Goal: Task Accomplishment & Management: Manage account settings

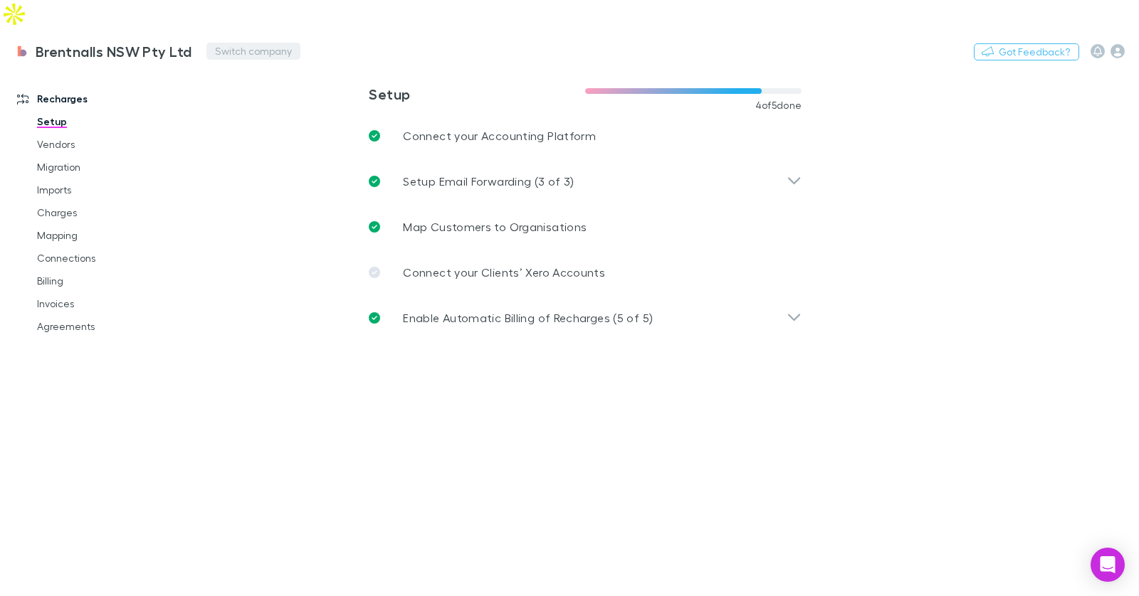
click at [228, 43] on button "Switch company" at bounding box center [253, 51] width 94 height 17
type input "*******"
click at [359, 83] on p "Innovative Advisory Limited" at bounding box center [290, 85] width 149 height 17
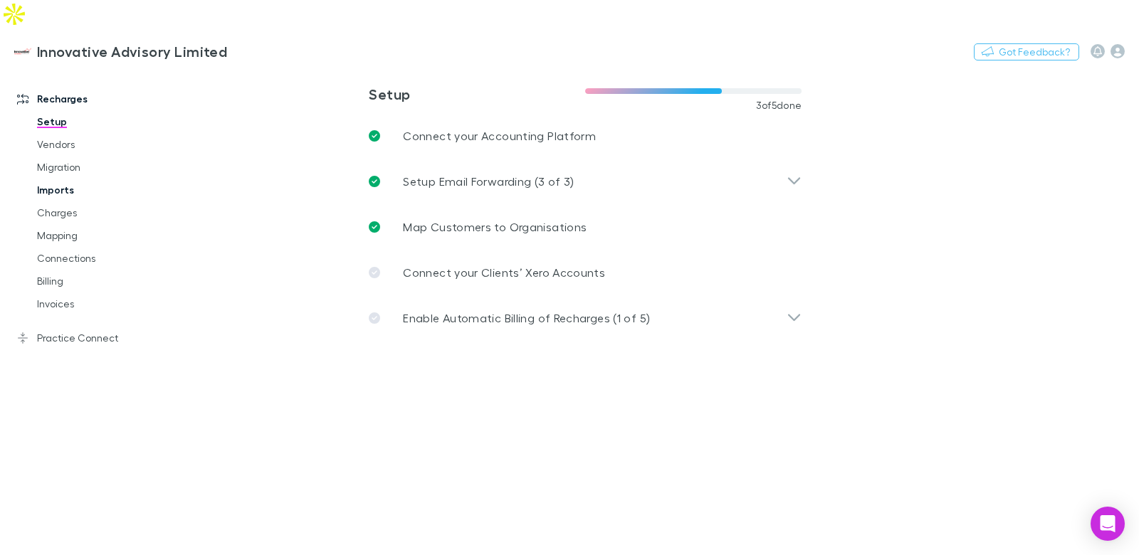
click at [63, 179] on link "Imports" at bounding box center [100, 190] width 154 height 23
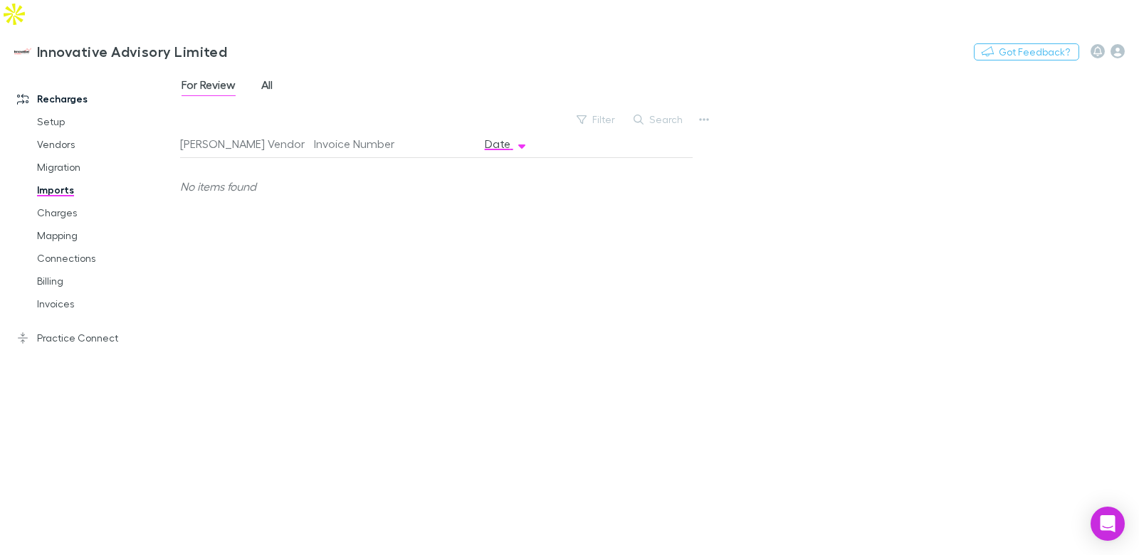
click at [266, 78] on span "All" at bounding box center [266, 87] width 11 height 19
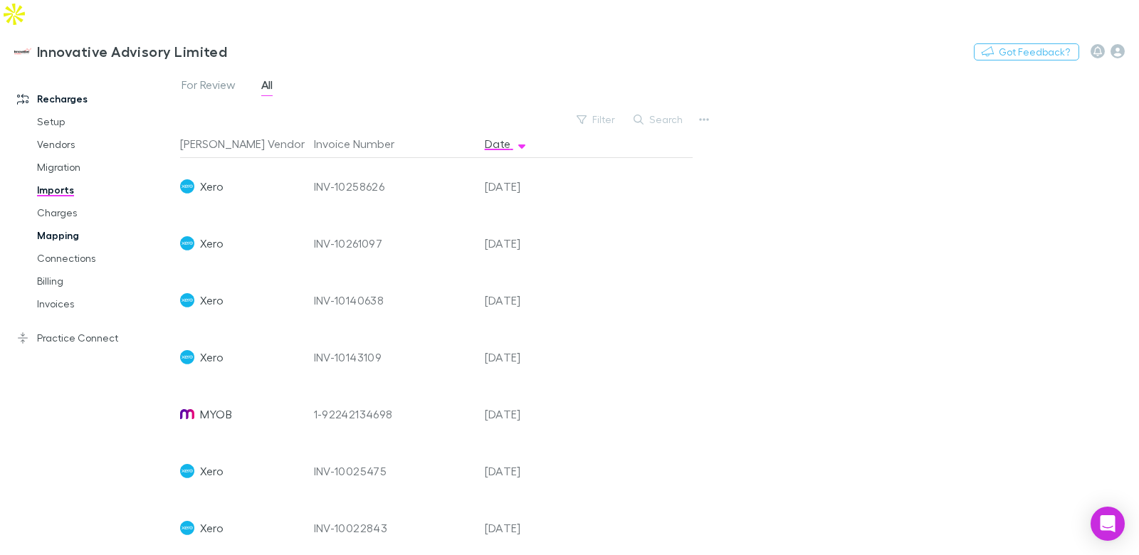
click at [66, 224] on link "Mapping" at bounding box center [100, 235] width 154 height 23
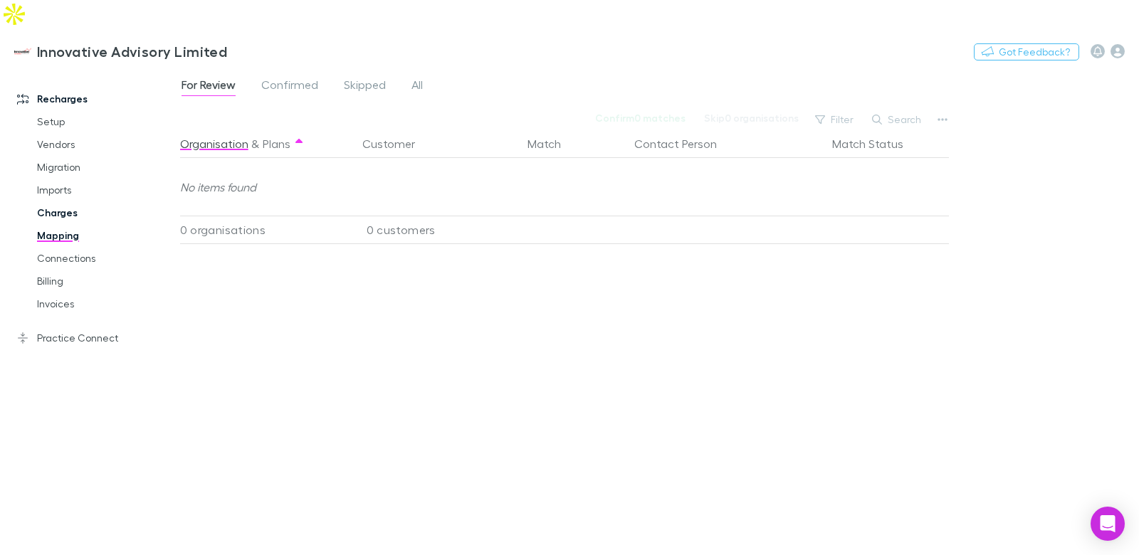
click at [64, 201] on link "Charges" at bounding box center [100, 212] width 154 height 23
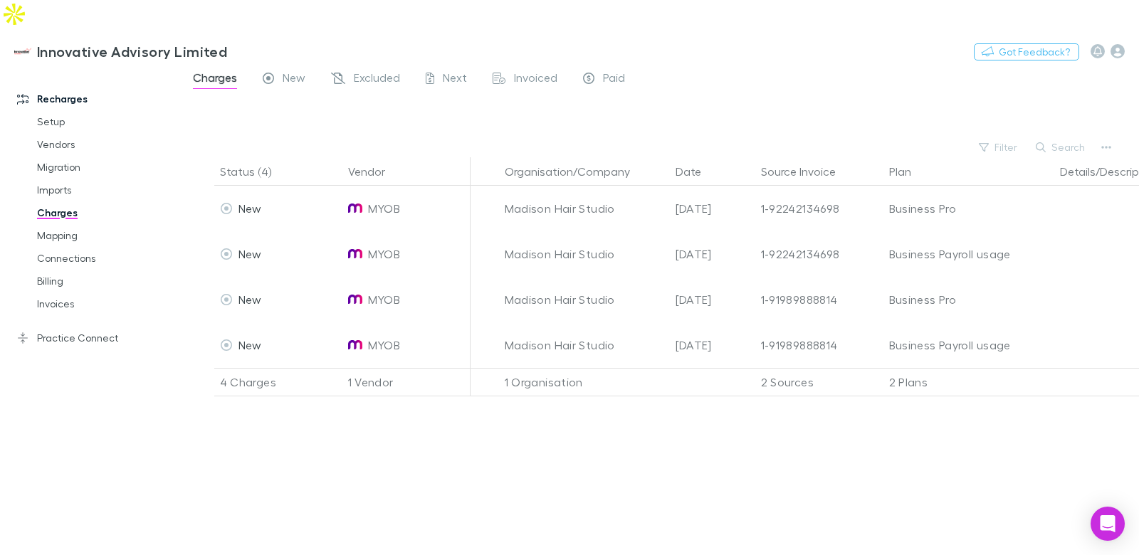
drag, startPoint x: 377, startPoint y: 53, endPoint x: 360, endPoint y: 53, distance: 17.1
click at [377, 70] on span "Excluded" at bounding box center [377, 79] width 46 height 19
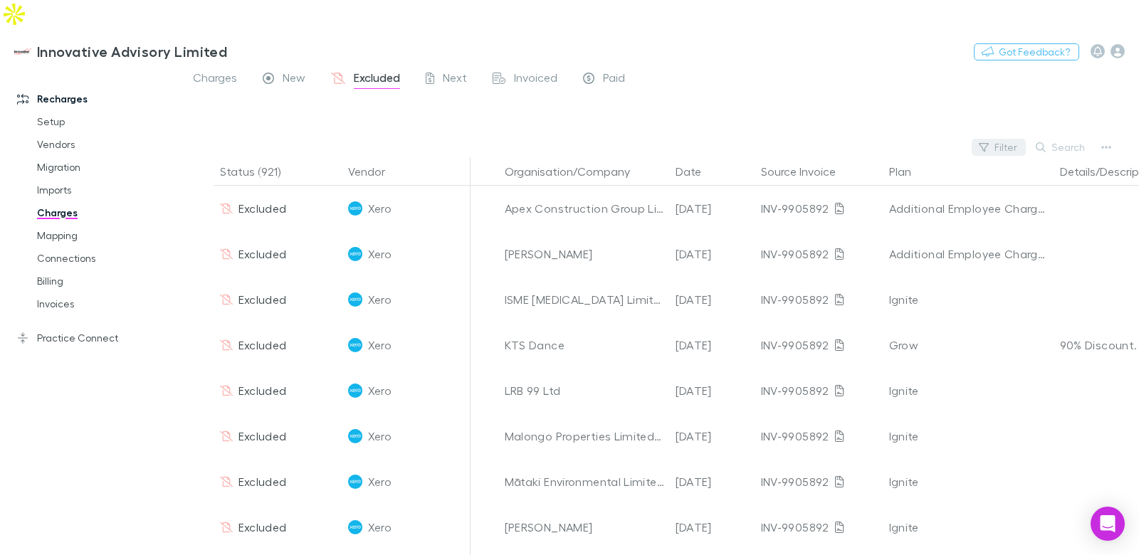
click at [1009, 139] on button "Filter" at bounding box center [999, 147] width 54 height 17
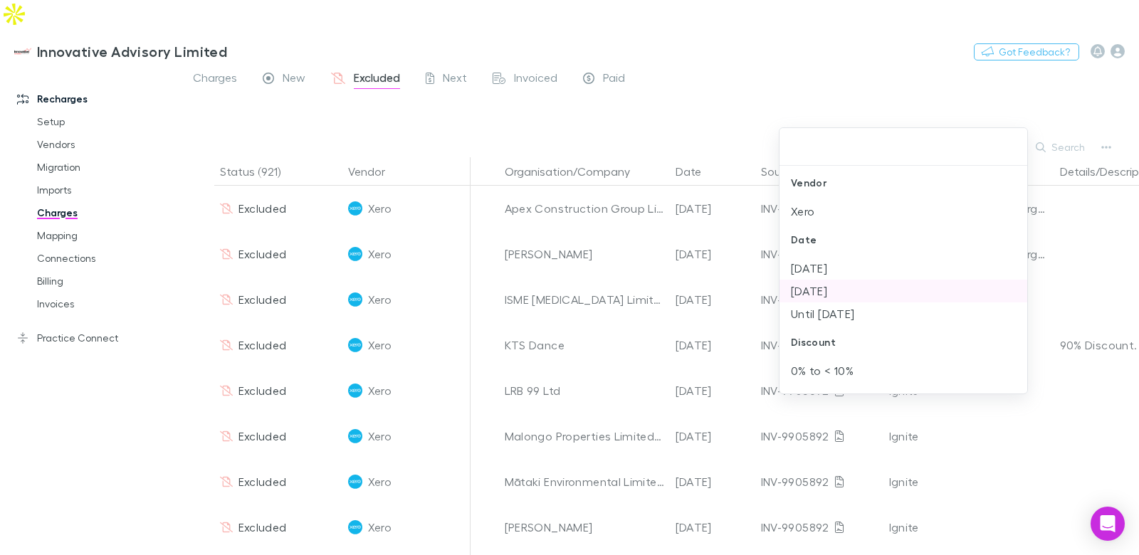
click at [843, 288] on li "Aug 2025" at bounding box center [903, 291] width 248 height 23
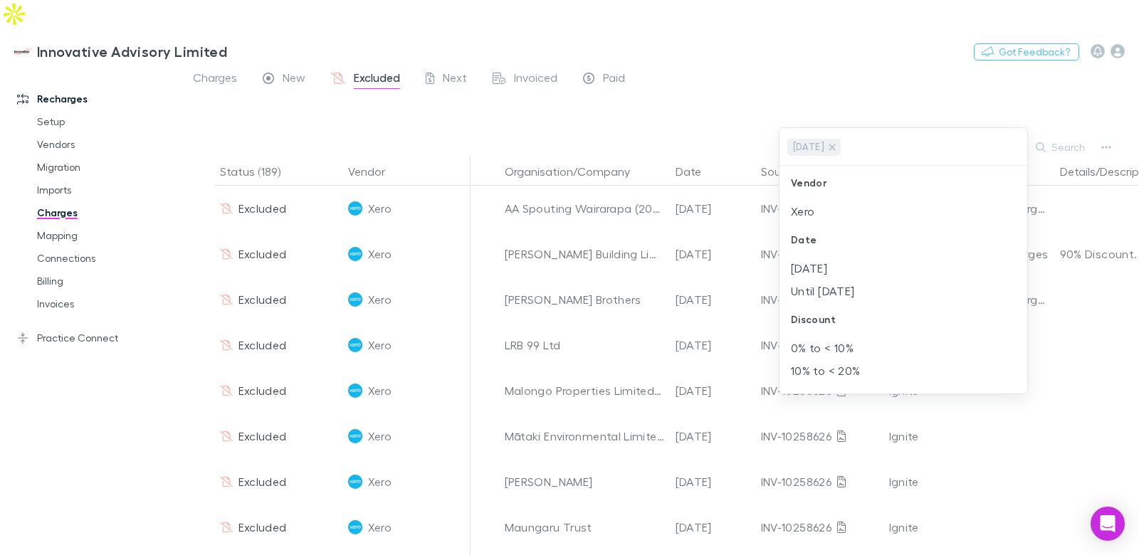
click at [831, 58] on div at bounding box center [569, 277] width 1139 height 555
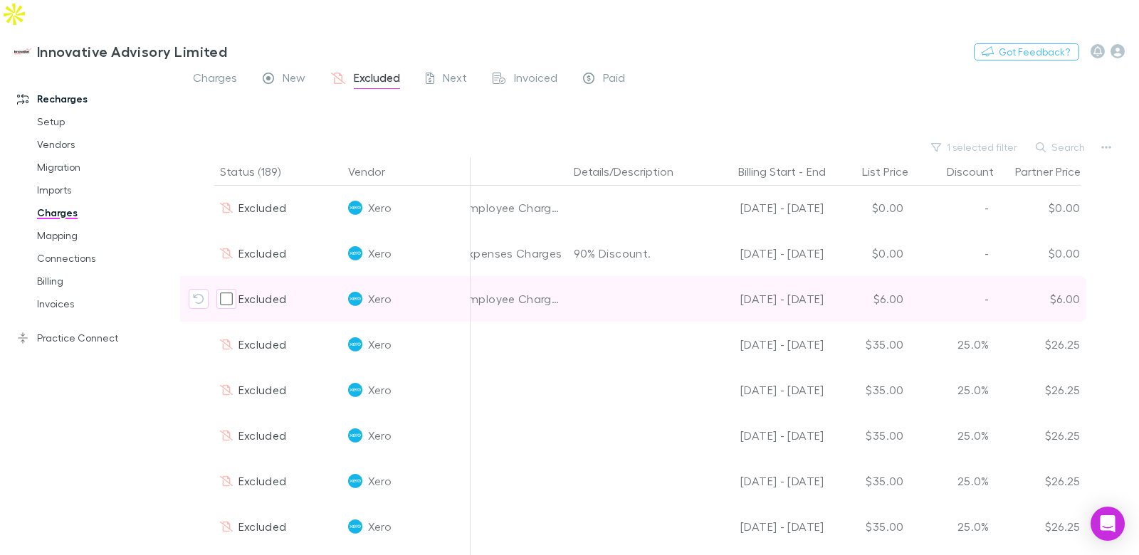
scroll to position [1, 0]
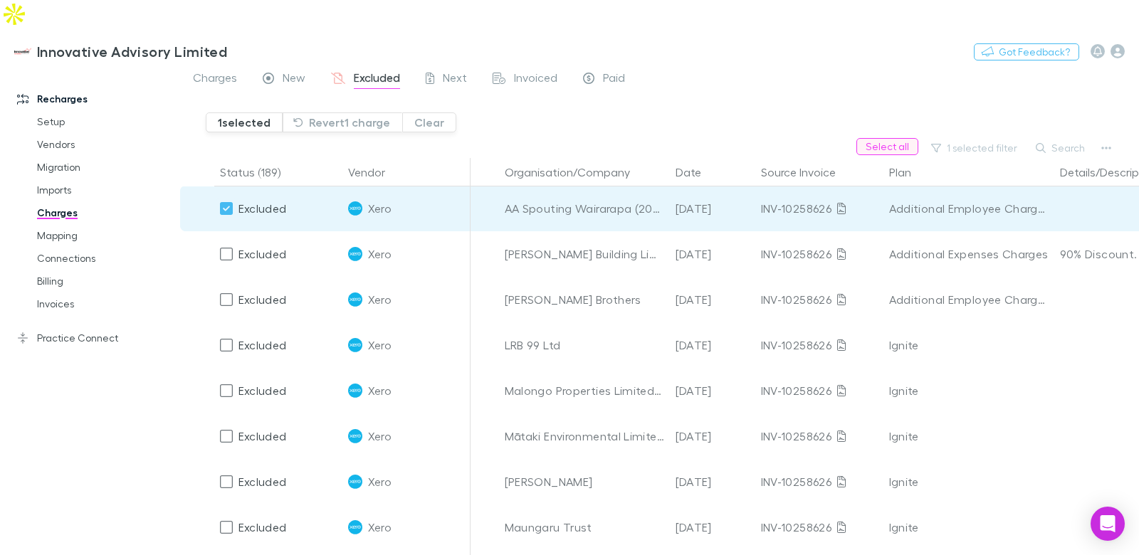
click at [881, 138] on button "Select all" at bounding box center [887, 146] width 62 height 17
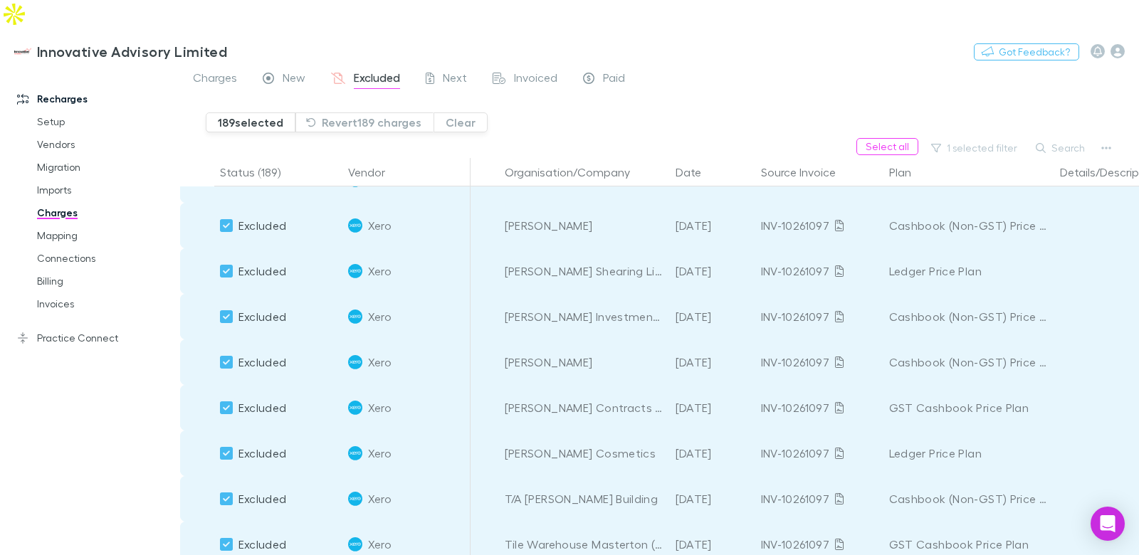
scroll to position [8258, 0]
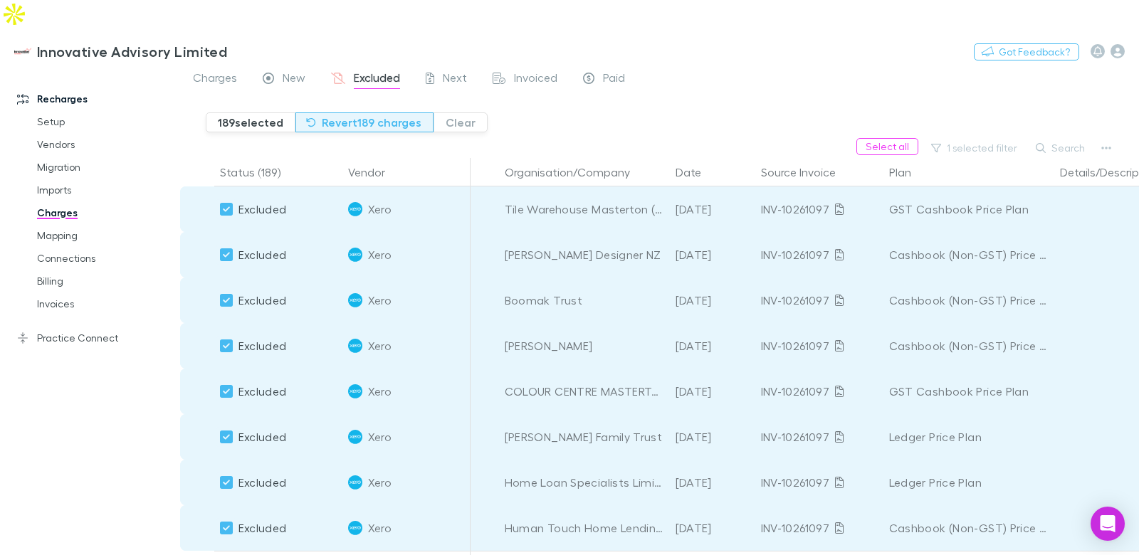
click at [379, 112] on button "Revert 189 charges" at bounding box center [364, 122] width 138 height 20
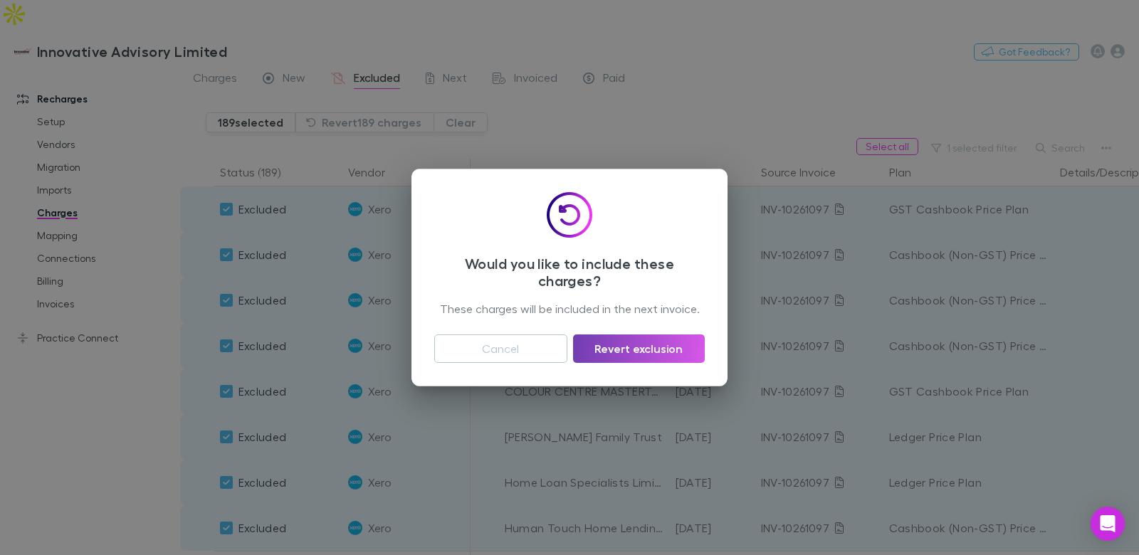
click at [651, 352] on button "Revert exclusion" at bounding box center [639, 349] width 132 height 28
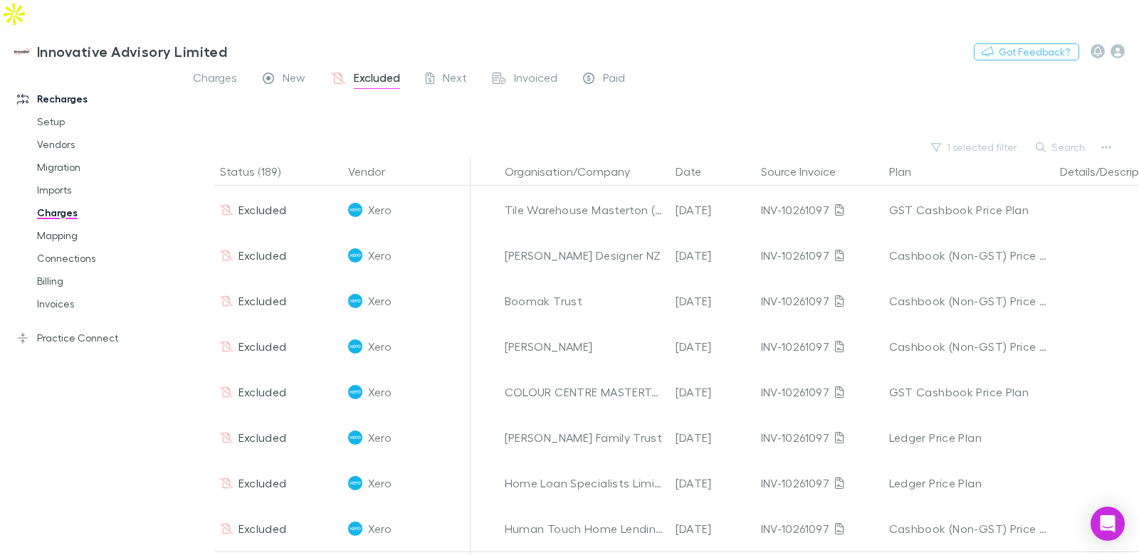
scroll to position [8256, 0]
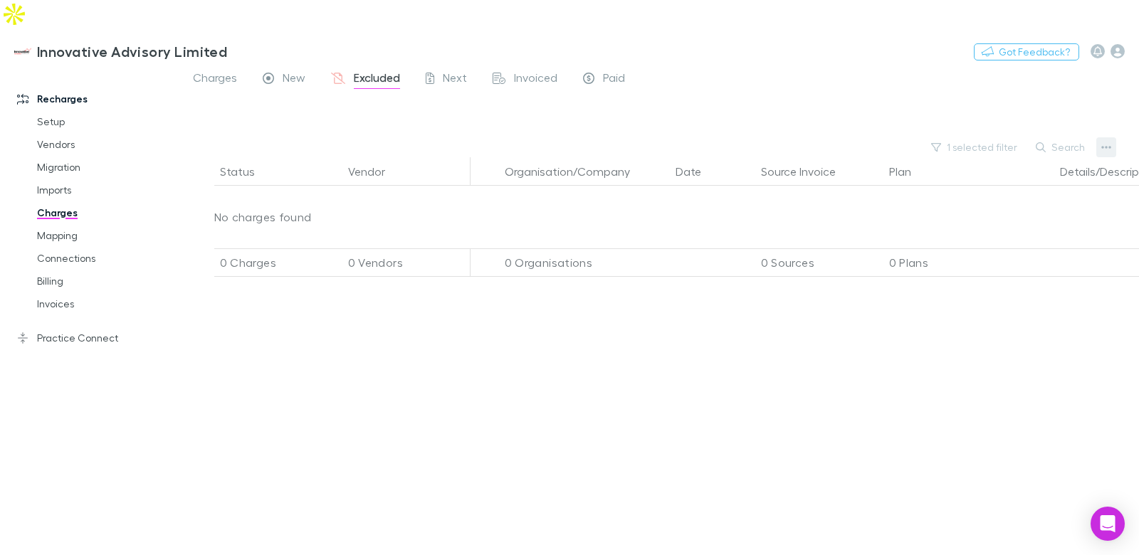
click at [1098, 137] on button "button" at bounding box center [1106, 147] width 20 height 20
click at [1009, 168] on p "Plan exclusions" at bounding box center [1018, 172] width 173 height 17
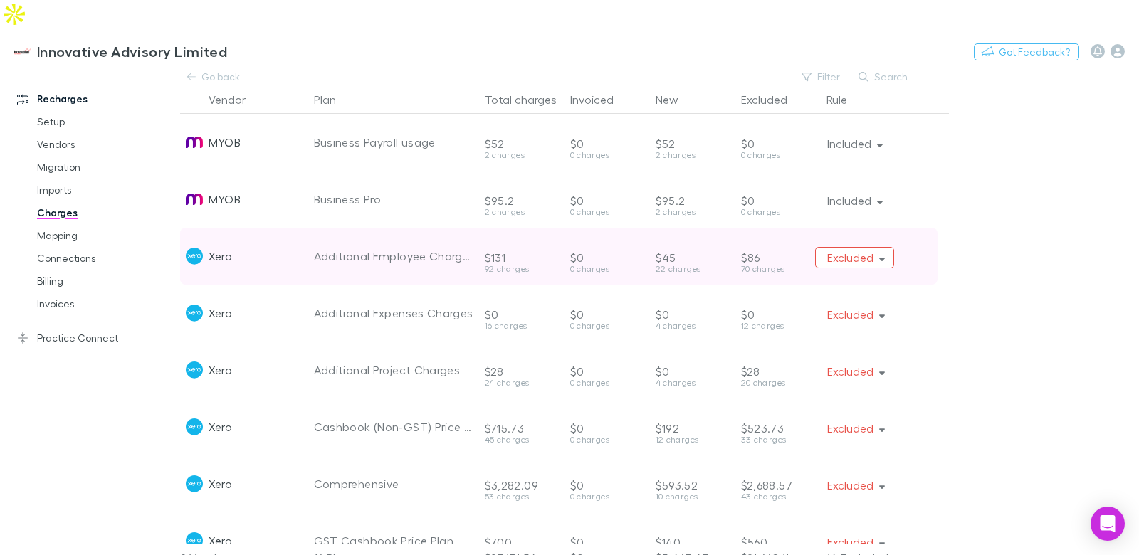
click at [876, 247] on button "Excluded" at bounding box center [855, 257] width 80 height 21
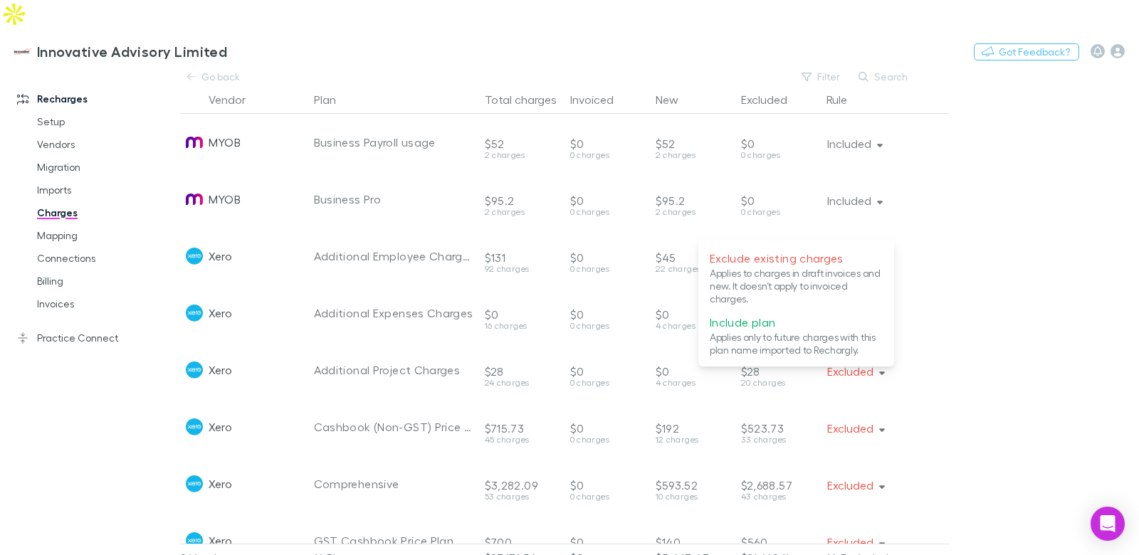
click at [809, 323] on p "Include plan" at bounding box center [796, 322] width 173 height 17
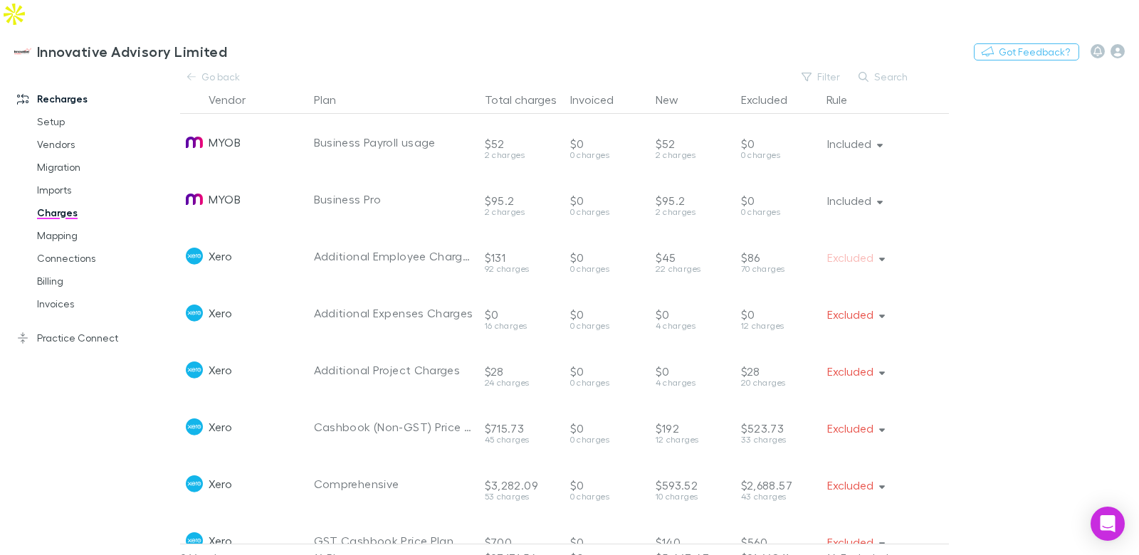
click at [864, 289] on ul "Exclude existing charges Applies to charges in draft invoices and new. It doesn…" at bounding box center [820, 275] width 147 height 65
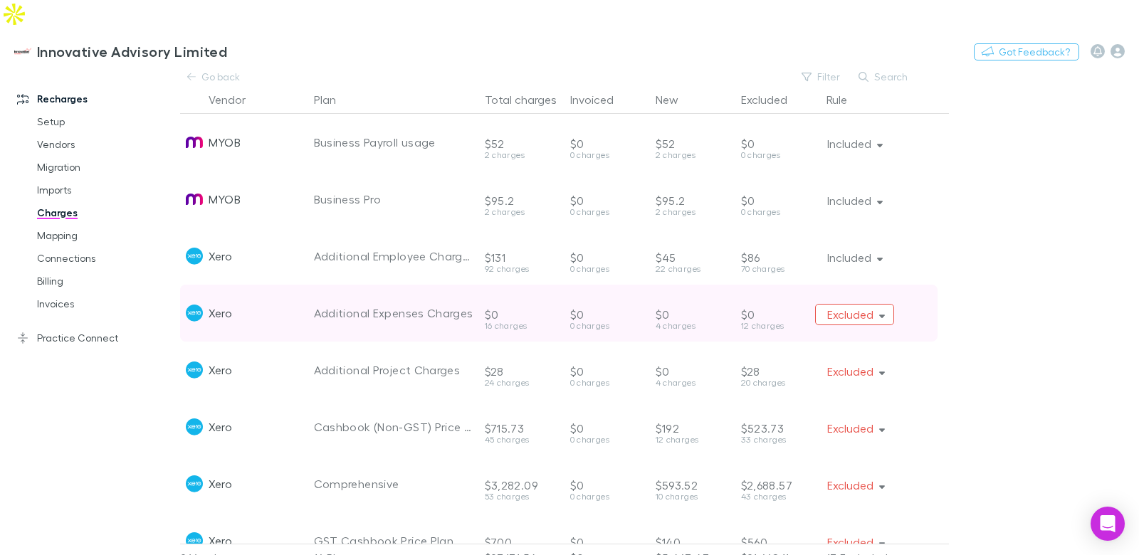
click at [864, 304] on button "Excluded" at bounding box center [855, 314] width 80 height 21
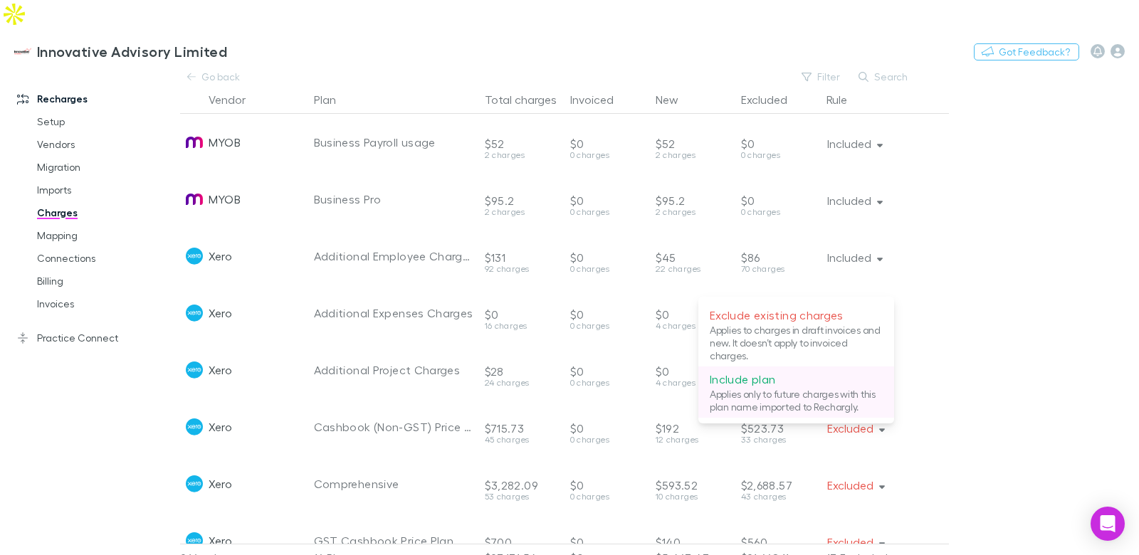
click at [799, 384] on p "Include plan" at bounding box center [796, 379] width 173 height 17
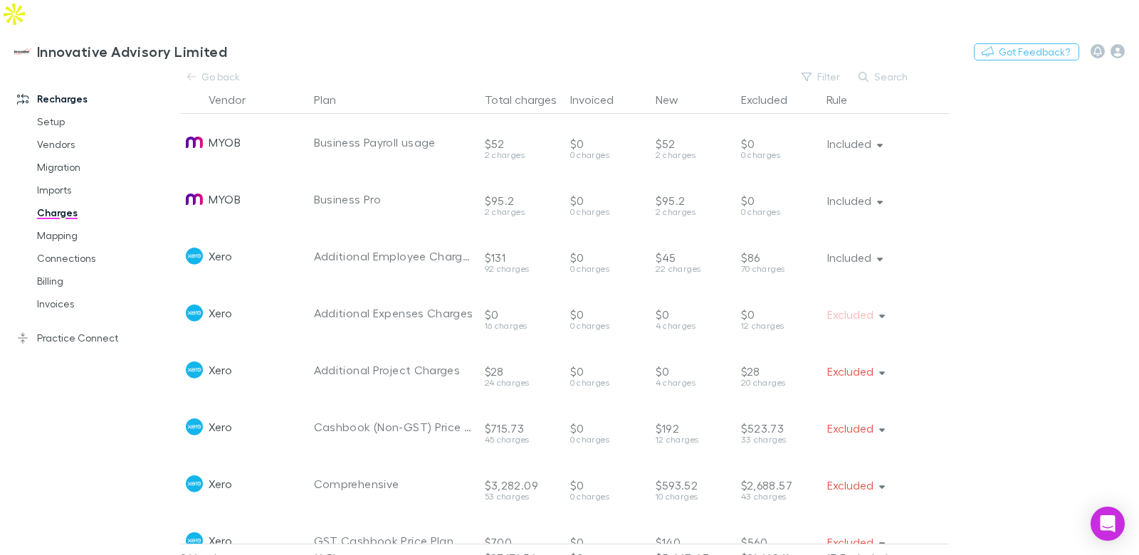
click at [848, 346] on ul "Exclude existing charges Applies to charges in draft invoices and new. It doesn…" at bounding box center [820, 332] width 147 height 65
click at [865, 361] on button "Excluded" at bounding box center [855, 371] width 80 height 21
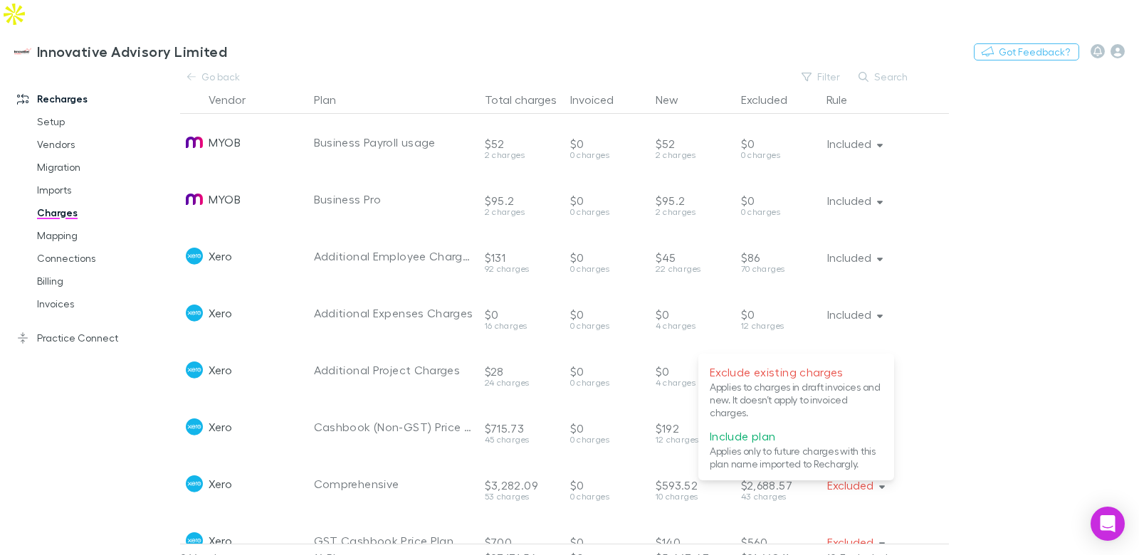
click at [802, 446] on p "Applies only to future charges with this plan name imported to Rechargly." at bounding box center [796, 458] width 173 height 26
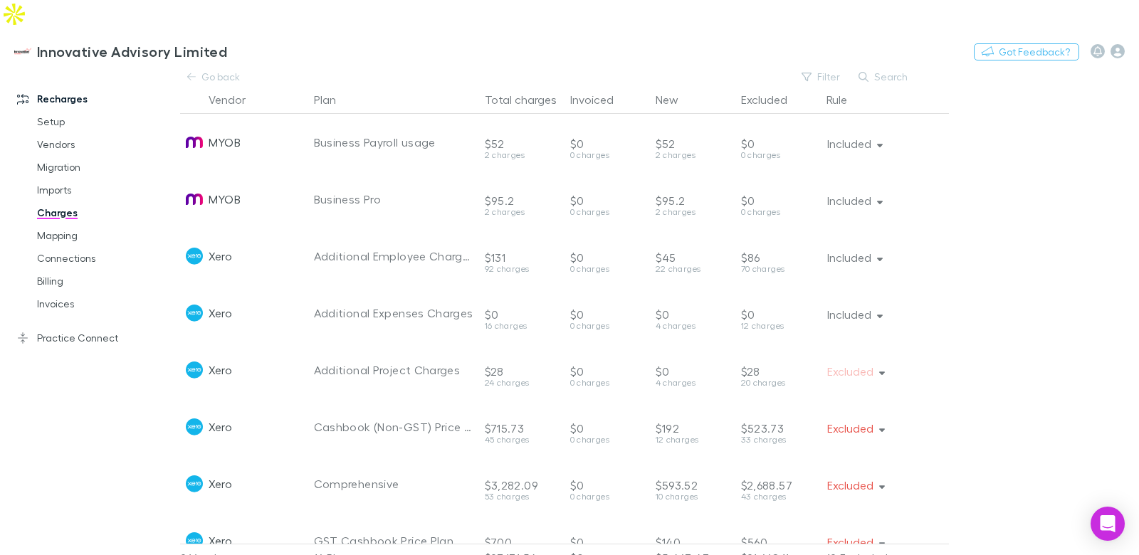
click at [859, 418] on button "Excluded" at bounding box center [855, 428] width 80 height 21
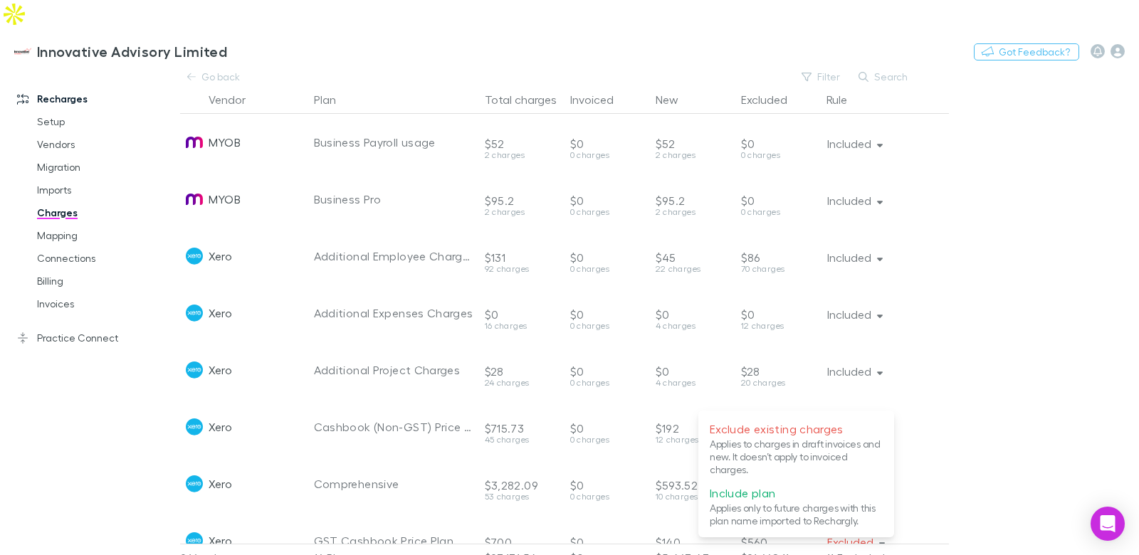
drag, startPoint x: 972, startPoint y: 320, endPoint x: 643, endPoint y: 254, distance: 335.5
click at [972, 320] on div at bounding box center [569, 277] width 1139 height 555
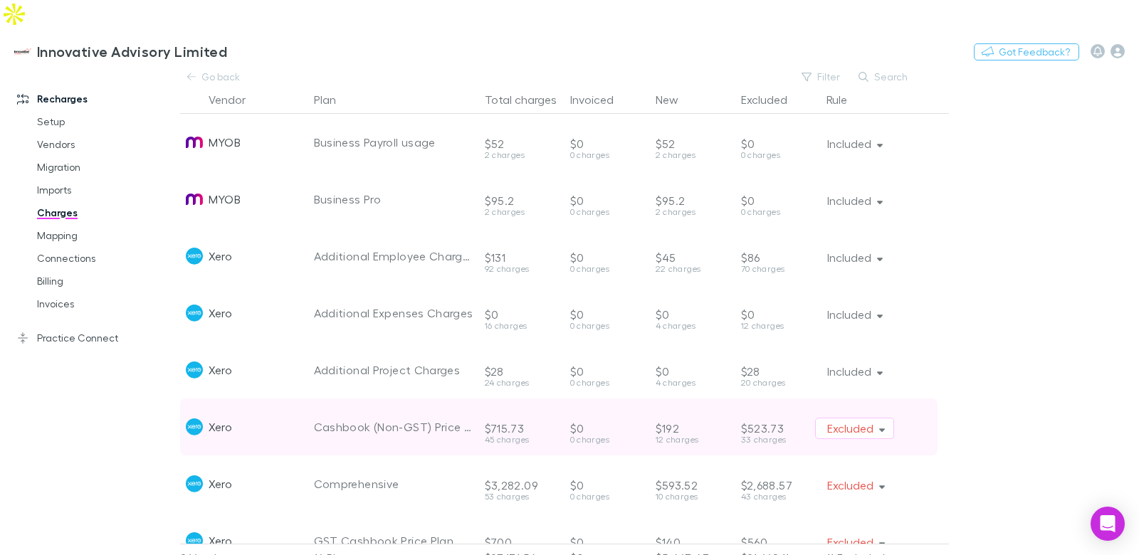
drag, startPoint x: 438, startPoint y: 330, endPoint x: 406, endPoint y: 361, distance: 44.8
click at [438, 342] on div "Additional Project Charges" at bounding box center [393, 370] width 159 height 57
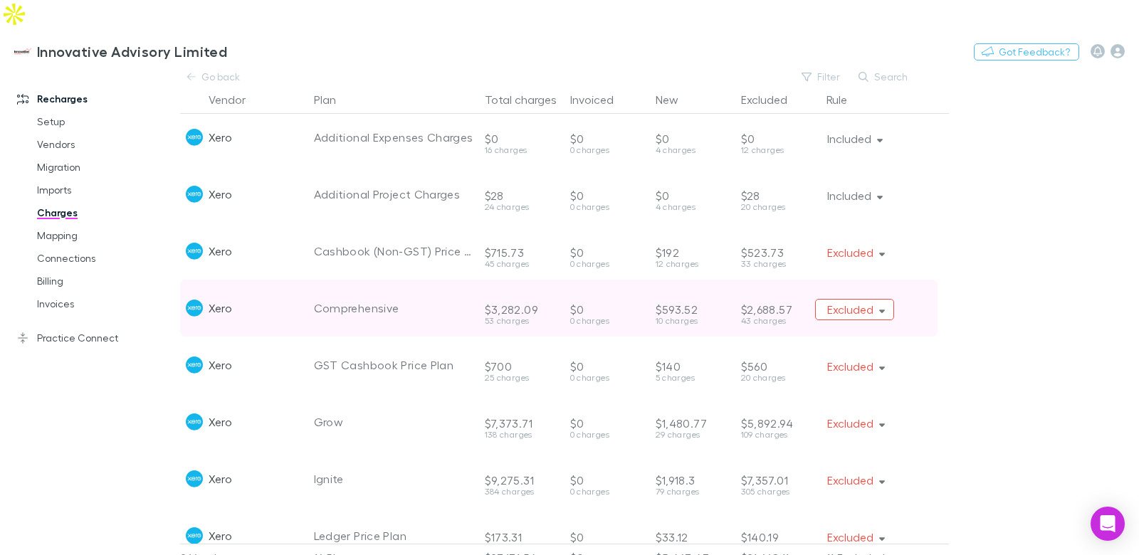
scroll to position [232, 0]
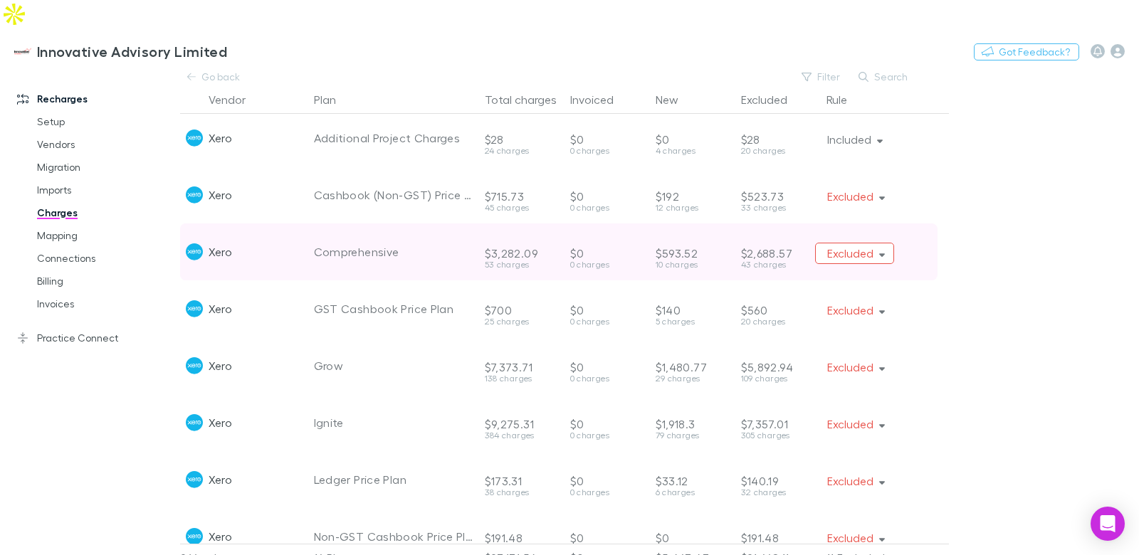
click at [856, 243] on button "Excluded" at bounding box center [855, 253] width 80 height 21
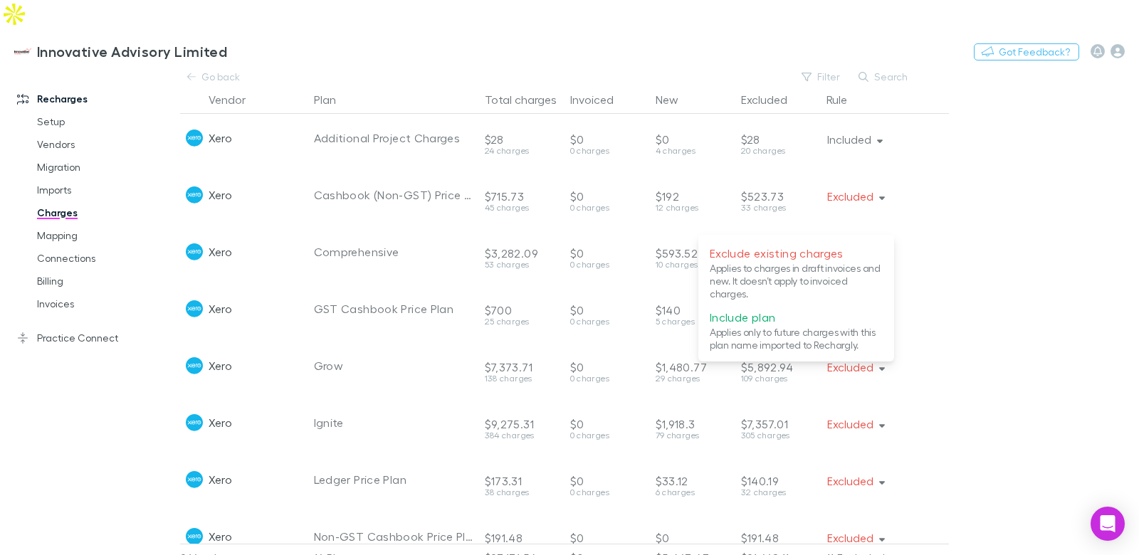
click at [771, 318] on p "Include plan" at bounding box center [796, 317] width 173 height 17
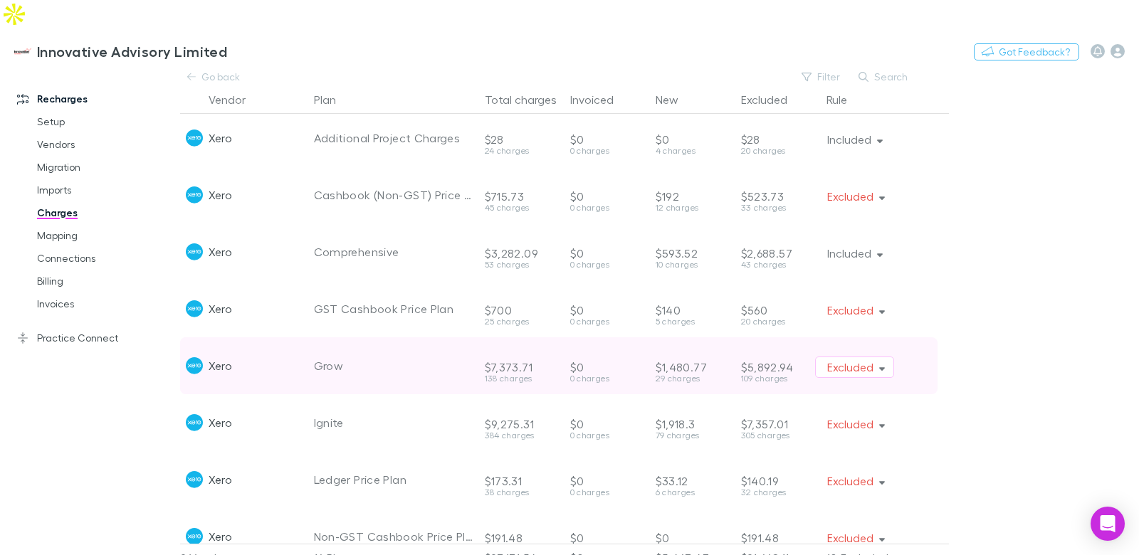
click at [845, 337] on div "Excluded" at bounding box center [882, 365] width 134 height 57
click at [849, 357] on button "Excluded" at bounding box center [855, 367] width 80 height 21
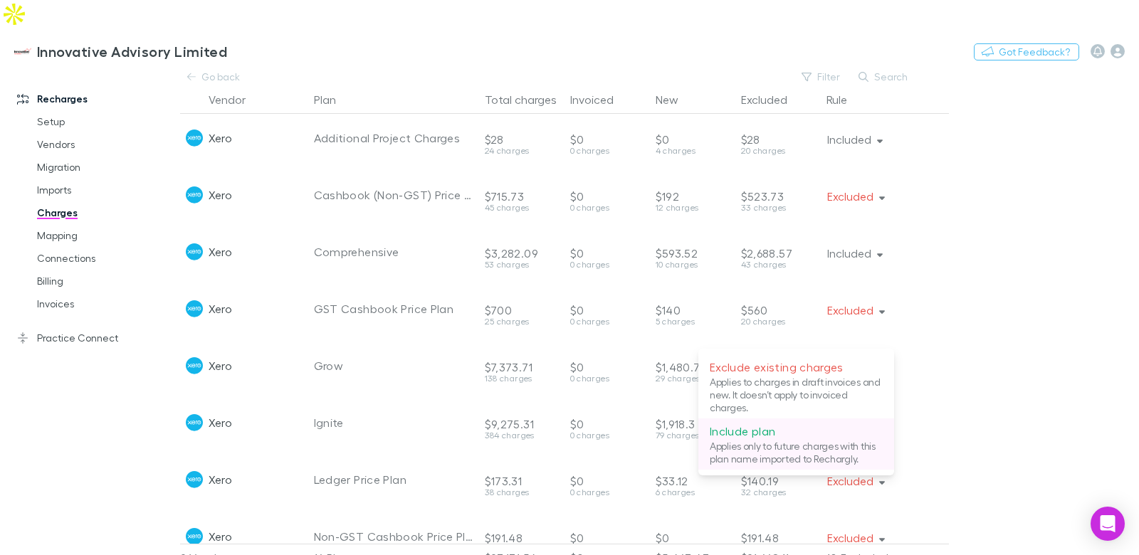
click at [807, 439] on p "Include plan" at bounding box center [796, 431] width 173 height 17
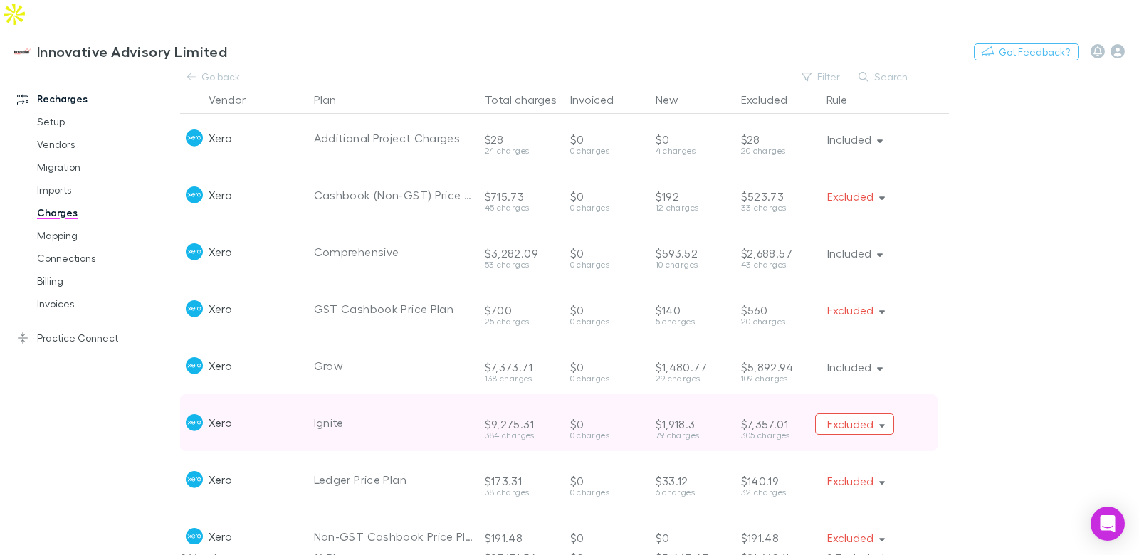
click at [846, 414] on button "Excluded" at bounding box center [855, 424] width 80 height 21
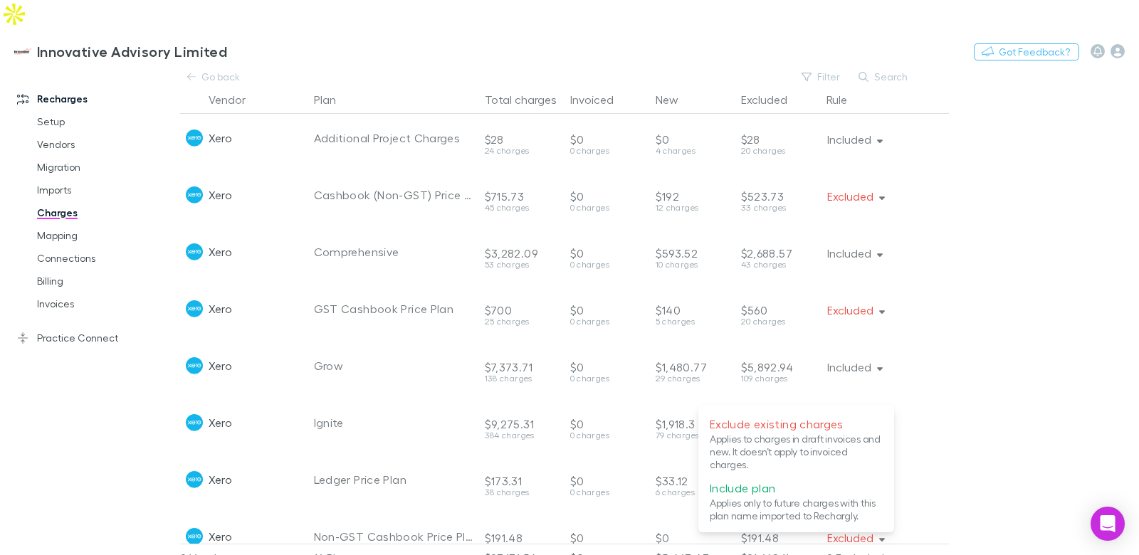
drag, startPoint x: 777, startPoint y: 495, endPoint x: 782, endPoint y: 471, distance: 24.6
click at [777, 495] on p "Include plan" at bounding box center [796, 488] width 173 height 17
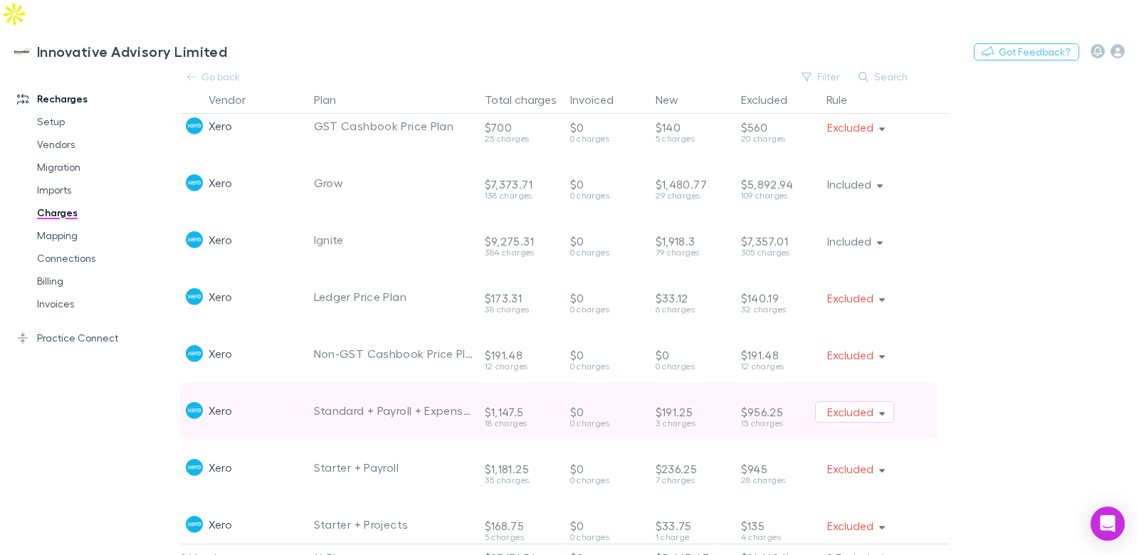
scroll to position [427, 0]
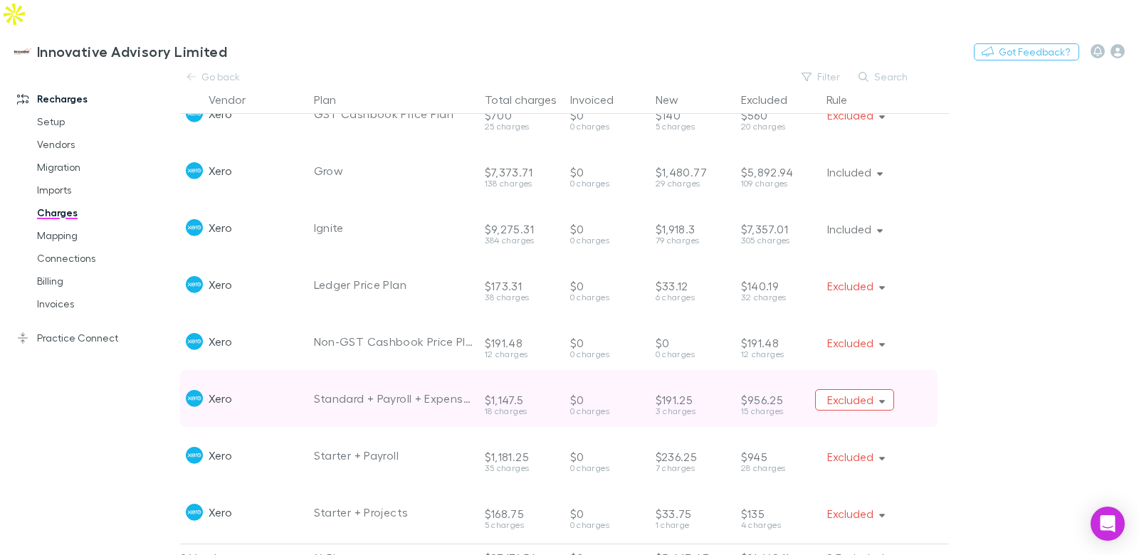
click at [874, 389] on button "Excluded" at bounding box center [855, 399] width 80 height 21
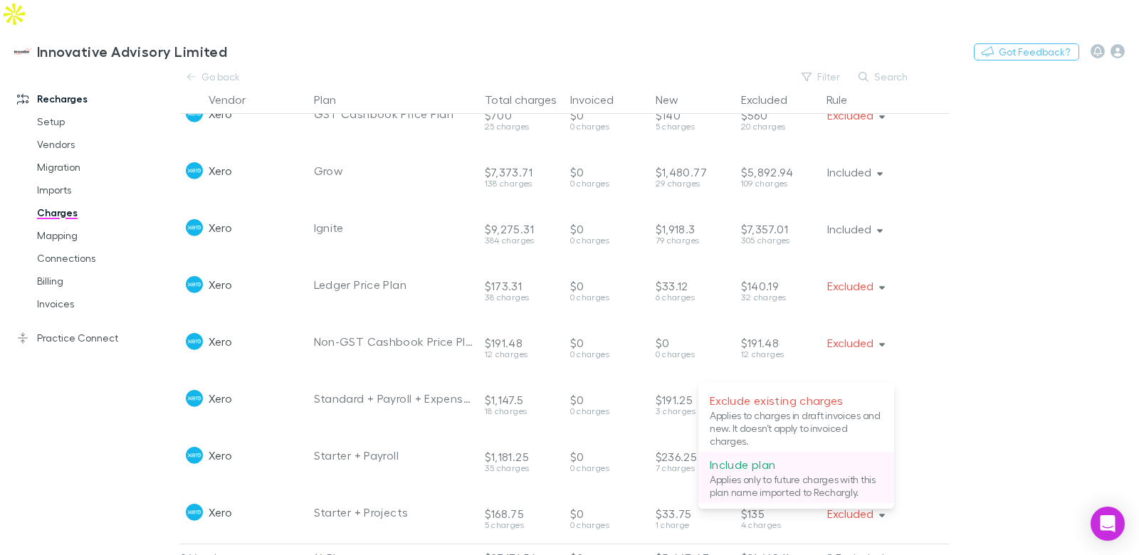
click at [792, 458] on p "Include plan" at bounding box center [796, 464] width 173 height 17
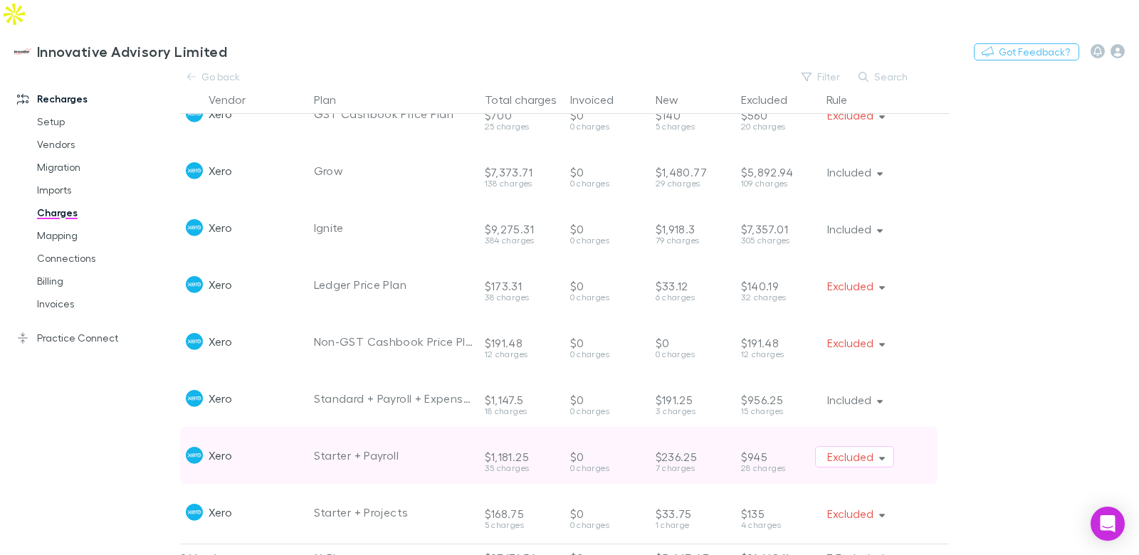
scroll to position [493, 0]
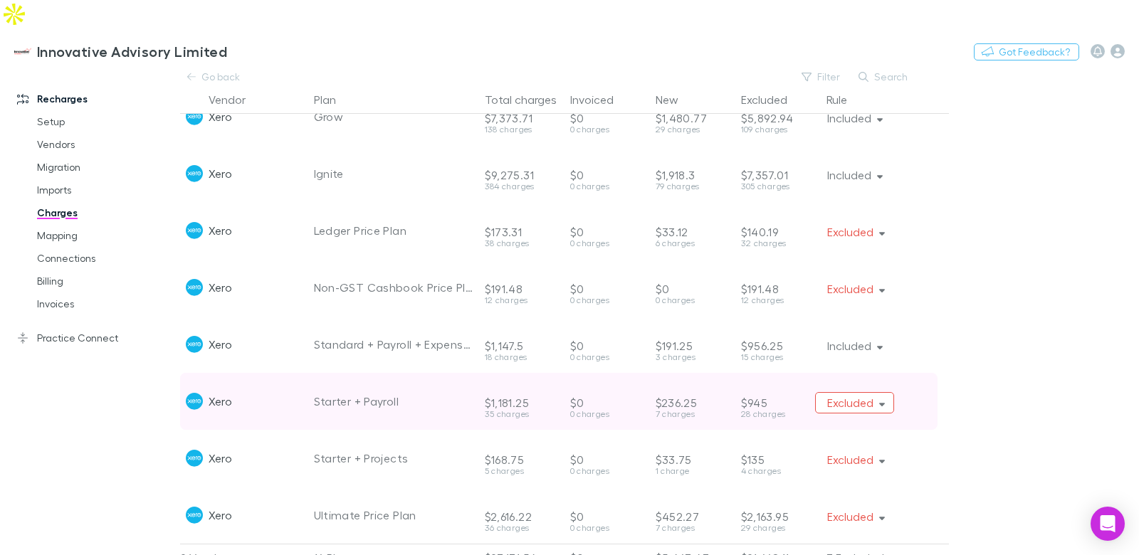
click at [858, 392] on button "Excluded" at bounding box center [855, 402] width 80 height 21
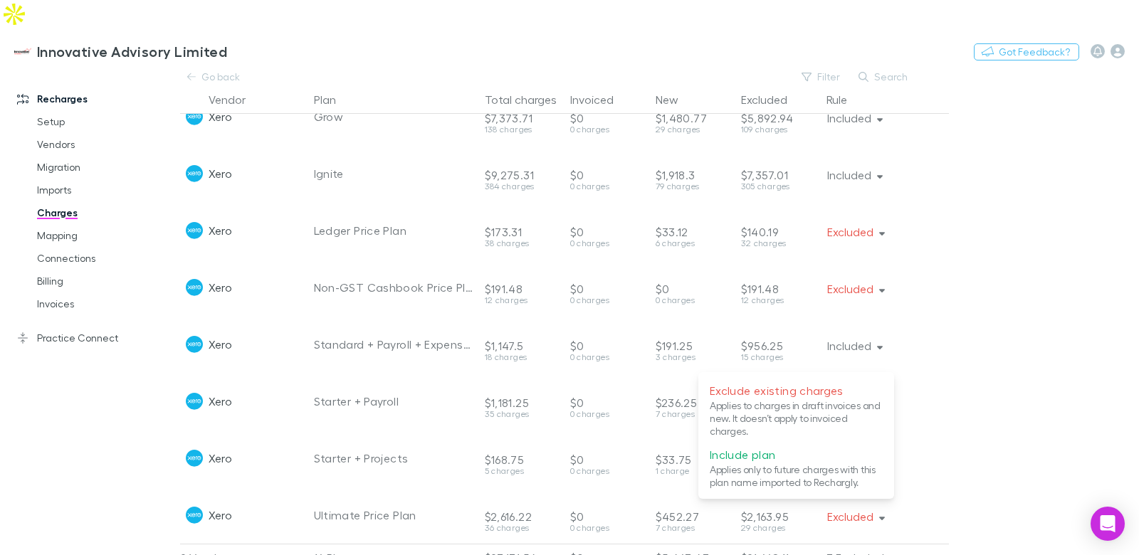
click at [786, 458] on p "Include plan" at bounding box center [796, 454] width 173 height 17
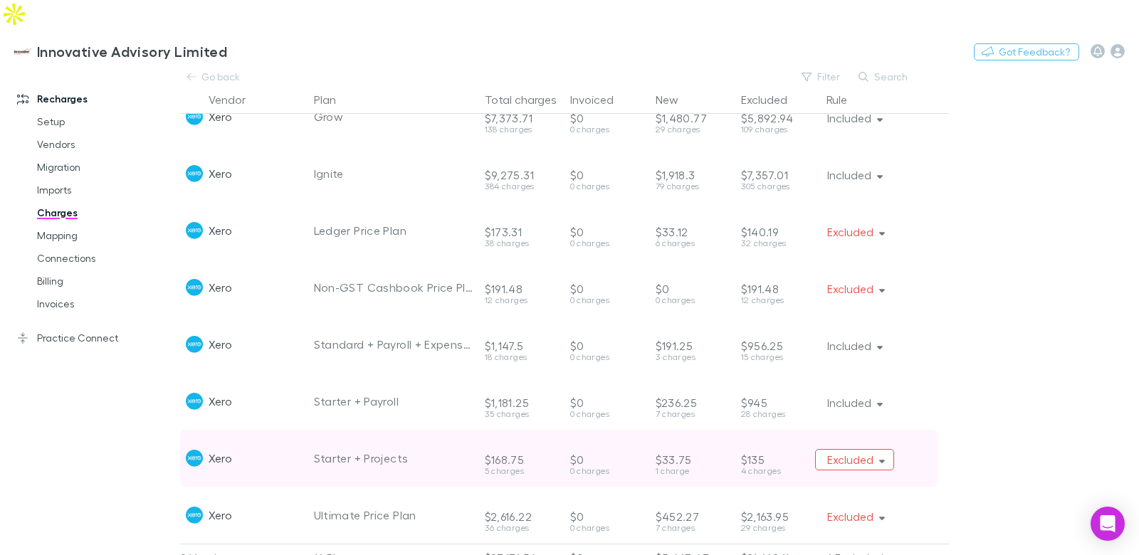
click at [865, 449] on button "Excluded" at bounding box center [855, 459] width 80 height 21
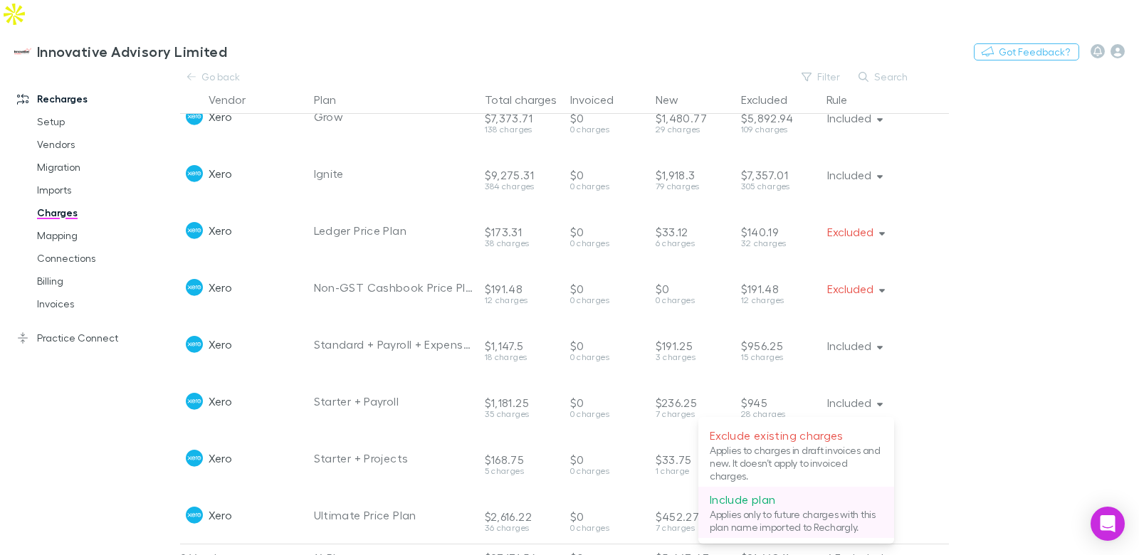
click at [796, 503] on p "Include plan" at bounding box center [796, 499] width 173 height 17
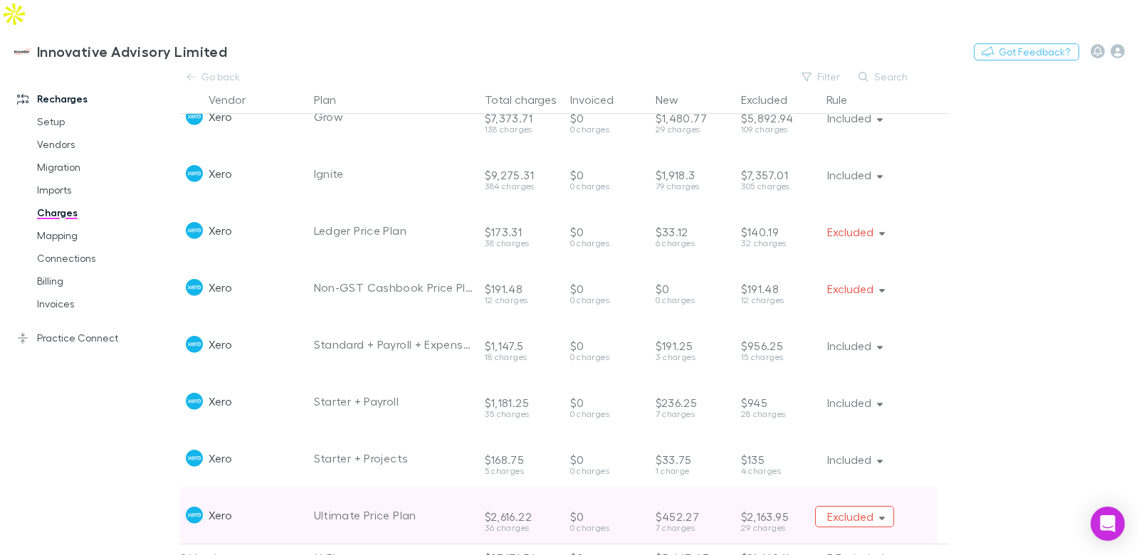
click at [863, 506] on button "Excluded" at bounding box center [855, 516] width 80 height 21
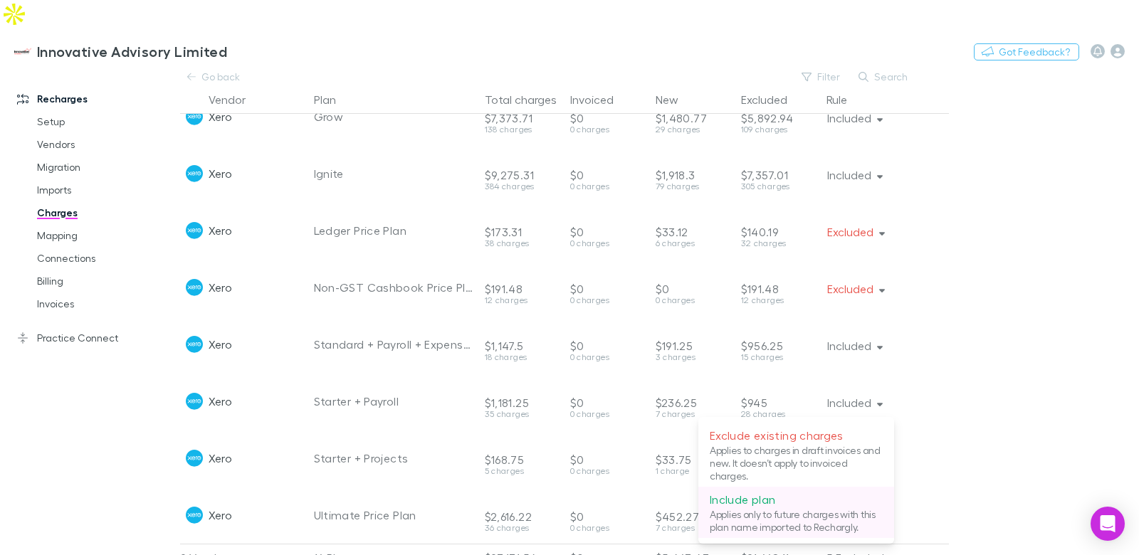
click at [818, 500] on p "Include plan" at bounding box center [796, 499] width 173 height 17
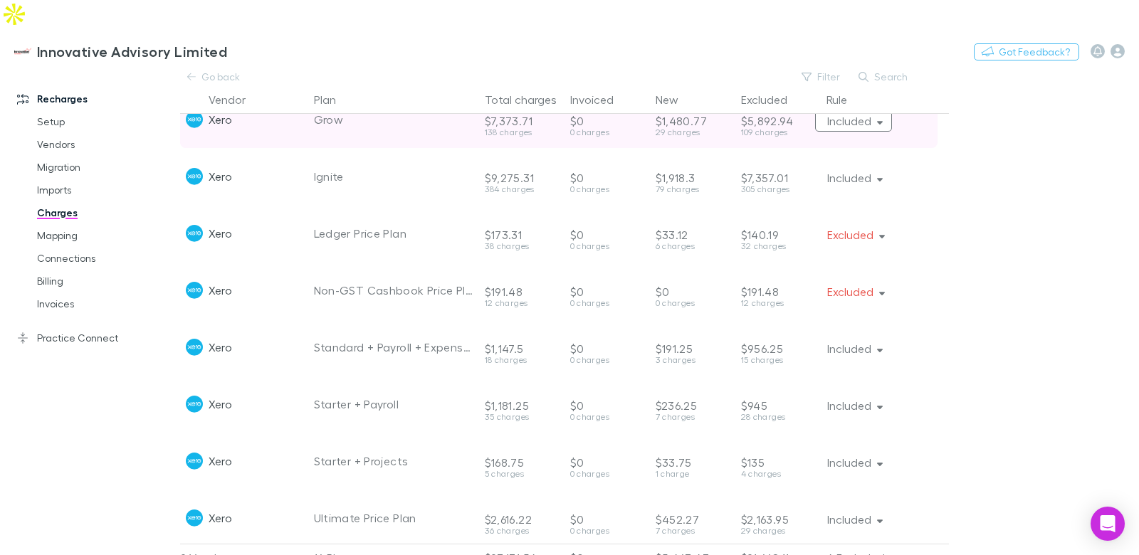
drag, startPoint x: 834, startPoint y: 72, endPoint x: 834, endPoint y: 90, distance: 17.8
click at [834, 85] on button "Rule" at bounding box center [845, 99] width 38 height 28
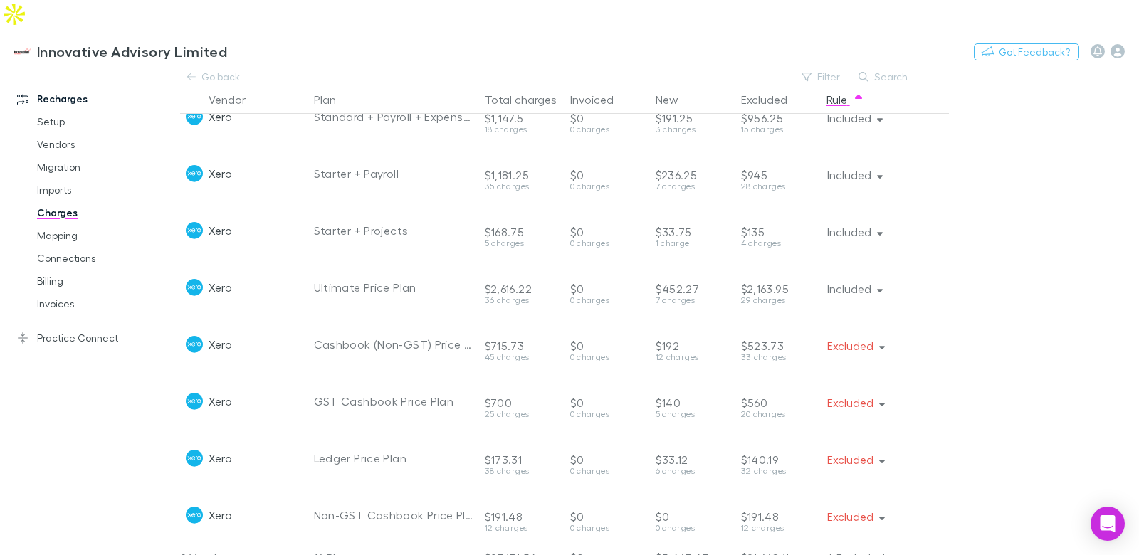
click at [59, 201] on link "Charges" at bounding box center [100, 212] width 154 height 23
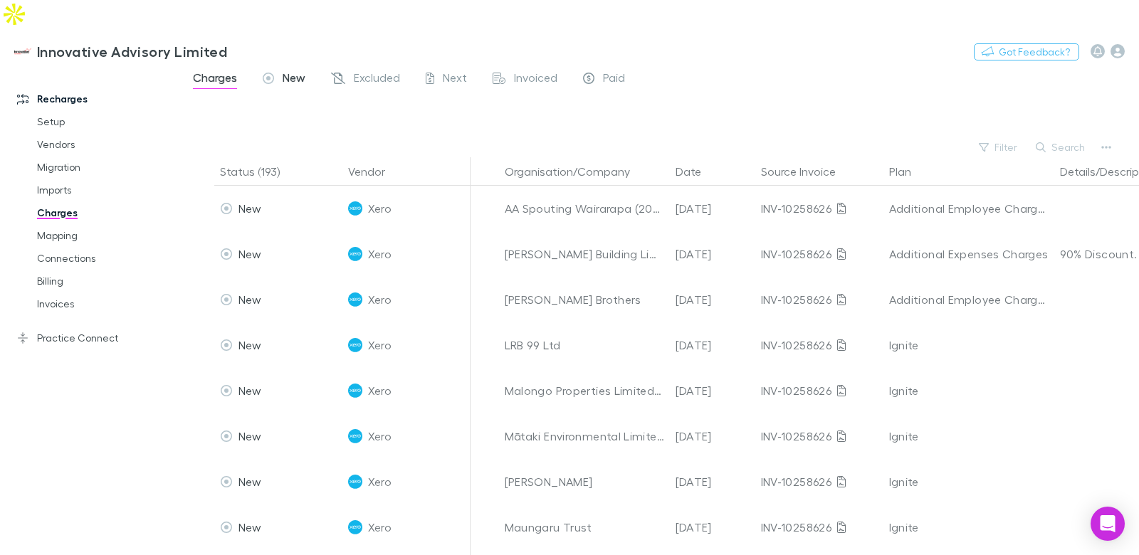
click at [285, 70] on span "New" at bounding box center [294, 79] width 23 height 19
click at [1082, 139] on button "Search" at bounding box center [1061, 147] width 65 height 17
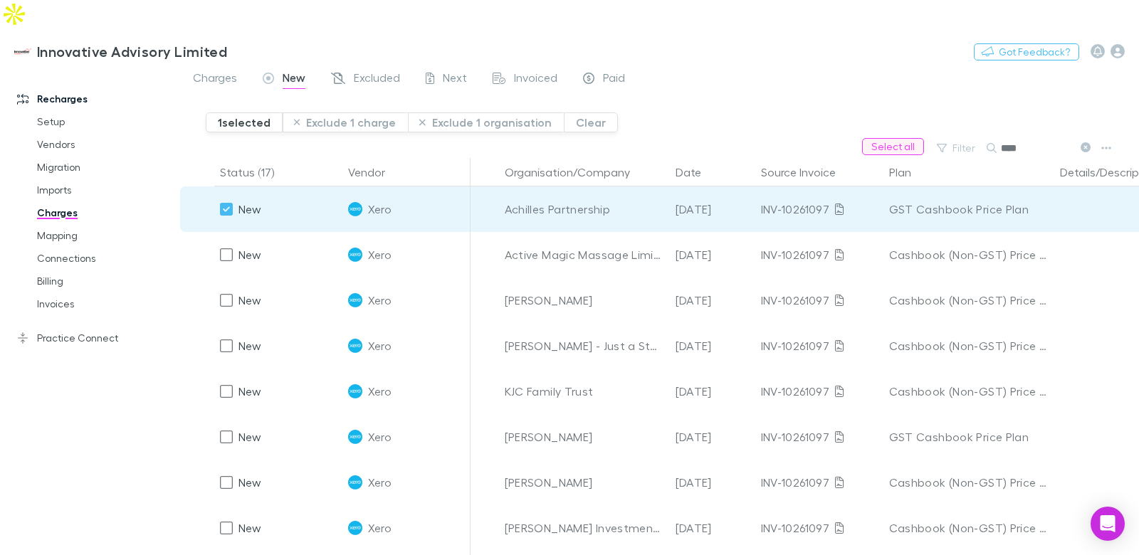
click at [882, 138] on button "Select all" at bounding box center [893, 146] width 62 height 17
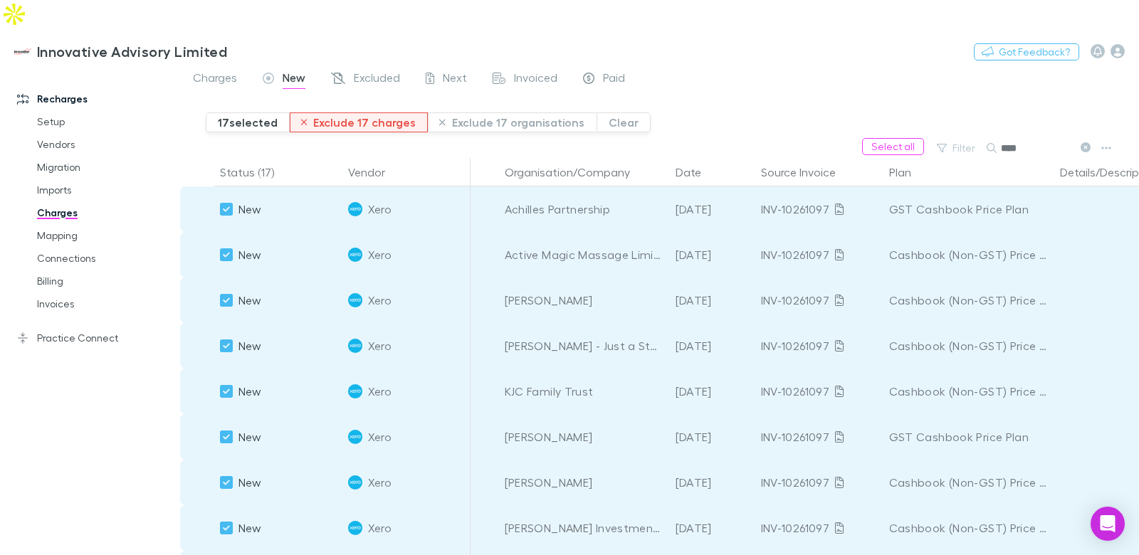
click at [391, 112] on button "Exclude 17 charges" at bounding box center [359, 122] width 139 height 20
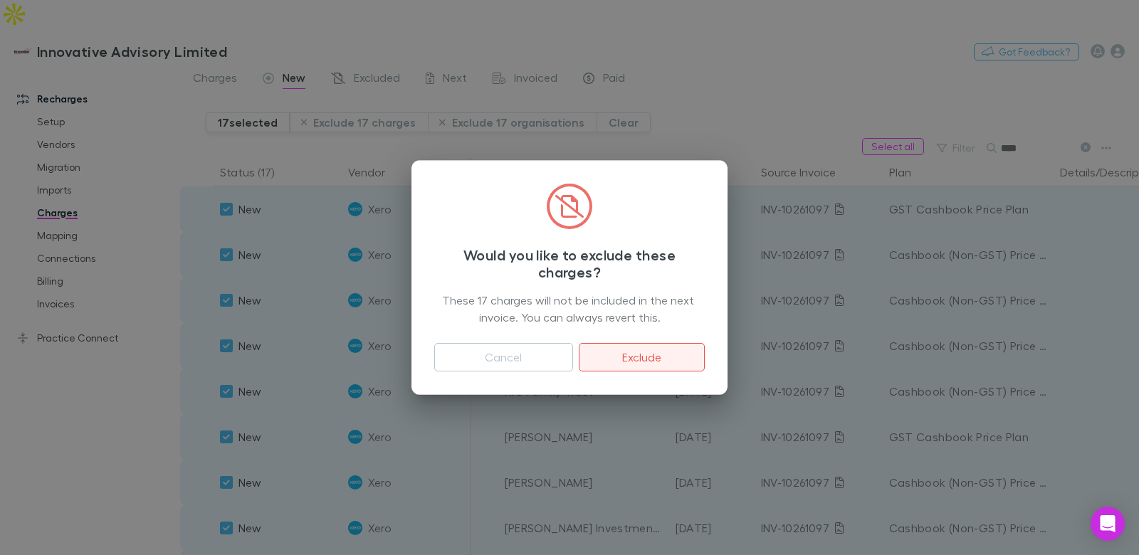
click at [634, 358] on button "Exclude" at bounding box center [642, 357] width 126 height 28
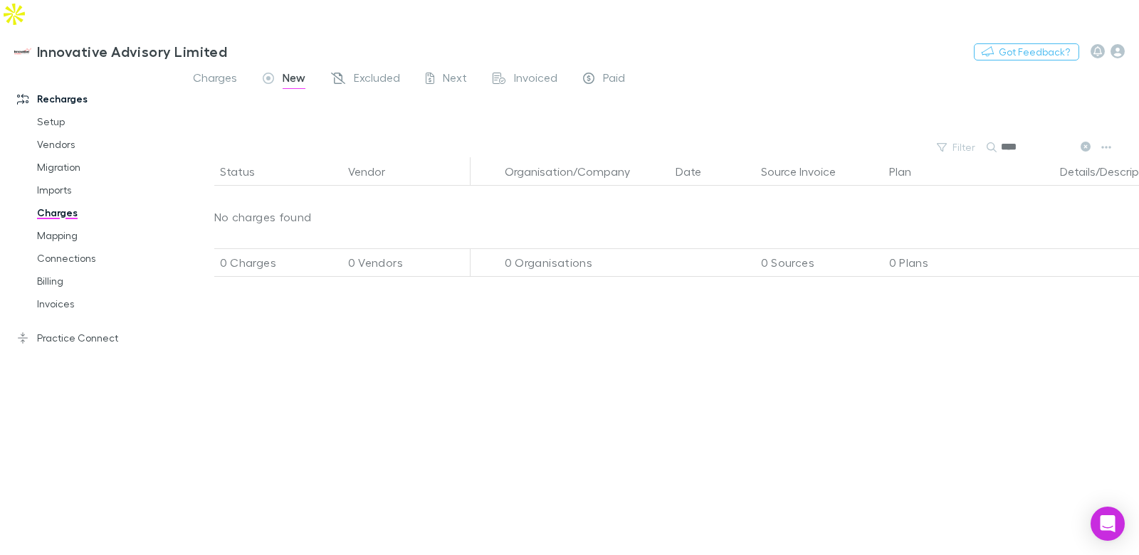
click at [1026, 137] on input "****" at bounding box center [1036, 147] width 71 height 20
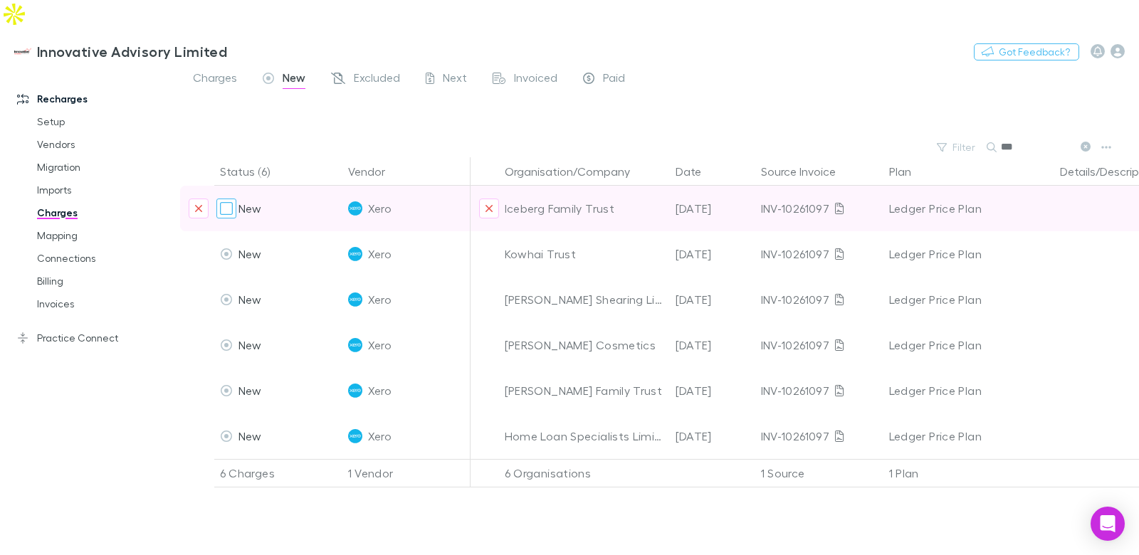
type input "***"
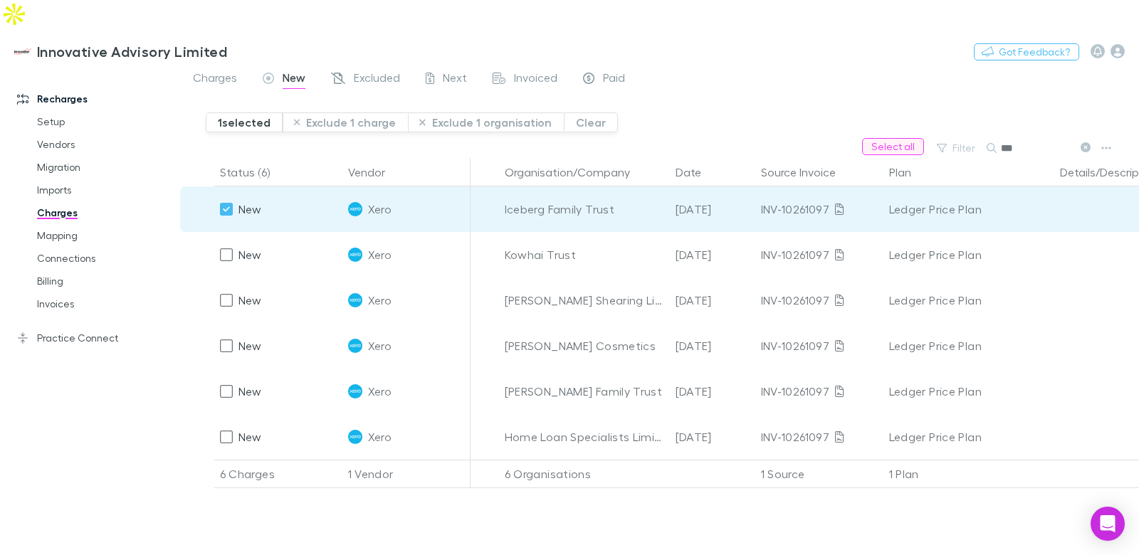
click at [881, 138] on button "Select all" at bounding box center [893, 146] width 62 height 17
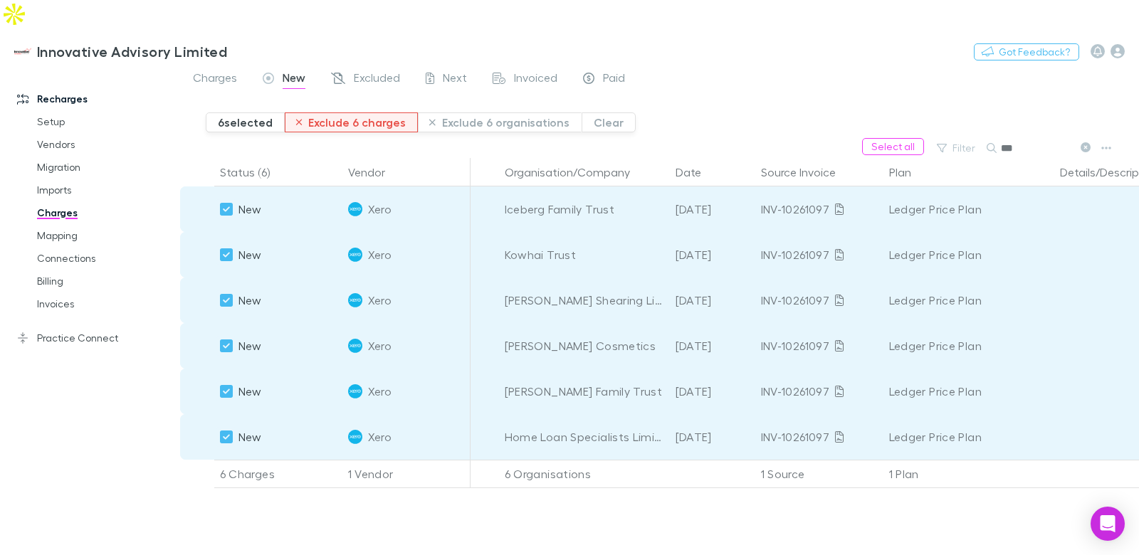
click at [373, 112] on button "Exclude 6 charges" at bounding box center [352, 122] width 134 height 20
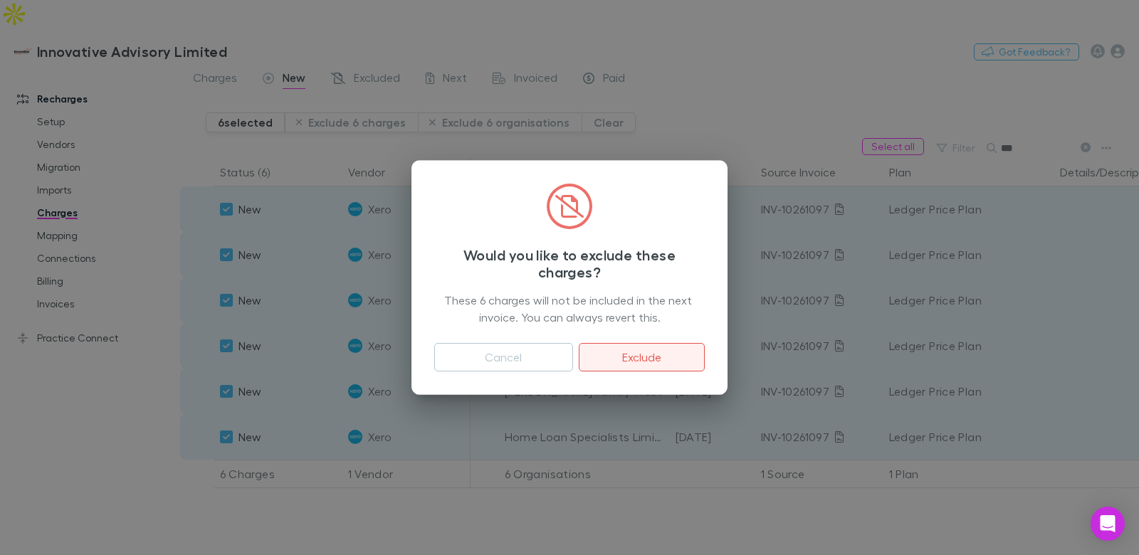
click at [652, 356] on button "Exclude" at bounding box center [642, 357] width 126 height 28
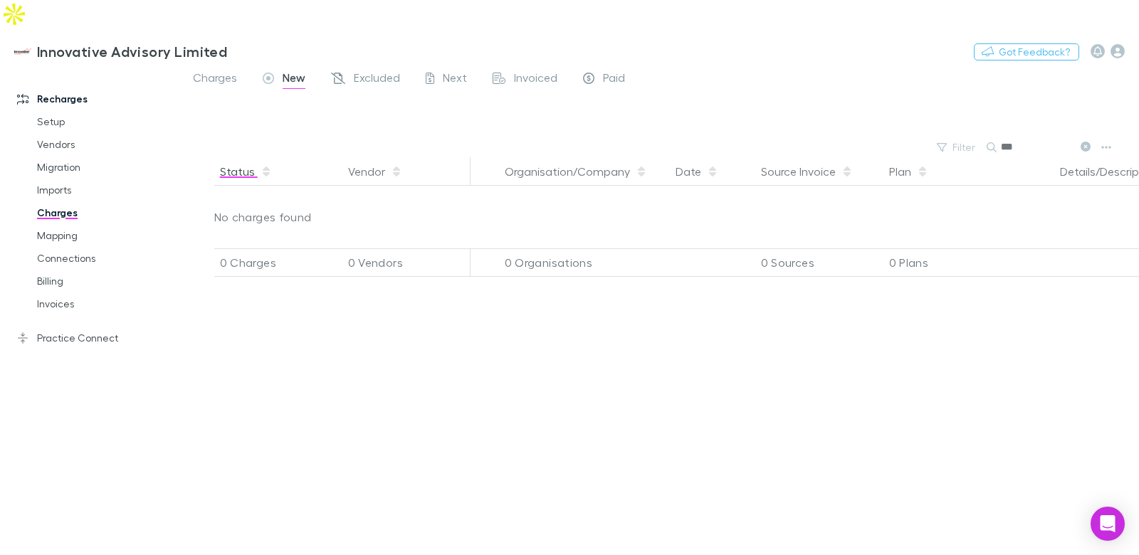
drag, startPoint x: 1083, startPoint y: 119, endPoint x: 256, endPoint y: 136, distance: 827.3
click at [1083, 142] on icon at bounding box center [1086, 147] width 10 height 10
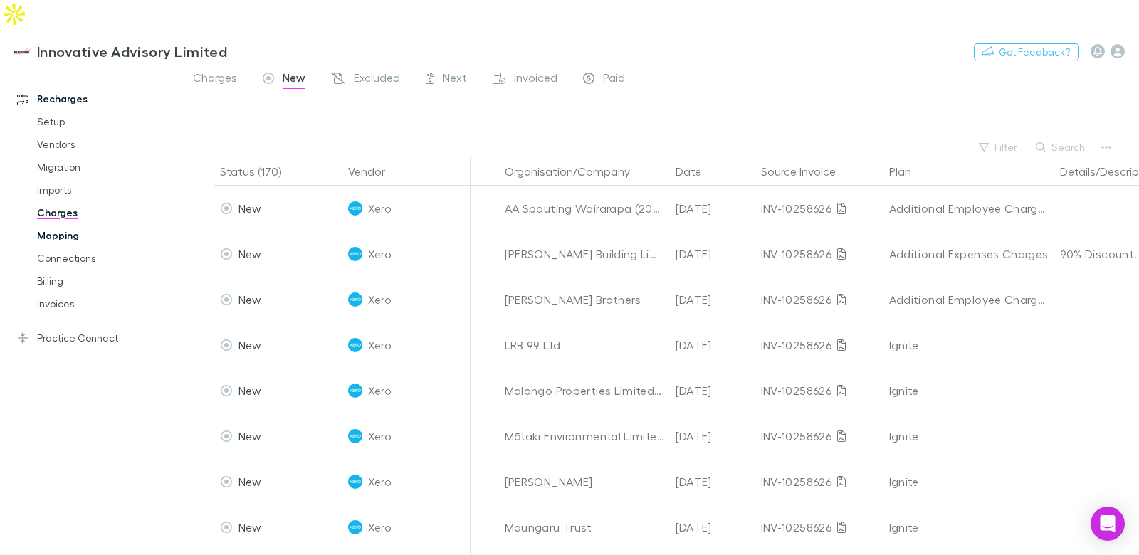
click at [79, 224] on link "Mapping" at bounding box center [100, 235] width 154 height 23
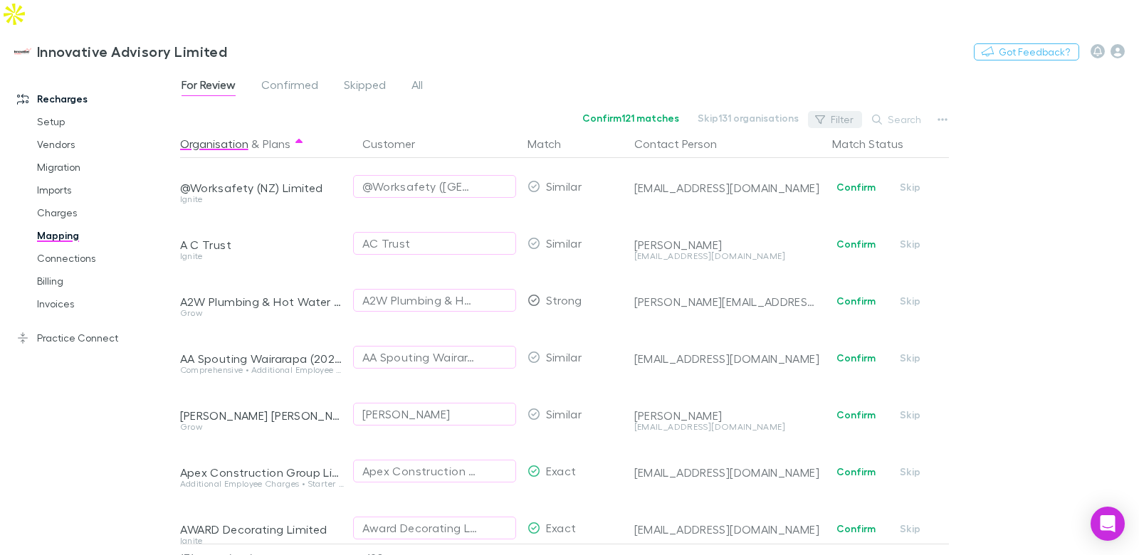
click at [844, 111] on button "Filter" at bounding box center [835, 119] width 54 height 17
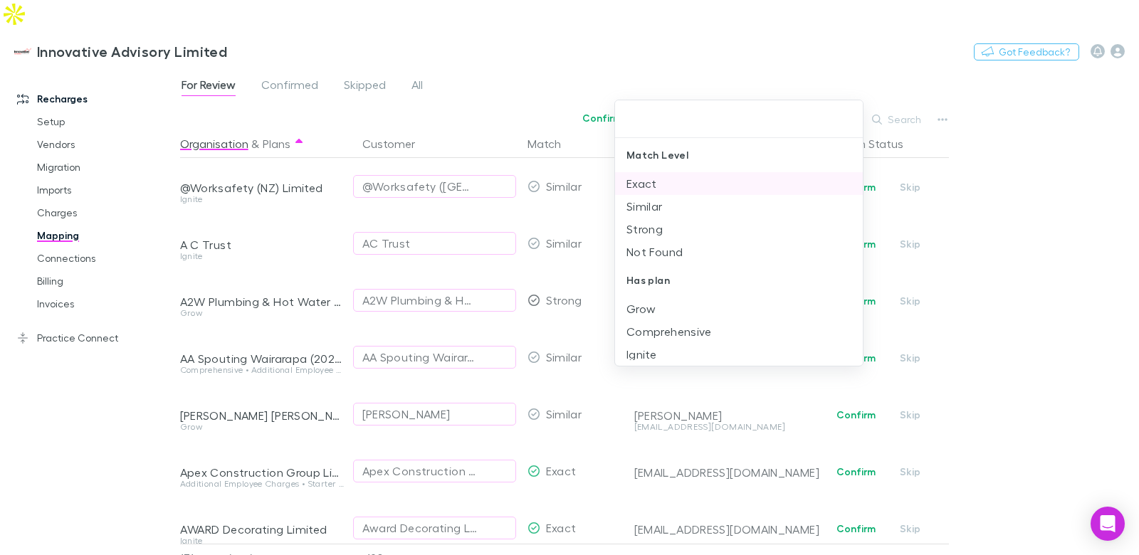
click at [665, 186] on li "Exact" at bounding box center [739, 183] width 248 height 23
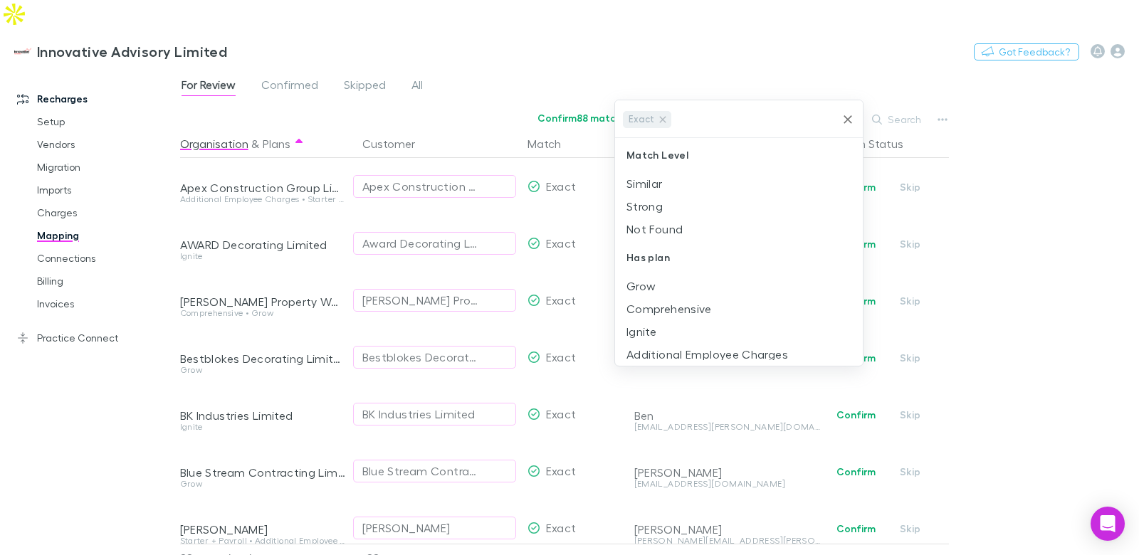
click at [433, 58] on div at bounding box center [569, 277] width 1139 height 555
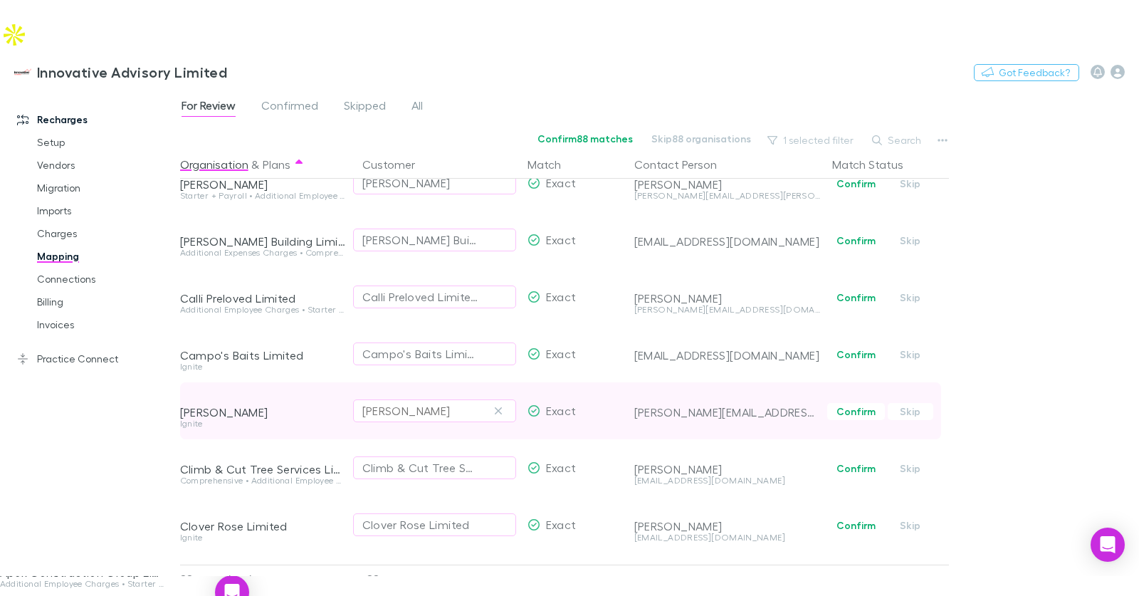
scroll to position [401, 0]
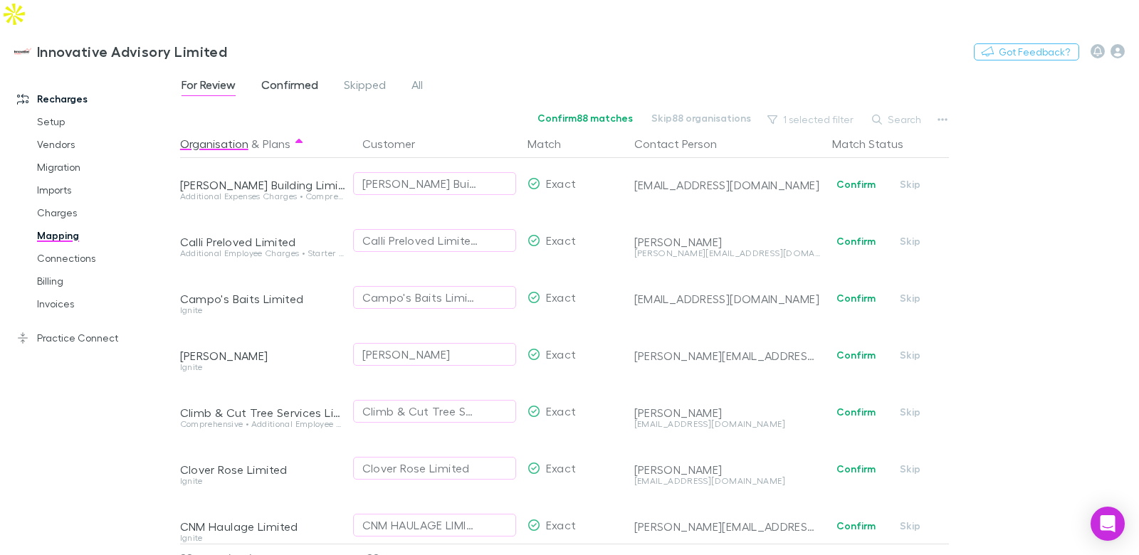
click at [287, 78] on span "Confirmed" at bounding box center [289, 87] width 57 height 19
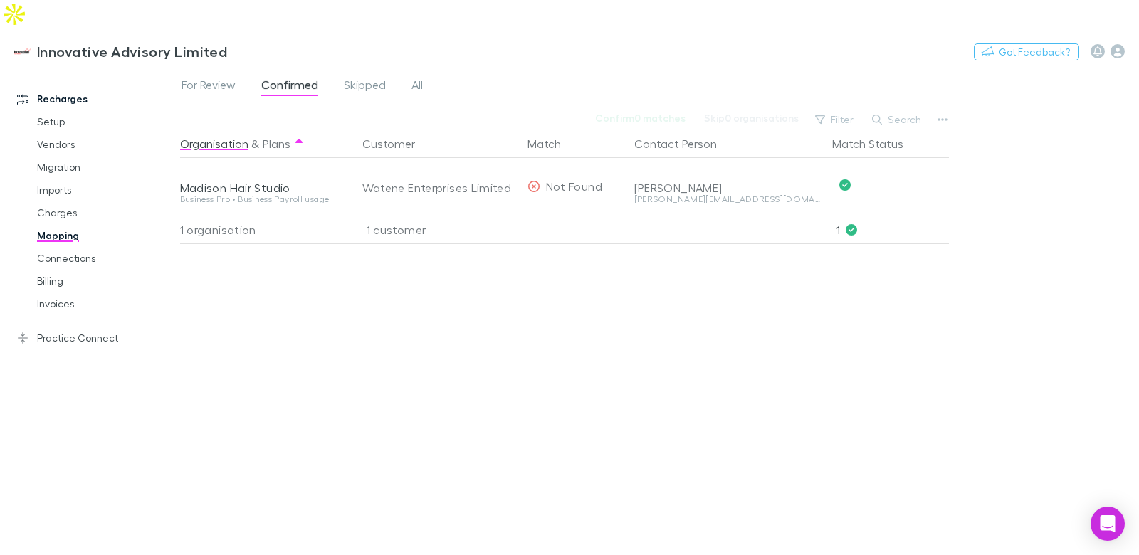
click at [204, 78] on span "For Review" at bounding box center [209, 87] width 54 height 19
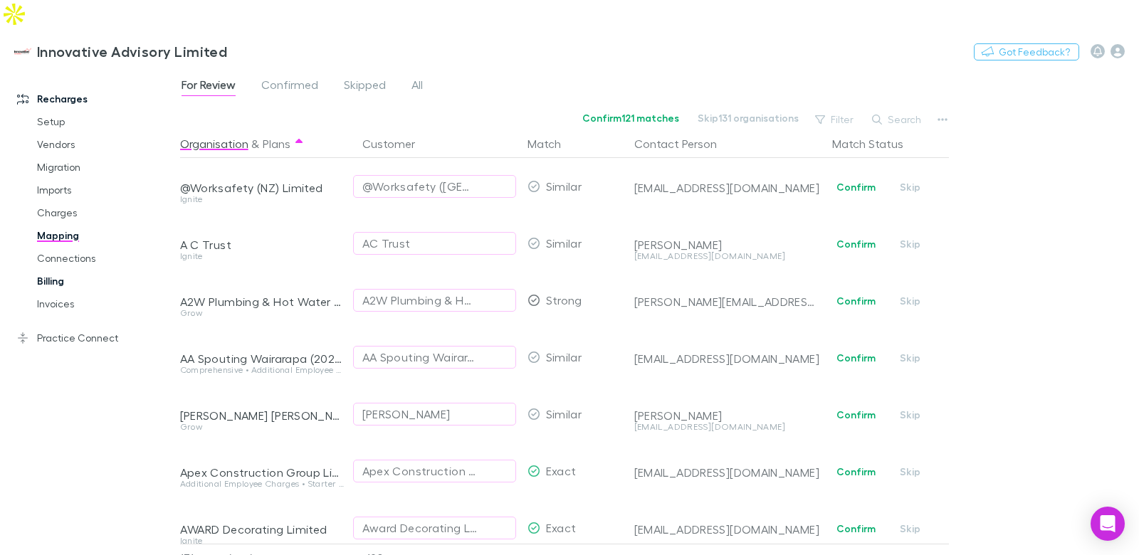
click at [43, 270] on link "Billing" at bounding box center [100, 281] width 154 height 23
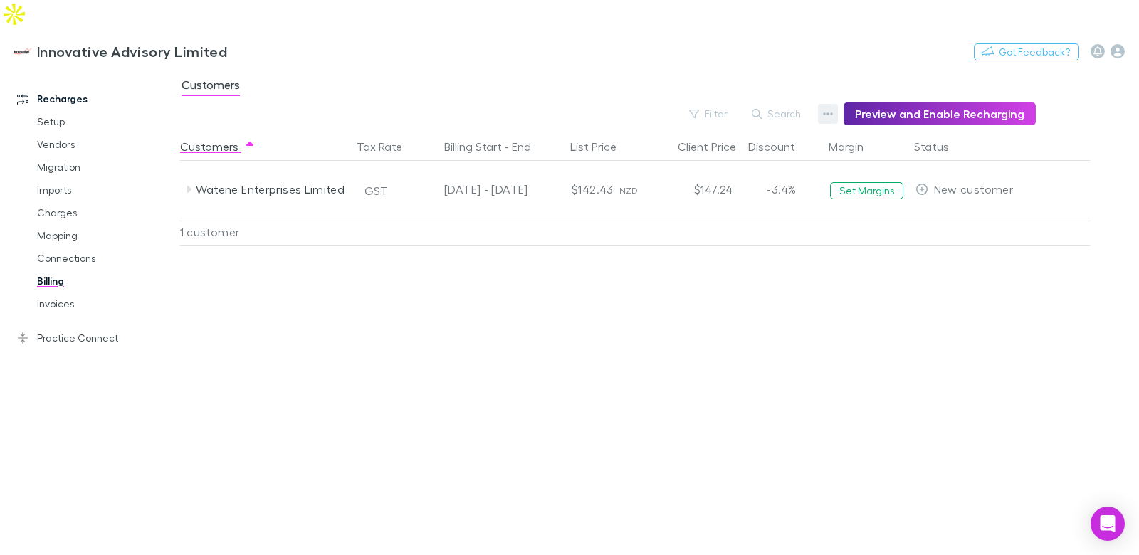
click at [826, 104] on button "button" at bounding box center [828, 114] width 20 height 20
click at [700, 134] on p "Discount Split" at bounding box center [746, 131] width 173 height 17
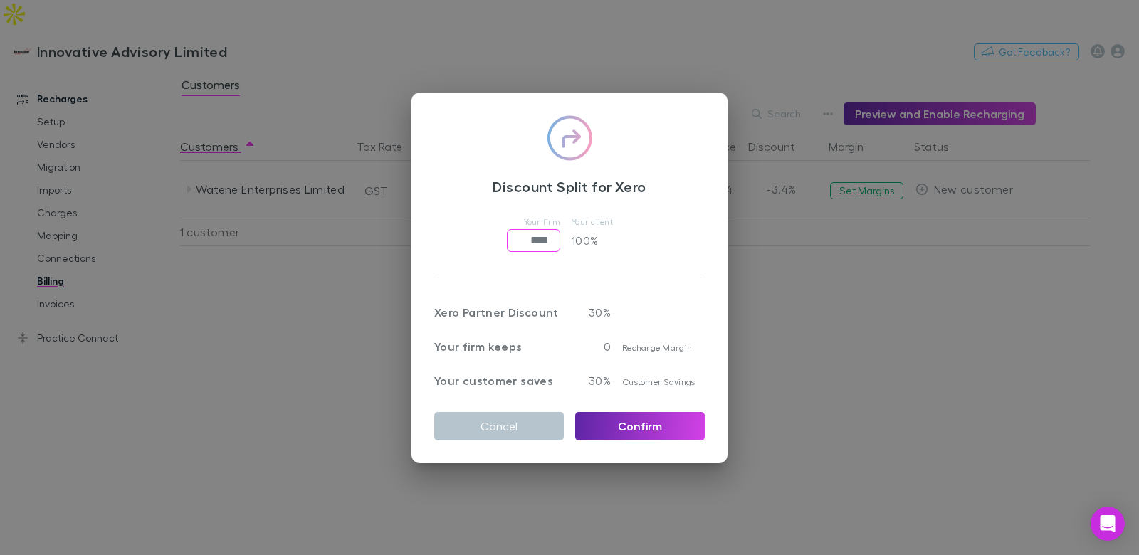
click at [529, 239] on input "****" at bounding box center [533, 240] width 53 height 23
type input "*****"
click at [611, 434] on button "Confirm" at bounding box center [640, 426] width 130 height 28
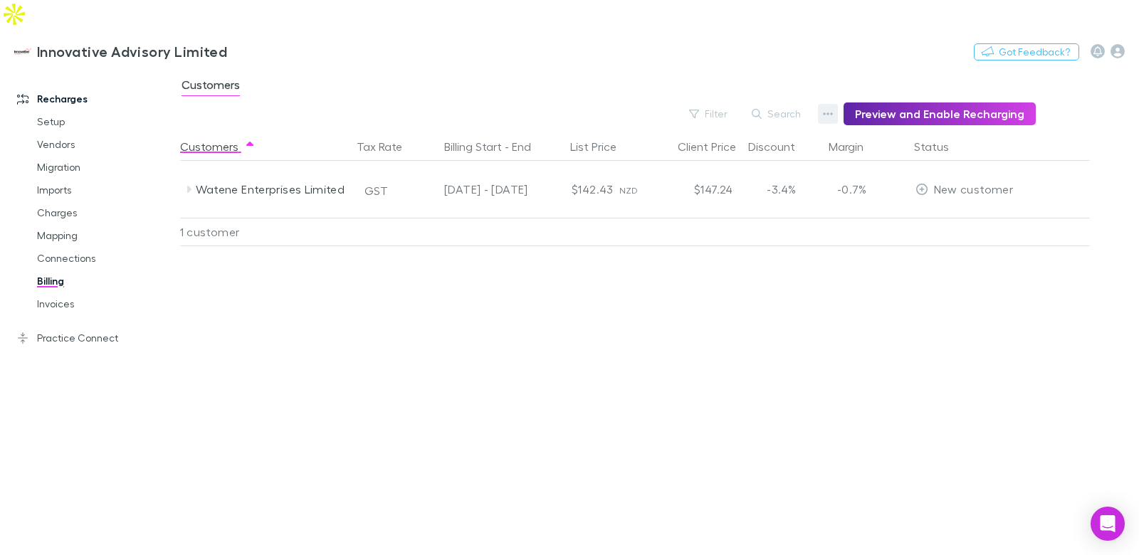
click at [831, 108] on icon "button" at bounding box center [828, 113] width 10 height 11
click at [705, 157] on p "Admin Fee" at bounding box center [746, 157] width 173 height 17
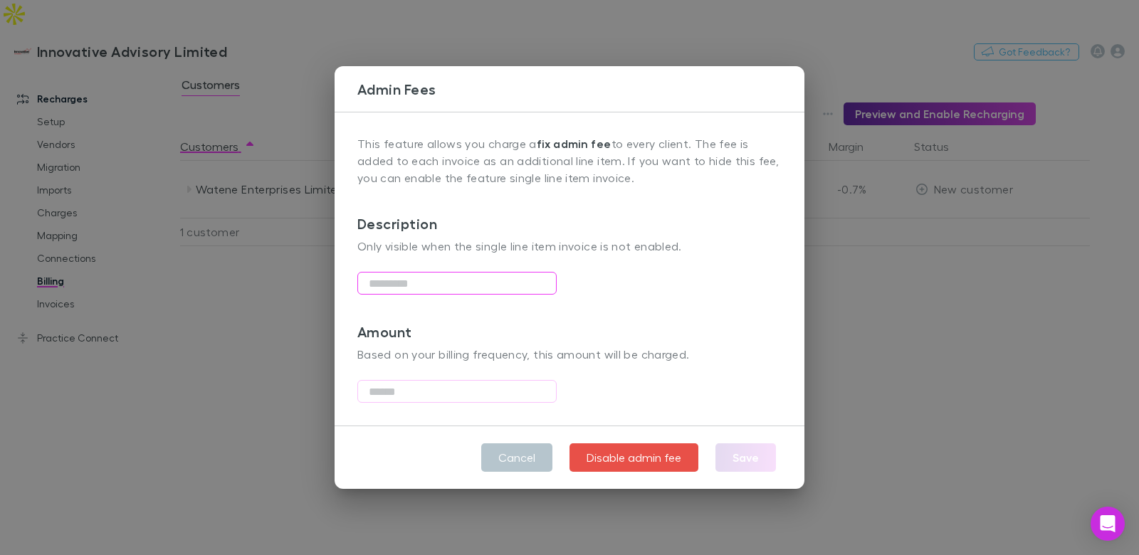
click at [441, 276] on input "text" at bounding box center [456, 283] width 199 height 23
type input "**********"
click at [411, 398] on input "text" at bounding box center [456, 391] width 199 height 23
type input "****"
click at [731, 461] on button "Save" at bounding box center [745, 457] width 61 height 28
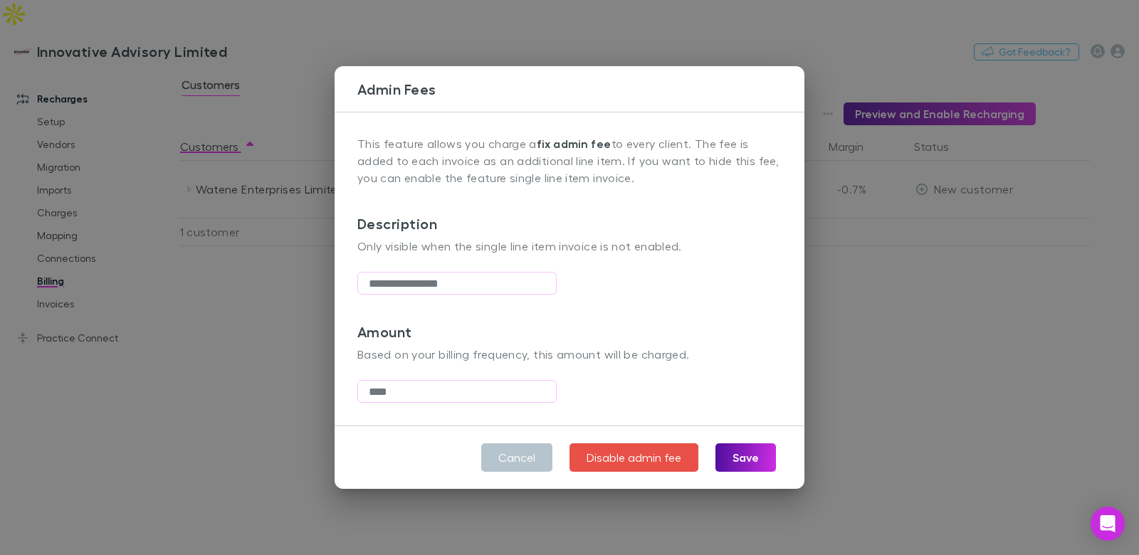
type input "**********"
type input "****"
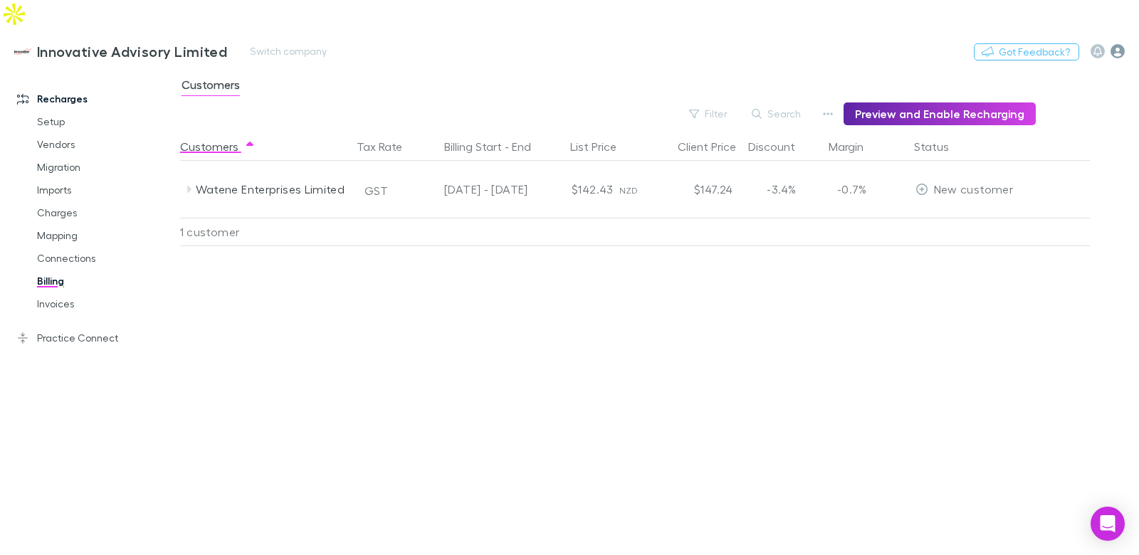
click at [1118, 44] on icon "button" at bounding box center [1117, 51] width 14 height 14
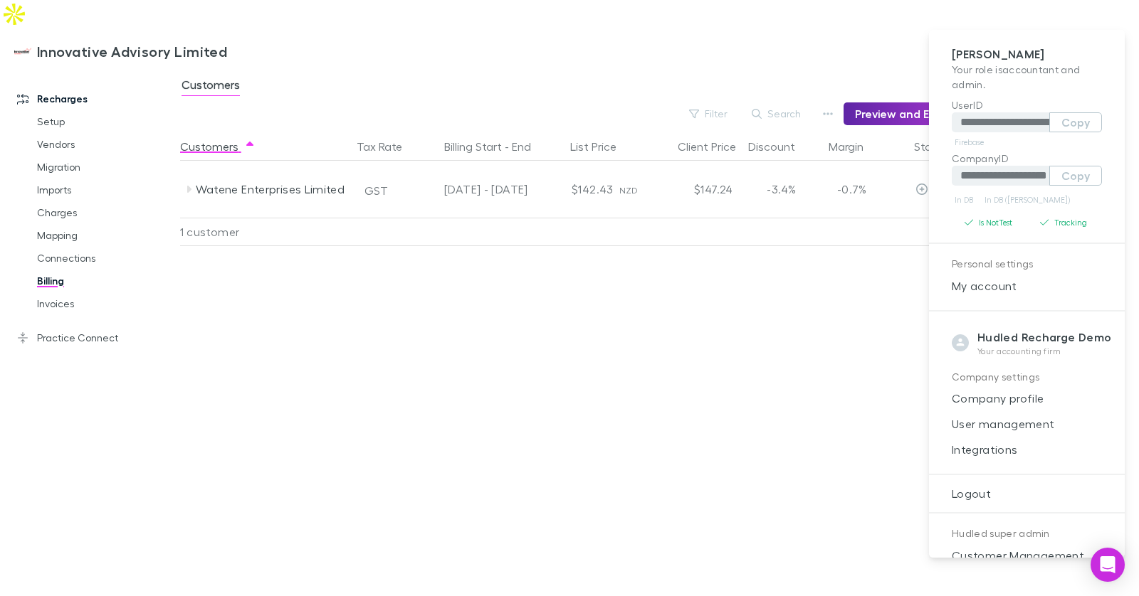
click at [854, 46] on div at bounding box center [569, 298] width 1139 height 596
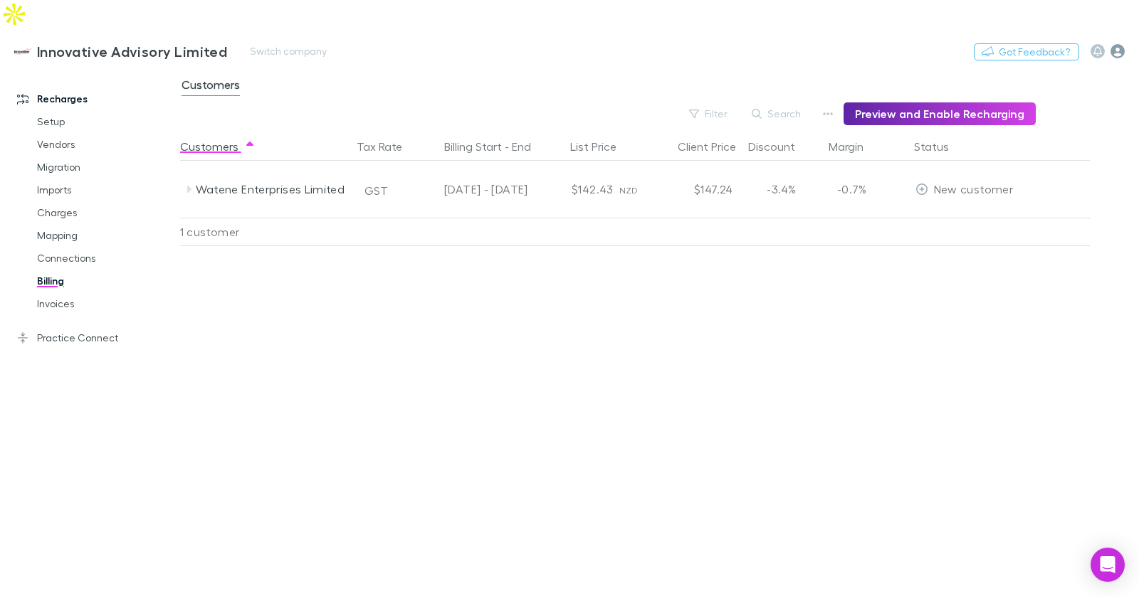
click at [1119, 44] on icon "button" at bounding box center [1117, 51] width 14 height 14
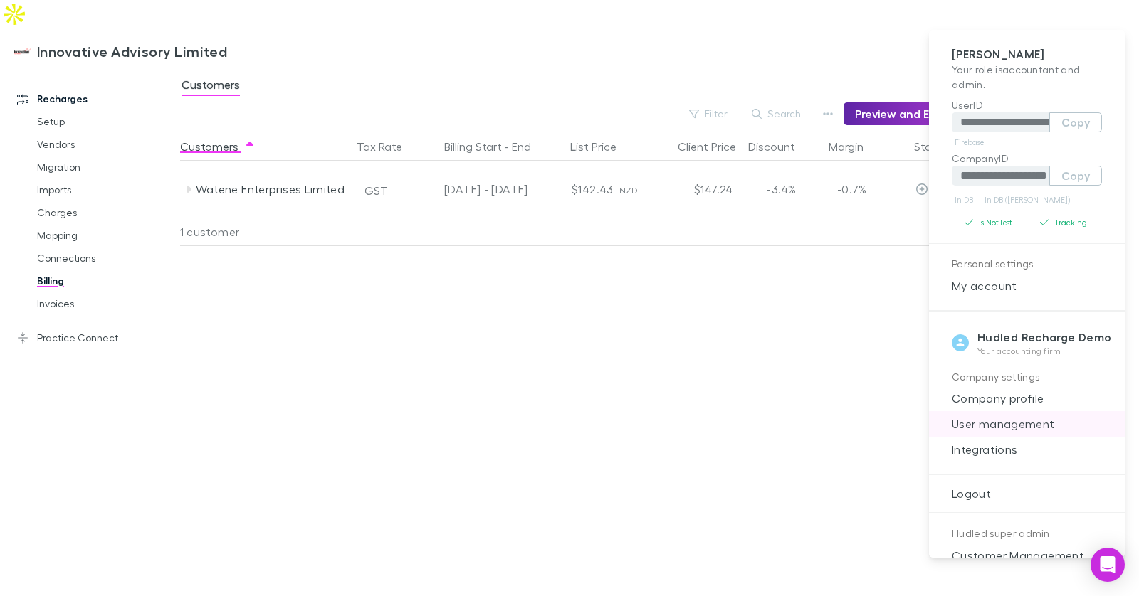
drag, startPoint x: 1016, startPoint y: 445, endPoint x: 1009, endPoint y: 434, distance: 12.8
click at [1017, 445] on span "Integrations" at bounding box center [1026, 449] width 173 height 17
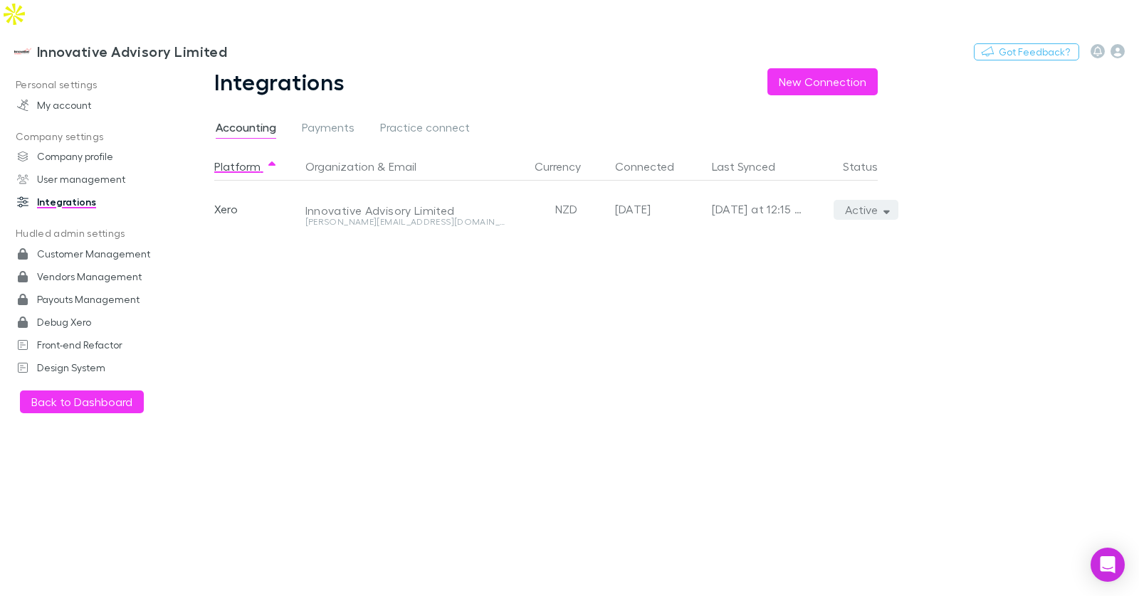
click at [888, 210] on icon "button" at bounding box center [886, 212] width 6 height 4
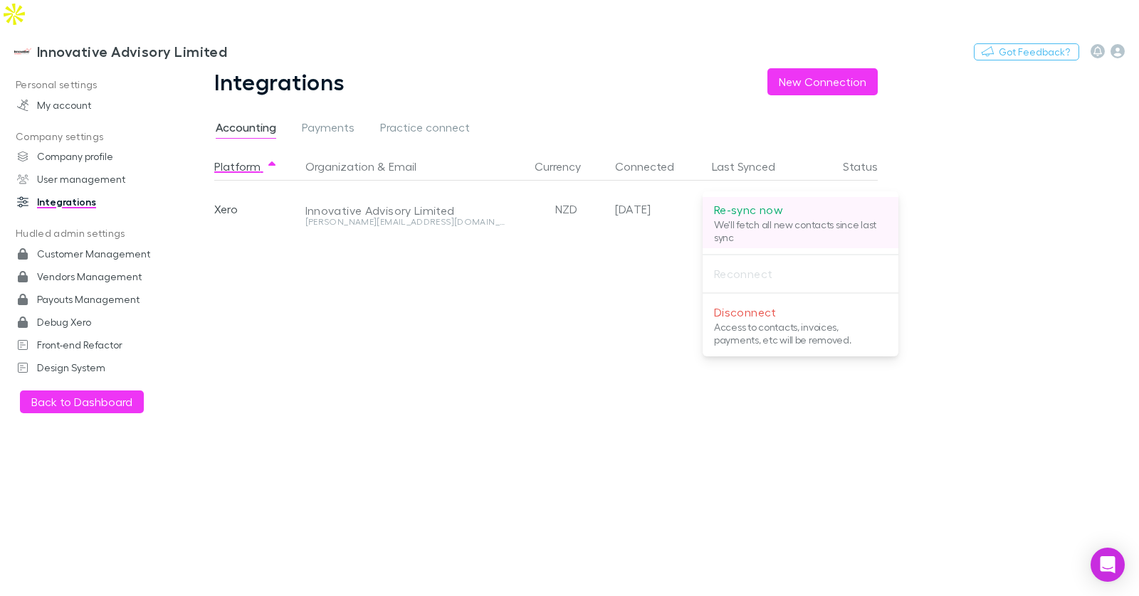
click at [821, 217] on p "Re-sync now" at bounding box center [800, 209] width 173 height 17
click at [100, 27] on div at bounding box center [569, 298] width 1139 height 596
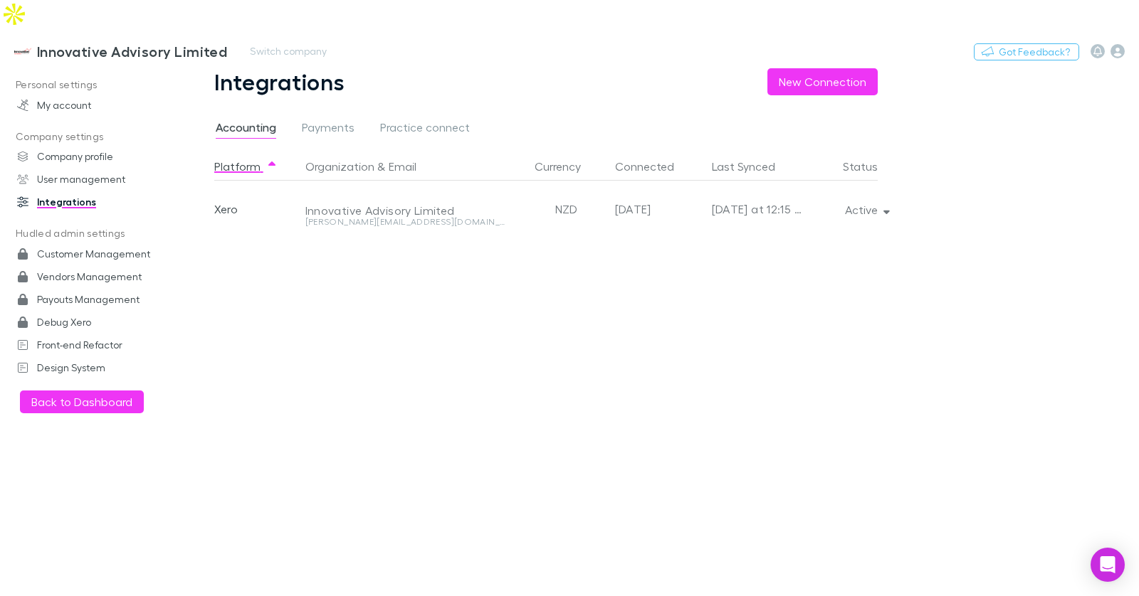
click at [130, 43] on h3 "Innovative Advisory Limited" at bounding box center [132, 51] width 190 height 17
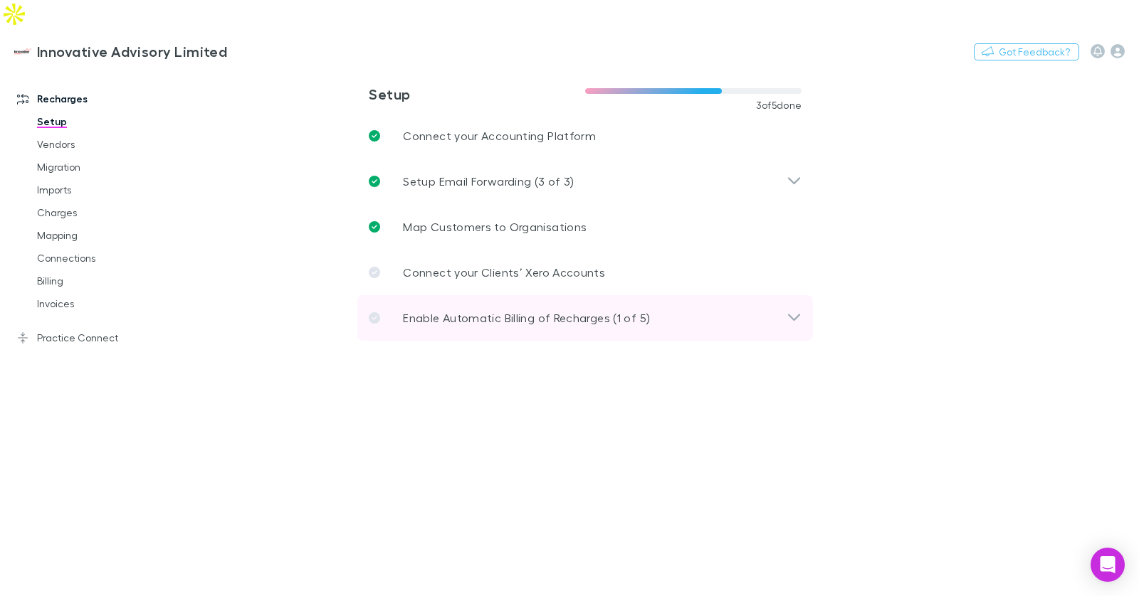
click at [510, 310] on p "Enable Automatic Billing of Recharges (1 of 5)" at bounding box center [526, 318] width 247 height 17
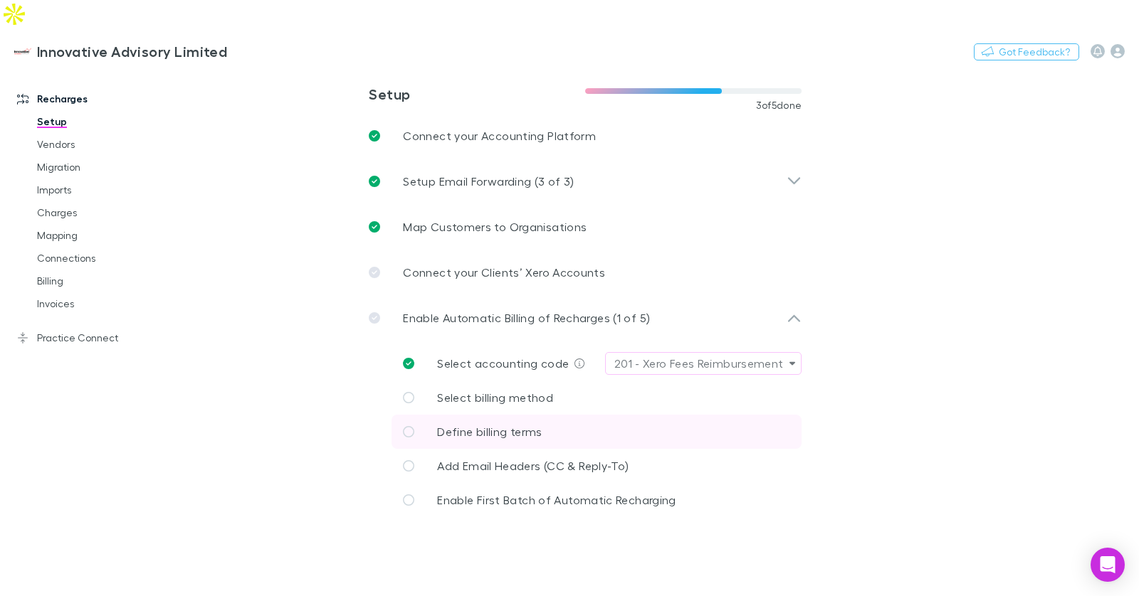
click at [535, 424] on p "Define billing terms" at bounding box center [489, 432] width 105 height 17
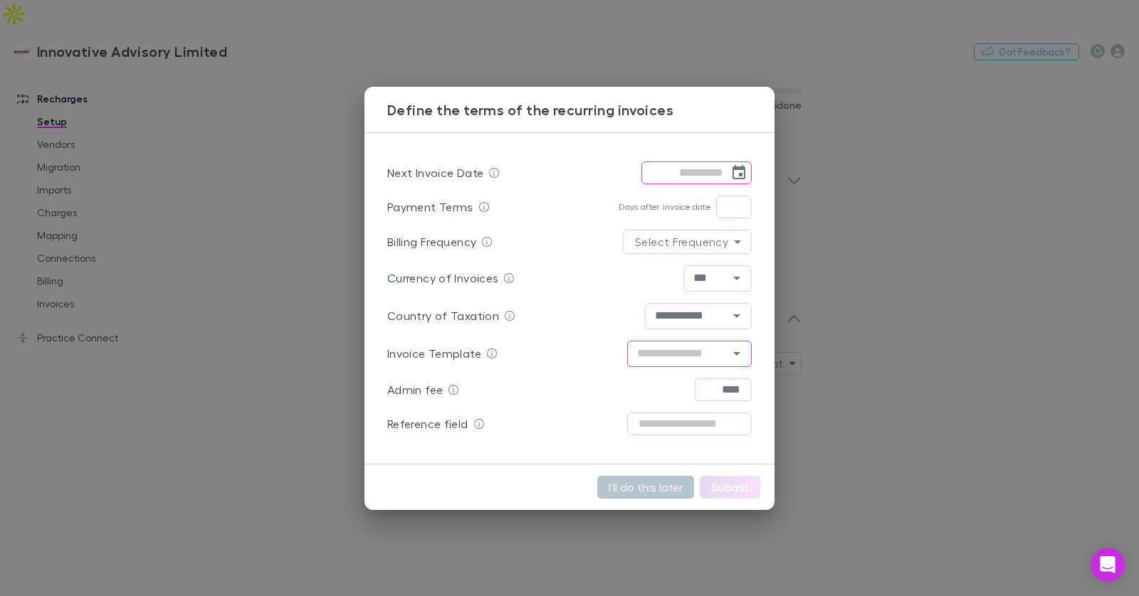
click at [743, 355] on icon "Open" at bounding box center [736, 353] width 17 height 17
click at [743, 353] on icon "Close" at bounding box center [736, 353] width 17 height 17
click at [753, 359] on div "**********" at bounding box center [569, 298] width 410 height 332
click at [744, 354] on icon "Open" at bounding box center [736, 353] width 17 height 17
click at [905, 330] on div "**********" at bounding box center [569, 298] width 1139 height 596
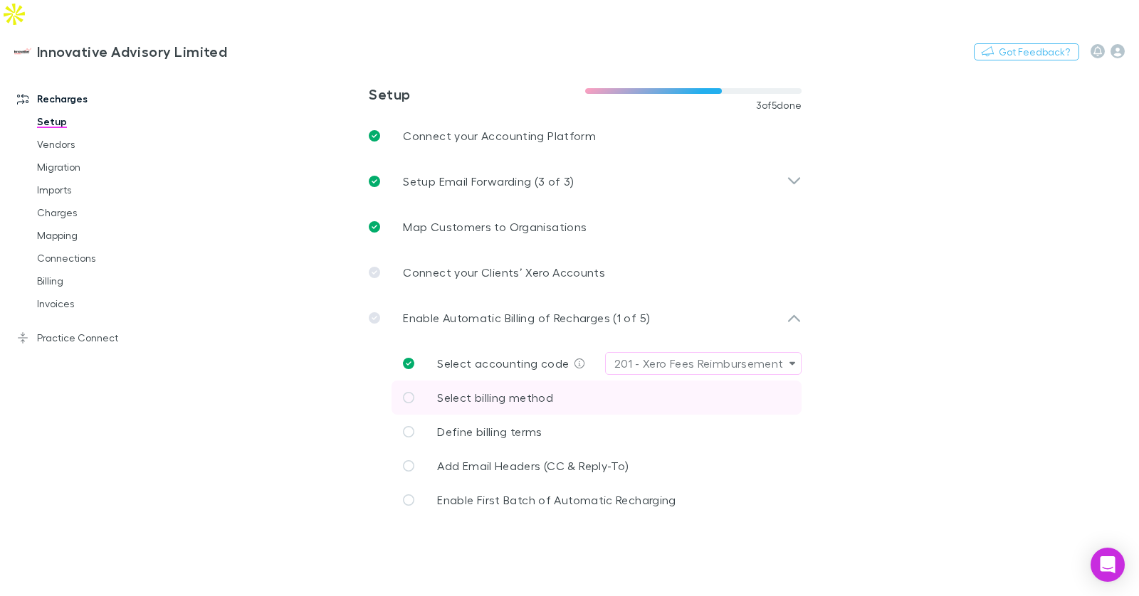
click at [505, 391] on span "Select billing method" at bounding box center [495, 398] width 116 height 14
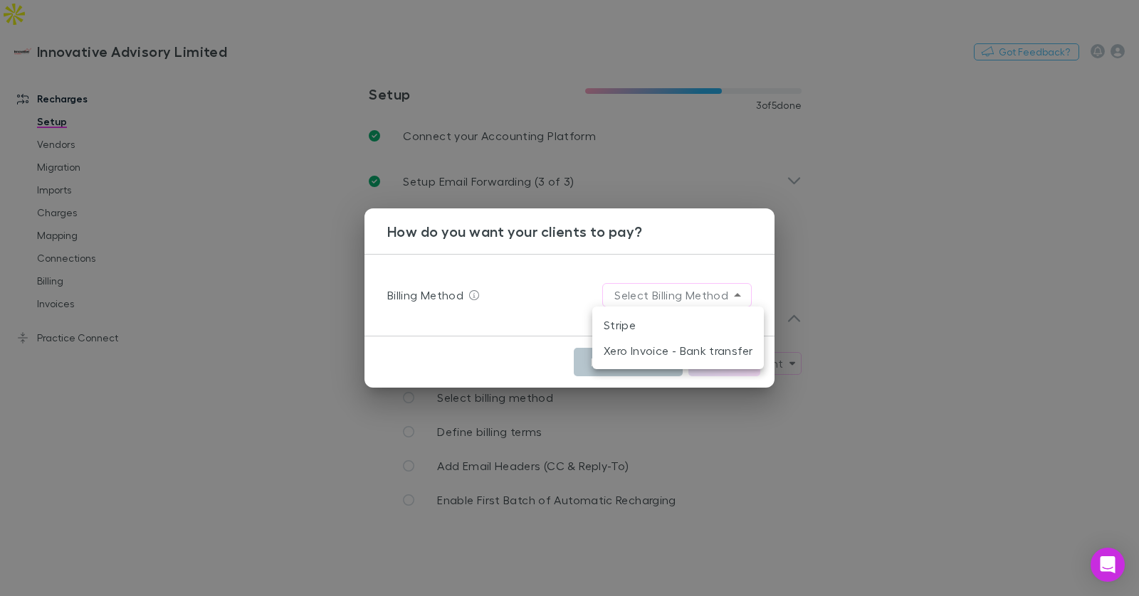
click at [709, 300] on body "**********" at bounding box center [569, 298] width 1139 height 596
click at [677, 324] on li "Stripe" at bounding box center [678, 325] width 172 height 26
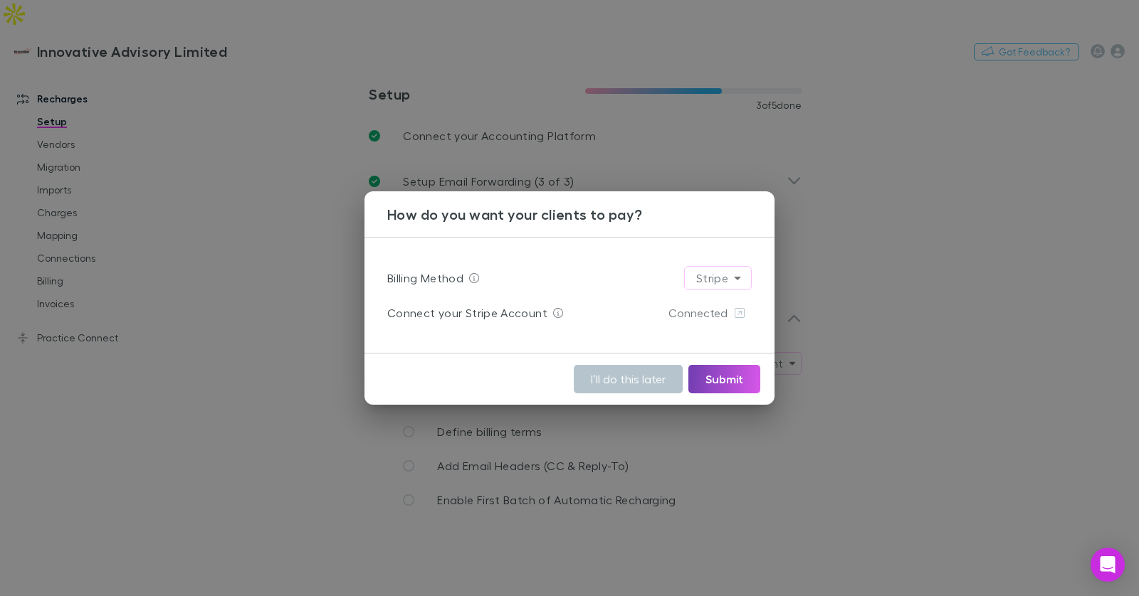
drag, startPoint x: 721, startPoint y: 376, endPoint x: 708, endPoint y: 372, distance: 13.3
click at [721, 376] on button "Submit" at bounding box center [724, 379] width 72 height 28
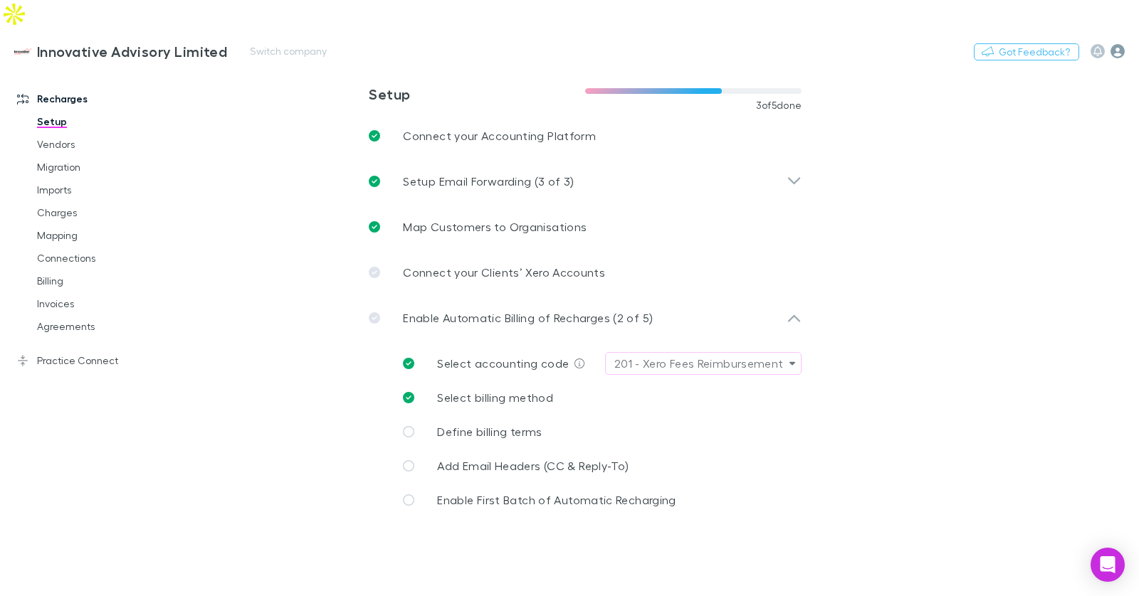
click at [1117, 44] on icon "button" at bounding box center [1117, 51] width 14 height 14
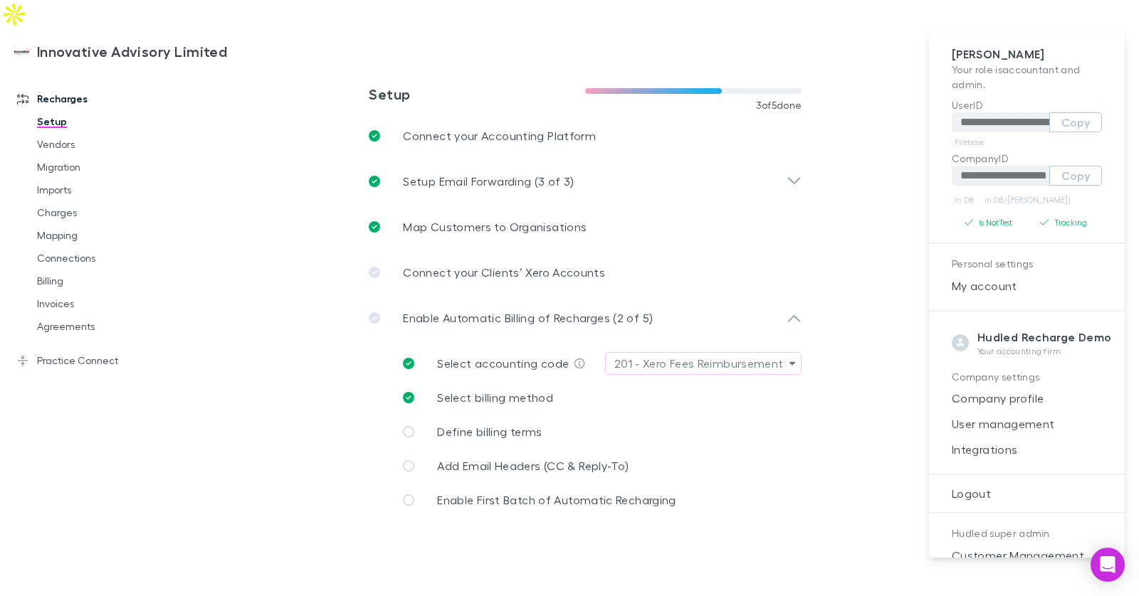
drag, startPoint x: 435, startPoint y: 21, endPoint x: 332, endPoint y: 16, distance: 102.6
click at [430, 20] on div at bounding box center [569, 298] width 1139 height 596
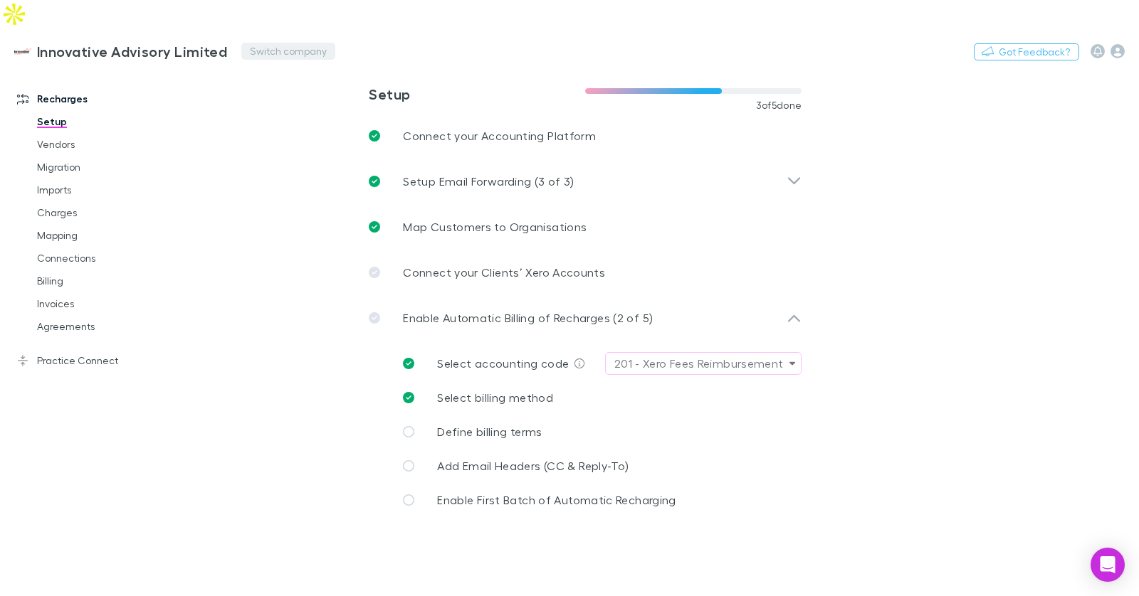
click at [283, 43] on button "Switch company" at bounding box center [288, 51] width 94 height 17
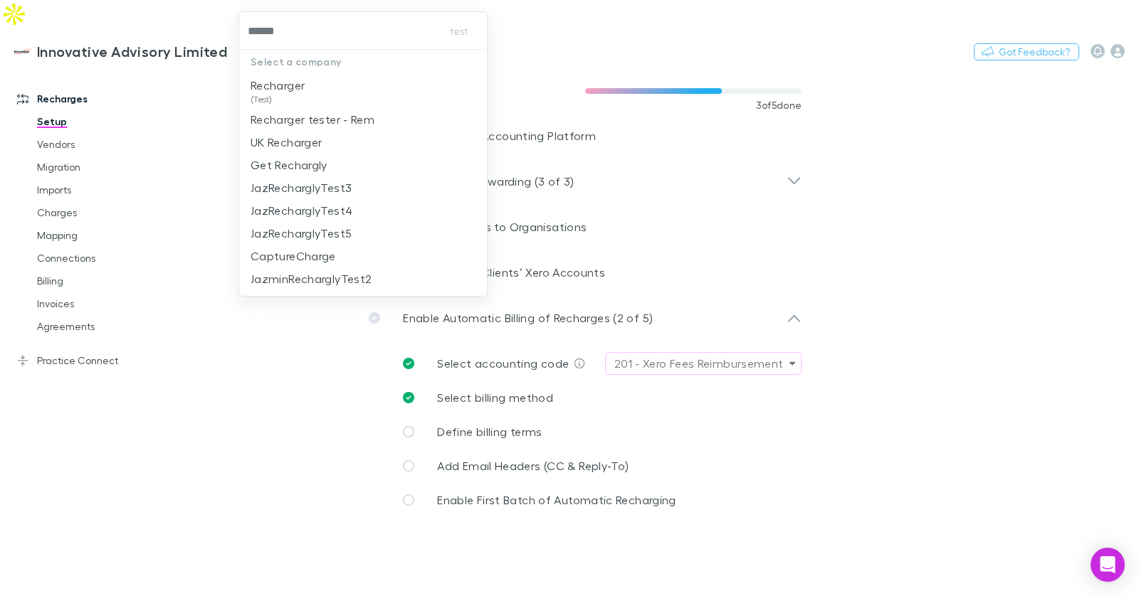
type input "*******"
click at [333, 89] on li "Recharger (Test)" at bounding box center [363, 91] width 248 height 34
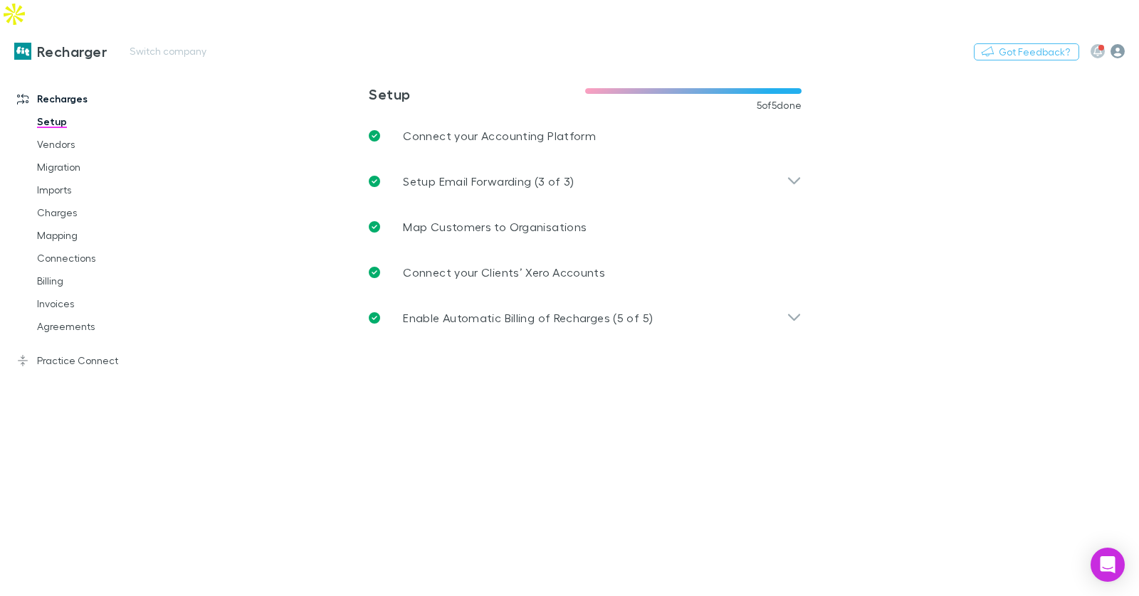
click at [1118, 44] on icon "button" at bounding box center [1117, 51] width 14 height 14
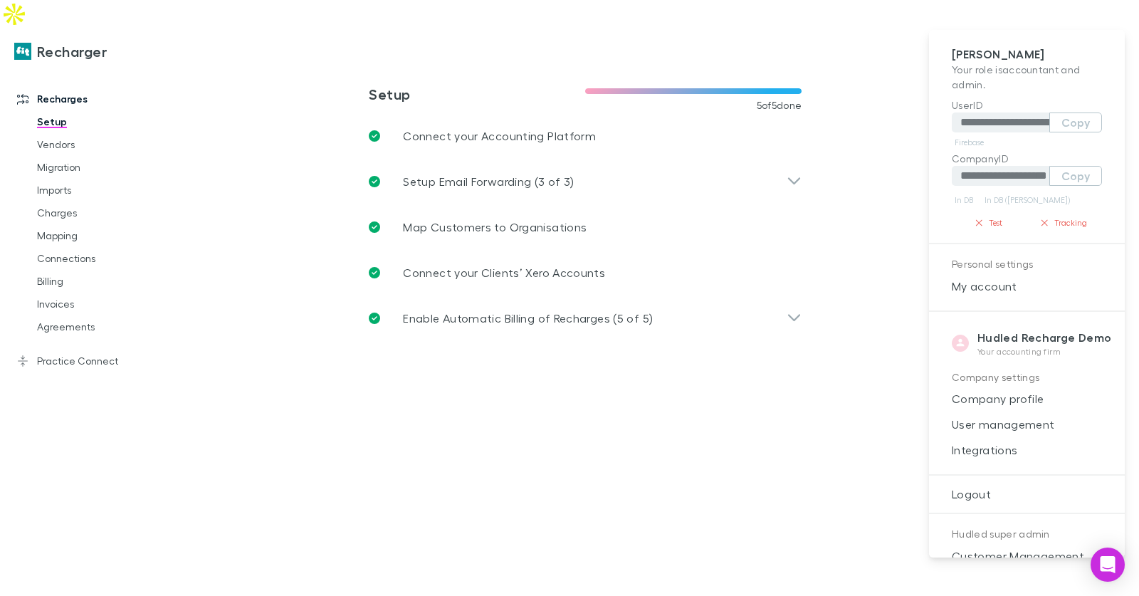
click at [159, 21] on div at bounding box center [569, 298] width 1139 height 596
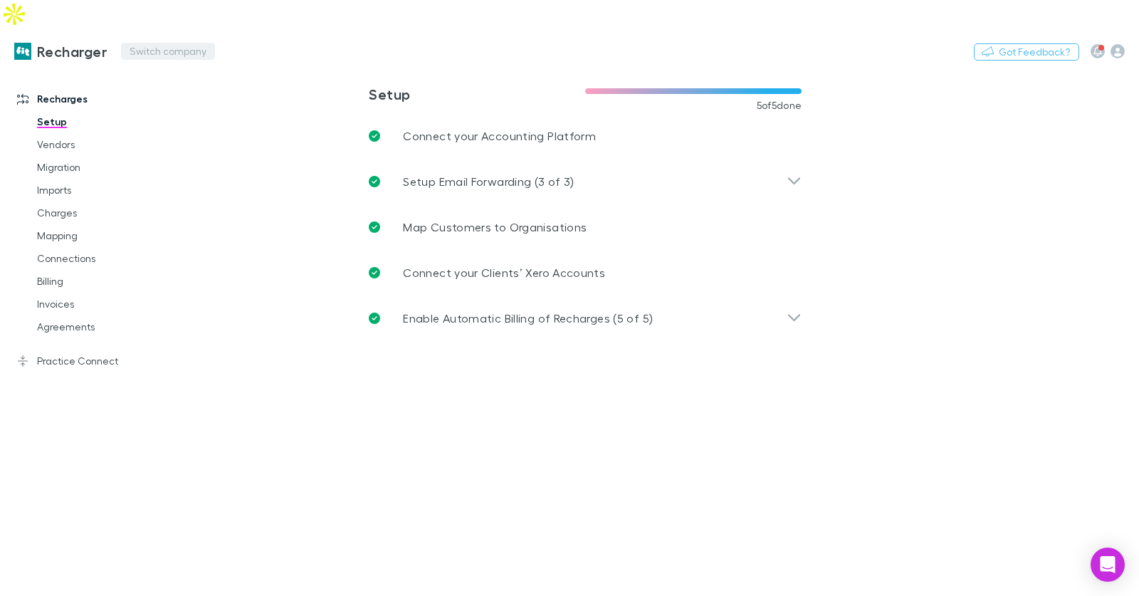
click at [142, 43] on button "Switch company" at bounding box center [168, 51] width 94 height 17
type input "*****"
click at [167, 79] on p "Innovative Advisory Limited" at bounding box center [208, 85] width 149 height 17
click at [69, 349] on link "Practice Connect" at bounding box center [90, 360] width 174 height 23
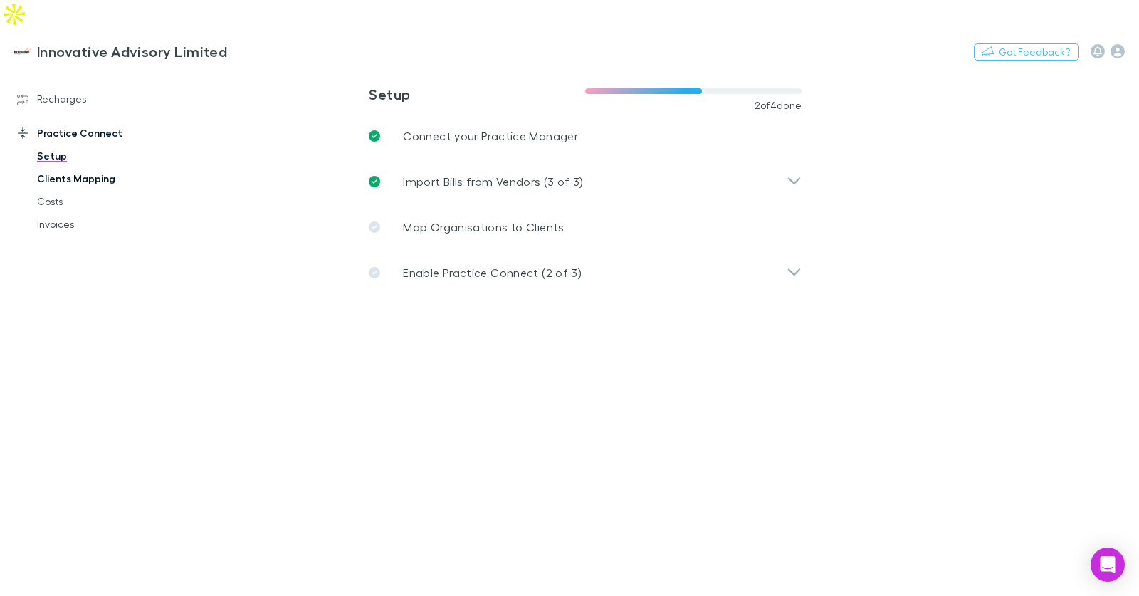
click at [95, 167] on link "Clients Mapping" at bounding box center [100, 178] width 154 height 23
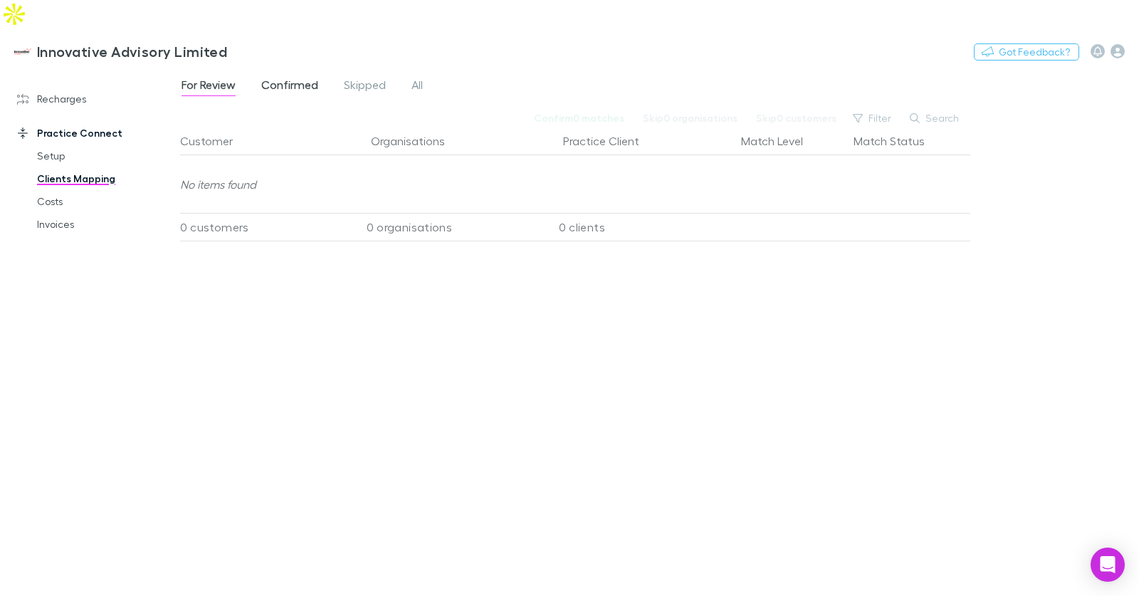
click at [303, 78] on span "Confirmed" at bounding box center [289, 87] width 57 height 19
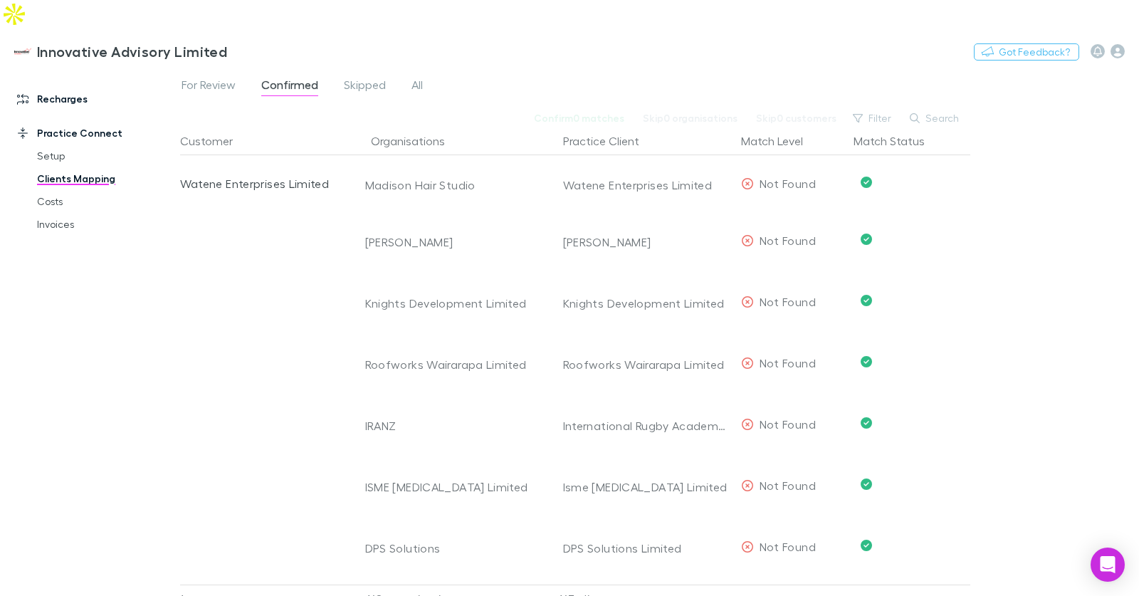
click at [49, 88] on link "Recharges" at bounding box center [90, 99] width 174 height 23
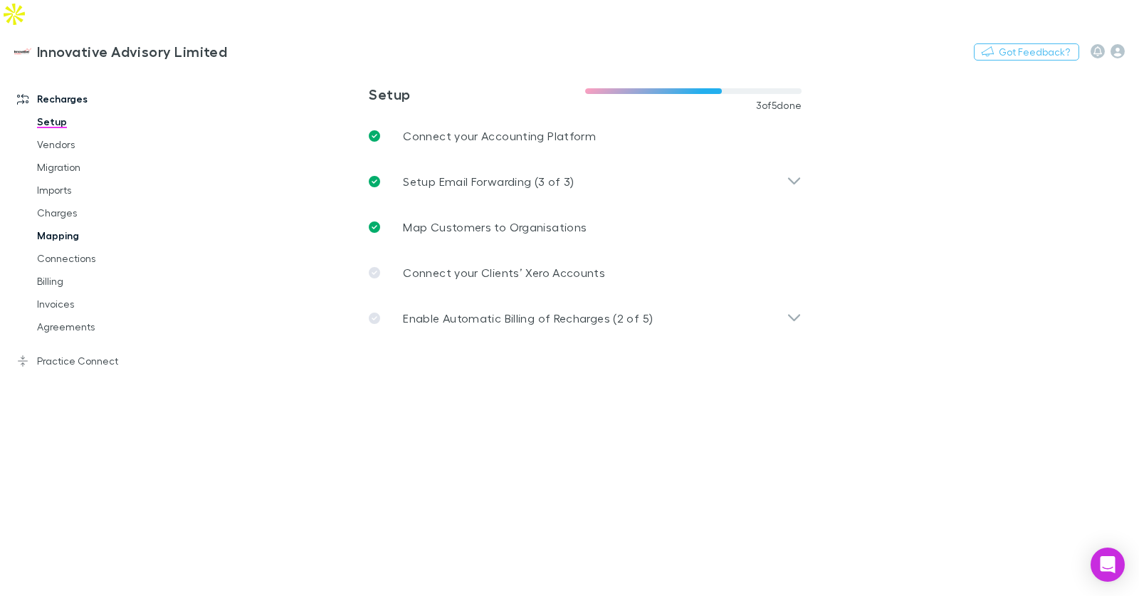
click at [73, 224] on link "Mapping" at bounding box center [100, 235] width 154 height 23
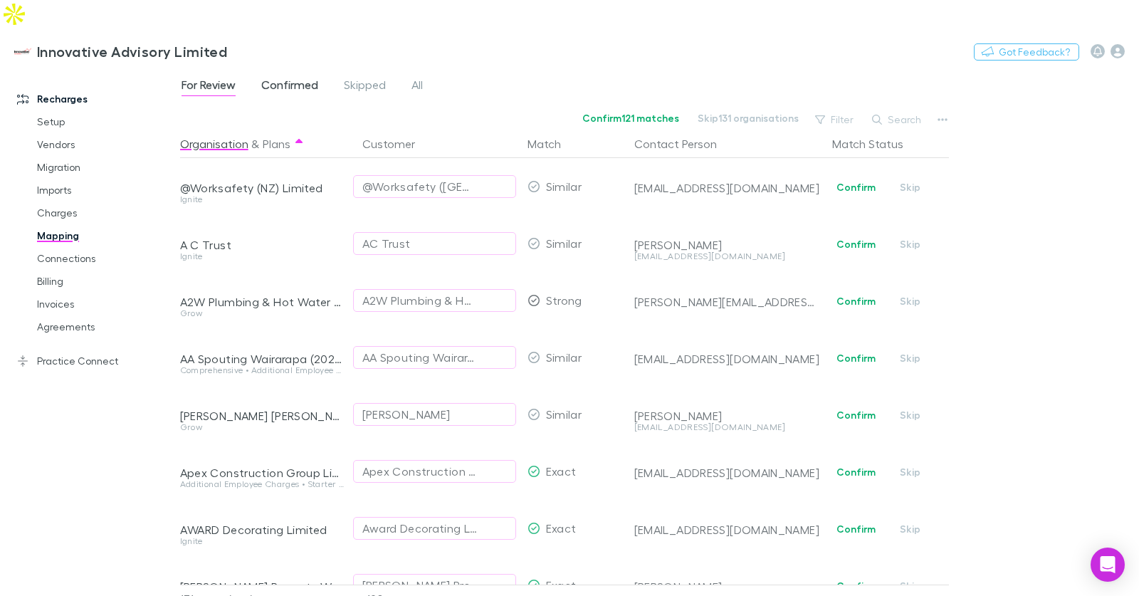
click at [303, 78] on span "Confirmed" at bounding box center [289, 87] width 57 height 19
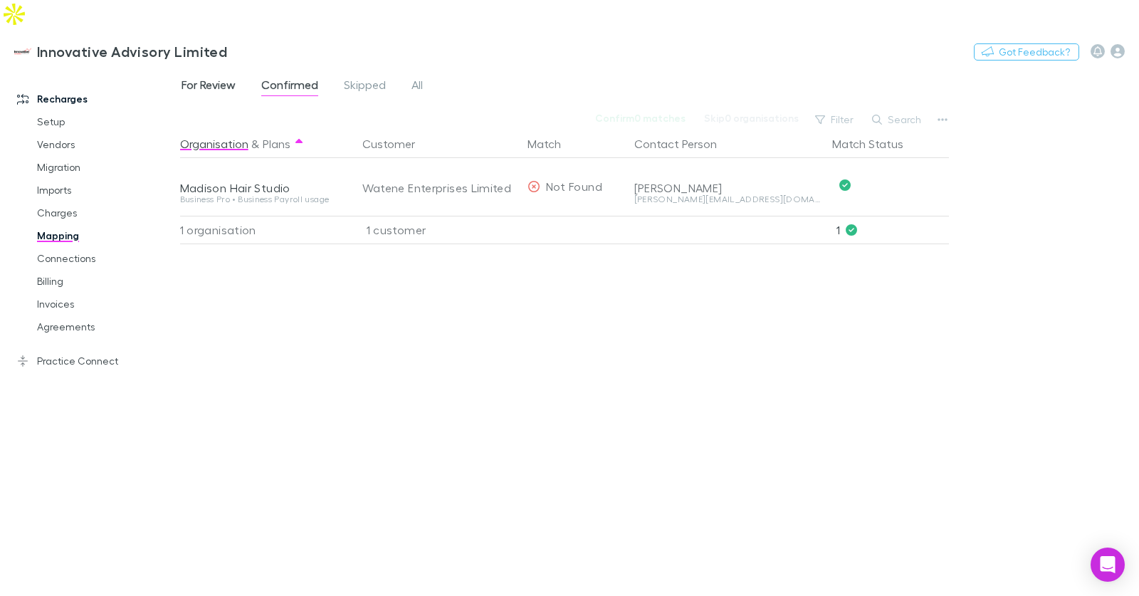
click at [213, 78] on span "For Review" at bounding box center [209, 87] width 54 height 19
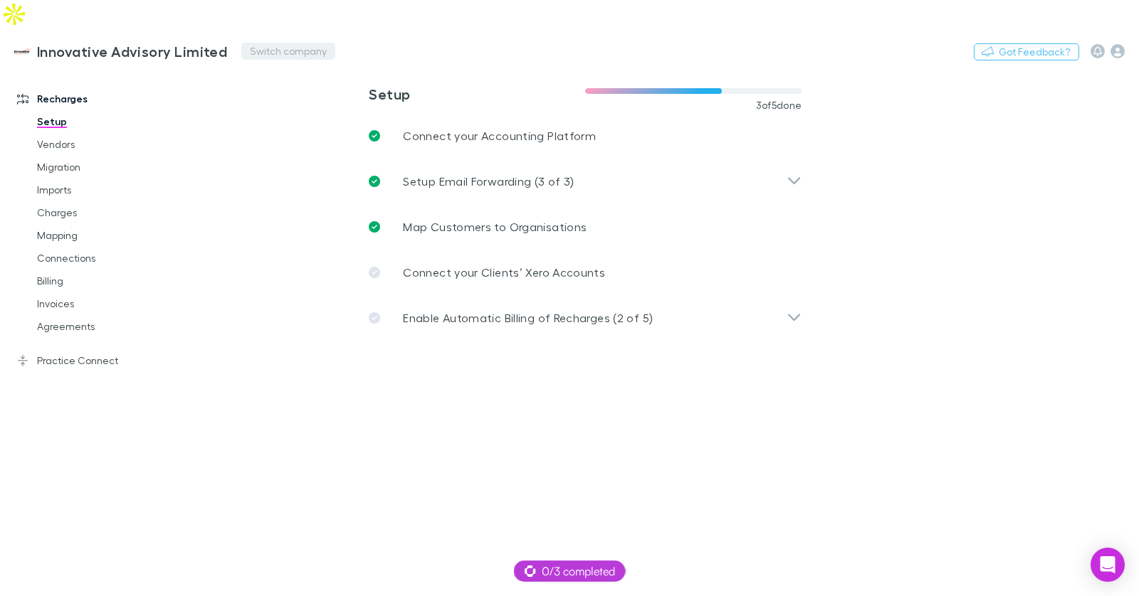
click at [260, 43] on button "Switch company" at bounding box center [288, 51] width 94 height 17
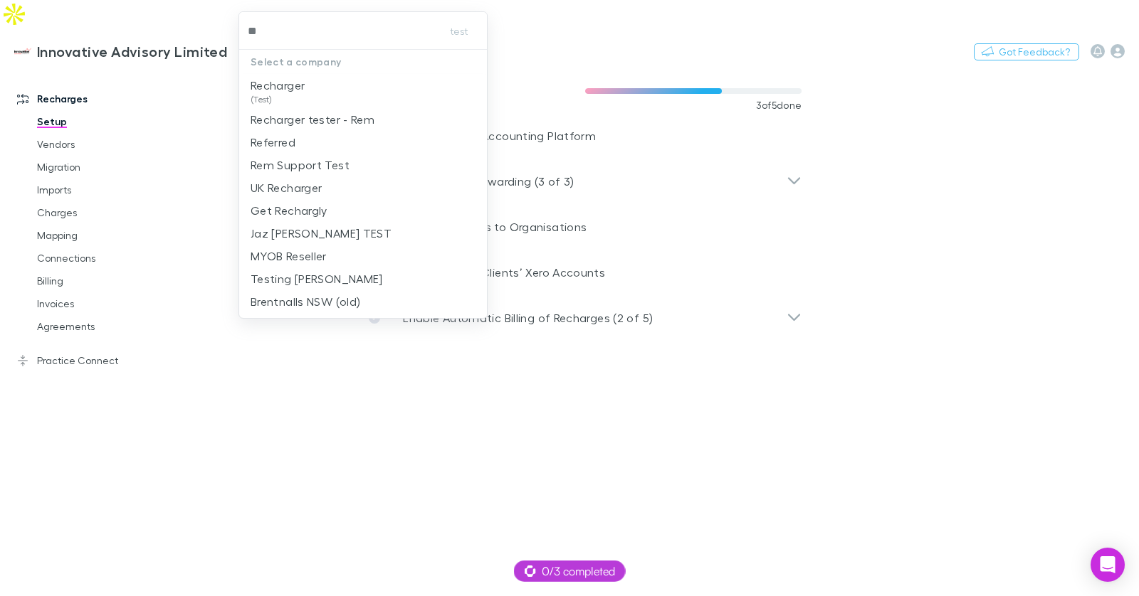
type input "*"
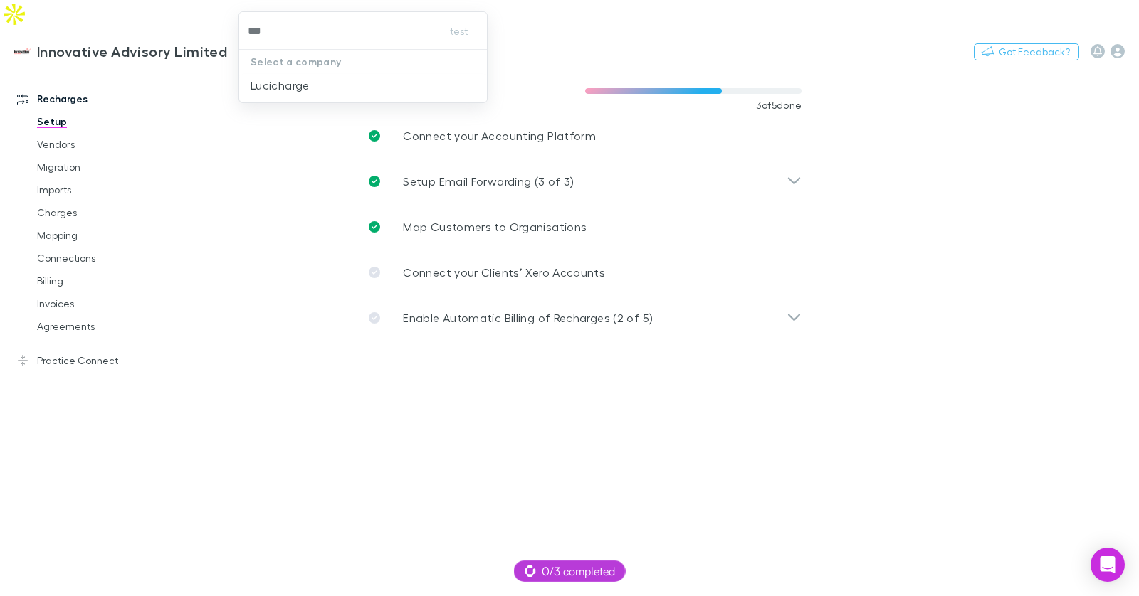
type input "****"
click at [283, 75] on li "Lucicharge" at bounding box center [363, 85] width 248 height 23
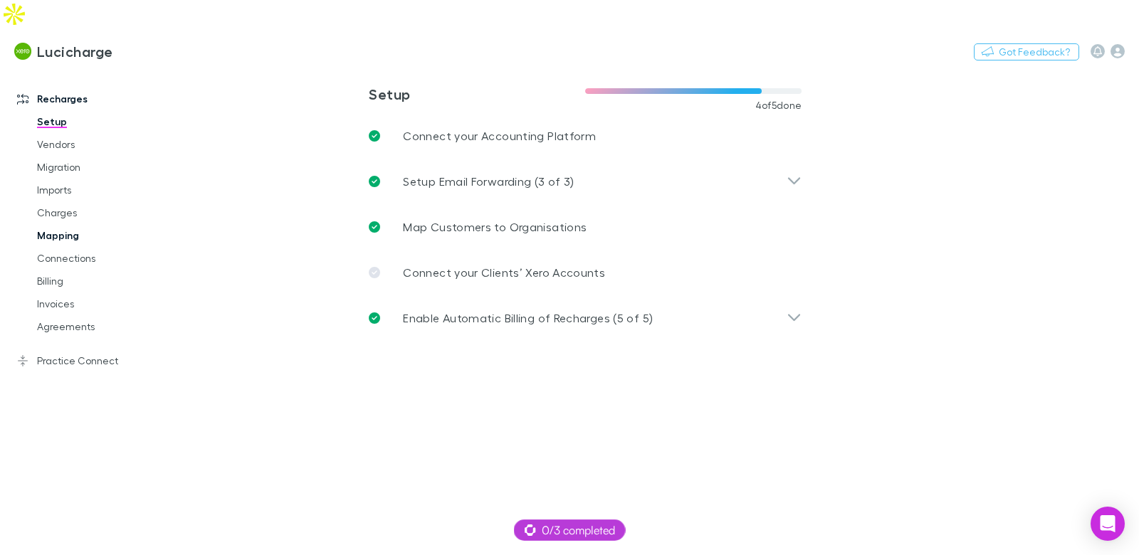
click at [74, 224] on link "Mapping" at bounding box center [100, 235] width 154 height 23
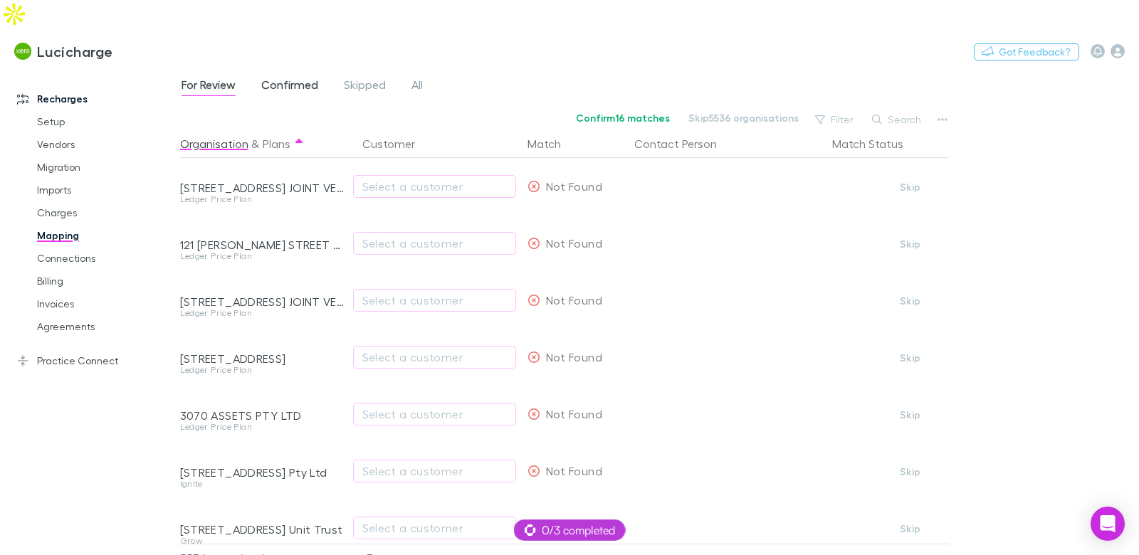
click at [290, 78] on span "Confirmed" at bounding box center [289, 87] width 57 height 19
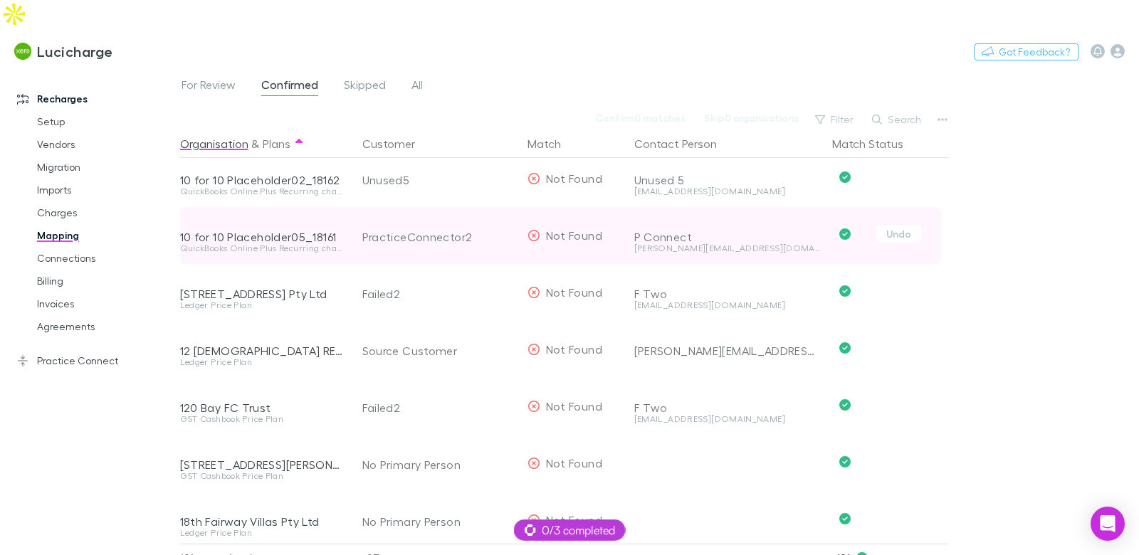
scroll to position [241, 0]
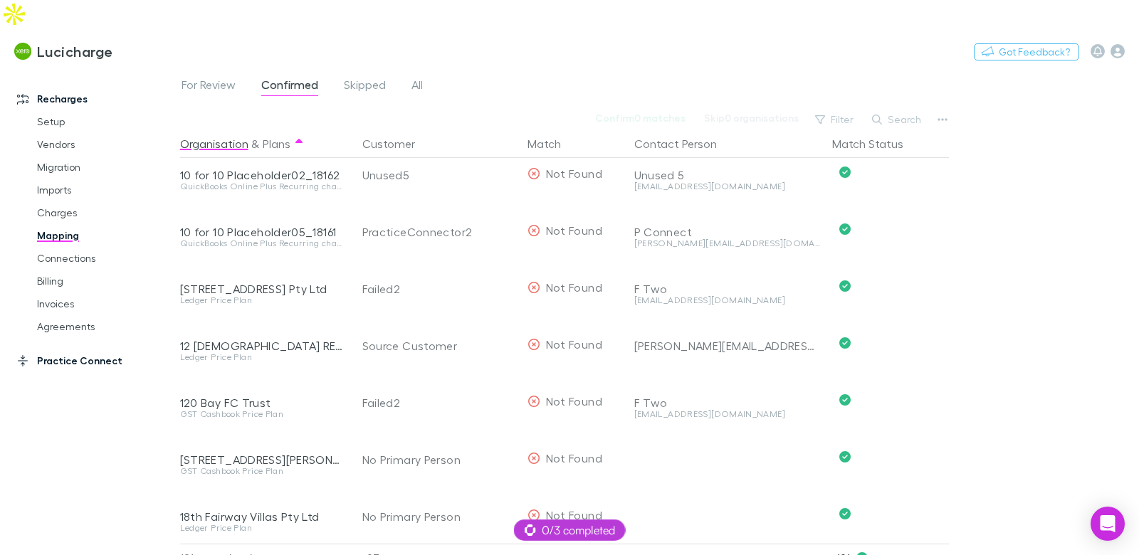
click at [79, 349] on link "Practice Connect" at bounding box center [90, 360] width 174 height 23
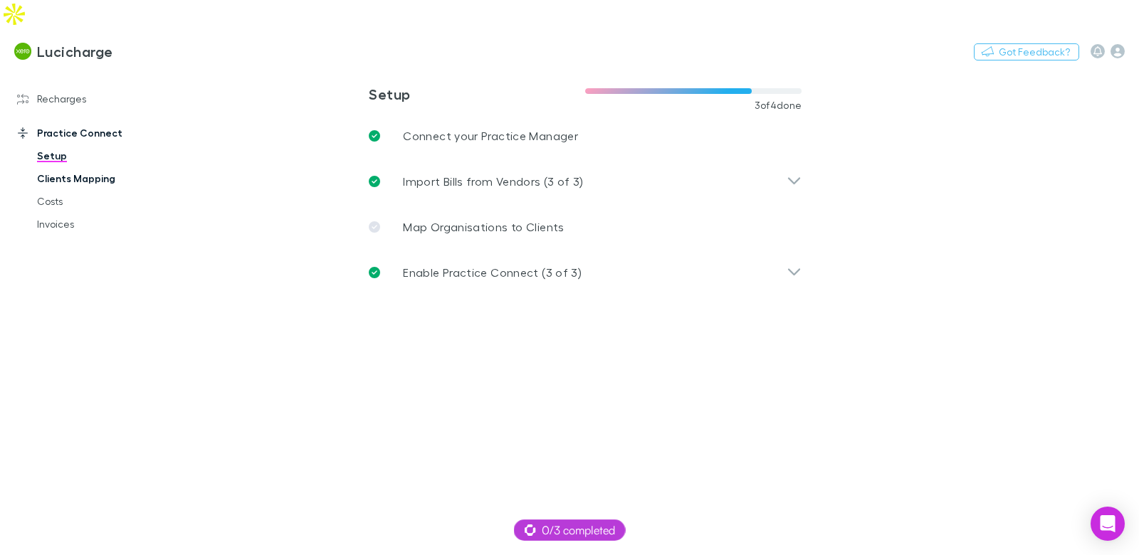
click at [103, 167] on link "Clients Mapping" at bounding box center [100, 178] width 154 height 23
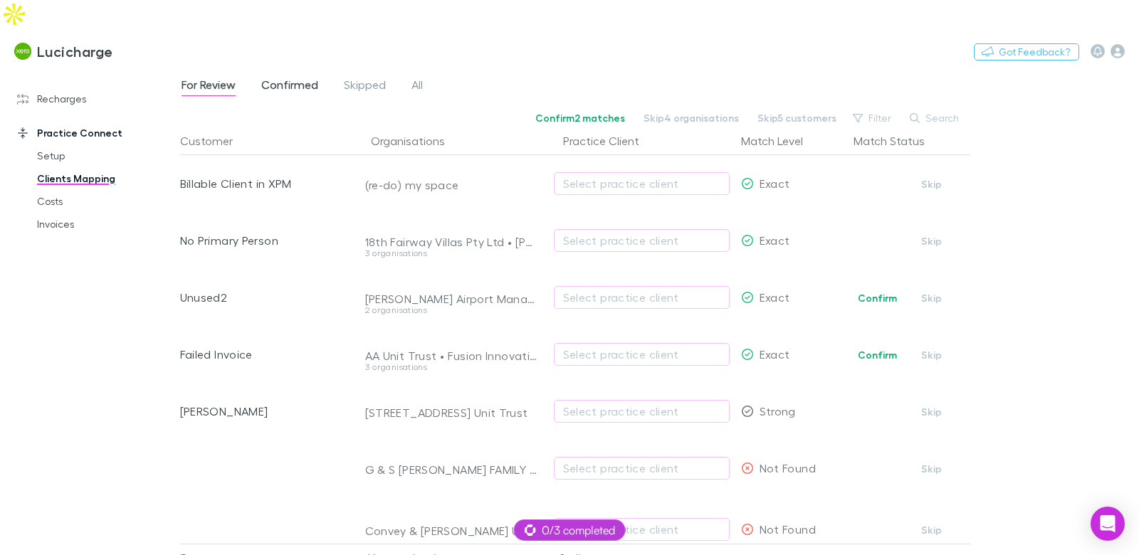
click at [303, 78] on span "Confirmed" at bounding box center [289, 87] width 57 height 19
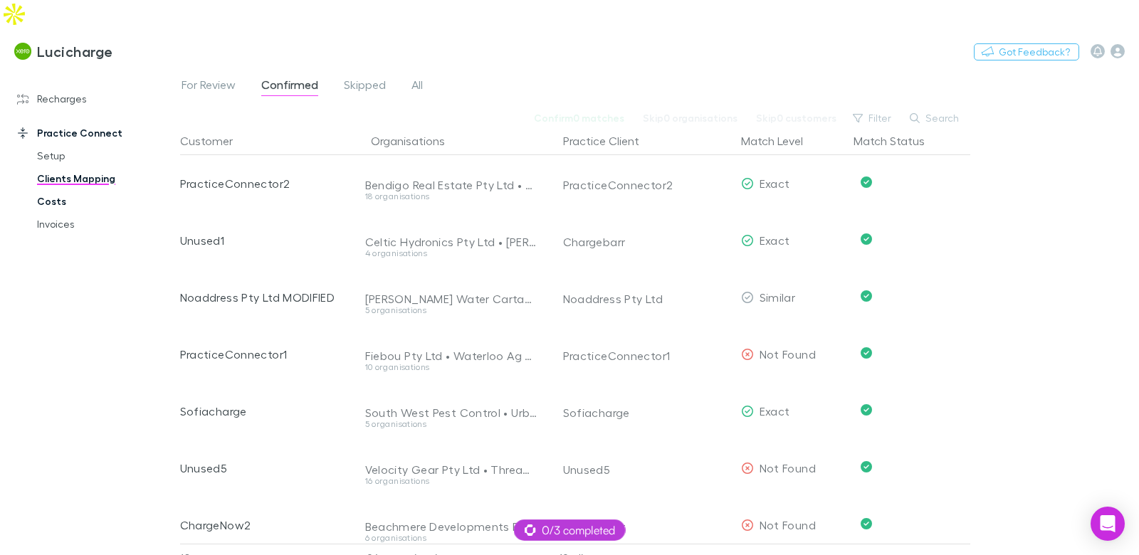
click at [56, 190] on link "Costs" at bounding box center [100, 201] width 154 height 23
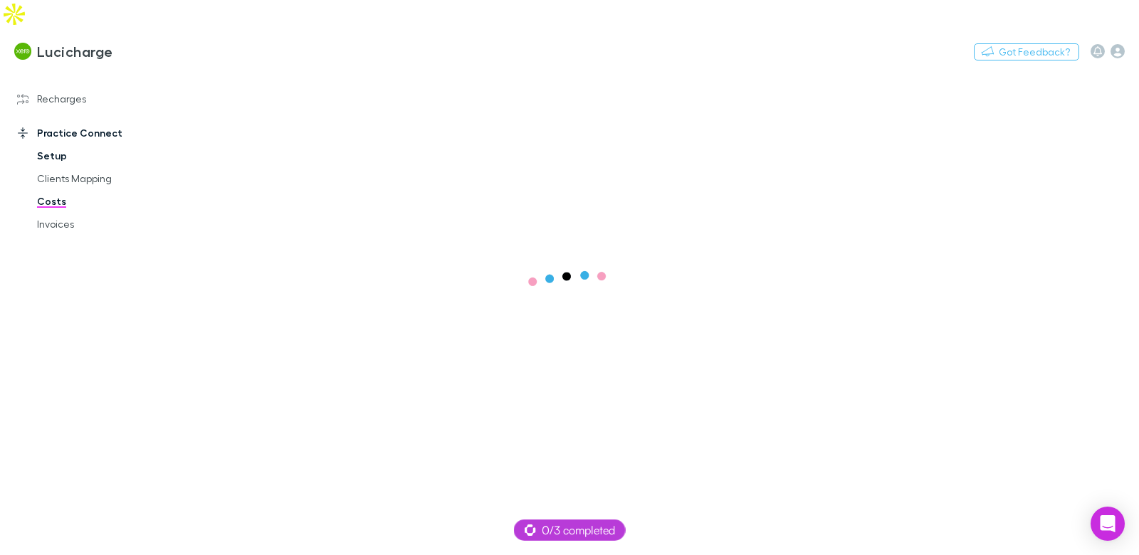
click at [45, 144] on link "Setup" at bounding box center [100, 155] width 154 height 23
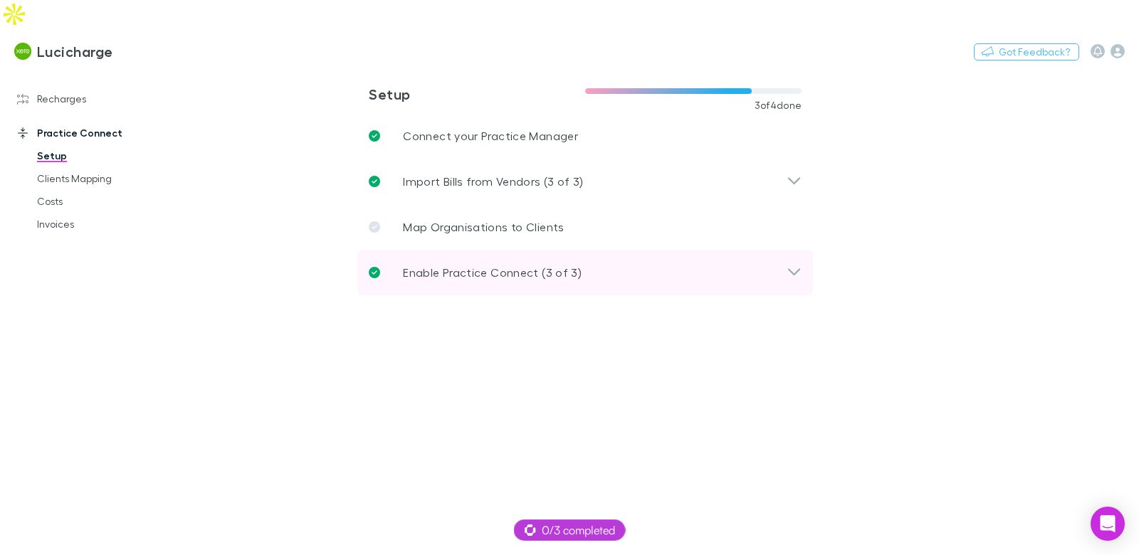
click at [493, 250] on div "Enable Practice Connect (3 of 3)" at bounding box center [585, 273] width 456 height 46
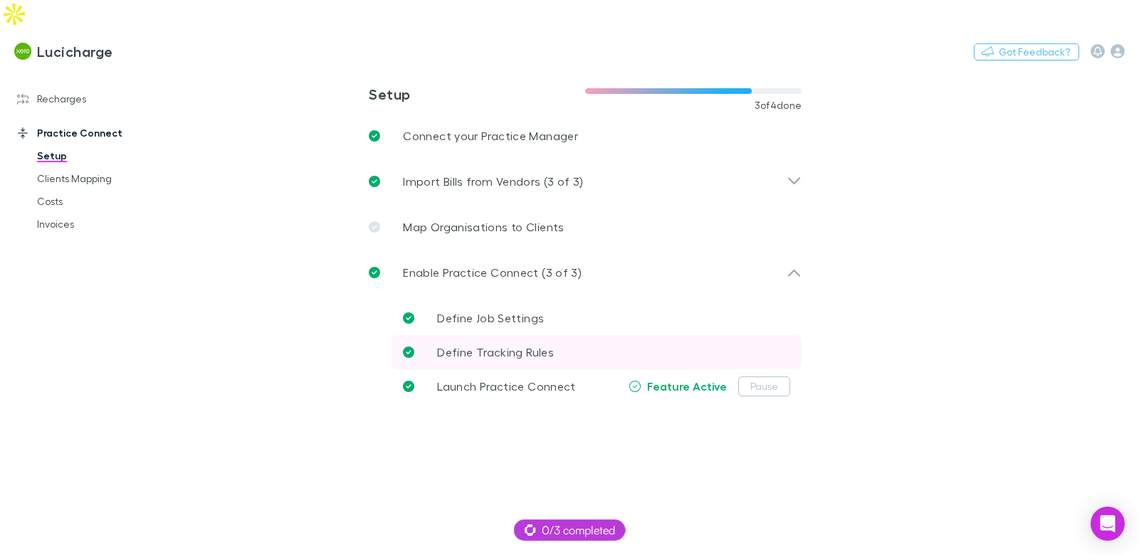
click at [512, 345] on span "Define Tracking Rules" at bounding box center [495, 352] width 117 height 14
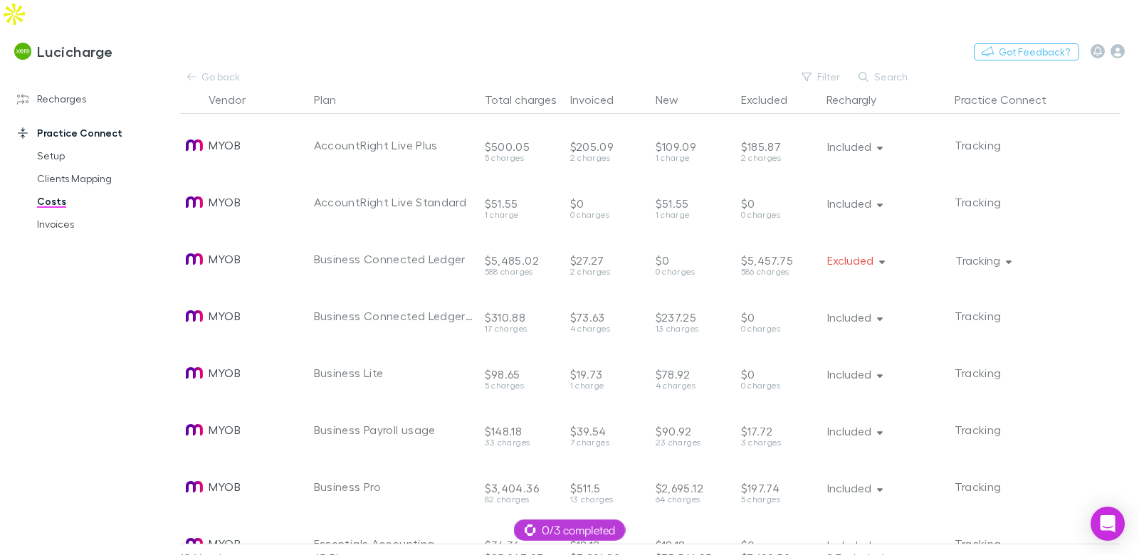
scroll to position [448, 0]
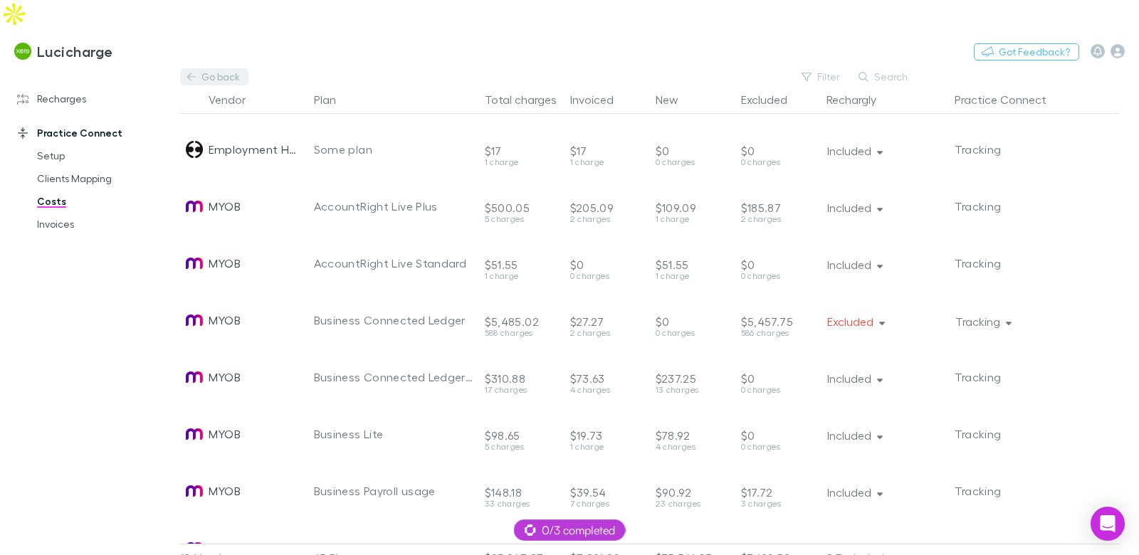
click at [219, 68] on link "Go back" at bounding box center [214, 76] width 68 height 17
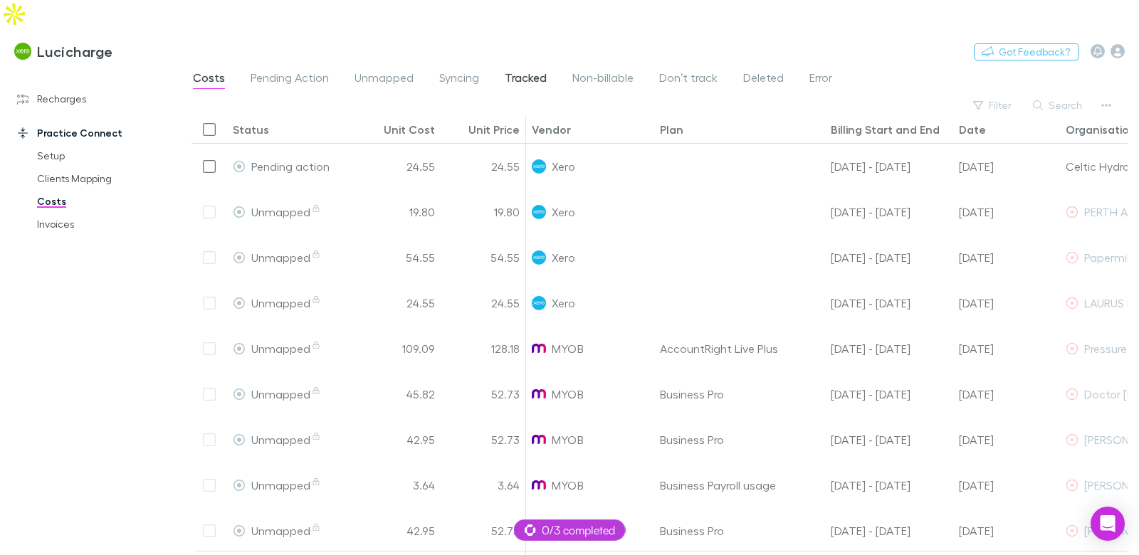
click at [532, 70] on span "Tracked" at bounding box center [526, 79] width 42 height 19
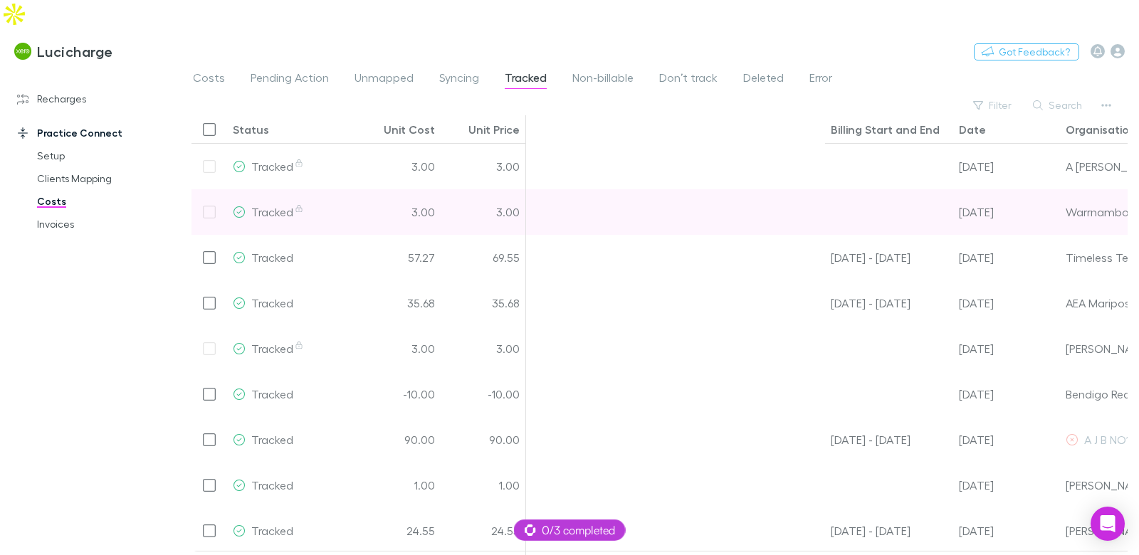
scroll to position [0, 359]
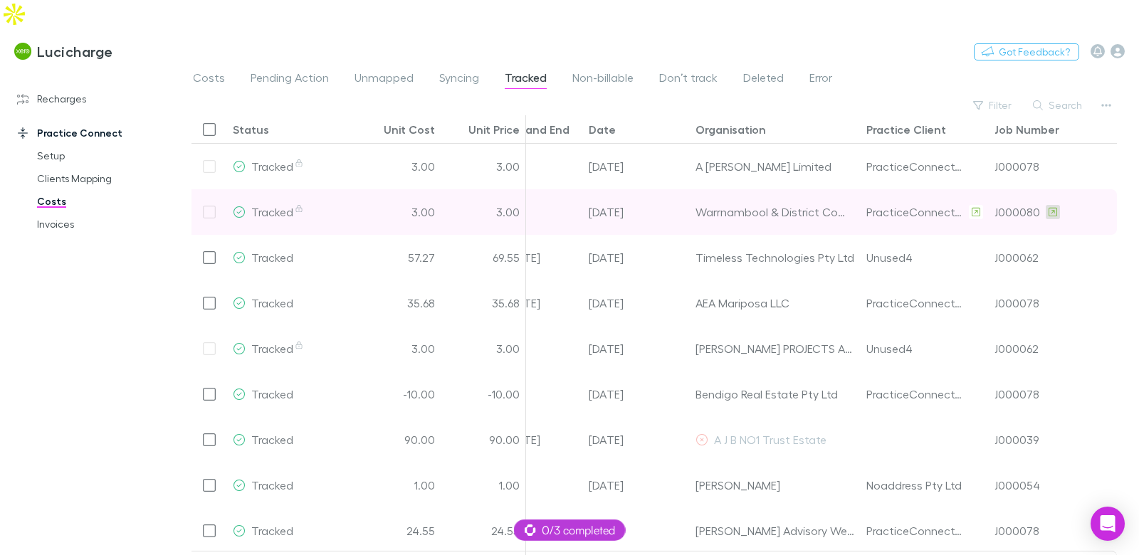
click at [1050, 207] on icon at bounding box center [1052, 212] width 9 height 10
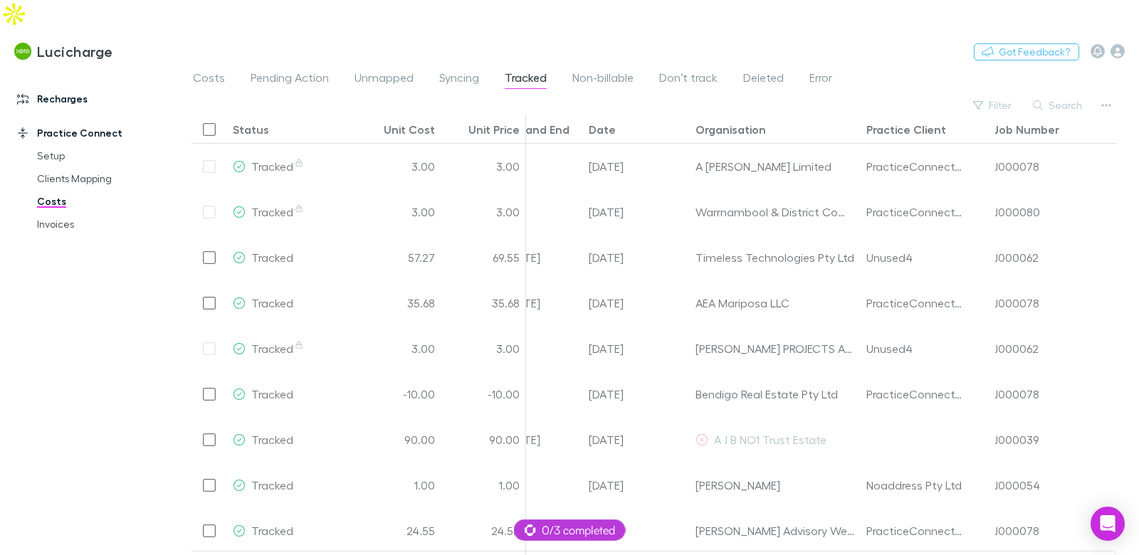
click at [78, 88] on link "Recharges" at bounding box center [90, 99] width 174 height 23
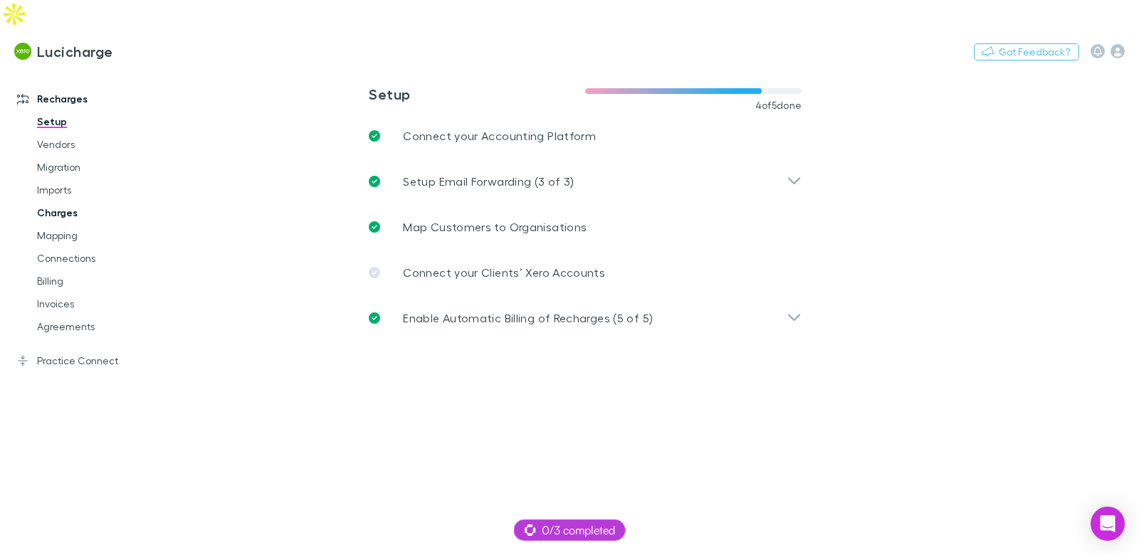
click at [75, 315] on link "Agreements" at bounding box center [100, 326] width 154 height 23
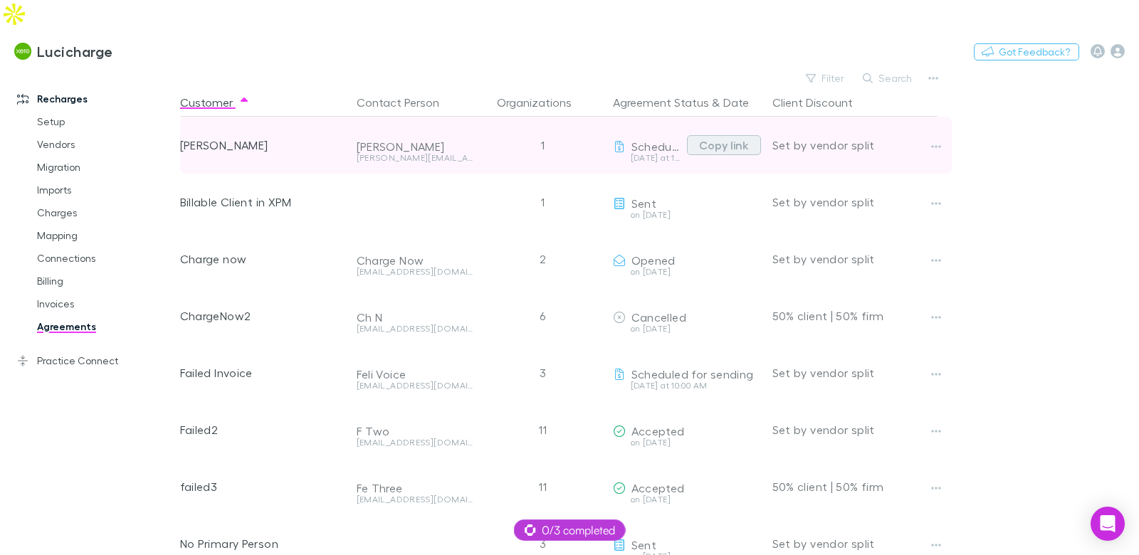
click at [703, 135] on button "Copy link" at bounding box center [724, 145] width 74 height 20
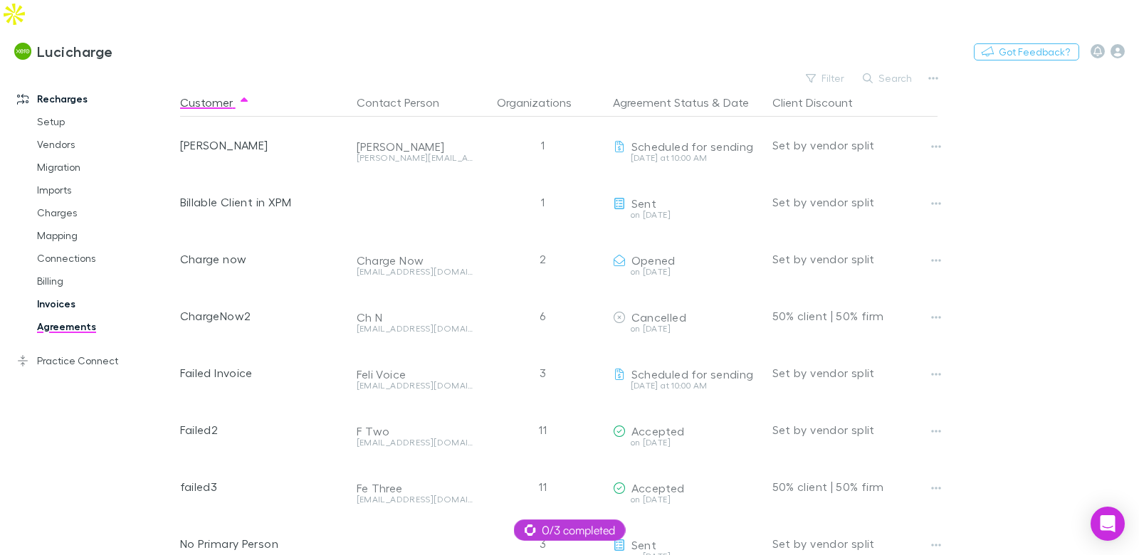
click at [43, 293] on link "Invoices" at bounding box center [100, 304] width 154 height 23
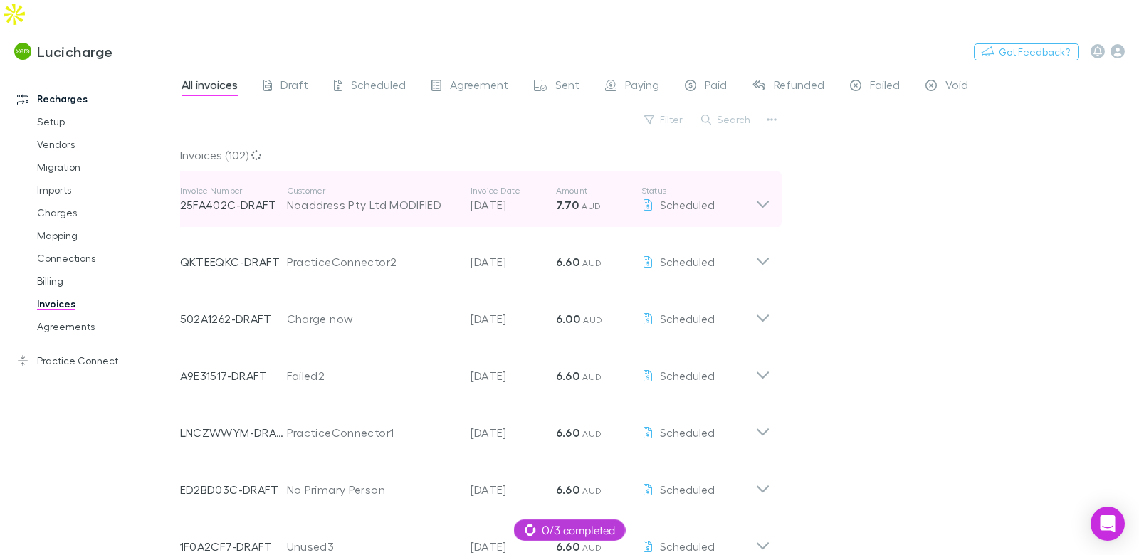
scroll to position [117, 0]
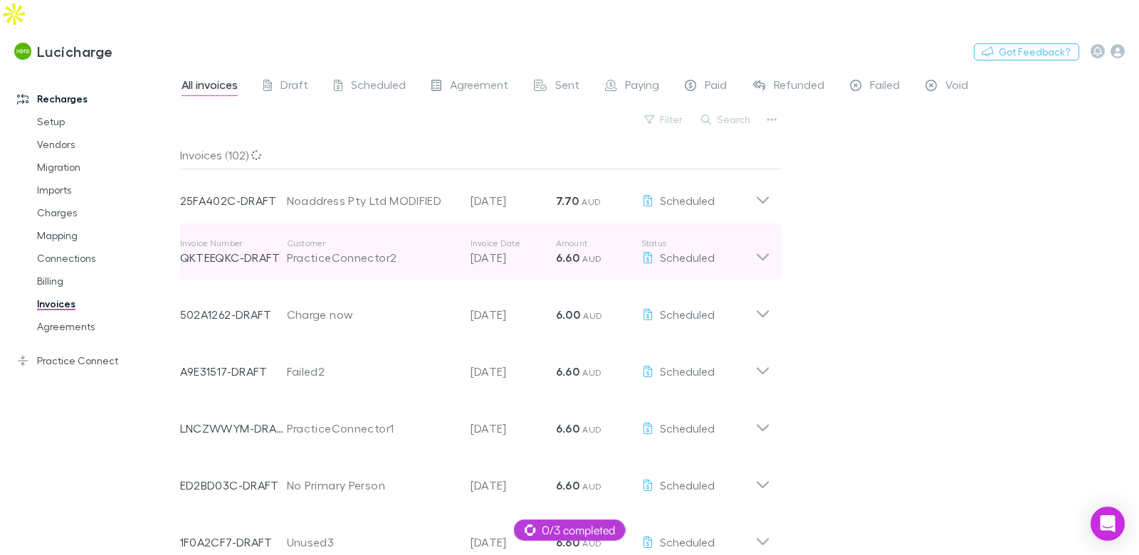
click at [374, 249] on div "PracticeConnector2" at bounding box center [371, 257] width 169 height 17
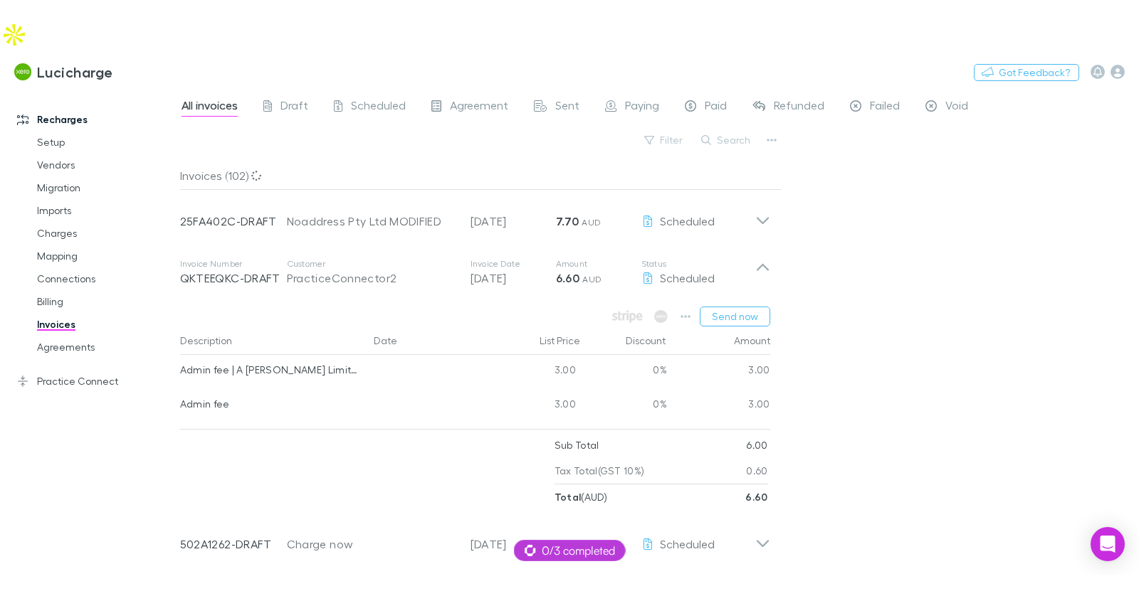
scroll to position [165, 0]
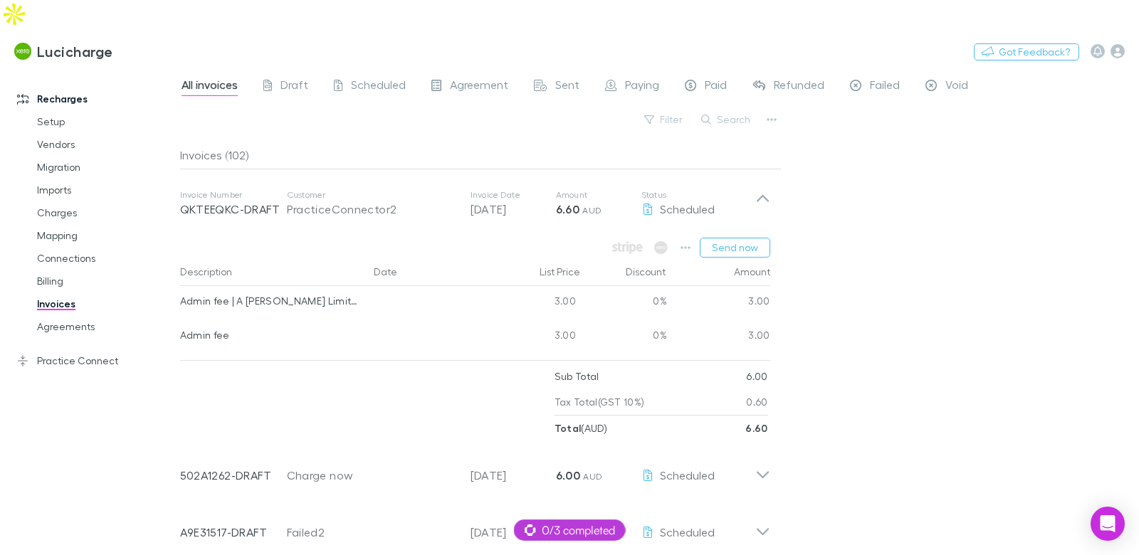
drag, startPoint x: 65, startPoint y: 329, endPoint x: 102, endPoint y: 314, distance: 39.9
click at [65, 349] on link "Practice Connect" at bounding box center [90, 360] width 174 height 23
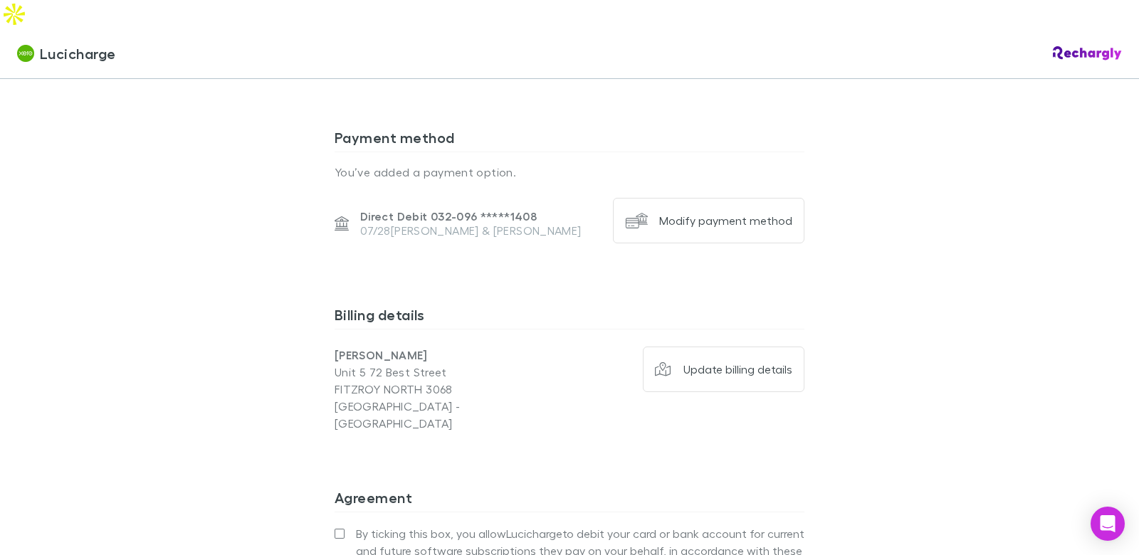
scroll to position [1004, 0]
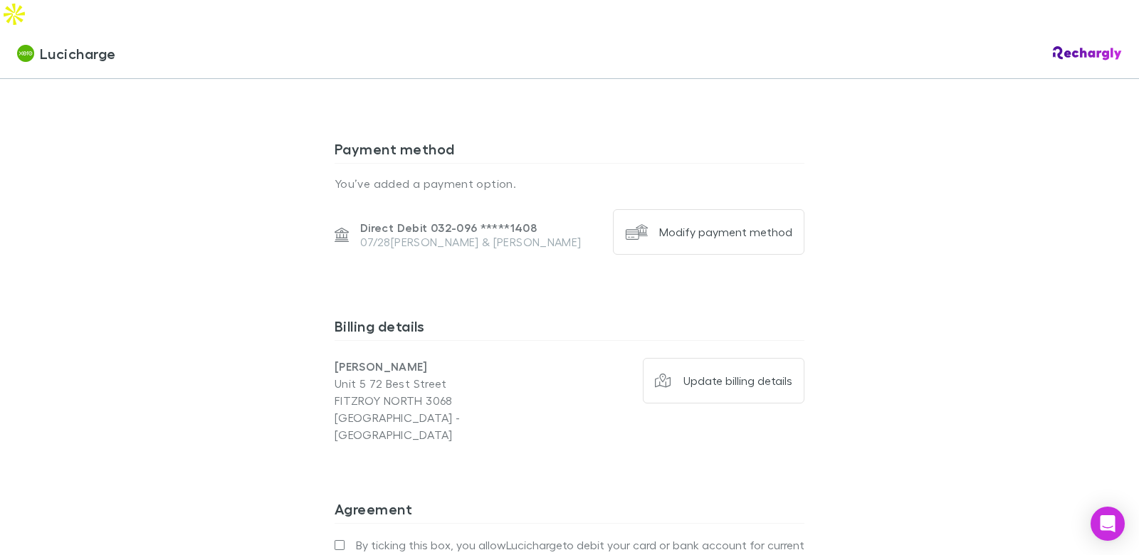
click at [732, 374] on div "Update billing details" at bounding box center [737, 381] width 109 height 14
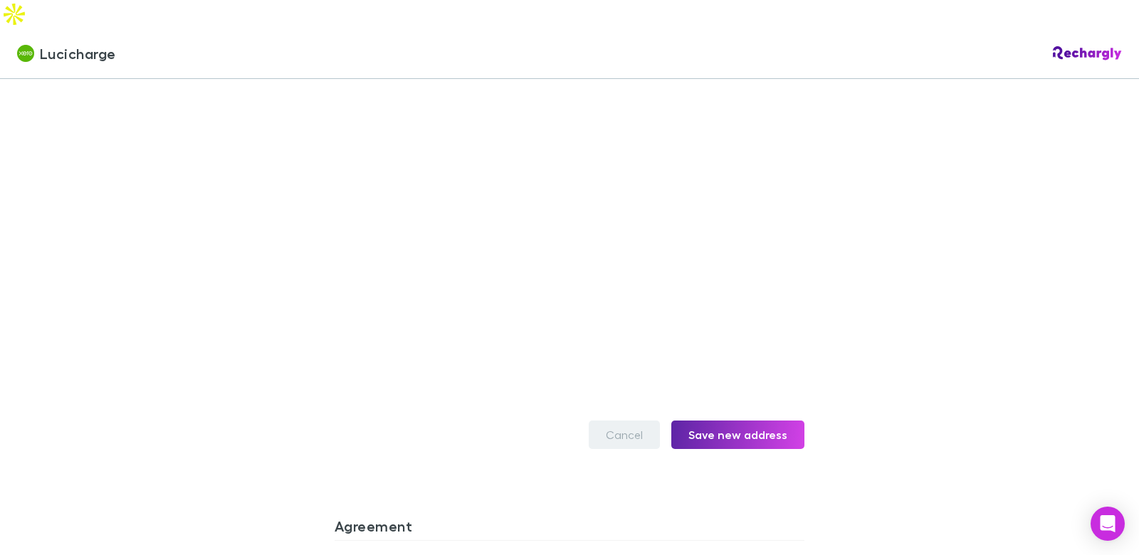
click at [630, 421] on button "Cancel" at bounding box center [624, 435] width 71 height 28
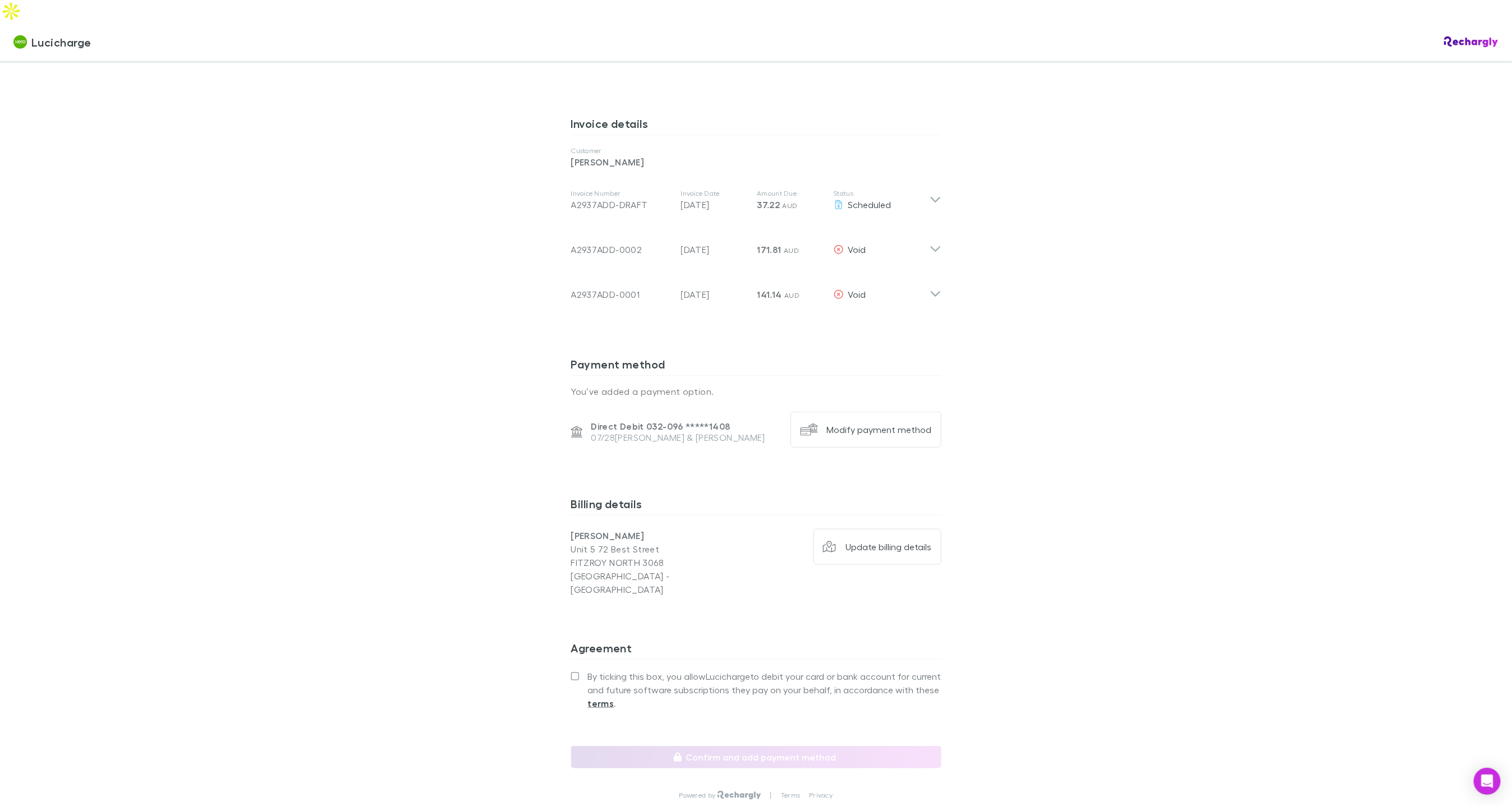
scroll to position [544, 0]
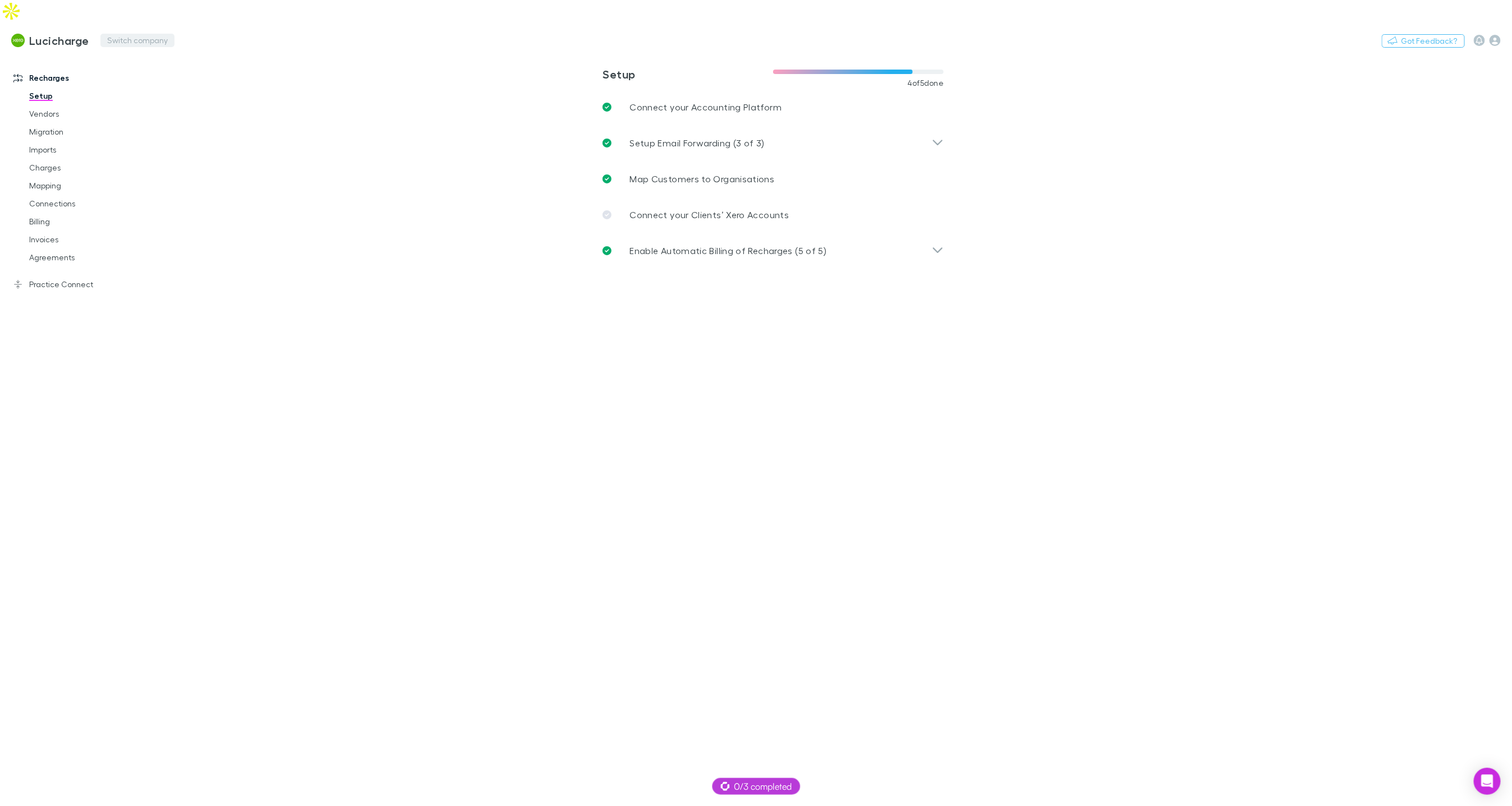
click at [142, 34] on button "Switch company" at bounding box center [137, 40] width 74 height 13
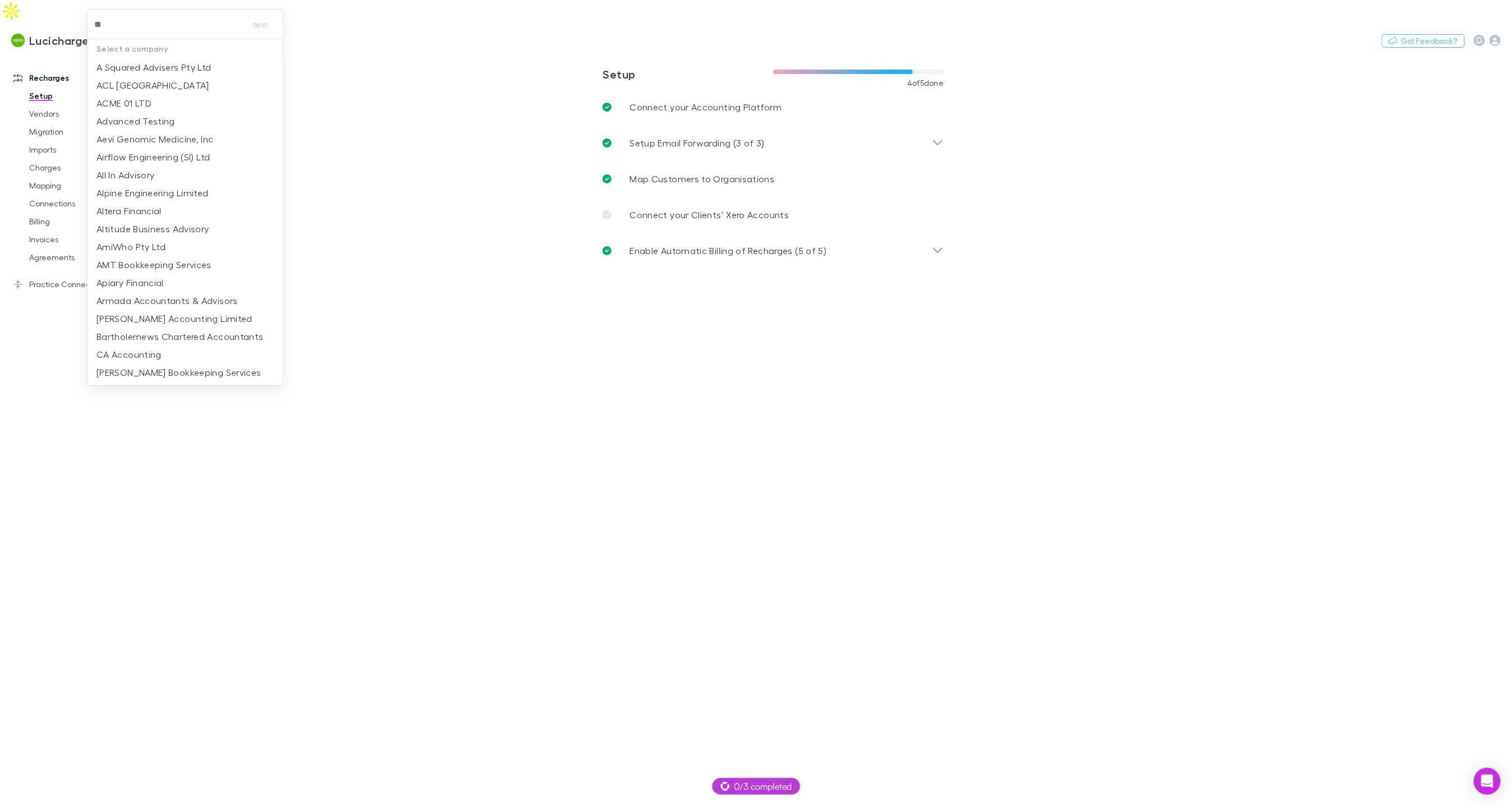
type input "***"
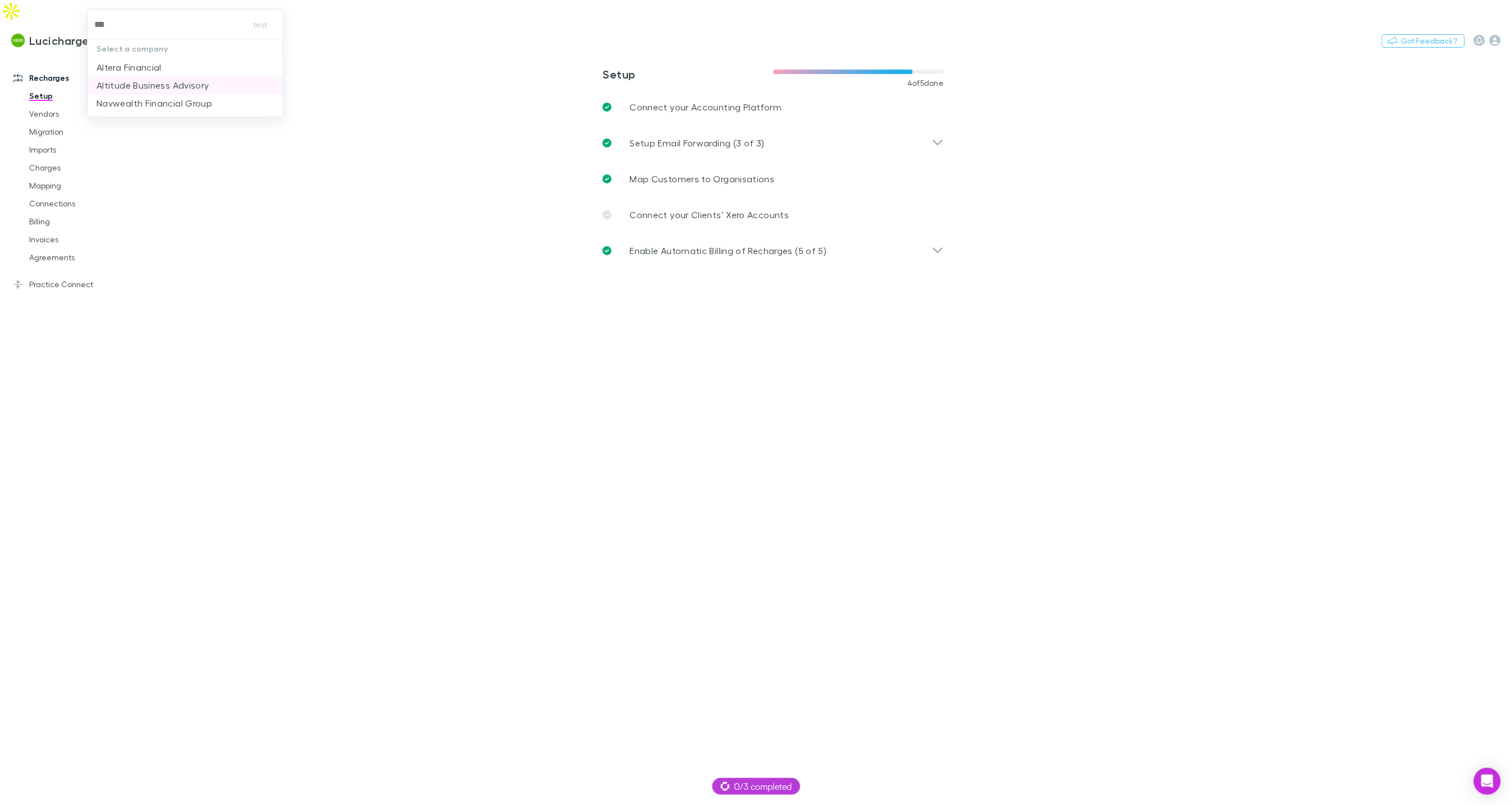
click at [177, 79] on p "Altitude Business Advisory" at bounding box center [152, 85] width 113 height 13
drag, startPoint x: 540, startPoint y: 319, endPoint x: 582, endPoint y: 296, distance: 47.9
click at [541, 319] on main "**********" at bounding box center [832, 440] width 1361 height 774
click at [657, 244] on p "Enable Automatic Billing of Recharges (3 of 5)" at bounding box center [728, 251] width 197 height 13
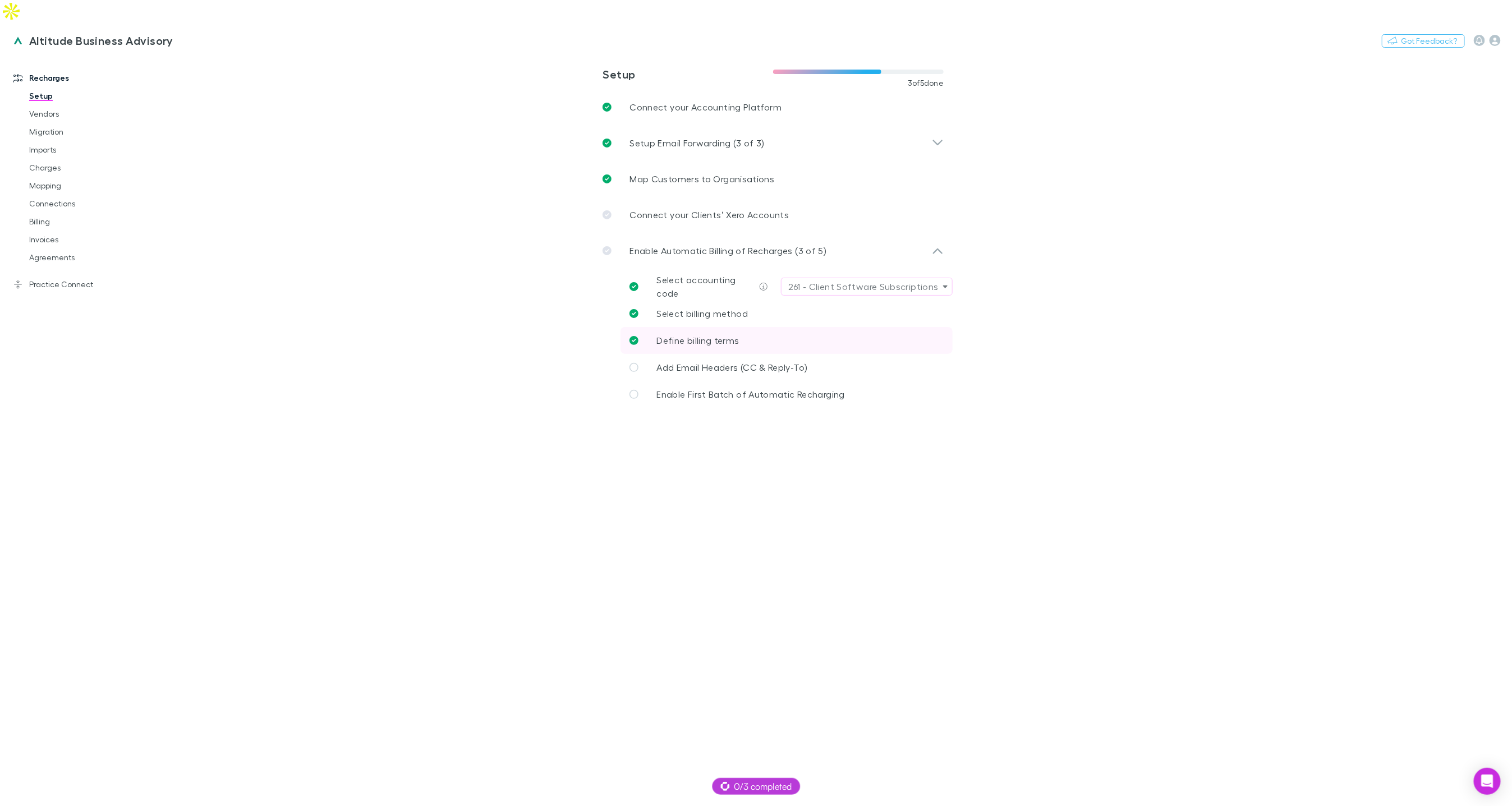
click at [699, 335] on span "Define billing terms" at bounding box center [698, 340] width 83 height 11
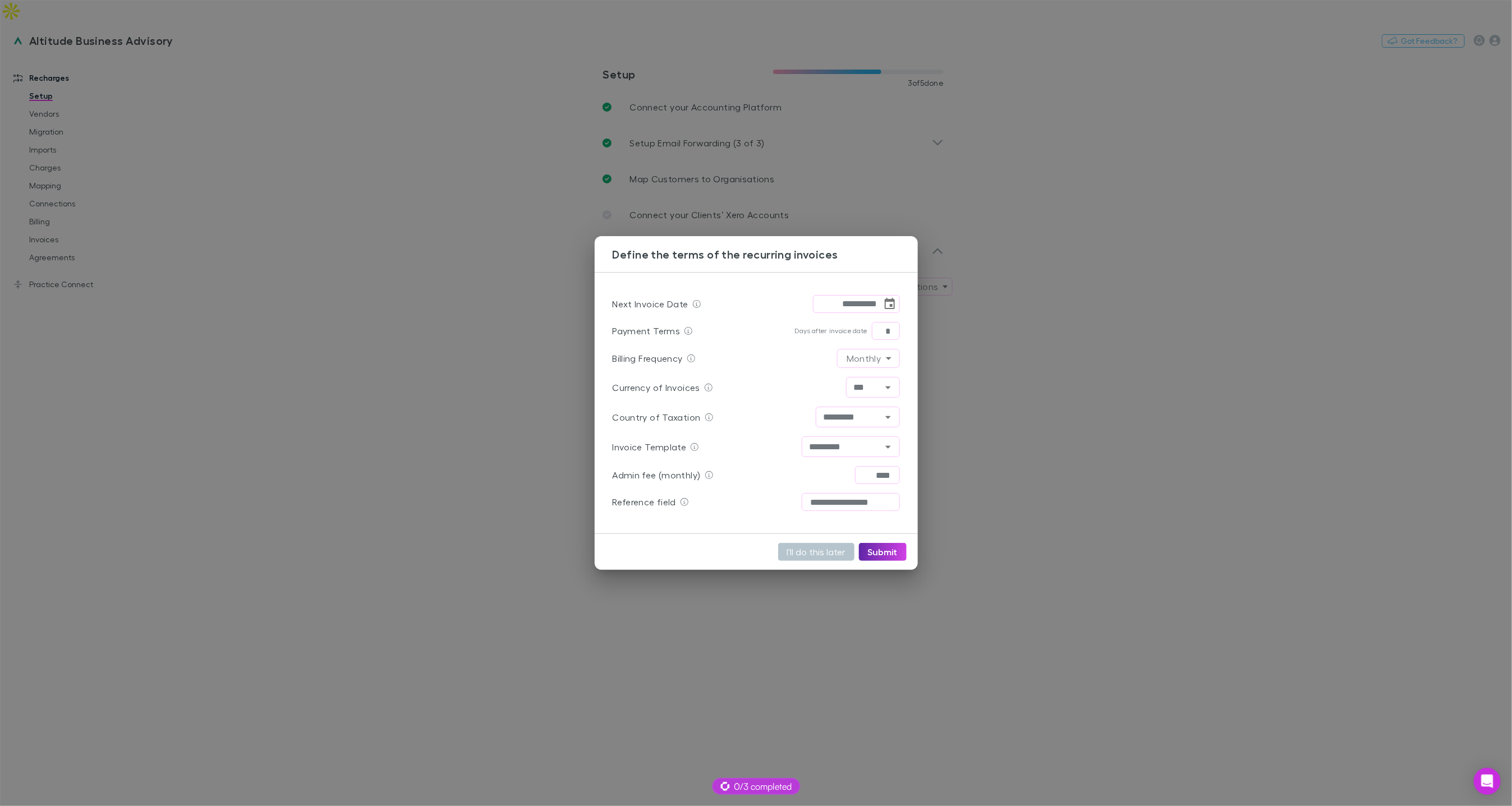
click at [502, 298] on div "**********" at bounding box center [756, 403] width 1512 height 806
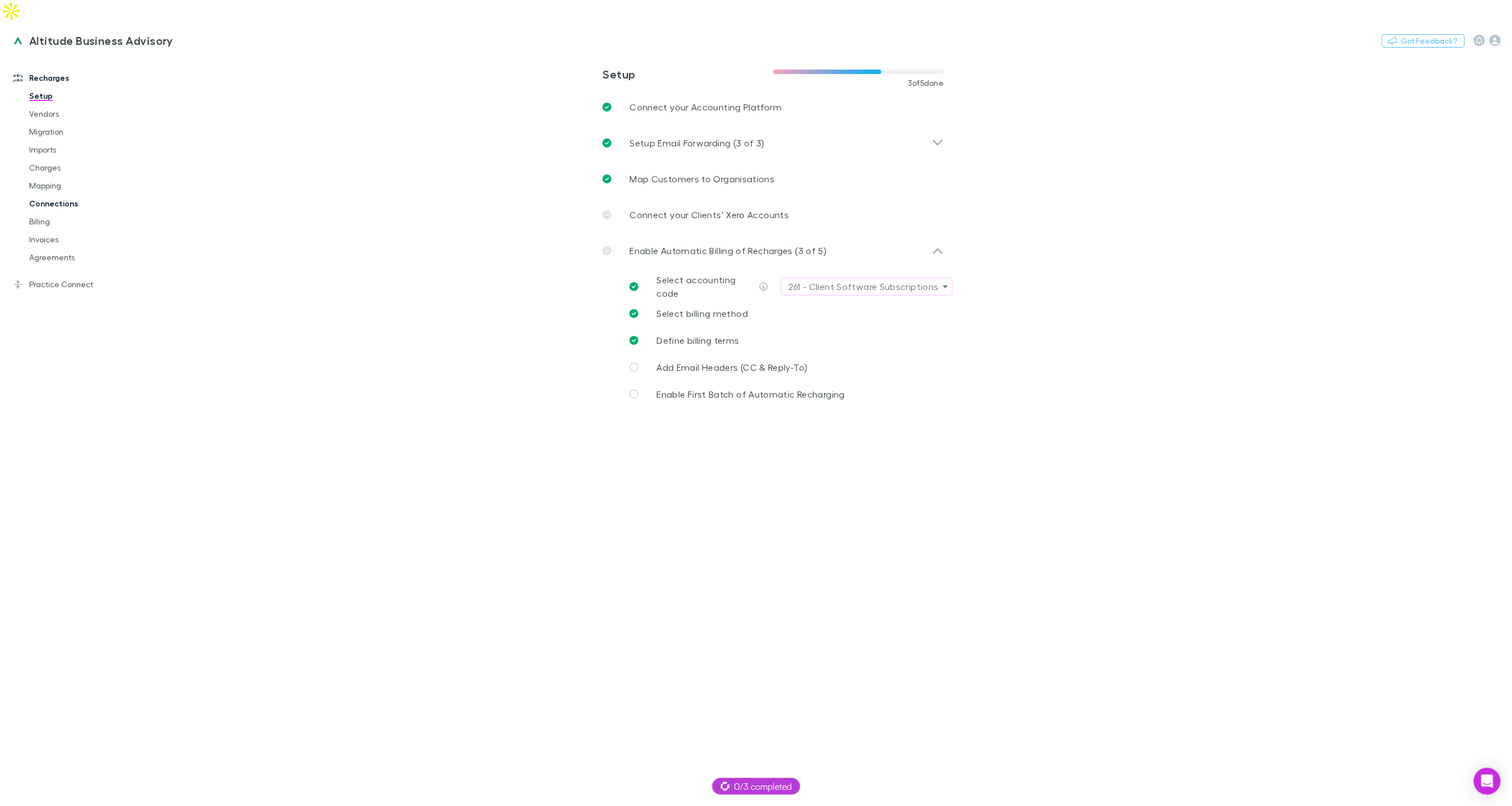
click at [55, 195] on link "Connections" at bounding box center [84, 203] width 132 height 18
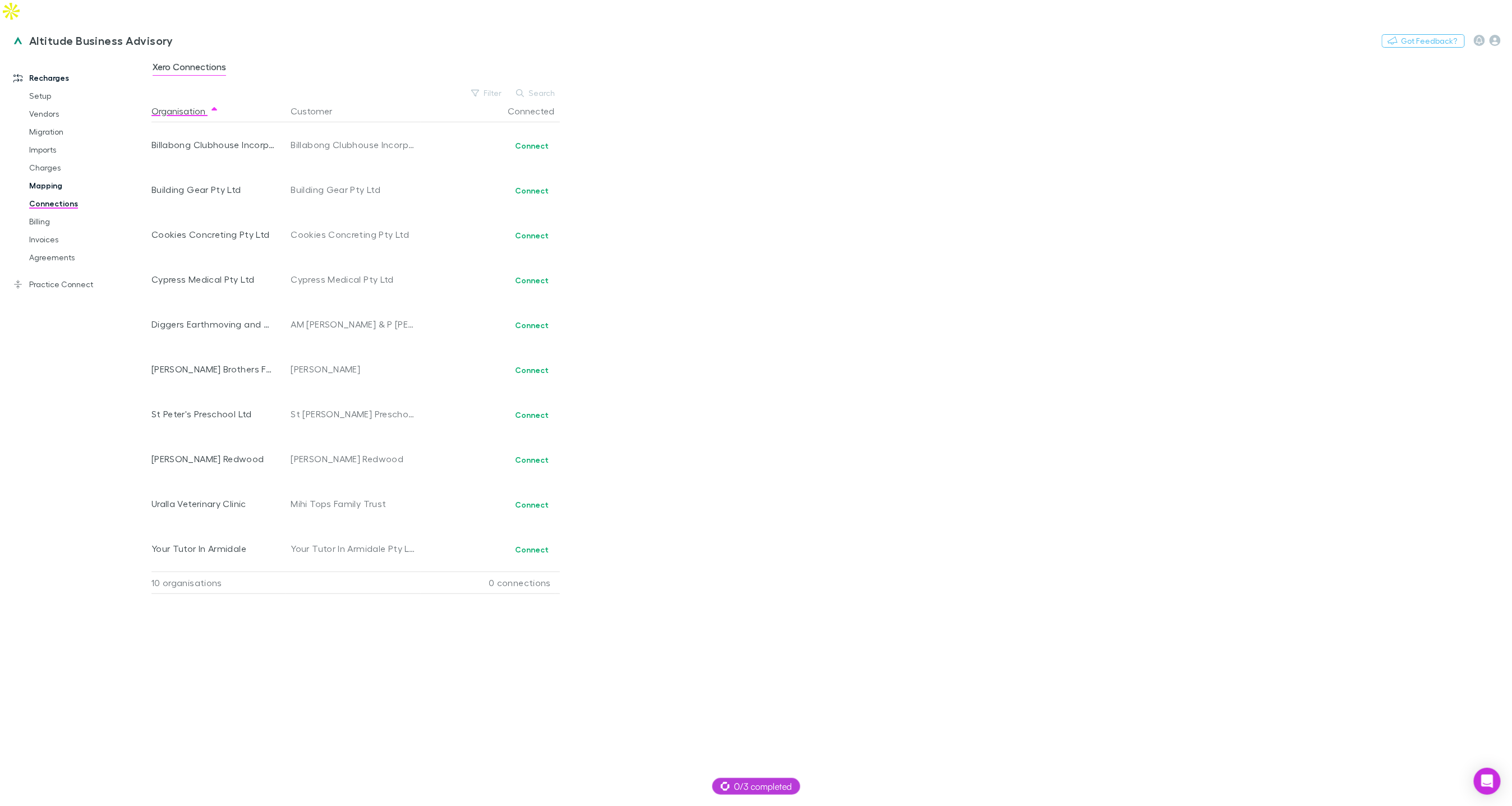
click at [57, 176] on link "Mapping" at bounding box center [84, 185] width 132 height 18
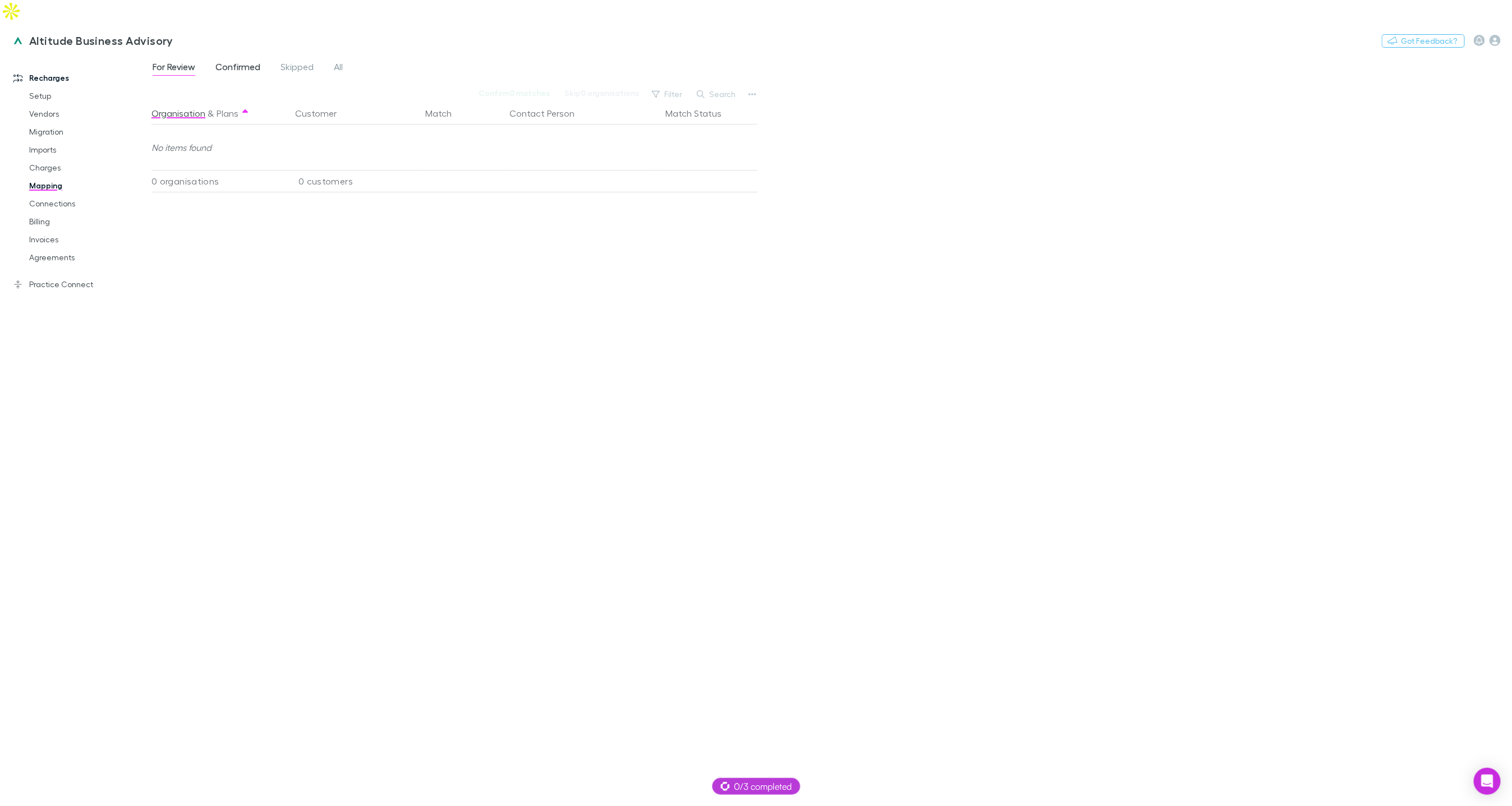
click at [238, 61] on span "Confirmed" at bounding box center [237, 69] width 45 height 15
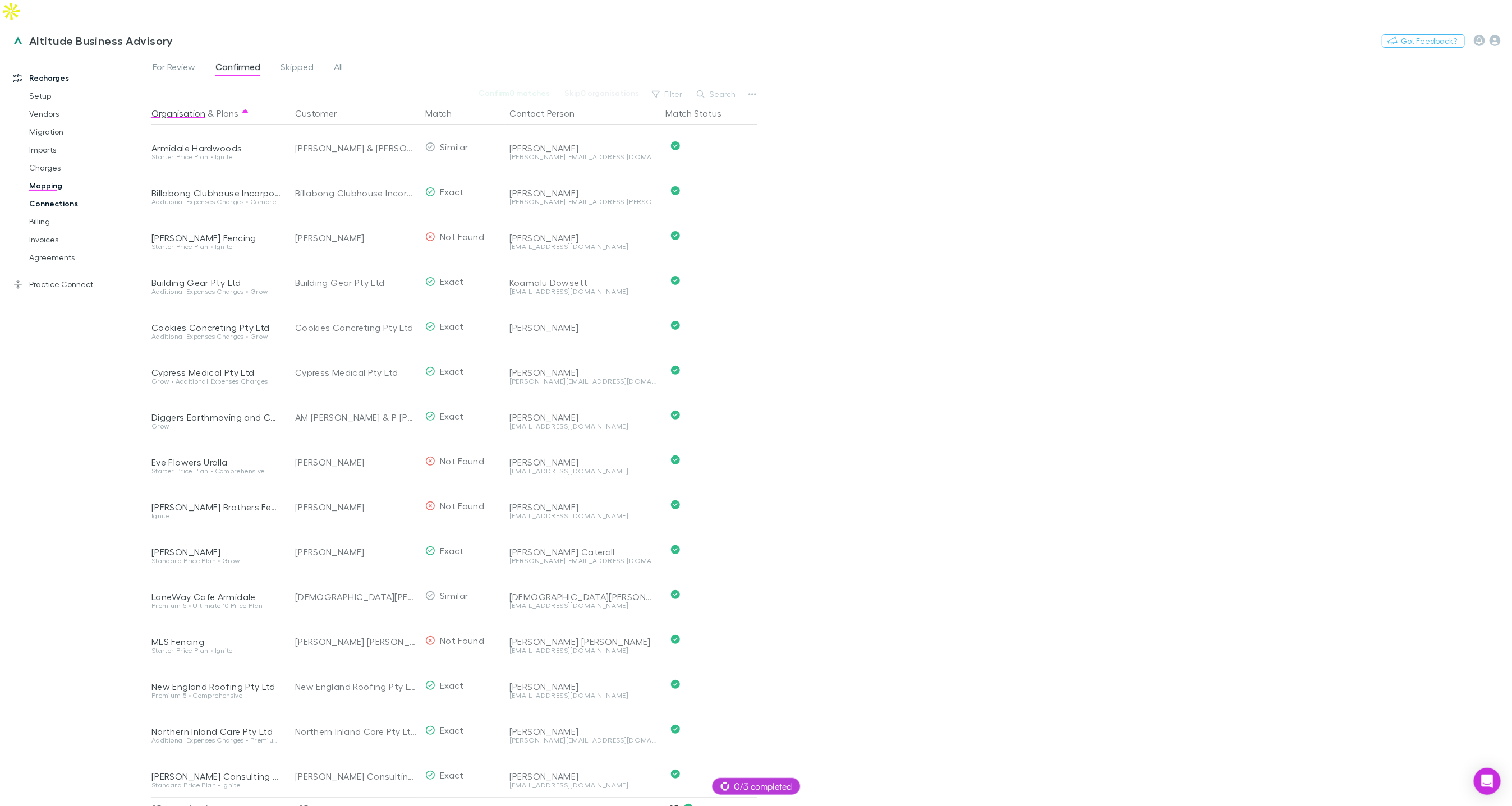
drag, startPoint x: 61, startPoint y: 187, endPoint x: 67, endPoint y: 184, distance: 6.7
click at [61, 195] on link "Connections" at bounding box center [84, 203] width 132 height 18
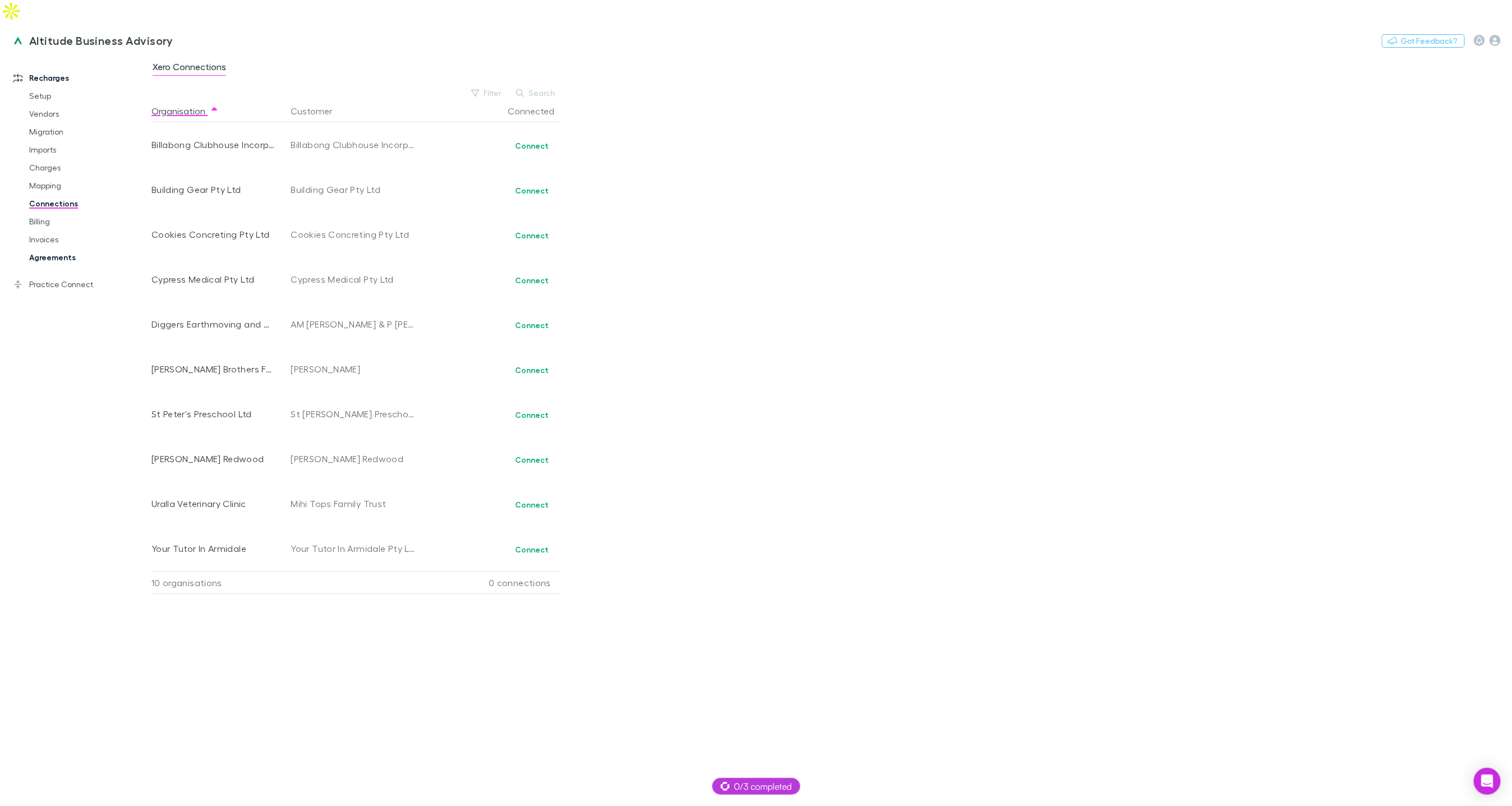
click at [61, 248] on link "Agreements" at bounding box center [84, 257] width 132 height 18
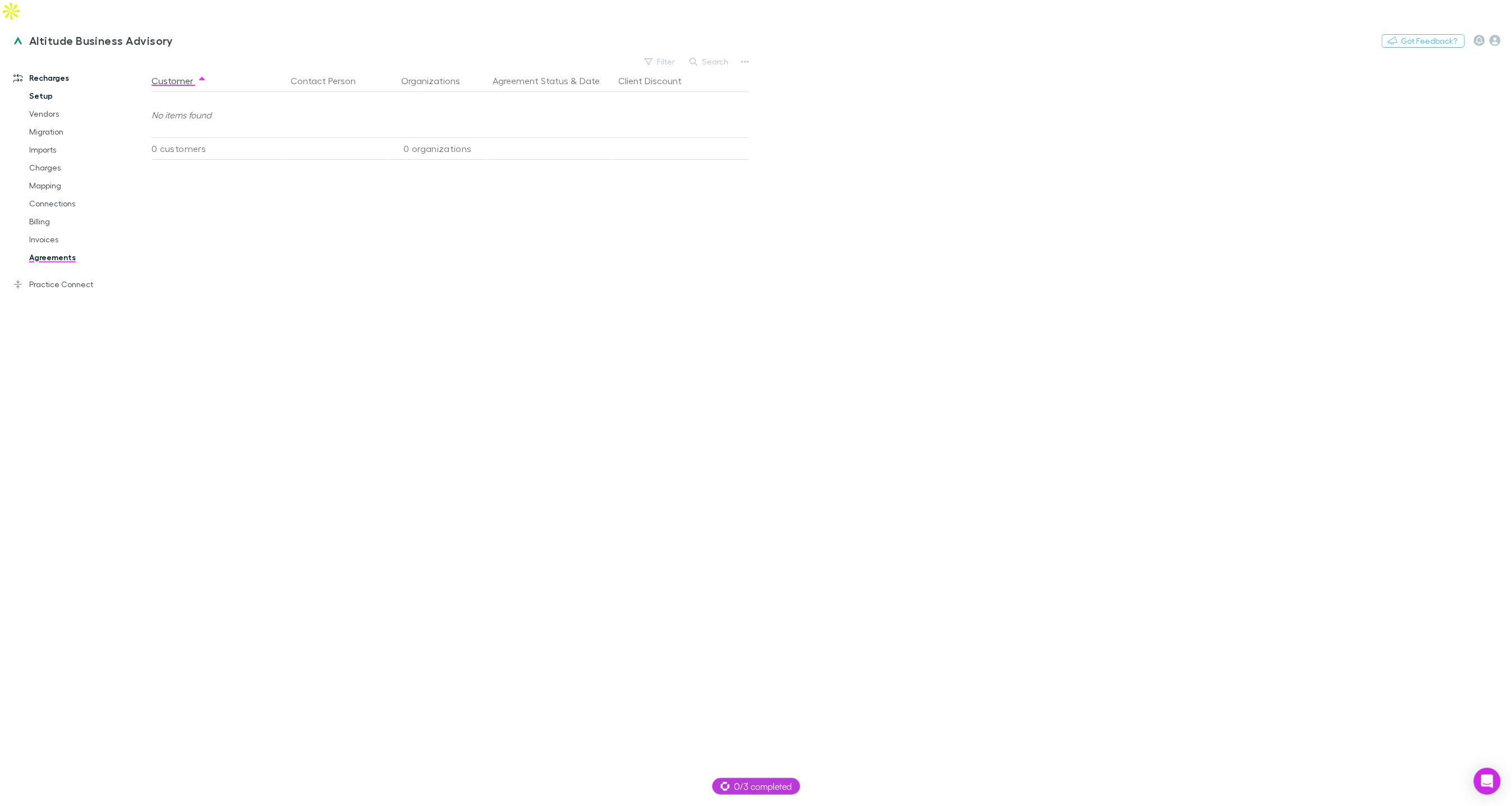
click at [46, 87] on link "Setup" at bounding box center [84, 95] width 132 height 18
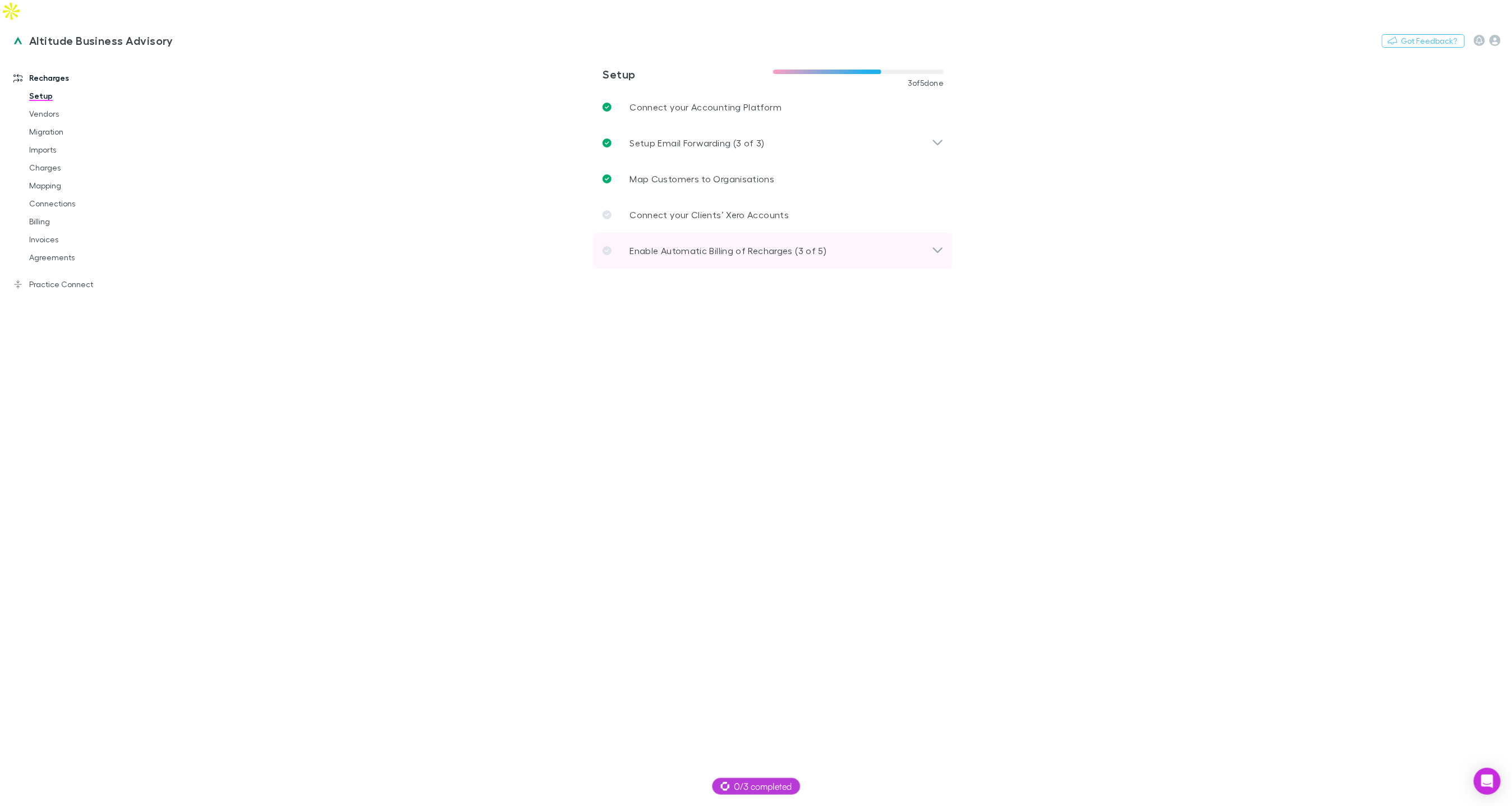
click at [650, 244] on p "Enable Automatic Billing of Recharges (3 of 5)" at bounding box center [728, 251] width 197 height 13
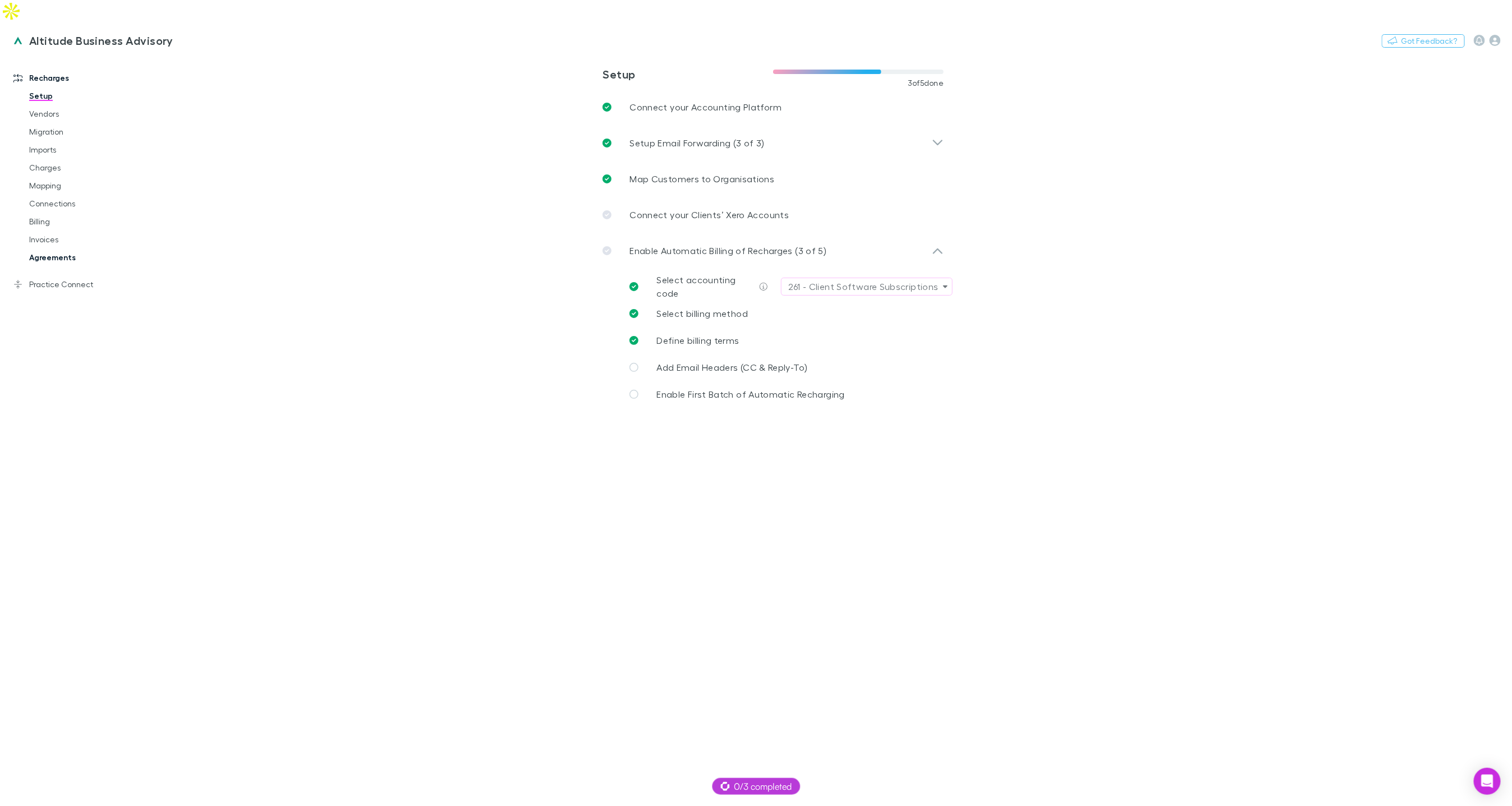
click at [62, 248] on link "Agreements" at bounding box center [84, 257] width 132 height 18
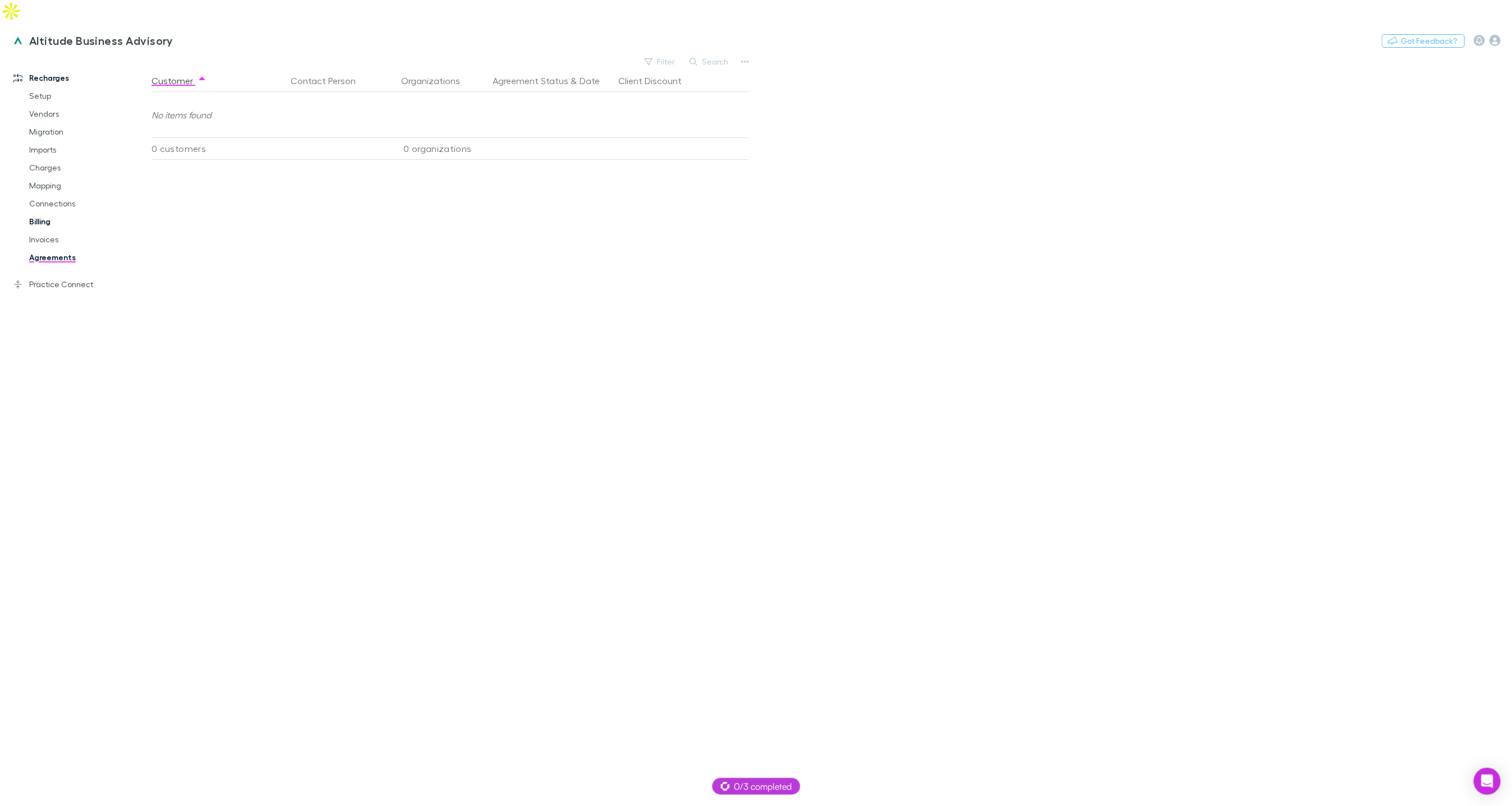
click at [42, 213] on link "Billing" at bounding box center [84, 221] width 132 height 18
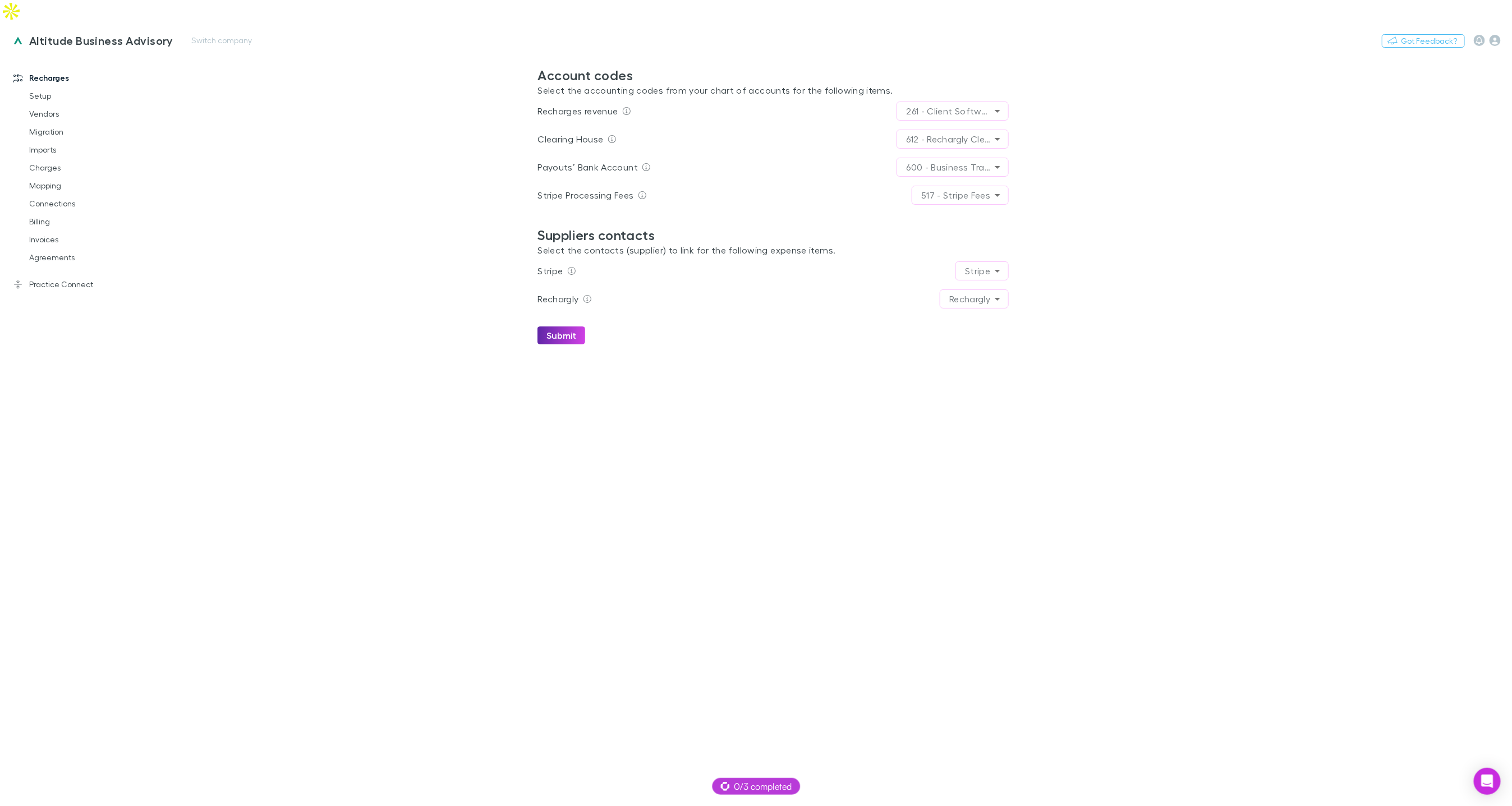
click at [90, 34] on h3 "Altitude Business Advisory" at bounding box center [101, 40] width 144 height 13
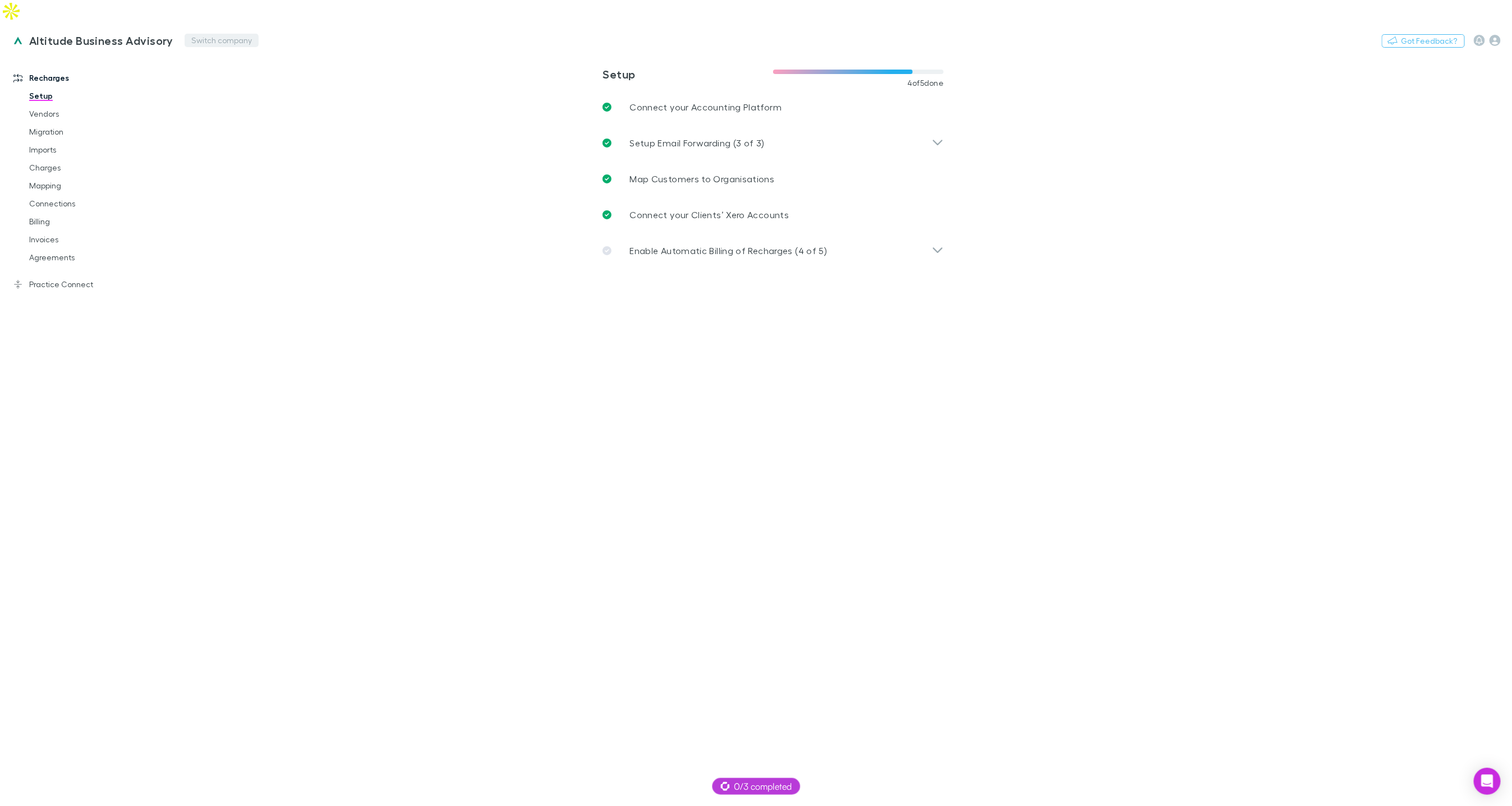
click at [198, 34] on button "Switch company" at bounding box center [222, 40] width 74 height 13
type input "***"
click at [218, 58] on li "DAS Accounting & Partners ([GEOGRAPHIC_DATA]) LLP" at bounding box center [280, 74] width 196 height 32
click at [50, 105] on link "Vendors" at bounding box center [84, 113] width 132 height 18
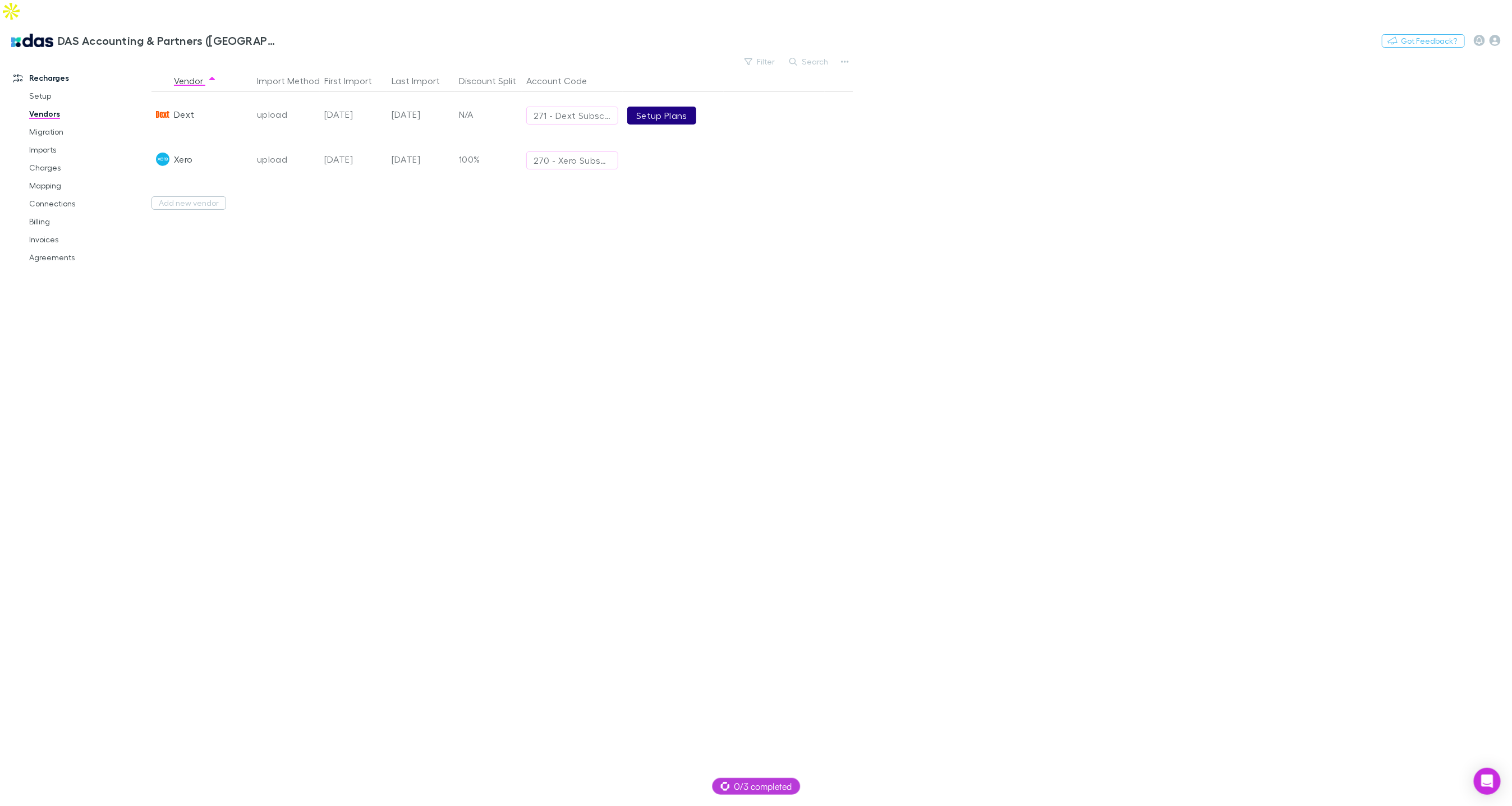
click at [661, 106] on link "Setup Plans" at bounding box center [662, 115] width 69 height 18
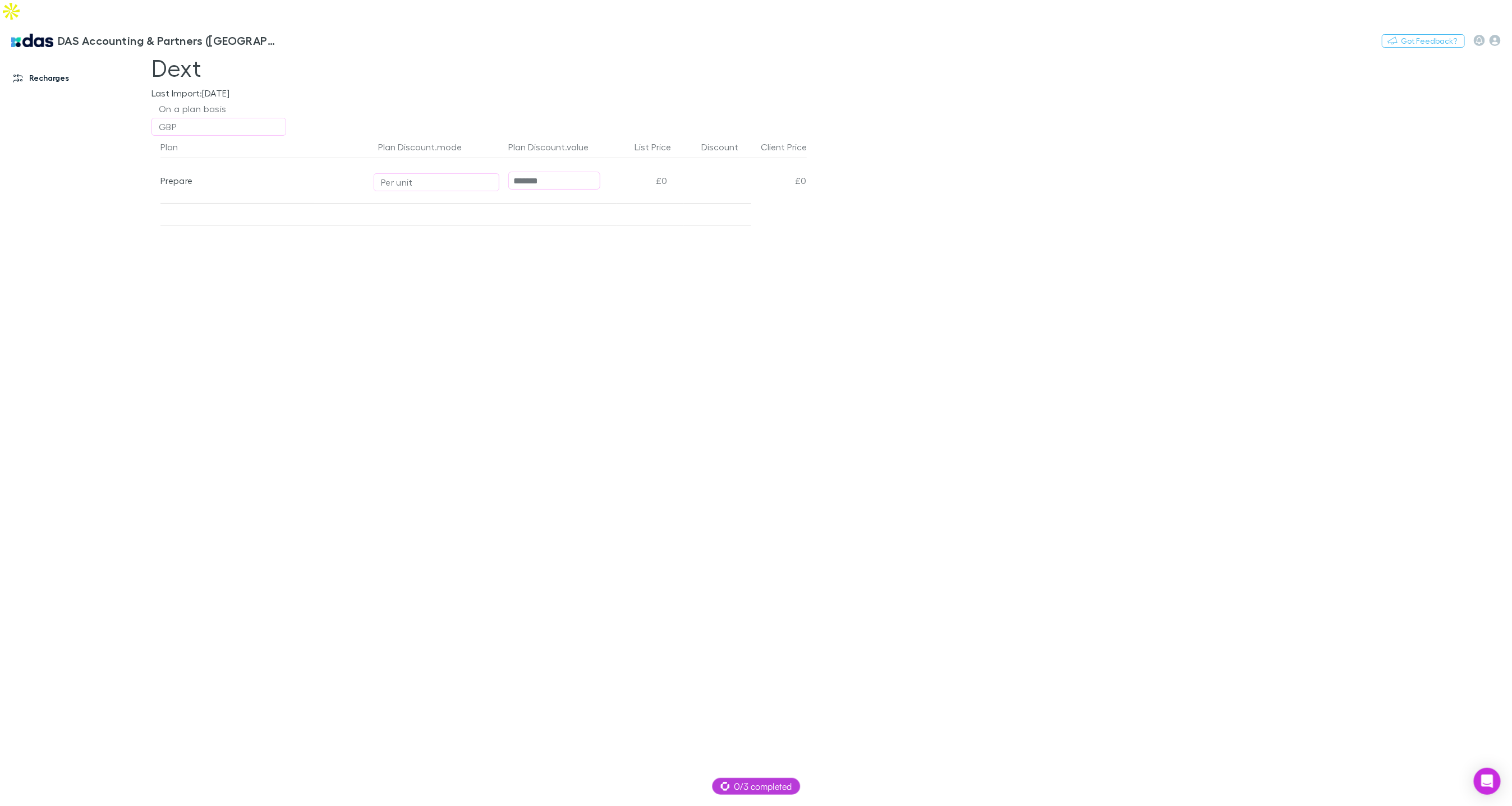
click at [55, 69] on link "Recharges" at bounding box center [76, 78] width 147 height 18
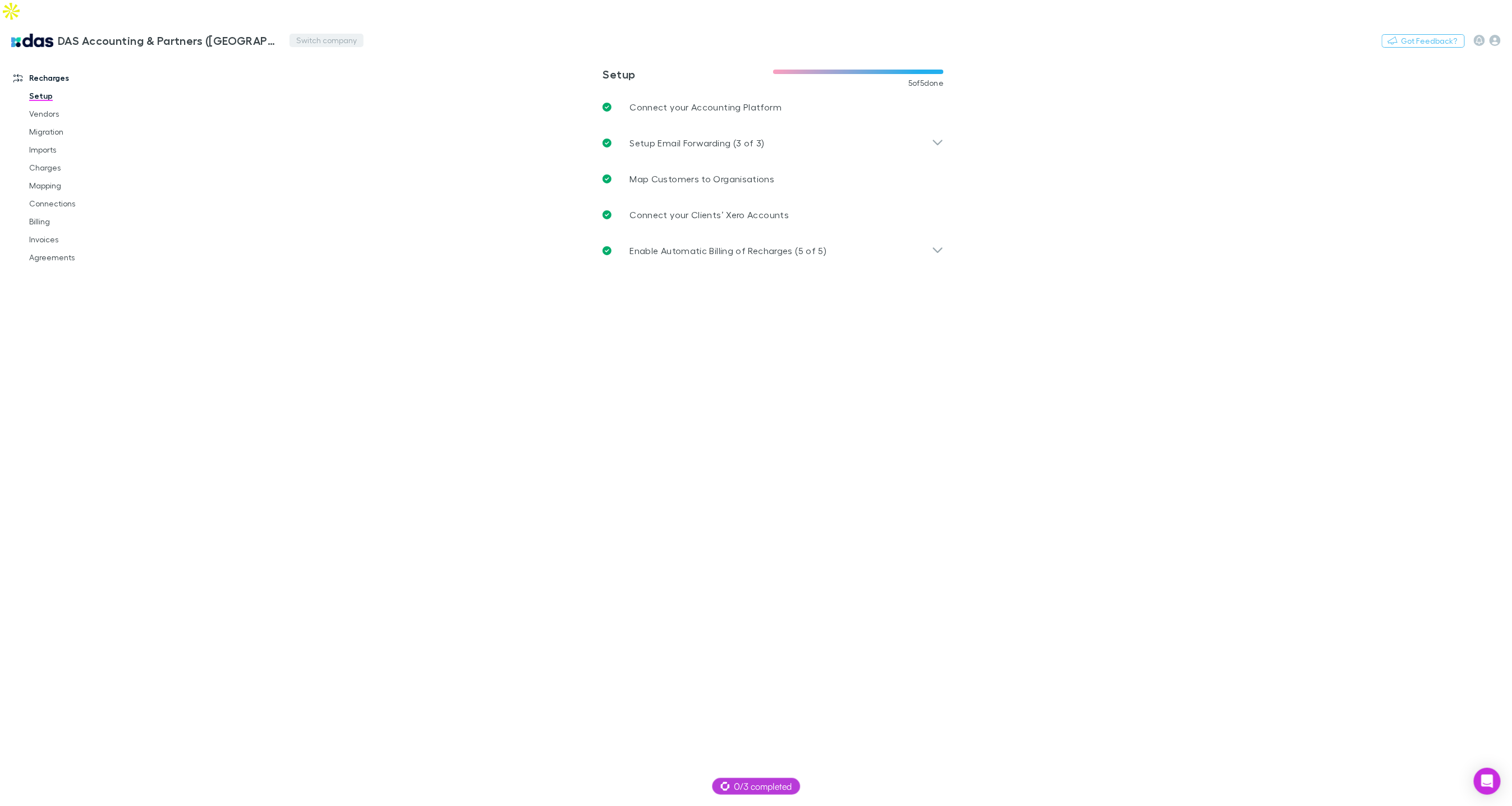
click at [289, 34] on button "Switch company" at bounding box center [326, 40] width 74 height 13
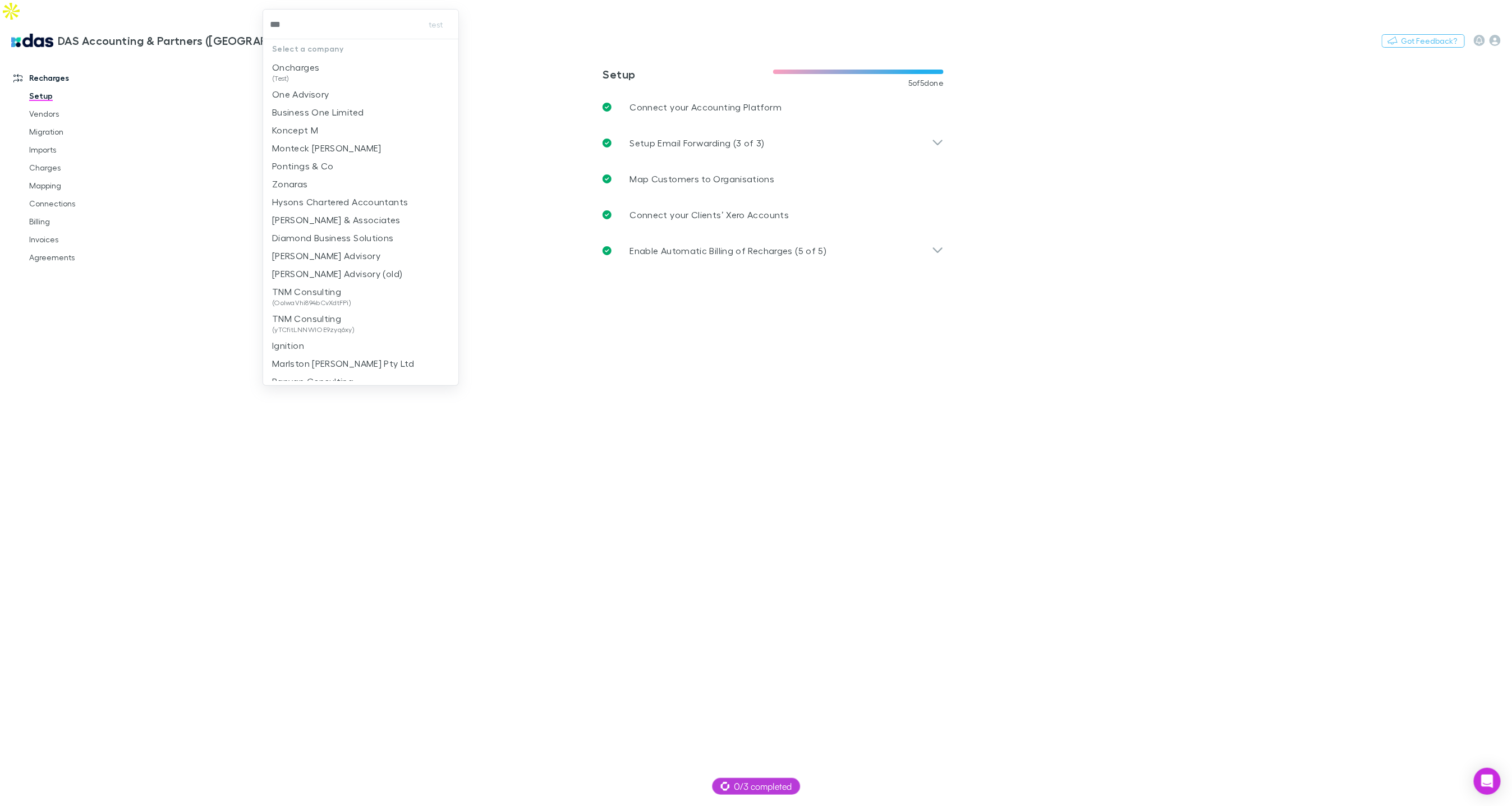
type input "***"
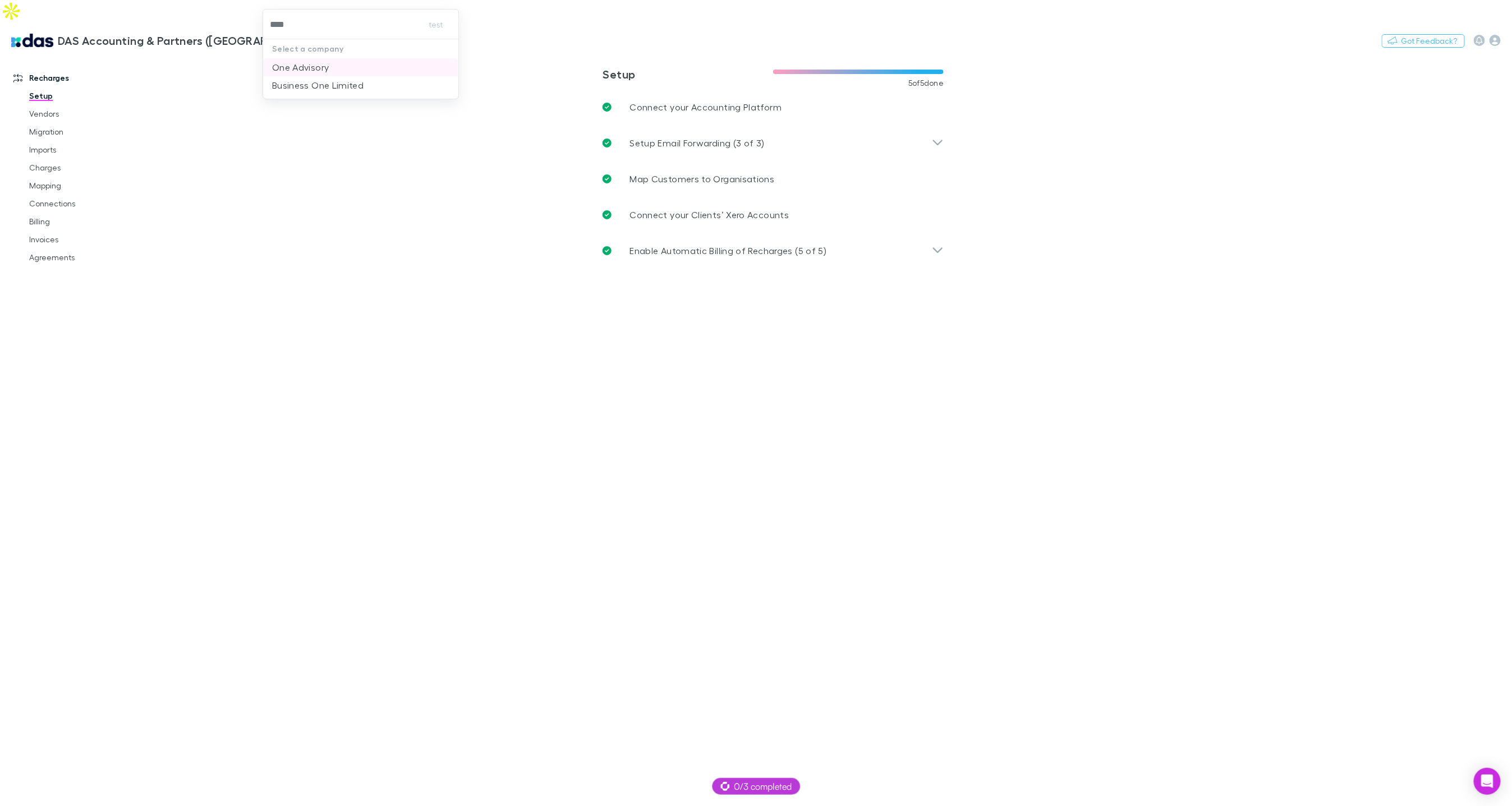
click at [303, 61] on p "One Advisory" at bounding box center [300, 67] width 57 height 13
drag, startPoint x: 54, startPoint y: 95, endPoint x: 87, endPoint y: 87, distance: 34.0
click at [54, 105] on link "Vendors" at bounding box center [84, 113] width 132 height 18
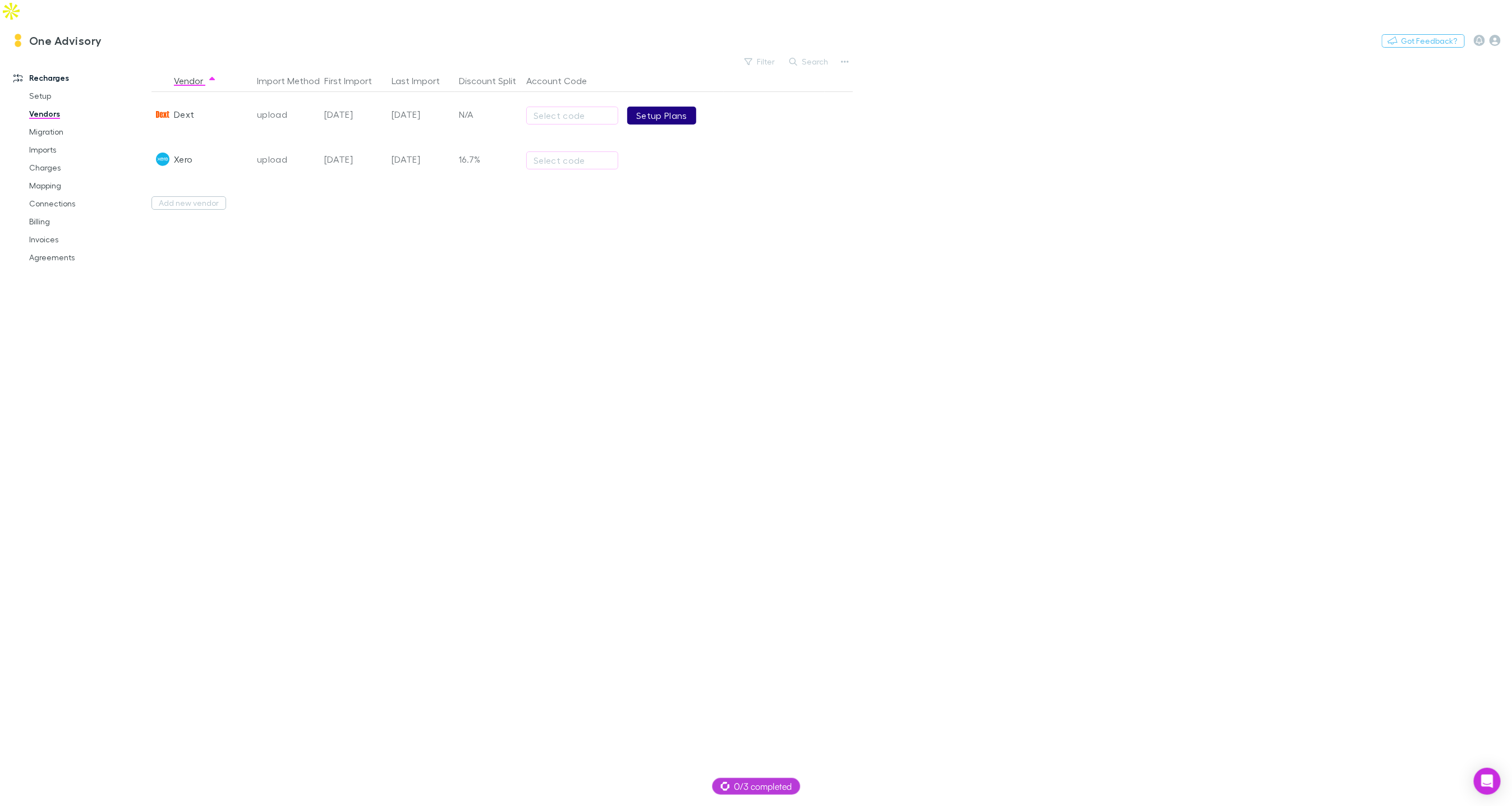
click at [661, 106] on link "Setup Plans" at bounding box center [662, 115] width 69 height 18
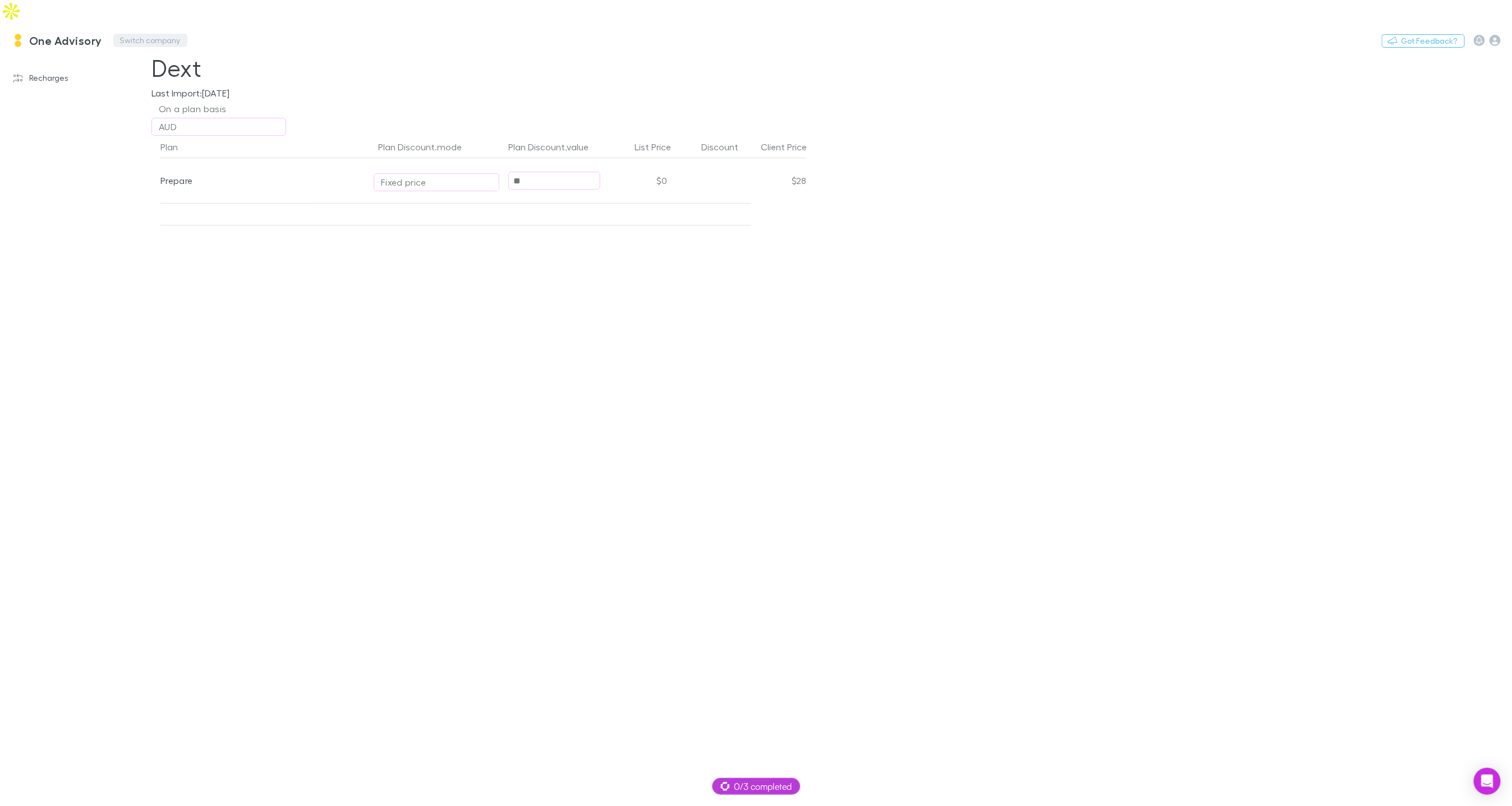
drag, startPoint x: 188, startPoint y: 18, endPoint x: 155, endPoint y: 17, distance: 33.0
click at [188, 22] on div "One Advisory Switch company Nothing Got Feedback?" at bounding box center [756, 40] width 1512 height 36
click at [162, 34] on button "Switch company" at bounding box center [151, 40] width 74 height 13
type input "******"
click at [158, 69] on p "Rem Support Test" at bounding box center [160, 67] width 78 height 13
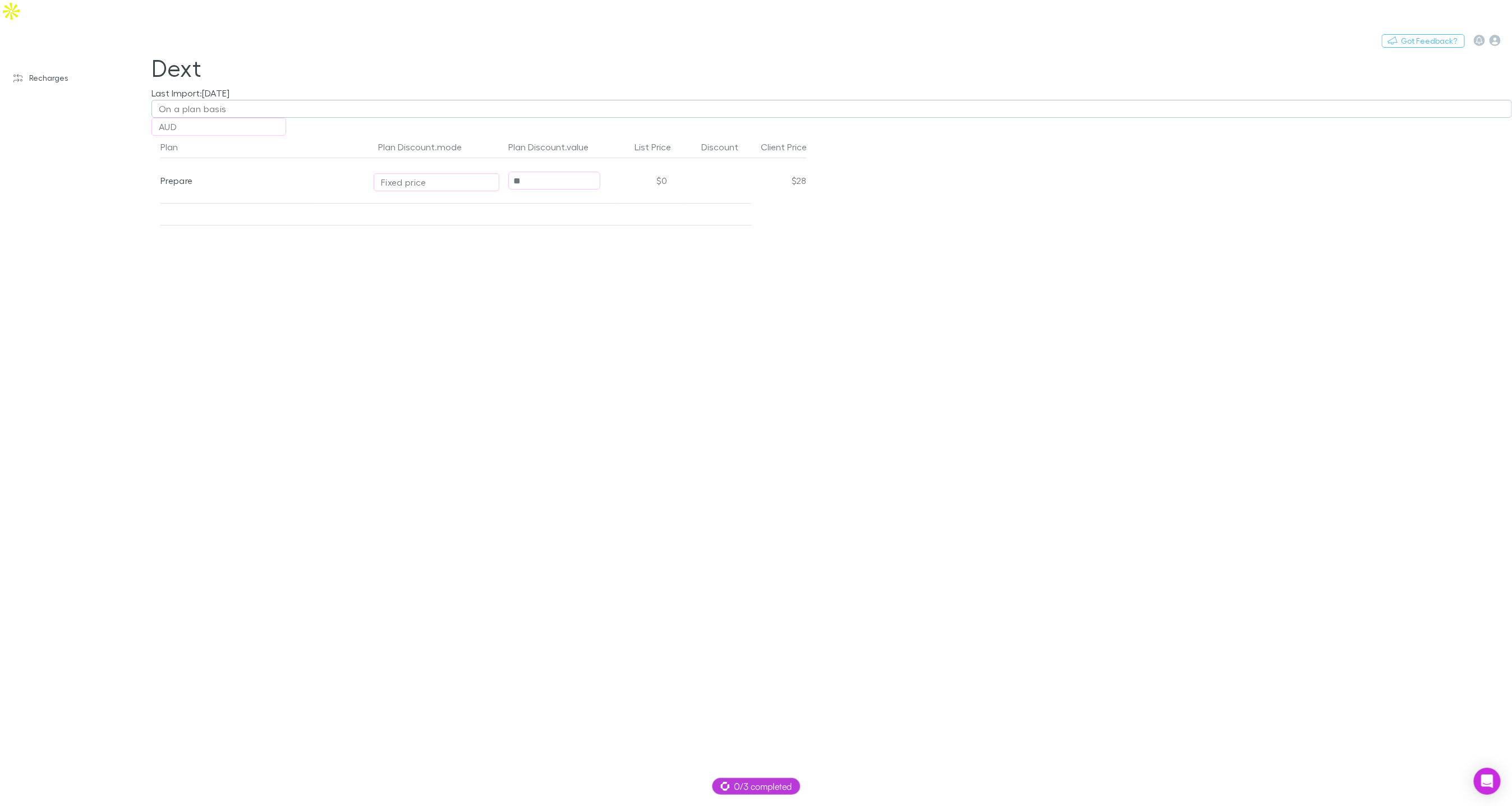
type input "**"
click at [81, 34] on h3 "Rem Support Test" at bounding box center [76, 40] width 97 height 13
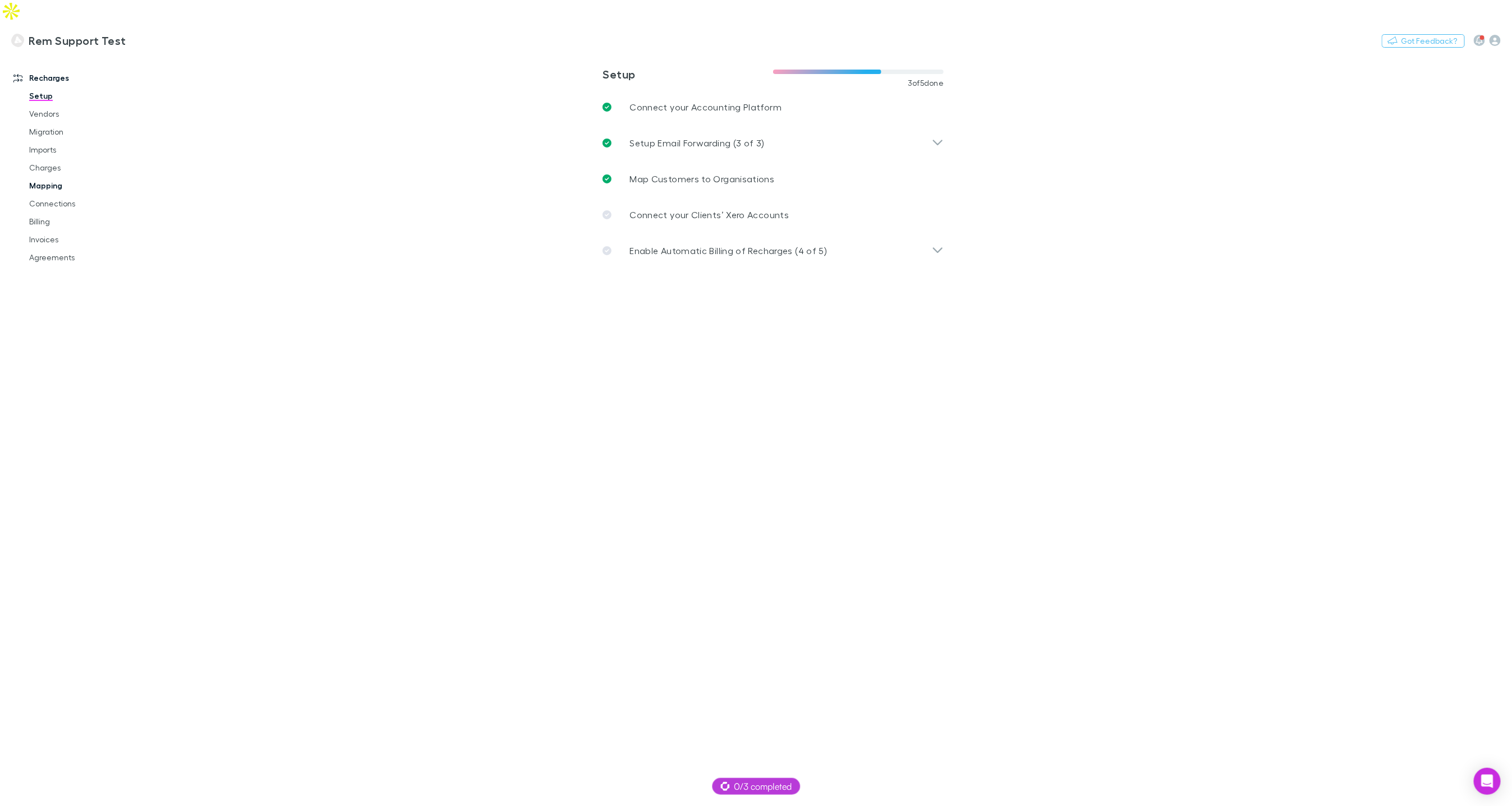
drag, startPoint x: 59, startPoint y: 165, endPoint x: 84, endPoint y: 166, distance: 25.0
click at [59, 176] on link "Mapping" at bounding box center [84, 185] width 132 height 18
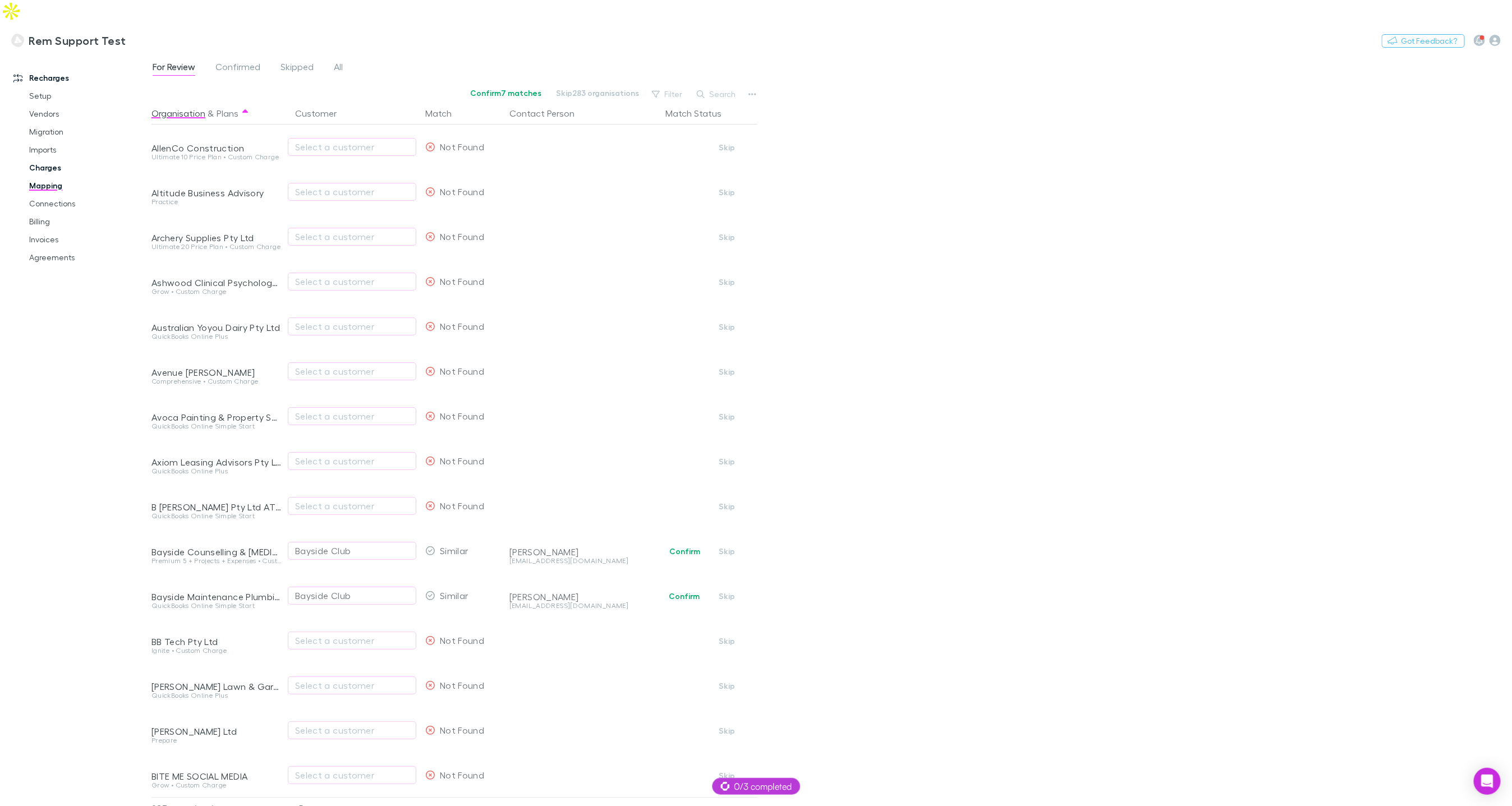
click at [55, 158] on link "Charges" at bounding box center [84, 167] width 132 height 18
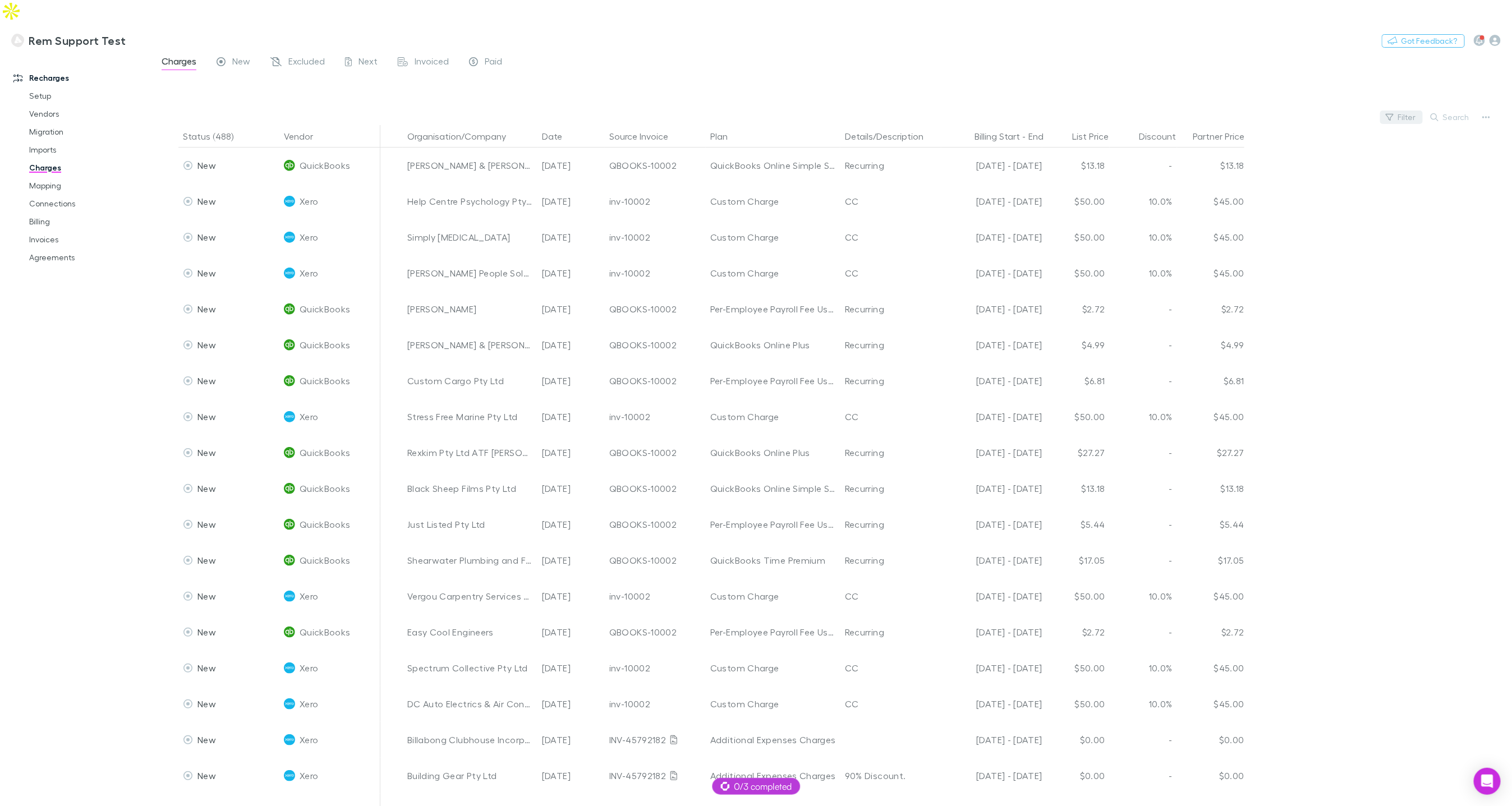
click at [1394, 113] on icon "button" at bounding box center [1390, 117] width 8 height 8
type input "**"
click at [1261, 173] on li "Dext" at bounding box center [1327, 167] width 196 height 18
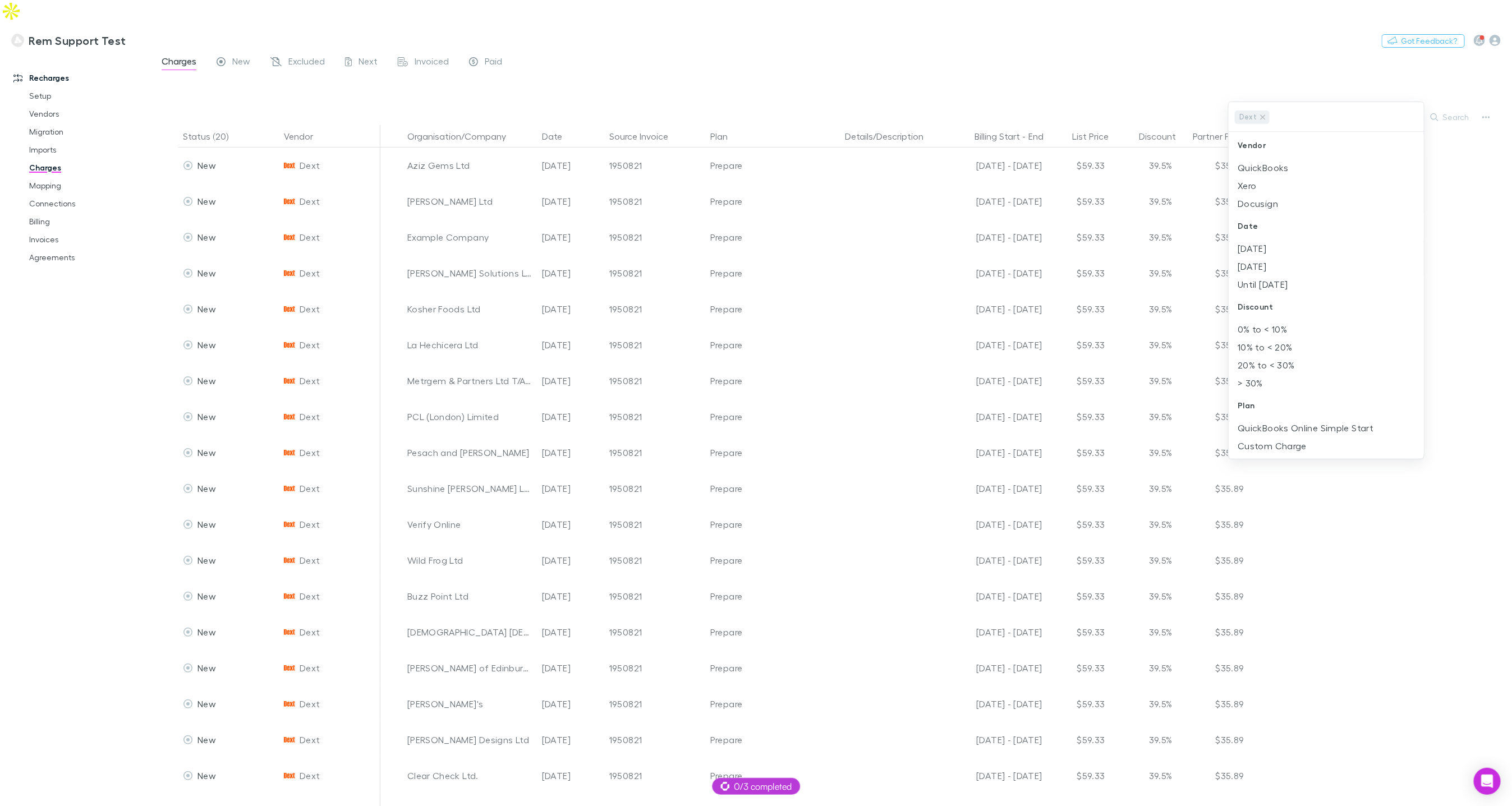
click at [955, 59] on div at bounding box center [756, 403] width 1512 height 806
click at [61, 176] on link "Mapping" at bounding box center [84, 185] width 132 height 18
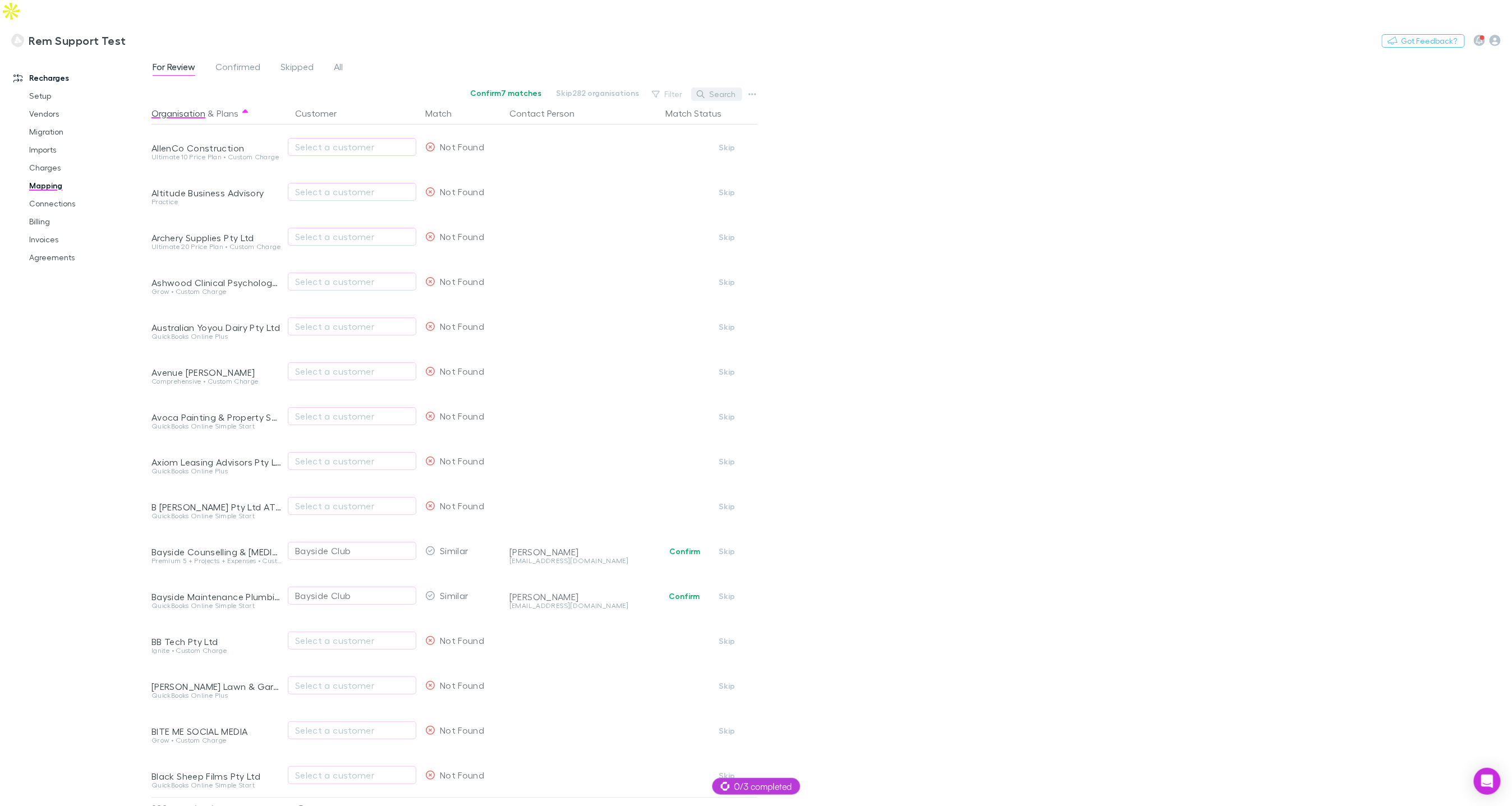
click at [705, 91] on icon "button" at bounding box center [701, 95] width 8 height 8
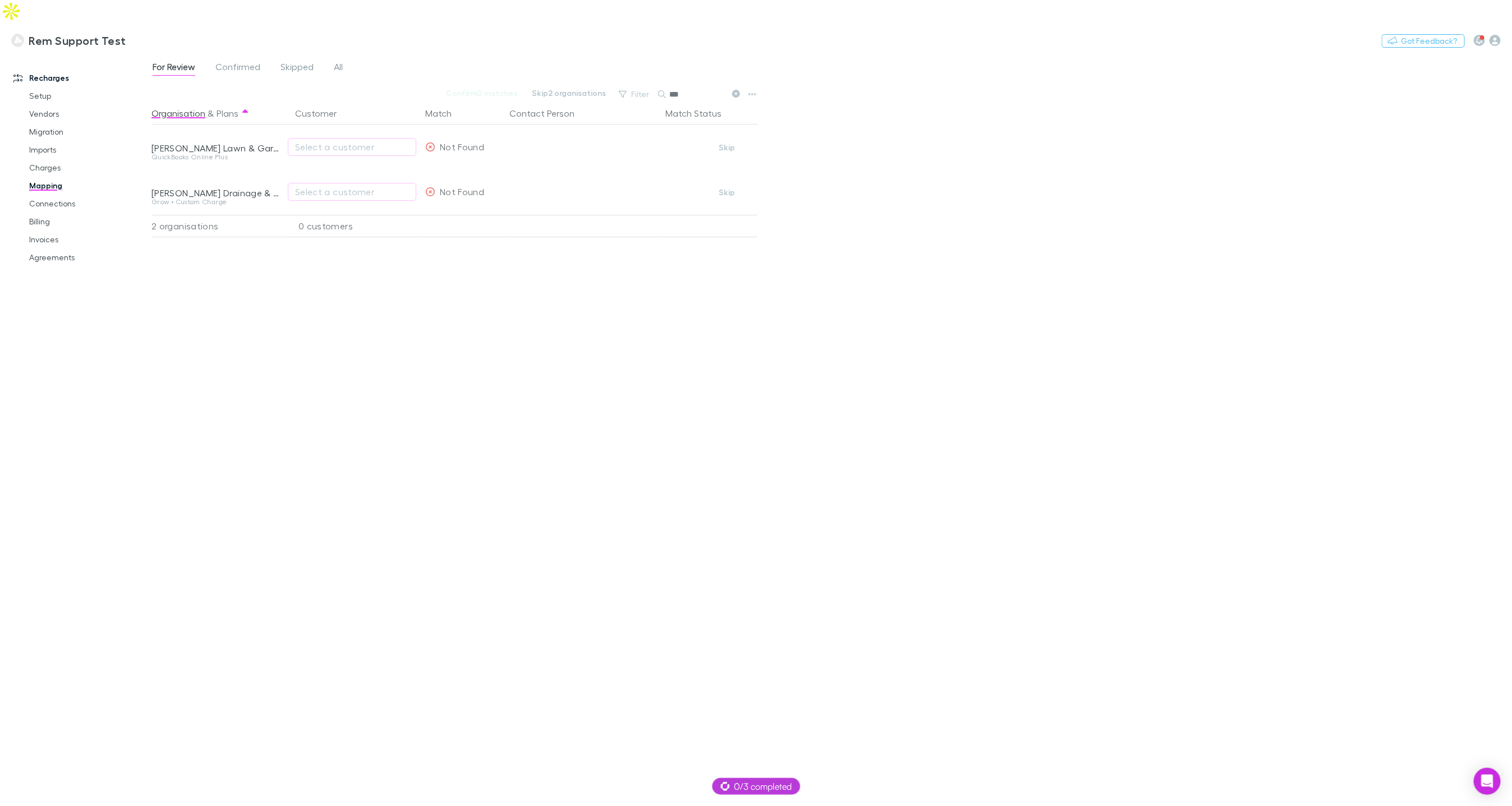
type input "***"
click at [344, 59] on div "For Review Confirmed Skipped All" at bounding box center [252, 68] width 202 height 18
click at [340, 61] on span "All" at bounding box center [338, 69] width 9 height 15
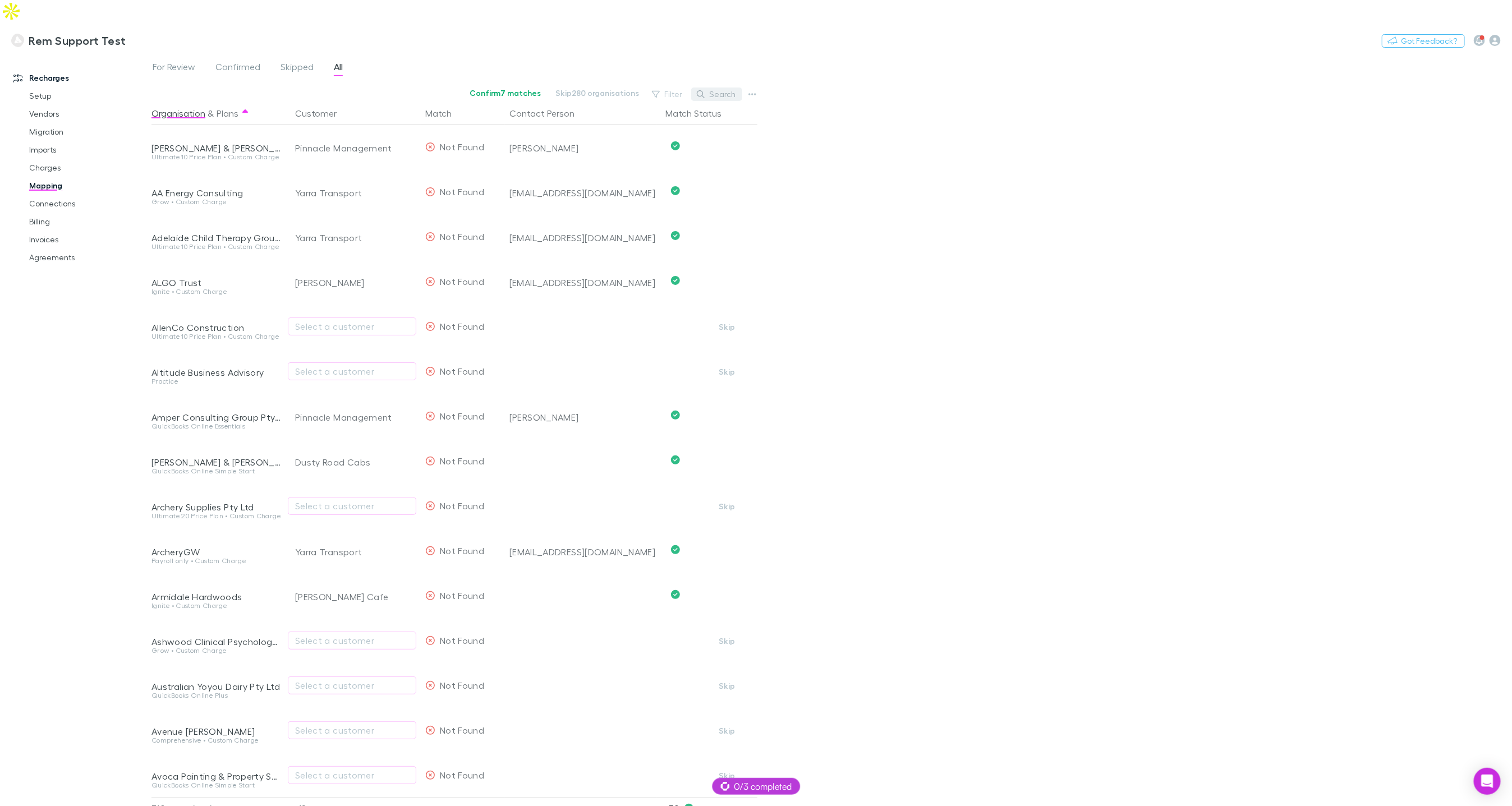
click at [708, 87] on button "Search" at bounding box center [717, 94] width 51 height 13
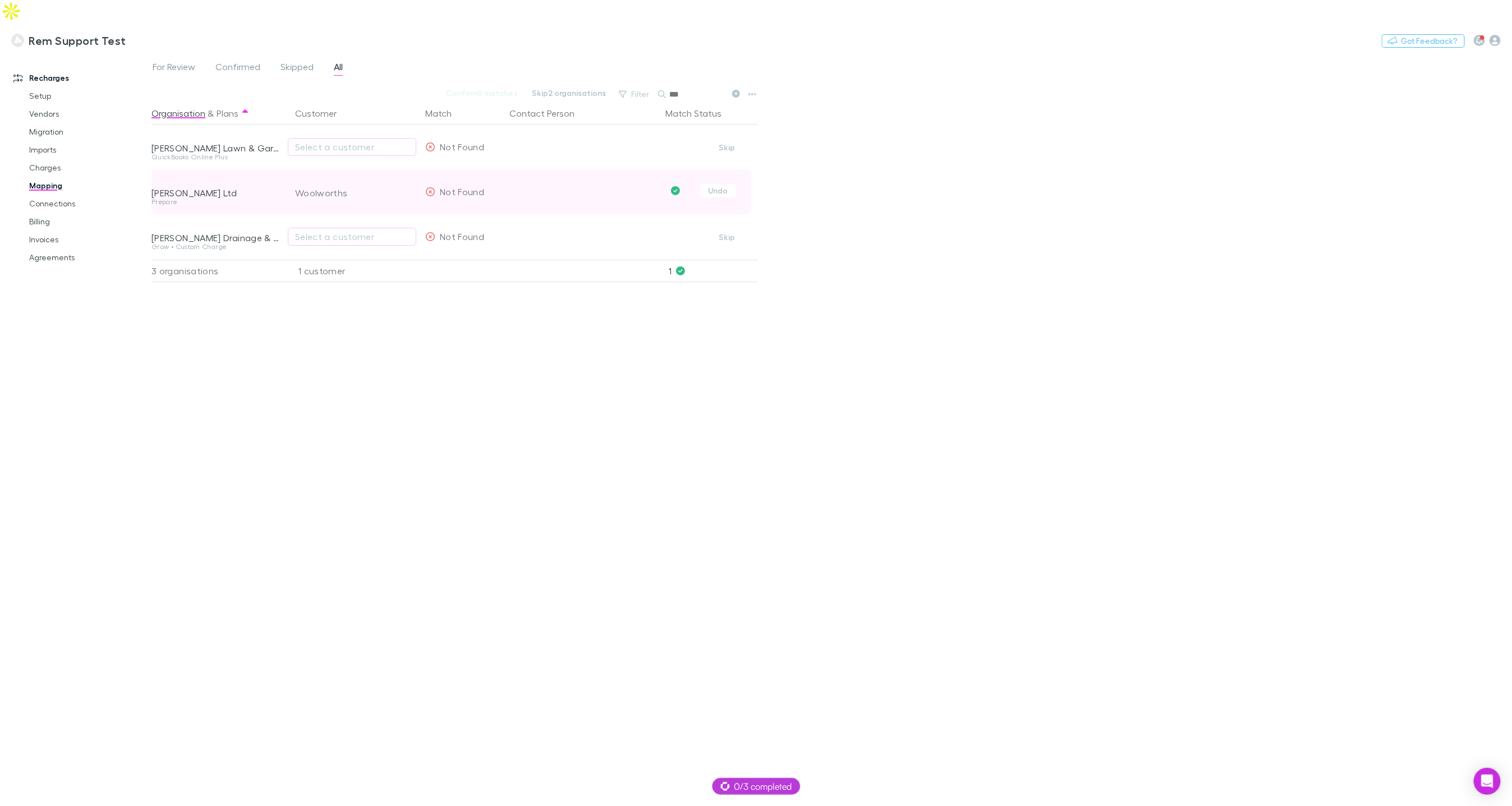
type input "***"
click at [341, 170] on div "Woolworths" at bounding box center [356, 192] width 121 height 45
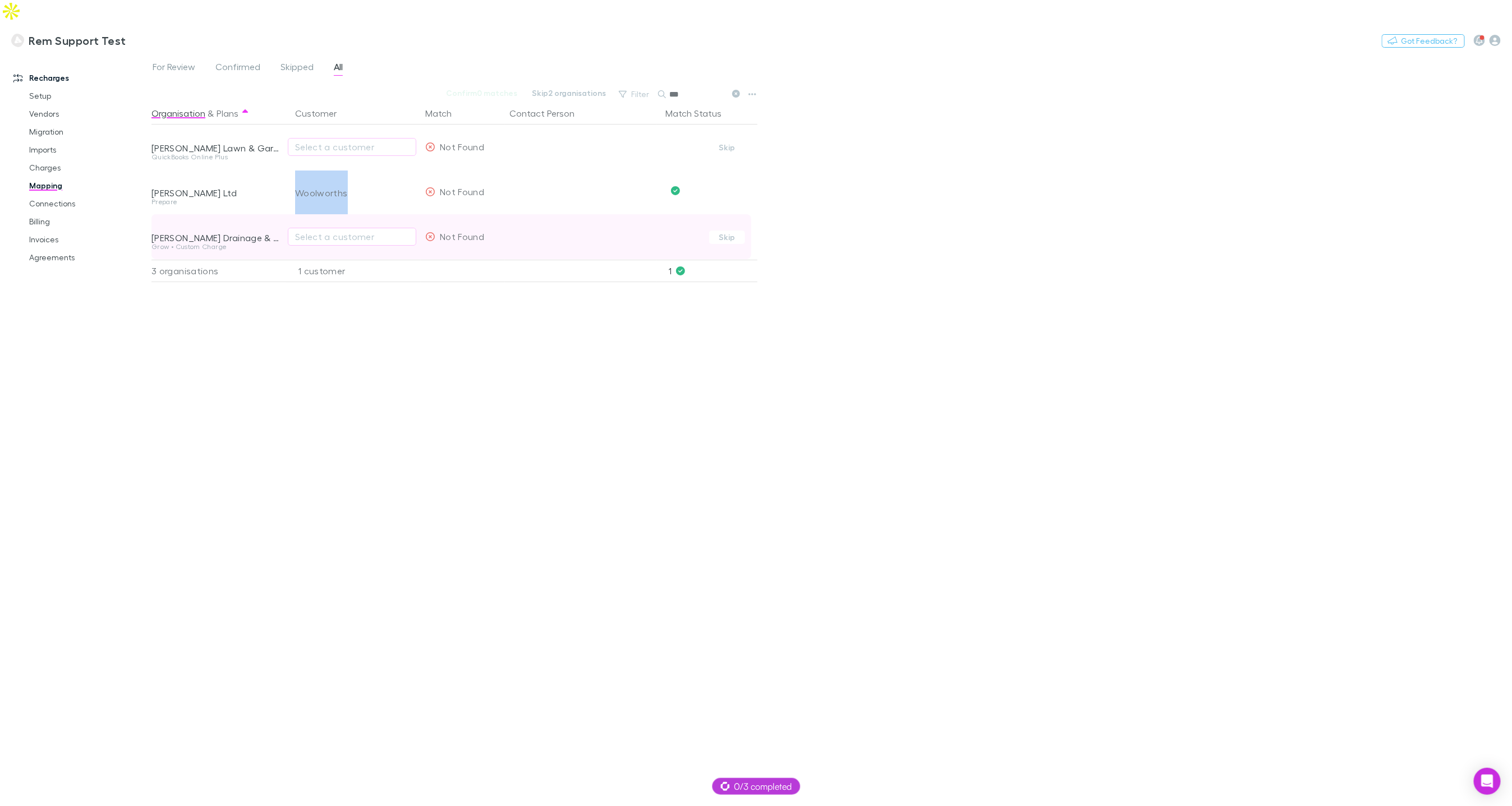
copy div "Woolworths"
click at [59, 231] on link "Invoices" at bounding box center [84, 240] width 132 height 18
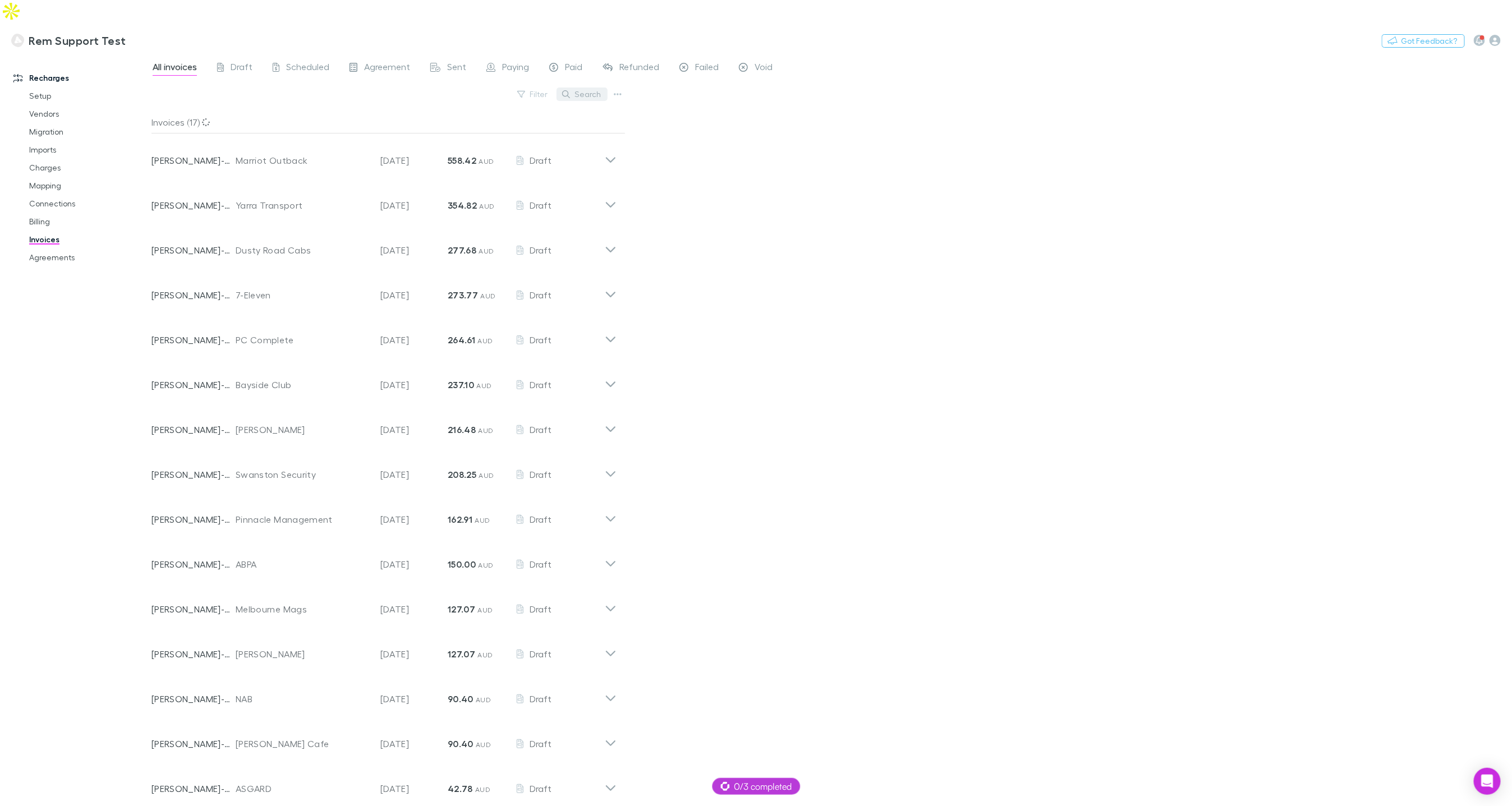
click at [581, 87] on button "Search" at bounding box center [582, 94] width 51 height 13
paste input "**********"
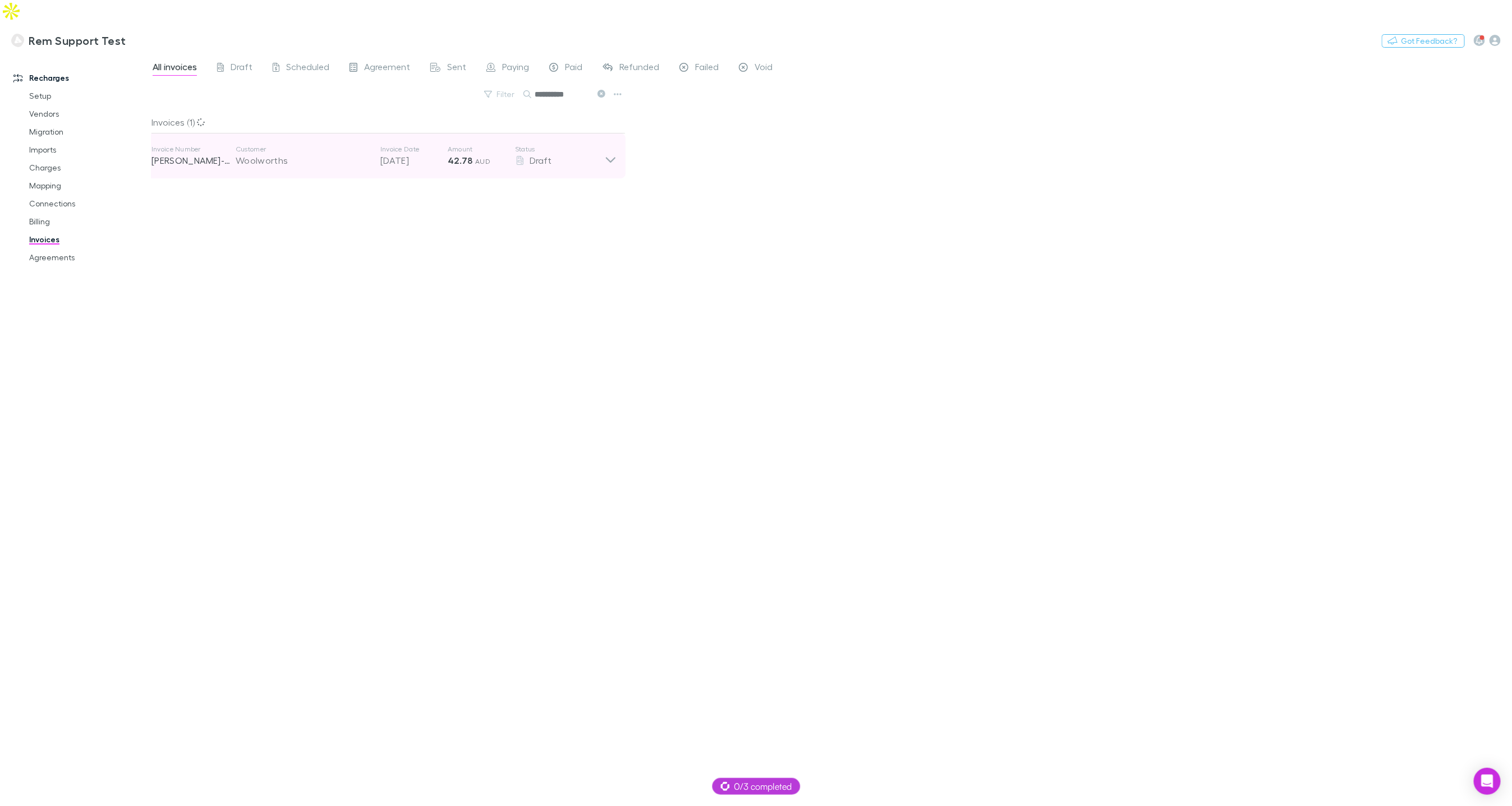
type input "**********"
click at [311, 154] on div "Woolworths" at bounding box center [302, 160] width 133 height 13
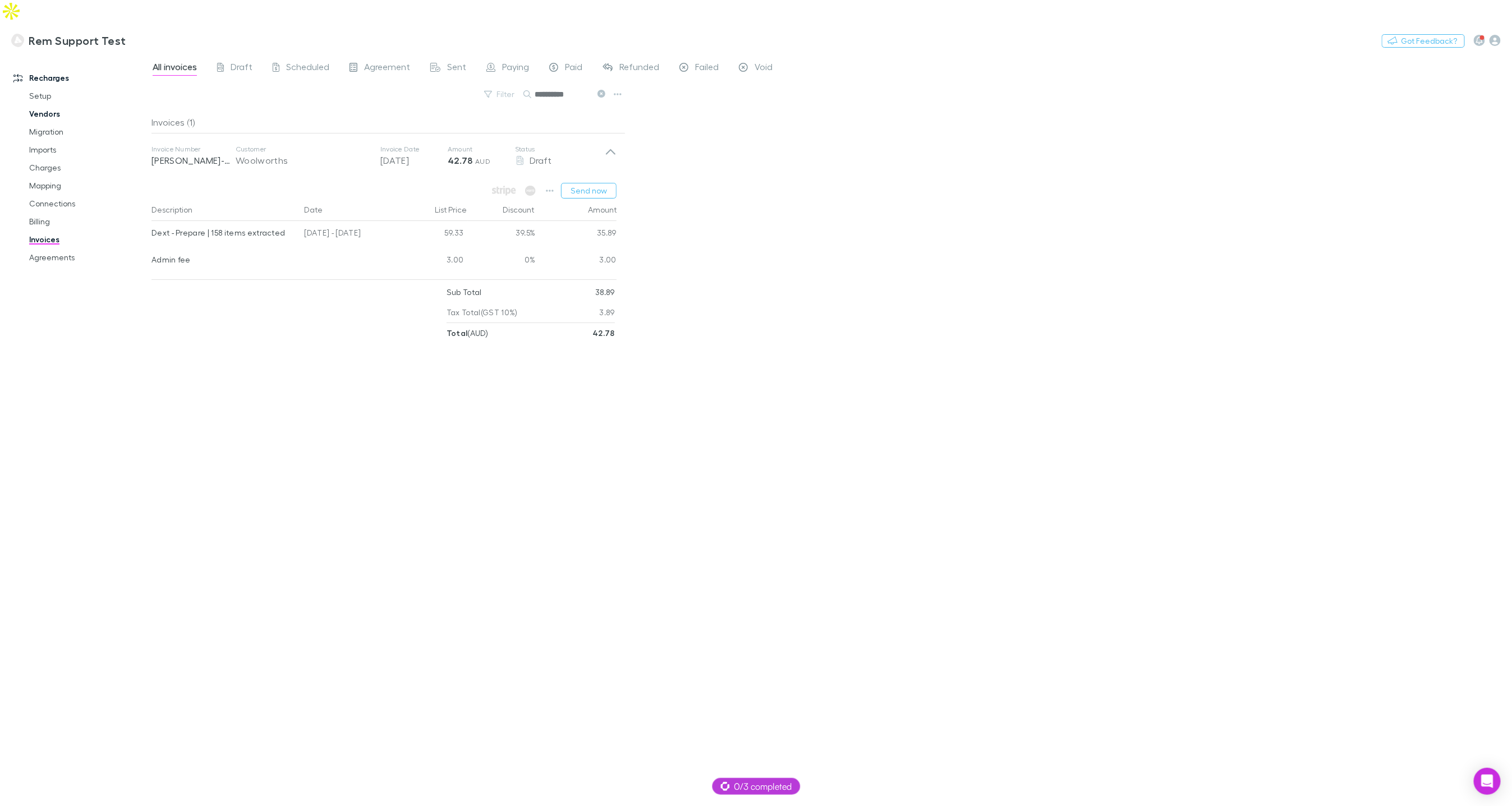
click at [56, 105] on link "Vendors" at bounding box center [84, 113] width 132 height 18
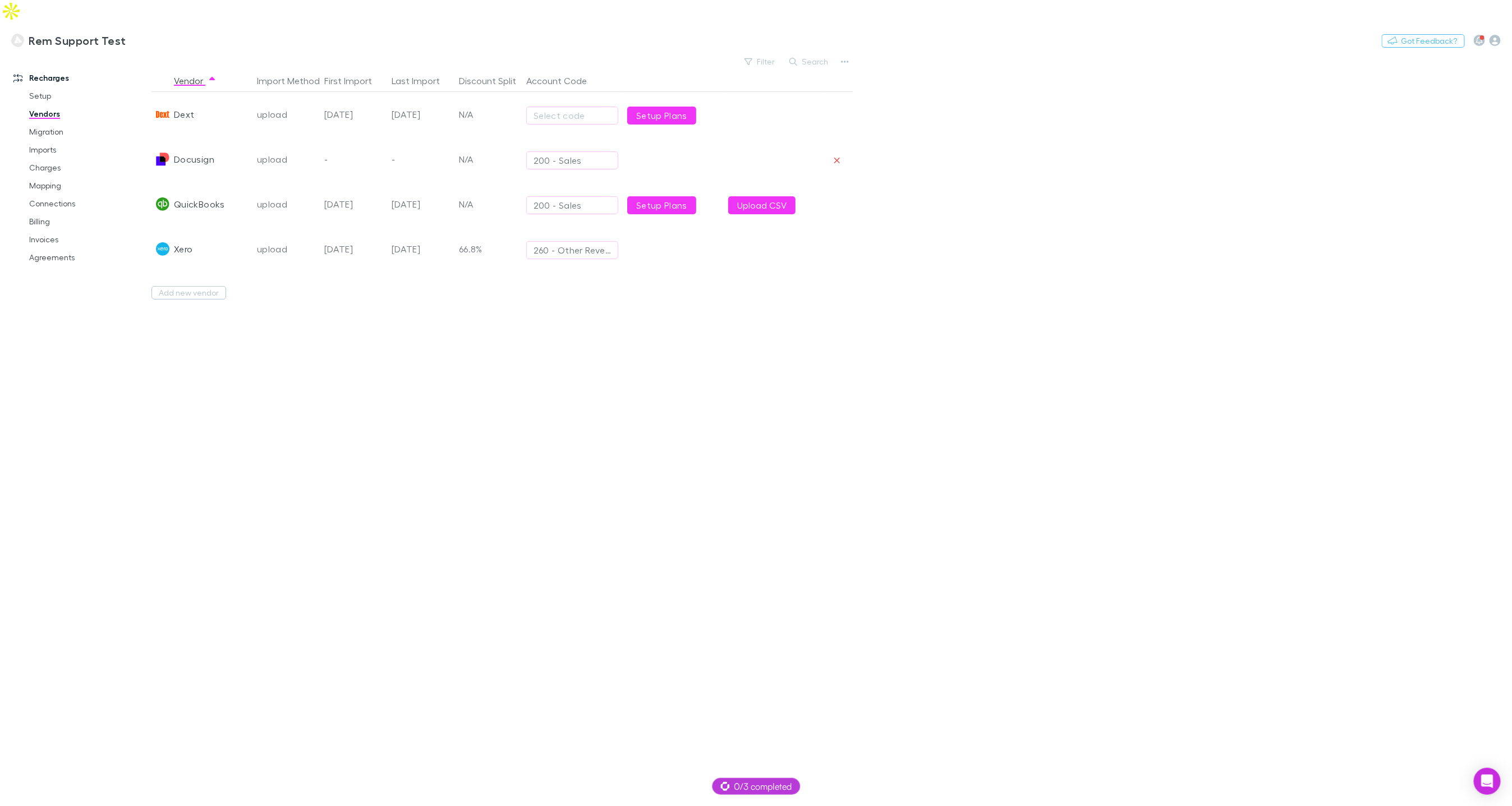
click at [650, 102] on div "Setup Plans" at bounding box center [673, 114] width 101 height 45
click at [651, 106] on link "Setup Plans" at bounding box center [662, 115] width 69 height 18
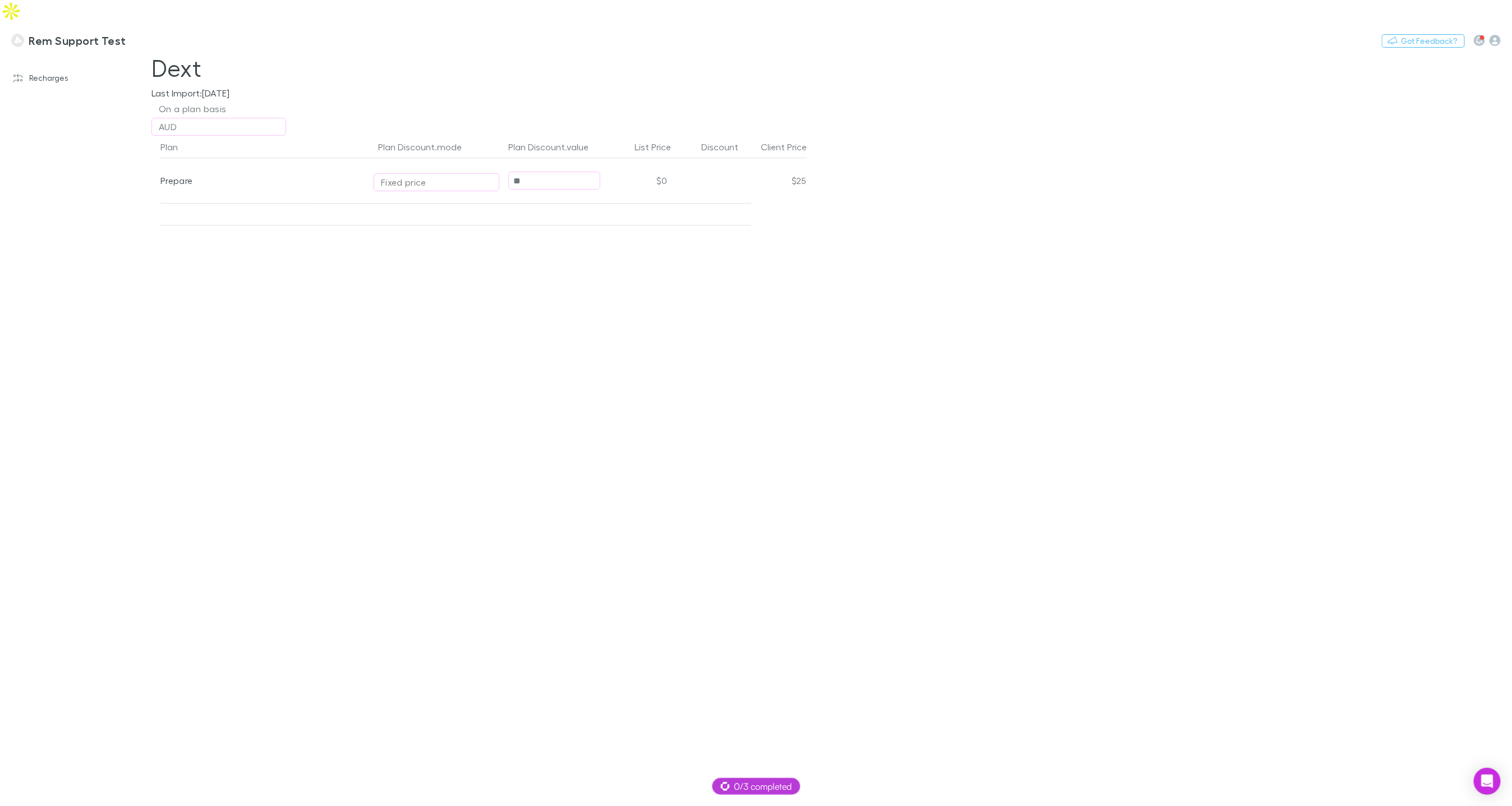
click at [413, 176] on div "Fixed price" at bounding box center [404, 182] width 46 height 13
click at [415, 256] on li "Per unit" at bounding box center [472, 257] width 196 height 18
type input "********"
click at [558, 306] on div "Plan Plan Discount.mode Plan Discount.value List Price Discount Client Price Pr…" at bounding box center [479, 481] width 673 height 693
click at [534, 173] on input "**" at bounding box center [554, 181] width 91 height 17
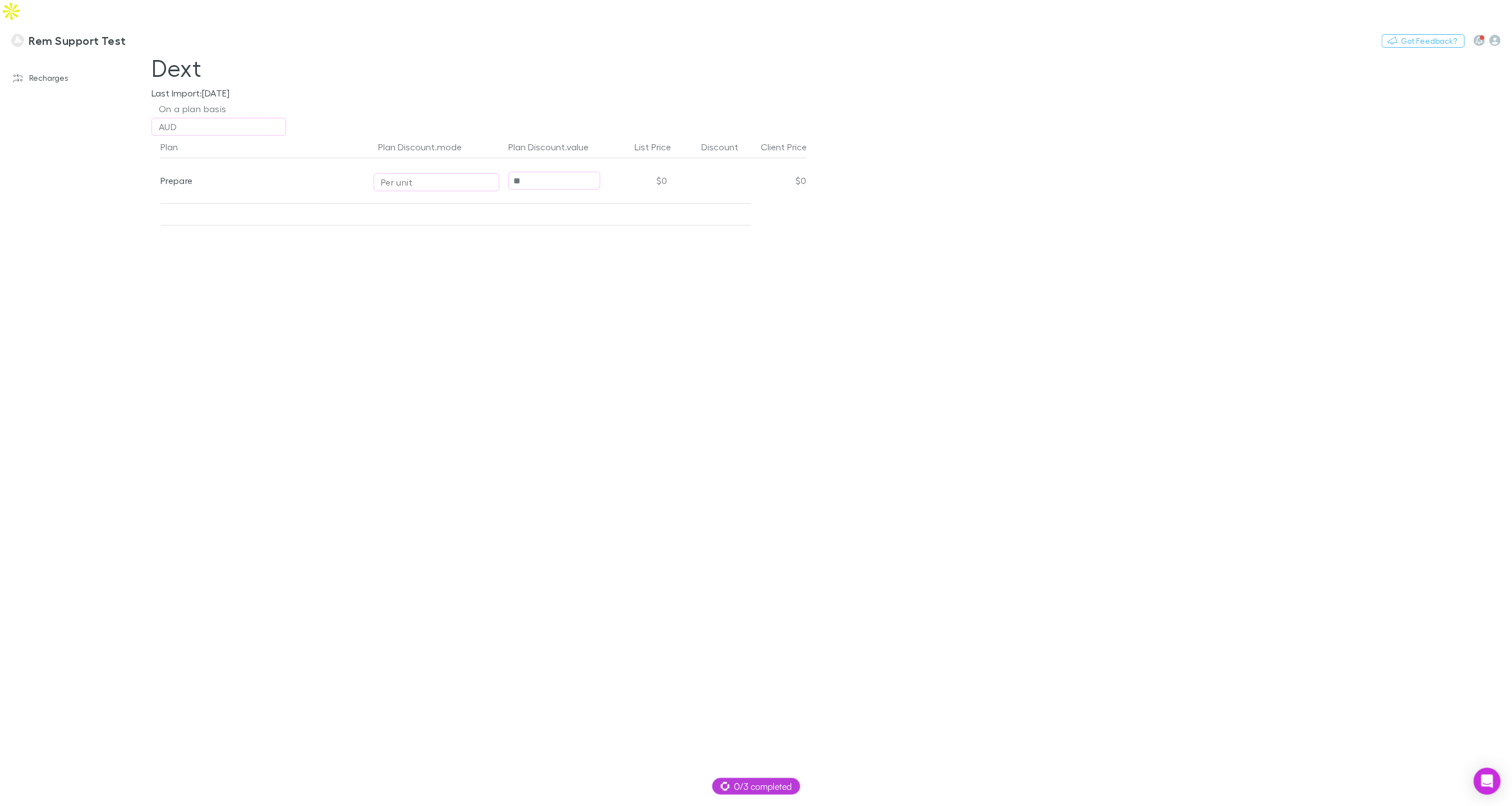
drag, startPoint x: 536, startPoint y: 158, endPoint x: 496, endPoint y: 159, distance: 40.0
click at [496, 159] on div "Prepare Per unit ** $0 $0" at bounding box center [484, 180] width 646 height 45
type input "*"
click at [451, 176] on div "Per unit" at bounding box center [436, 182] width 111 height 13
click at [472, 258] on li "Fixed value discount" at bounding box center [472, 257] width 196 height 18
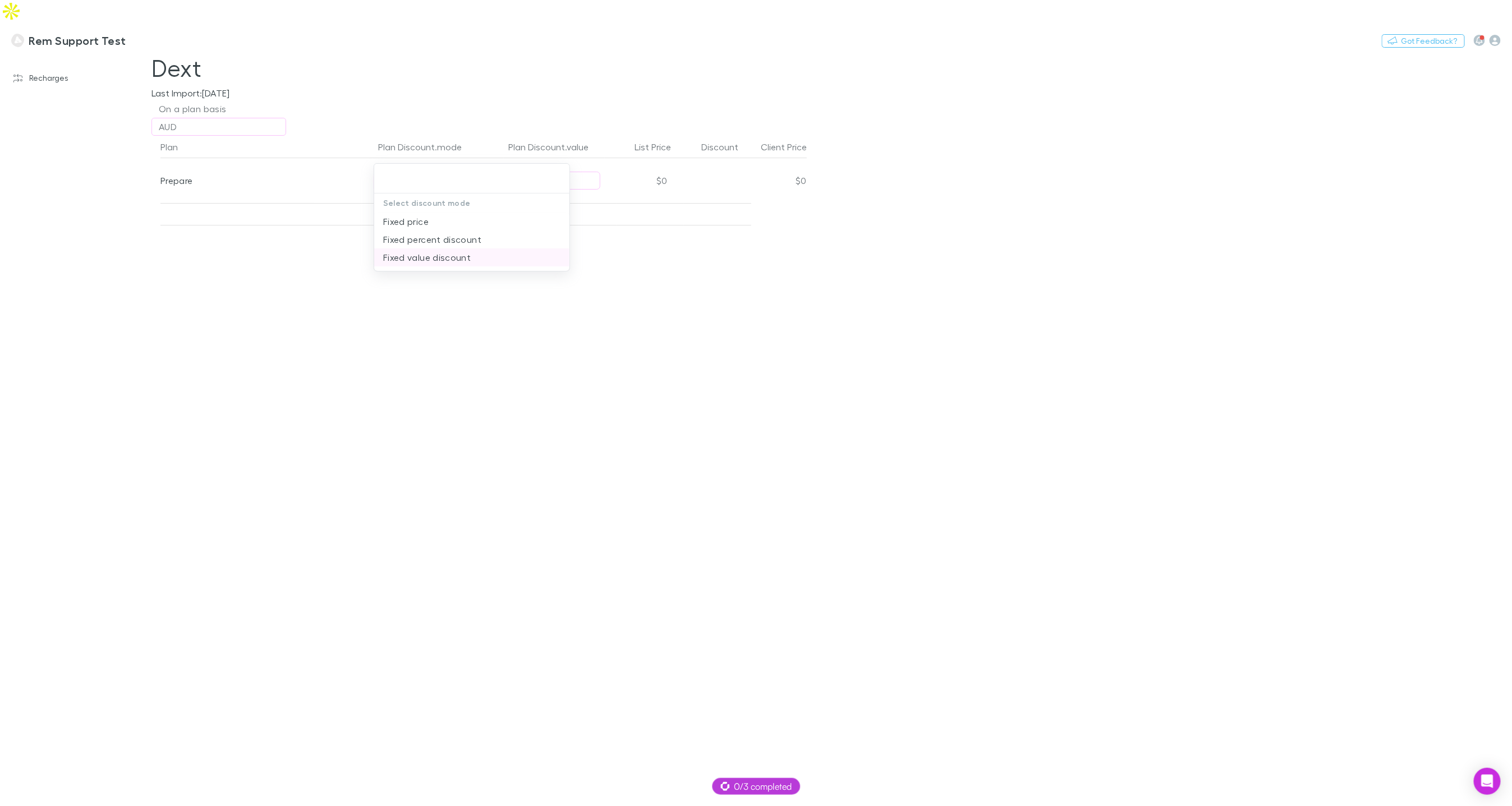
type input "**********"
click at [435, 176] on div "Fixed value discount" at bounding box center [424, 182] width 88 height 13
click at [425, 221] on li "Fixed price" at bounding box center [472, 221] width 196 height 18
type input "**********"
click at [209, 120] on div "AUD" at bounding box center [218, 126] width 120 height 13
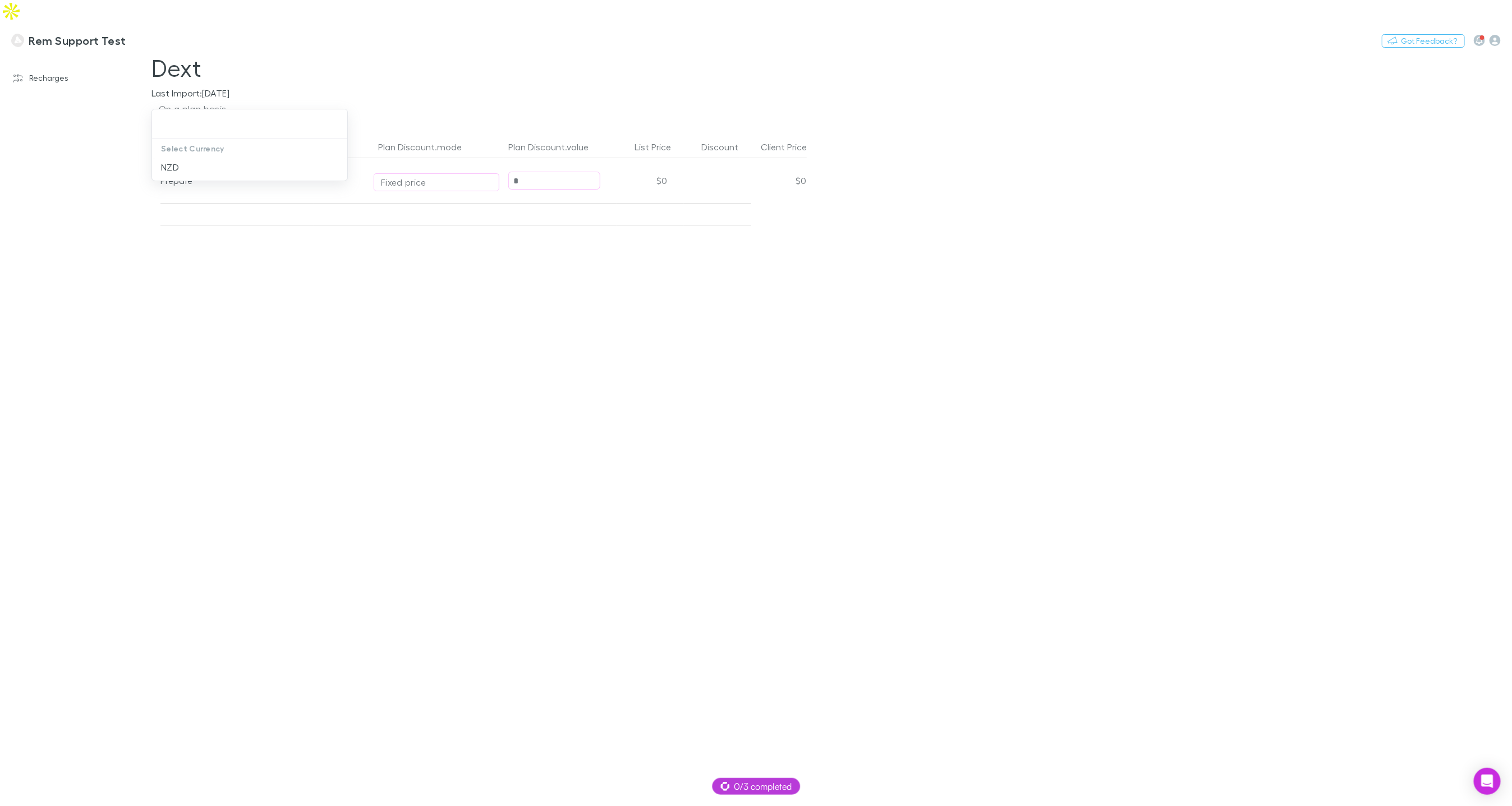
click at [208, 84] on div at bounding box center [756, 403] width 1512 height 806
click at [207, 102] on div "On a plan basis" at bounding box center [192, 109] width 68 height 13
drag, startPoint x: 472, startPoint y: 17, endPoint x: 462, endPoint y: 26, distance: 13.5
click at [472, 17] on div at bounding box center [756, 403] width 1512 height 806
drag, startPoint x: 516, startPoint y: 162, endPoint x: 529, endPoint y: 160, distance: 13.2
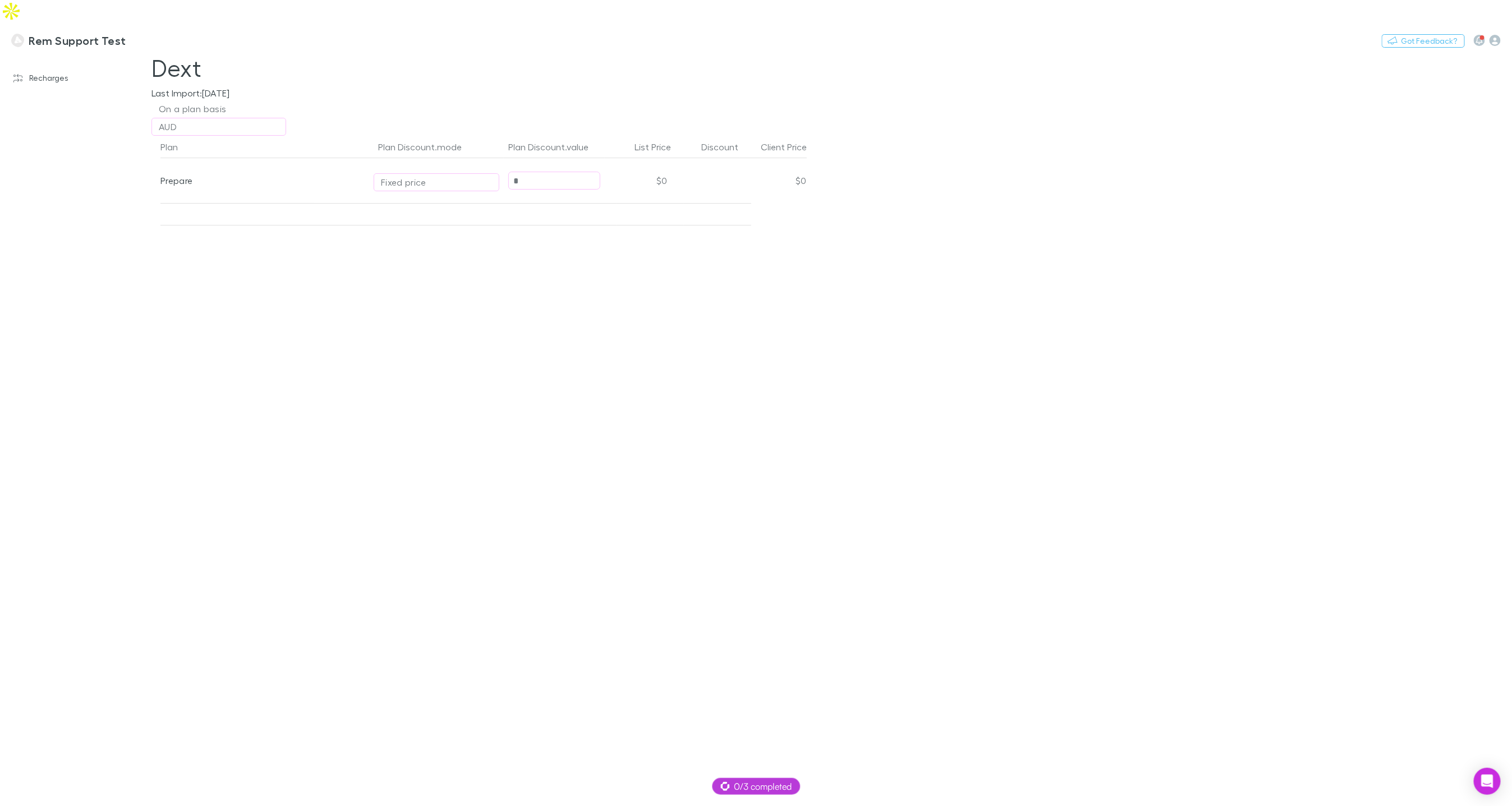
click at [517, 173] on input "*" at bounding box center [554, 181] width 91 height 17
drag, startPoint x: 536, startPoint y: 158, endPoint x: 497, endPoint y: 158, distance: 39.0
click at [497, 158] on div "Prepare Fixed price * $0 $0" at bounding box center [484, 180] width 646 height 45
type input "**"
drag, startPoint x: 522, startPoint y: 303, endPoint x: 517, endPoint y: 300, distance: 5.8
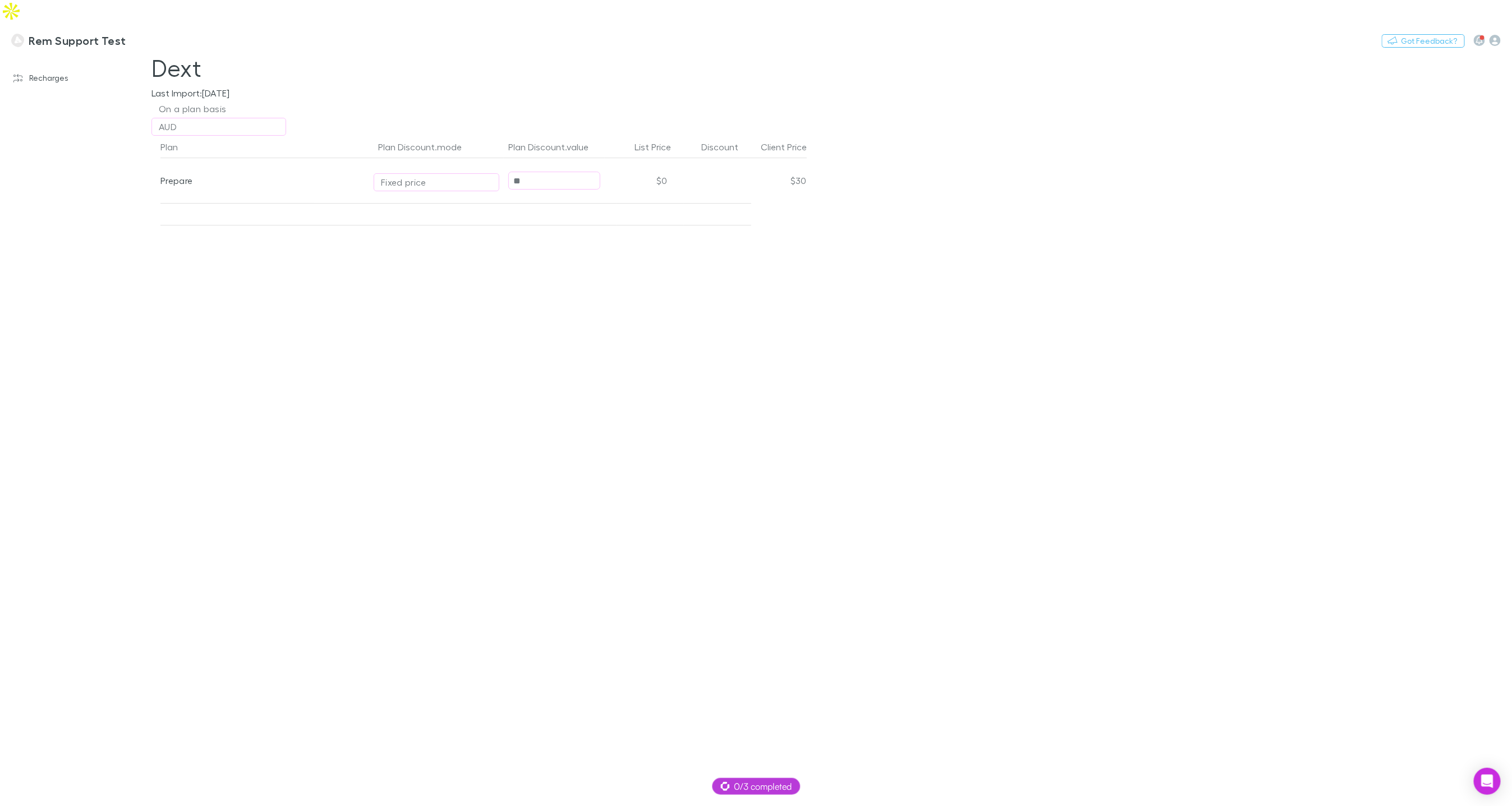
click at [522, 303] on div "Plan Plan Discount.mode Plan Discount.value List Price Discount Client Price Pr…" at bounding box center [479, 481] width 673 height 693
click at [68, 34] on h3 "Rem Support Test" at bounding box center [76, 40] width 97 height 13
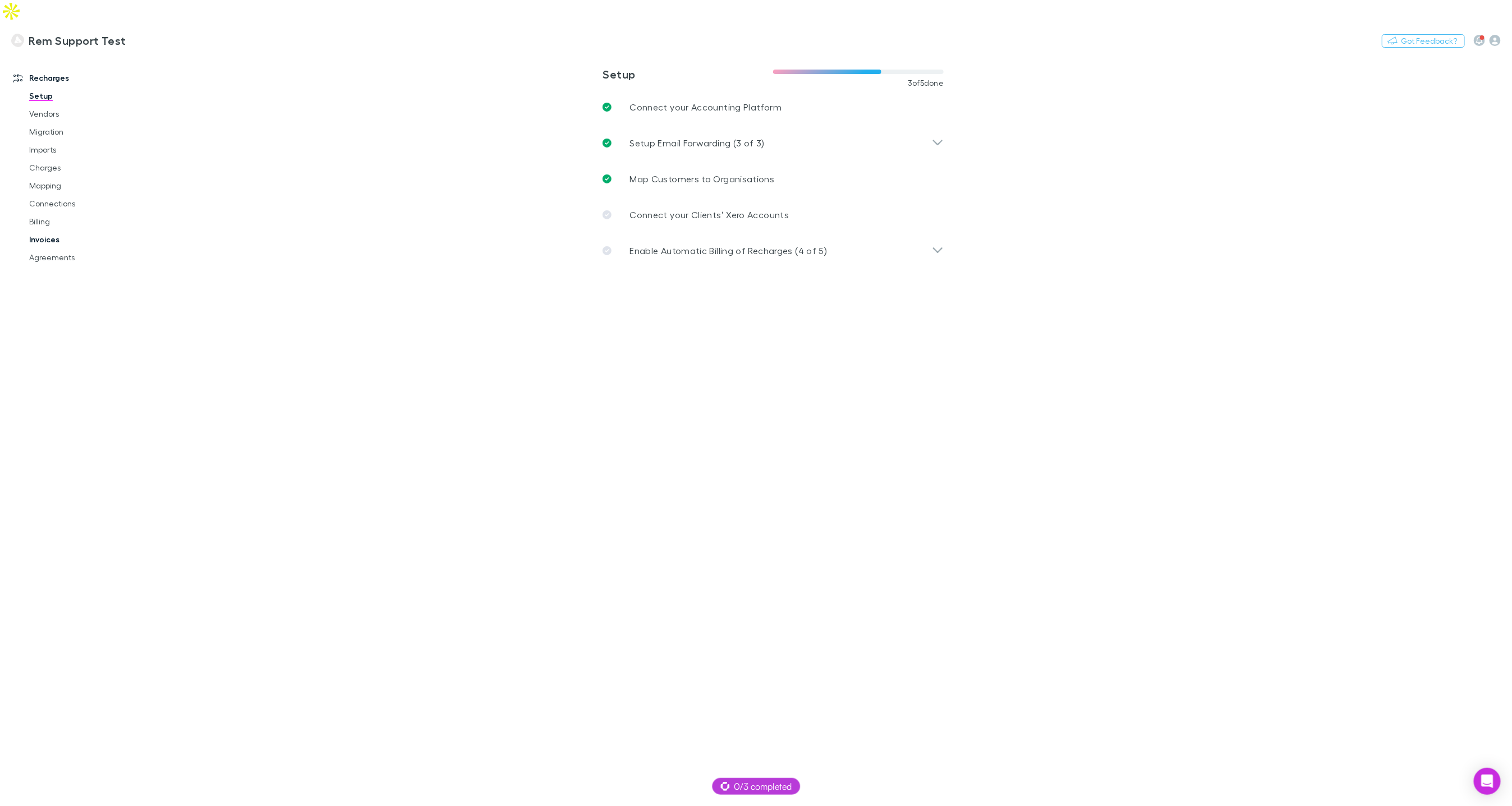
click at [37, 231] on link "Invoices" at bounding box center [84, 240] width 132 height 18
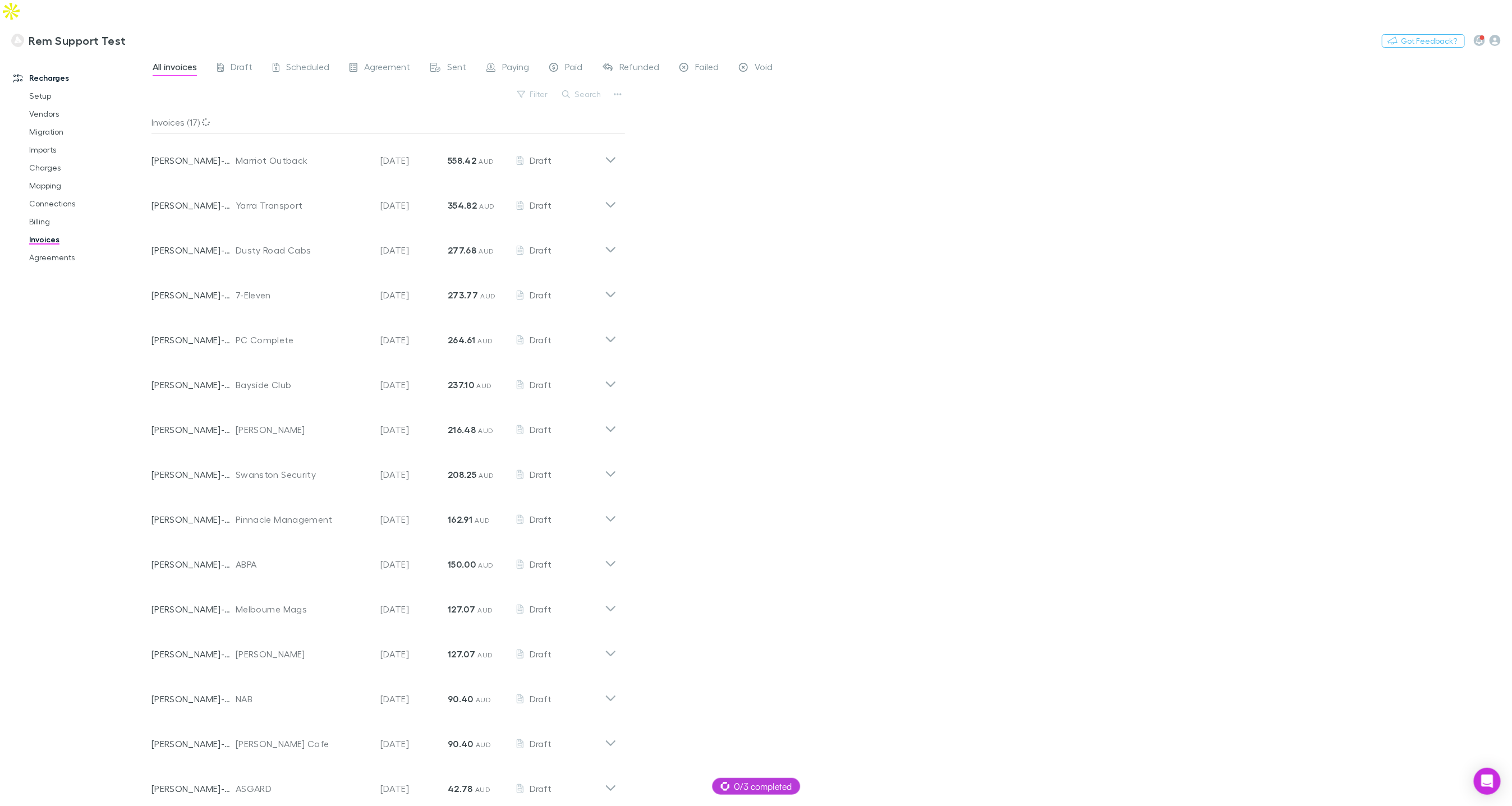
click at [580, 87] on div "Filter Search" at bounding box center [388, 98] width 474 height 24
click at [581, 87] on button "Search" at bounding box center [582, 94] width 51 height 13
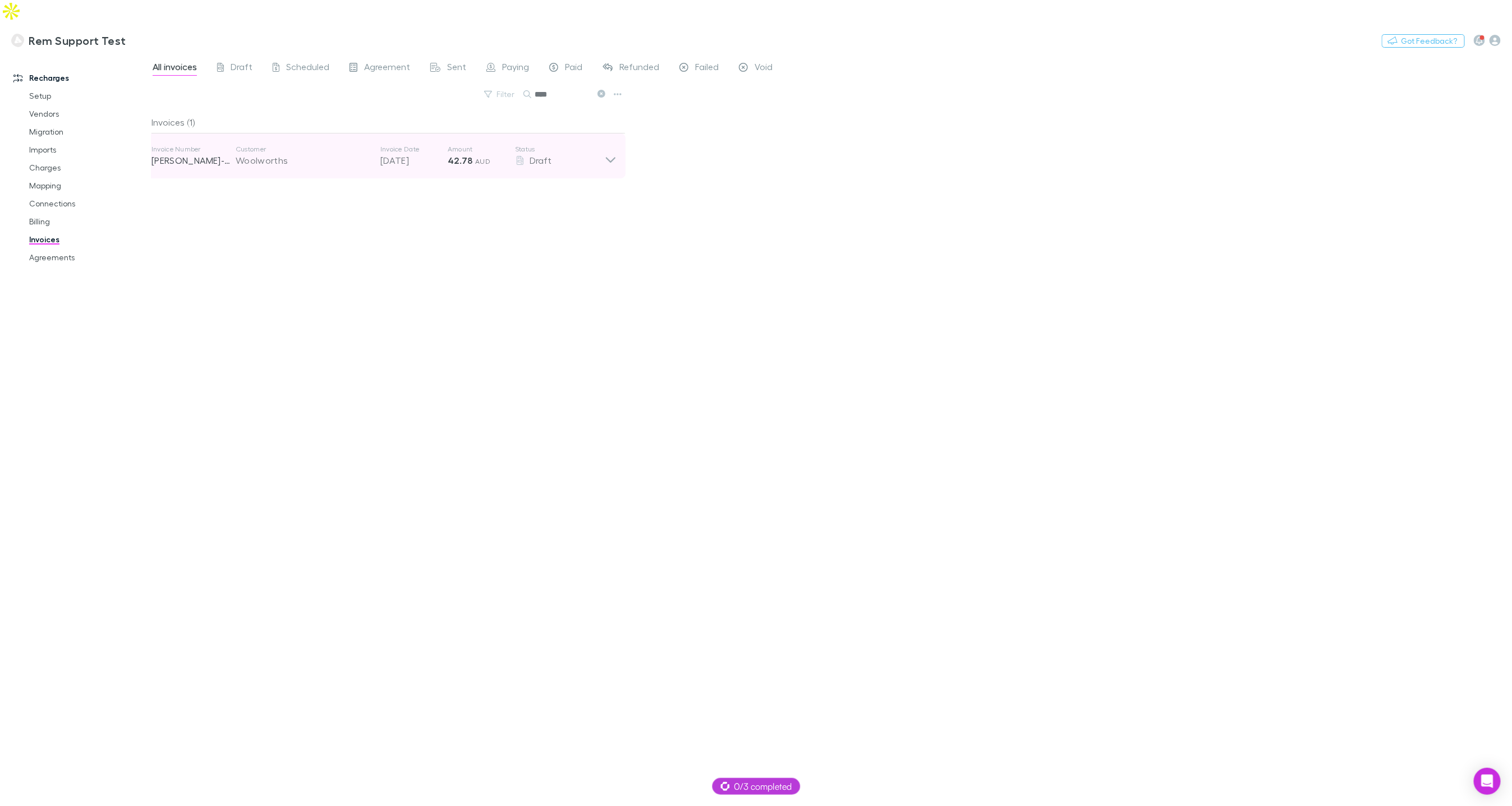
type input "****"
click at [374, 145] on div "Customer Woolworths" at bounding box center [308, 156] width 145 height 22
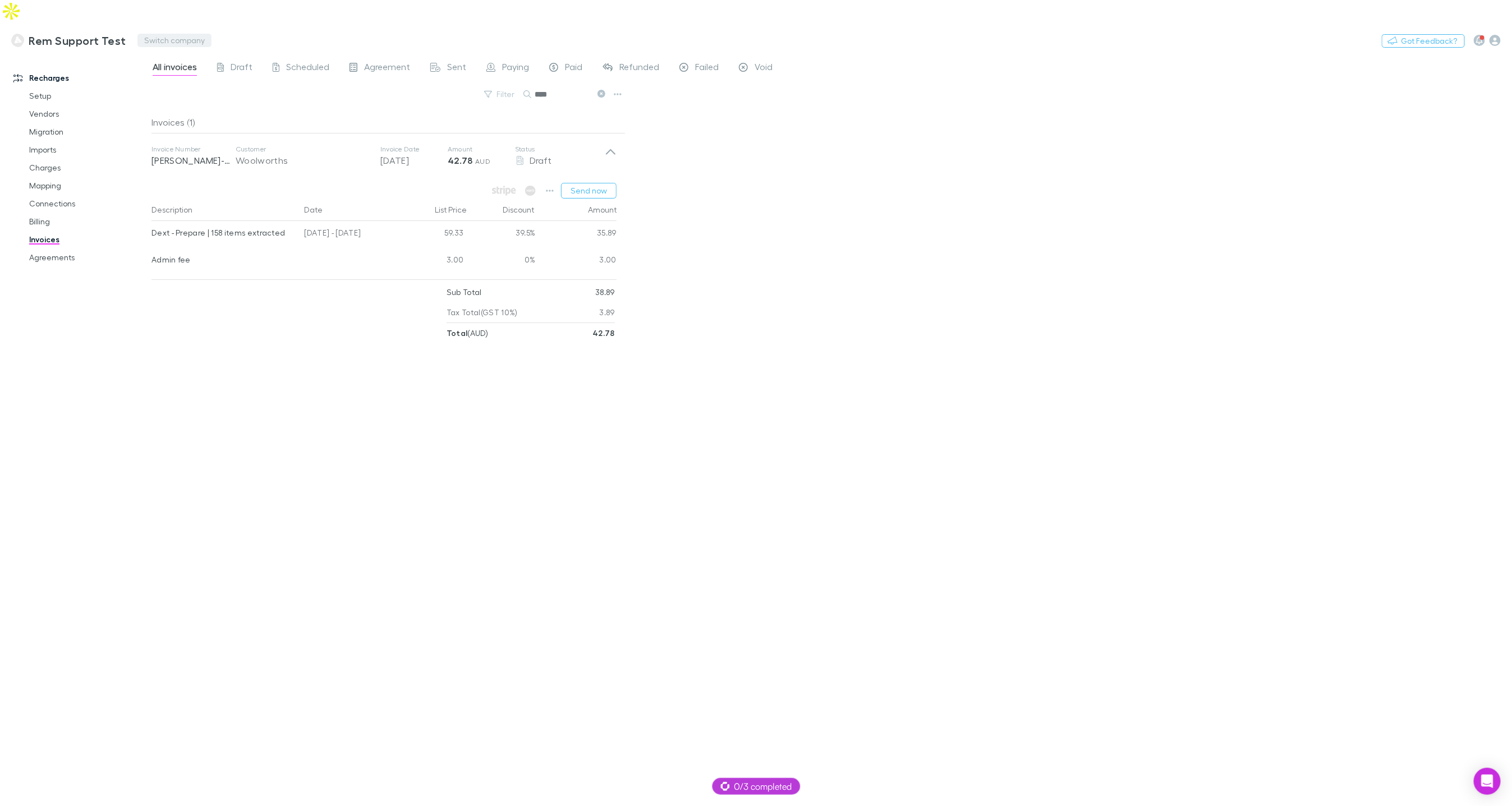
click at [162, 34] on button "Switch company" at bounding box center [174, 40] width 74 height 13
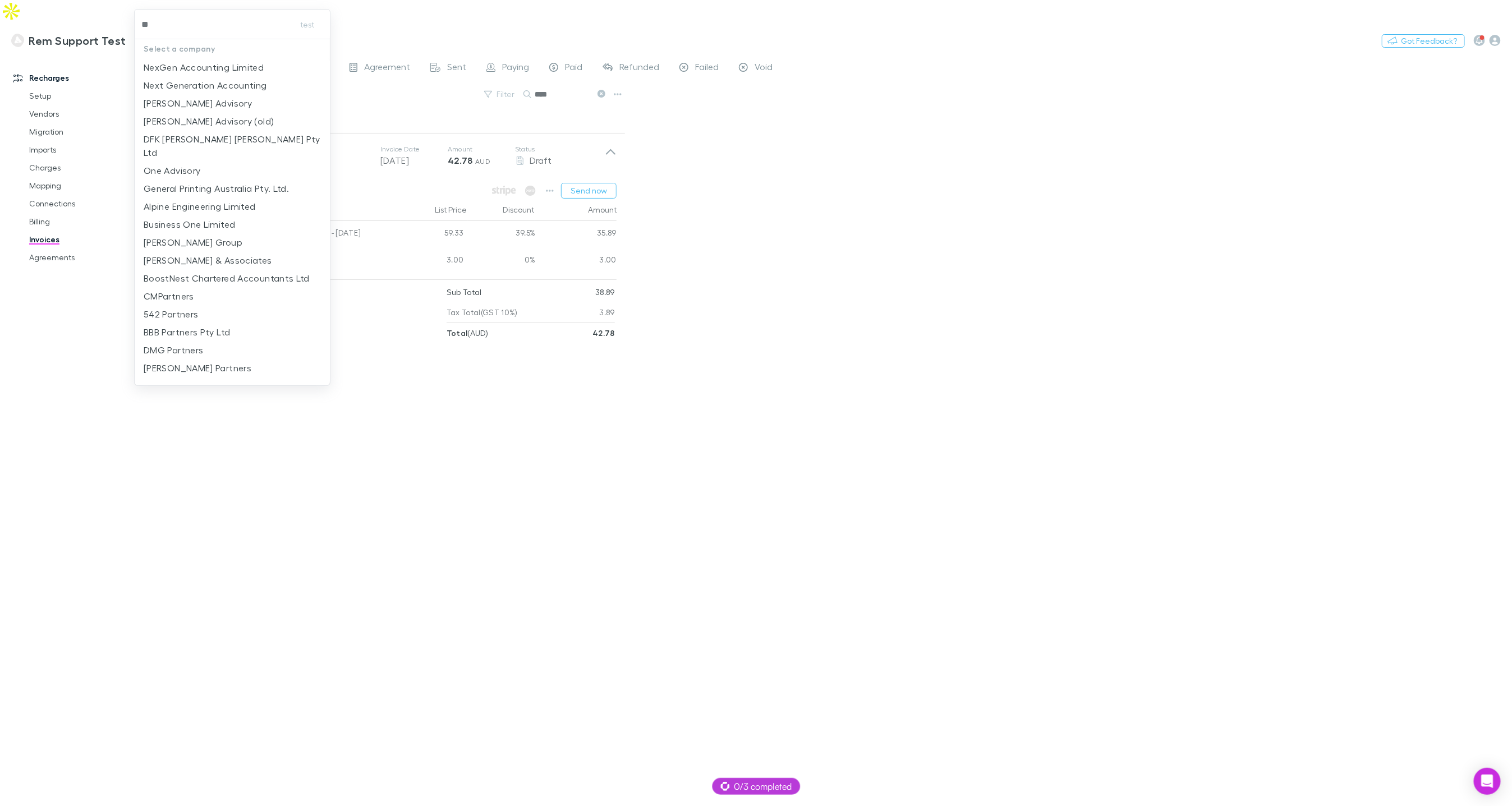
type input "*"
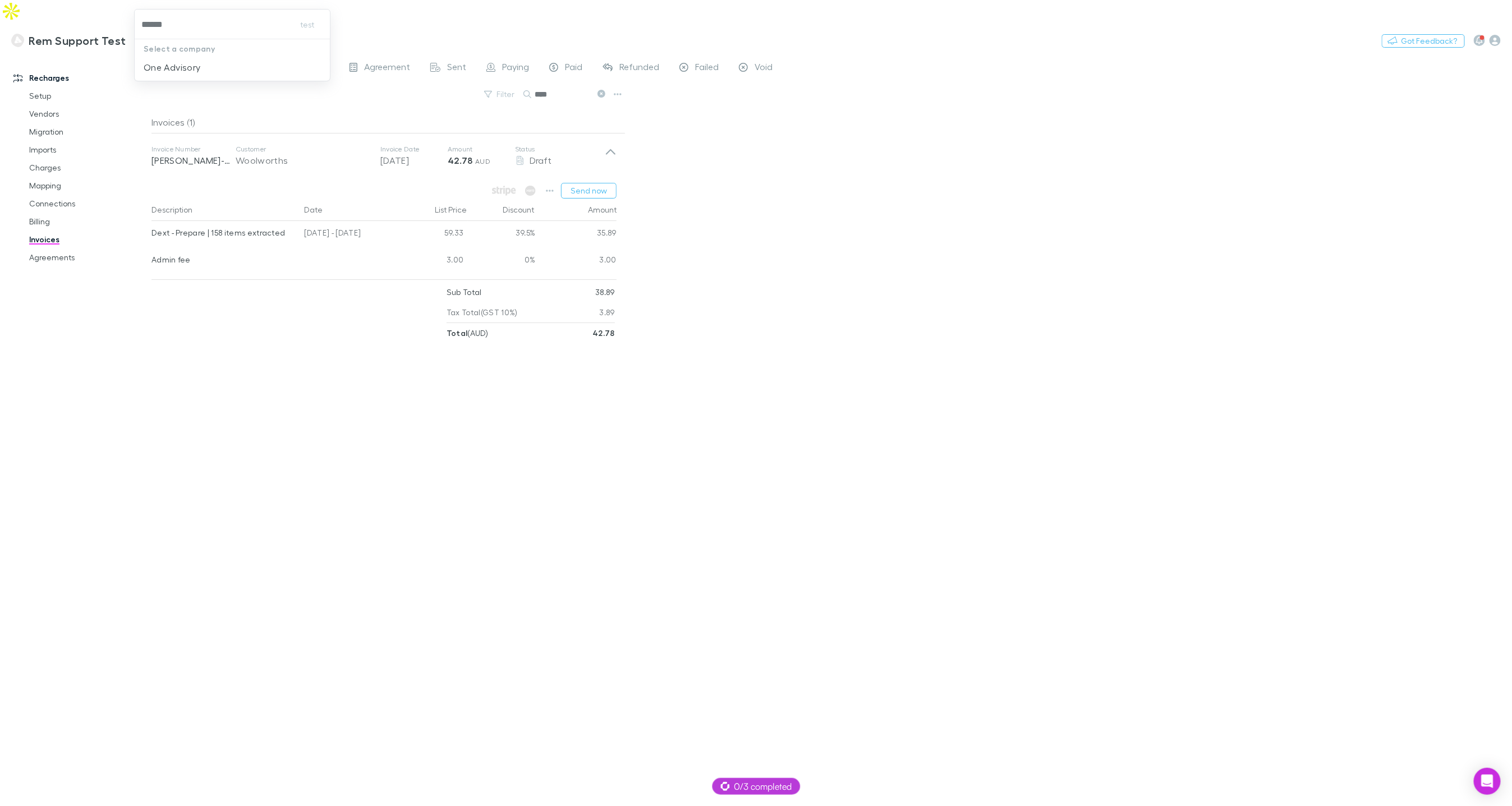
type input "*******"
click at [158, 61] on p "One Advisory" at bounding box center [172, 67] width 57 height 13
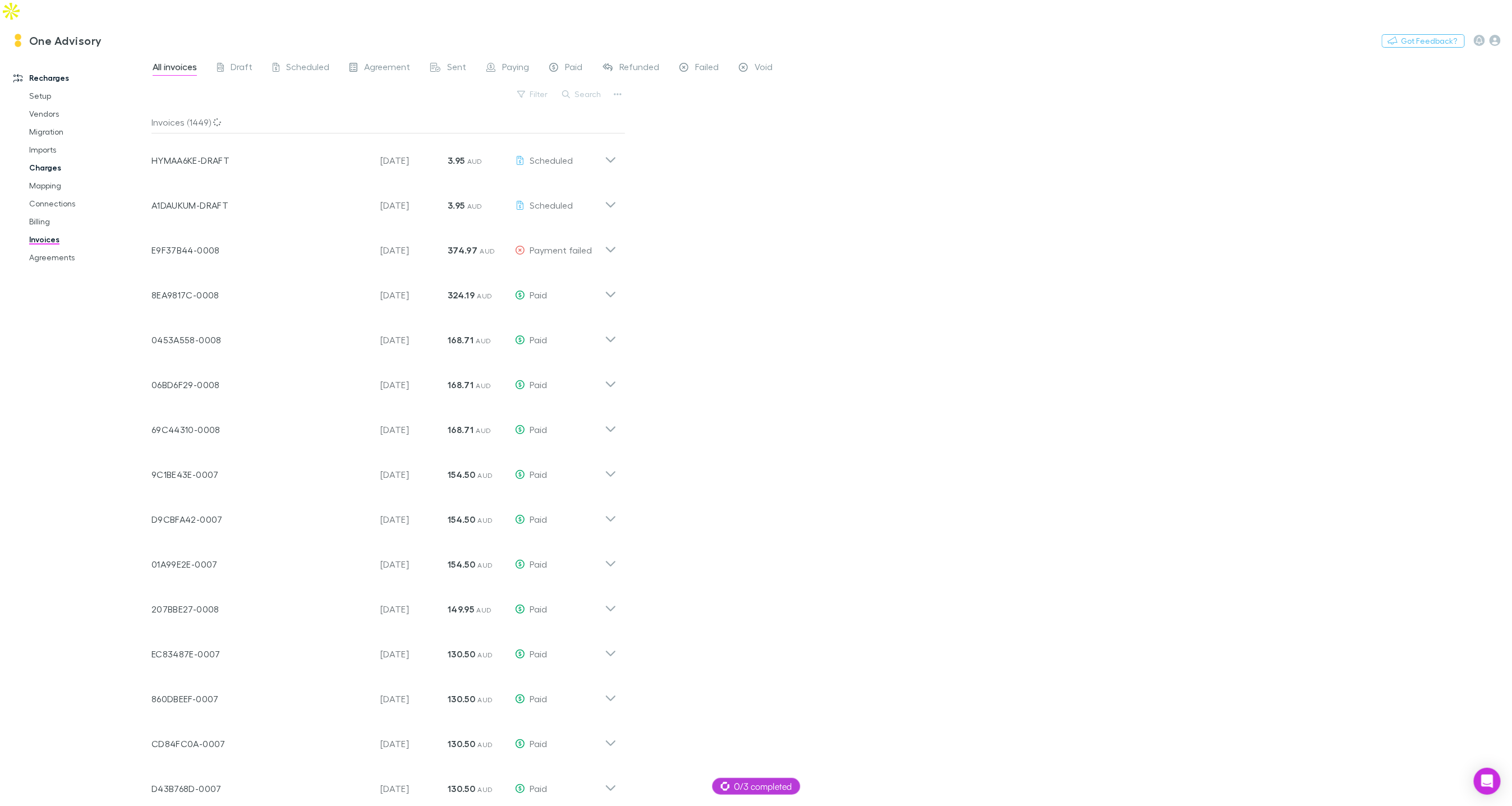
click at [40, 158] on link "Charges" at bounding box center [84, 167] width 132 height 18
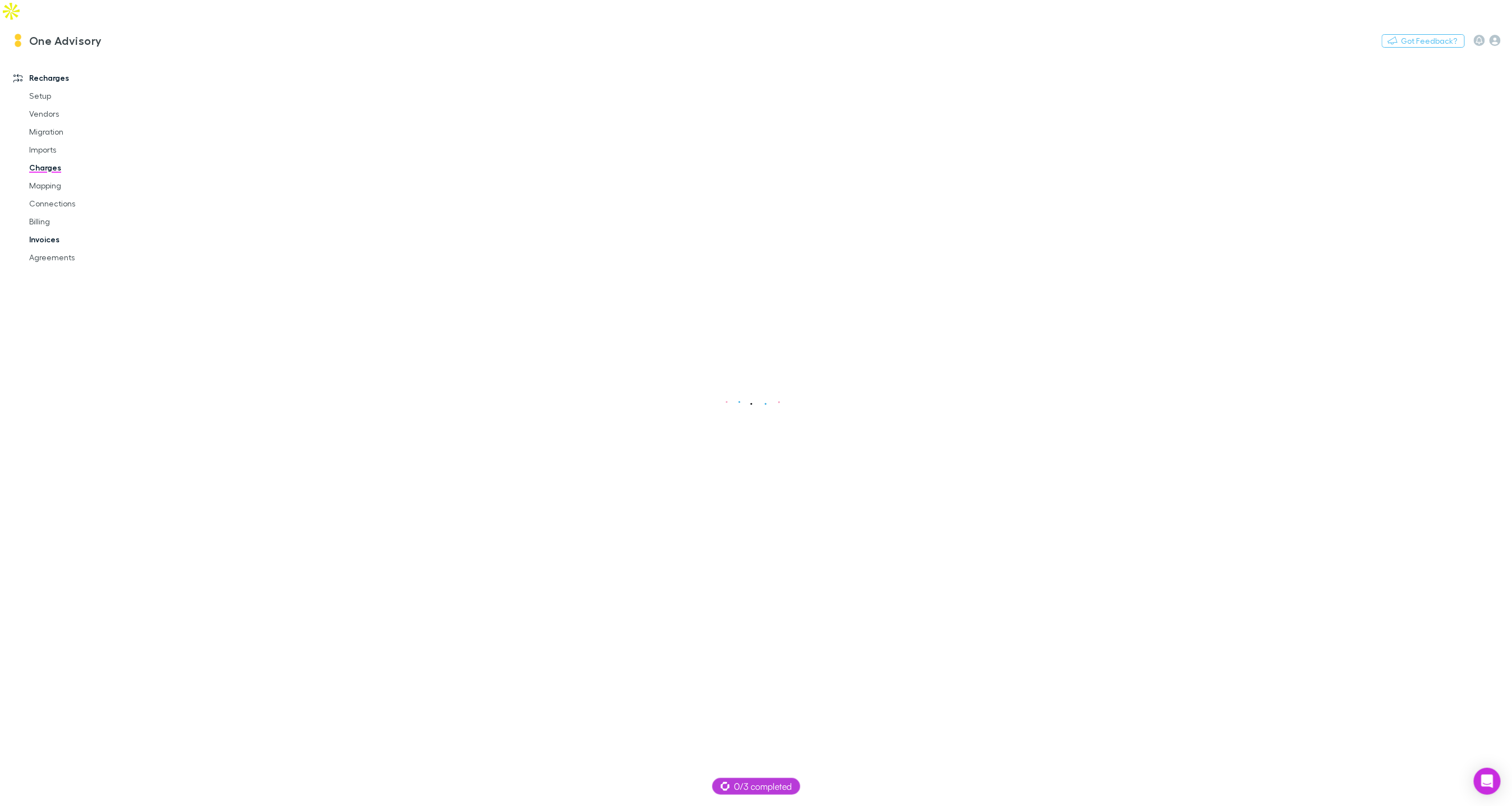
click at [48, 231] on link "Invoices" at bounding box center [84, 240] width 132 height 18
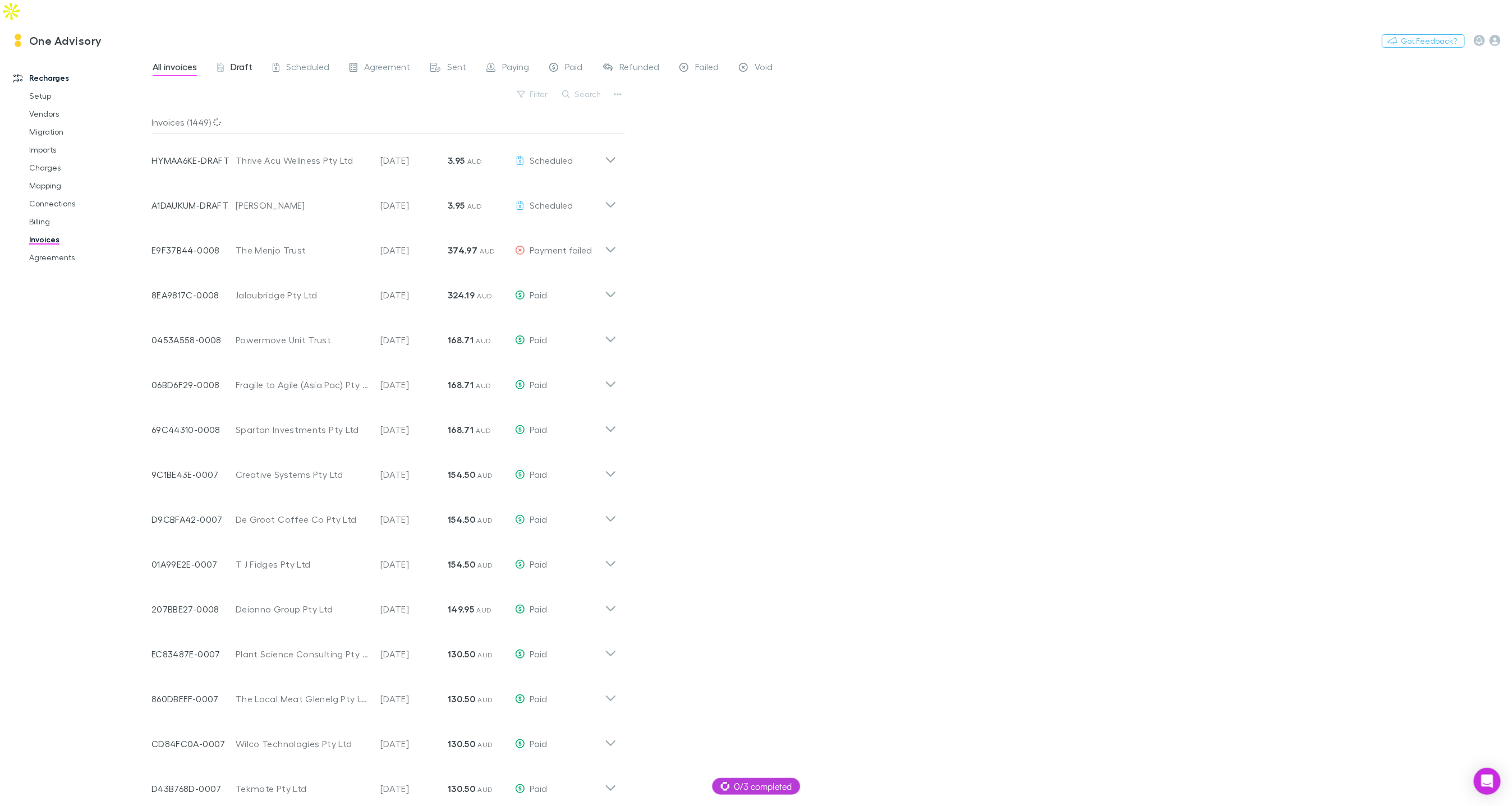
click at [236, 61] on span "Draft" at bounding box center [242, 69] width 22 height 15
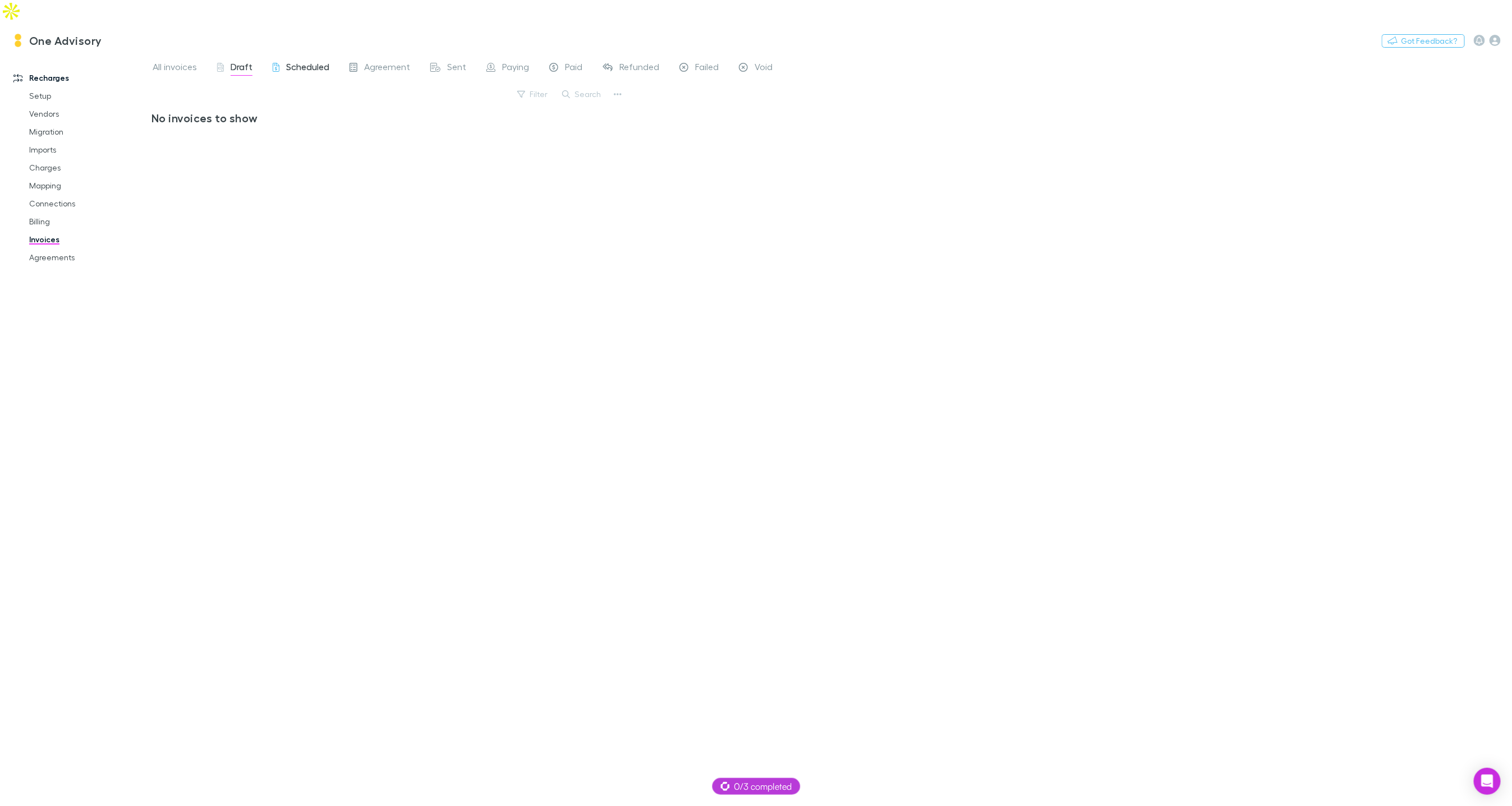
click at [298, 61] on span "Scheduled" at bounding box center [307, 69] width 43 height 15
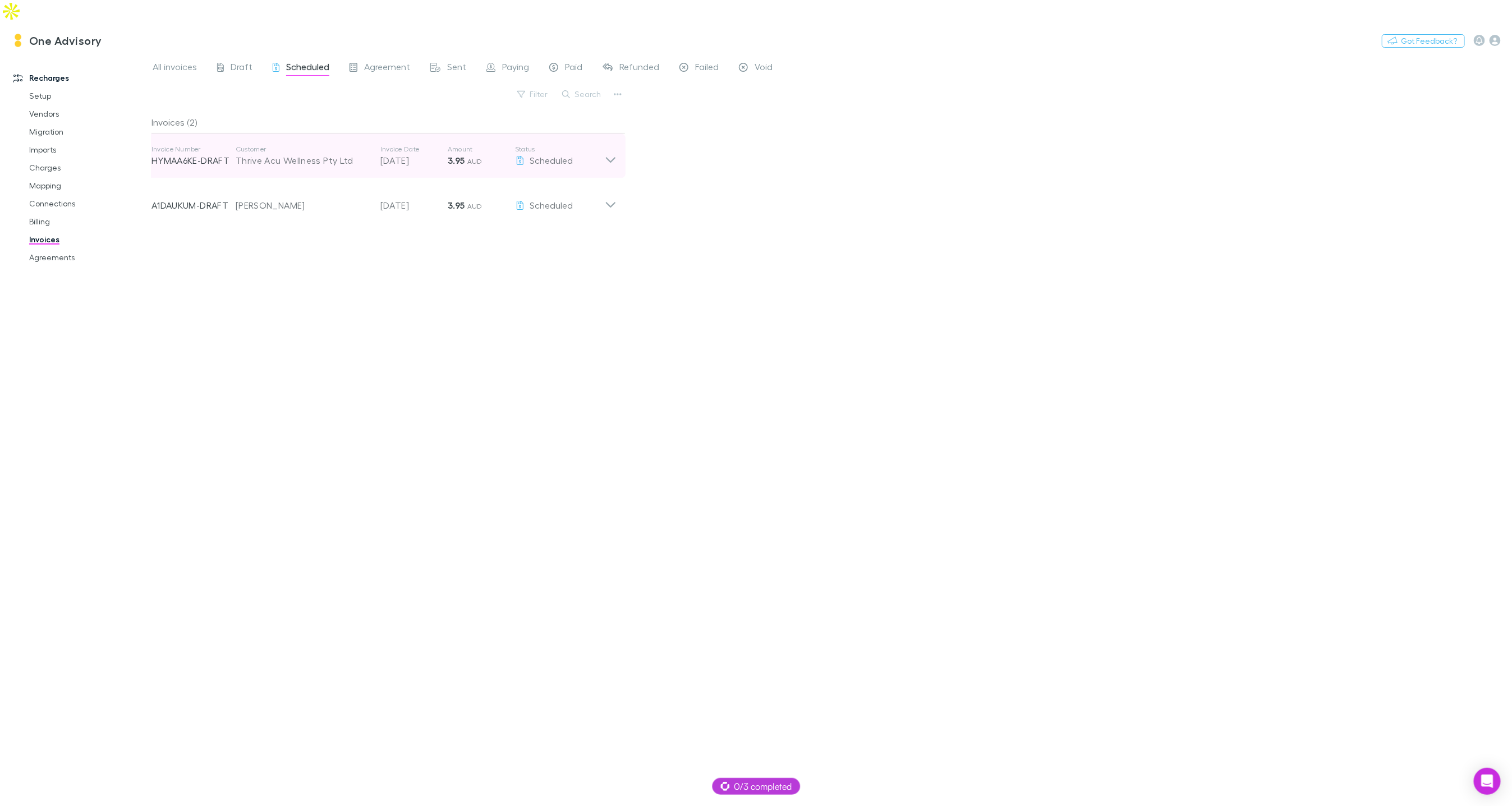
click at [305, 154] on div "Thrive Acu Wellness Pty Ltd" at bounding box center [302, 160] width 133 height 13
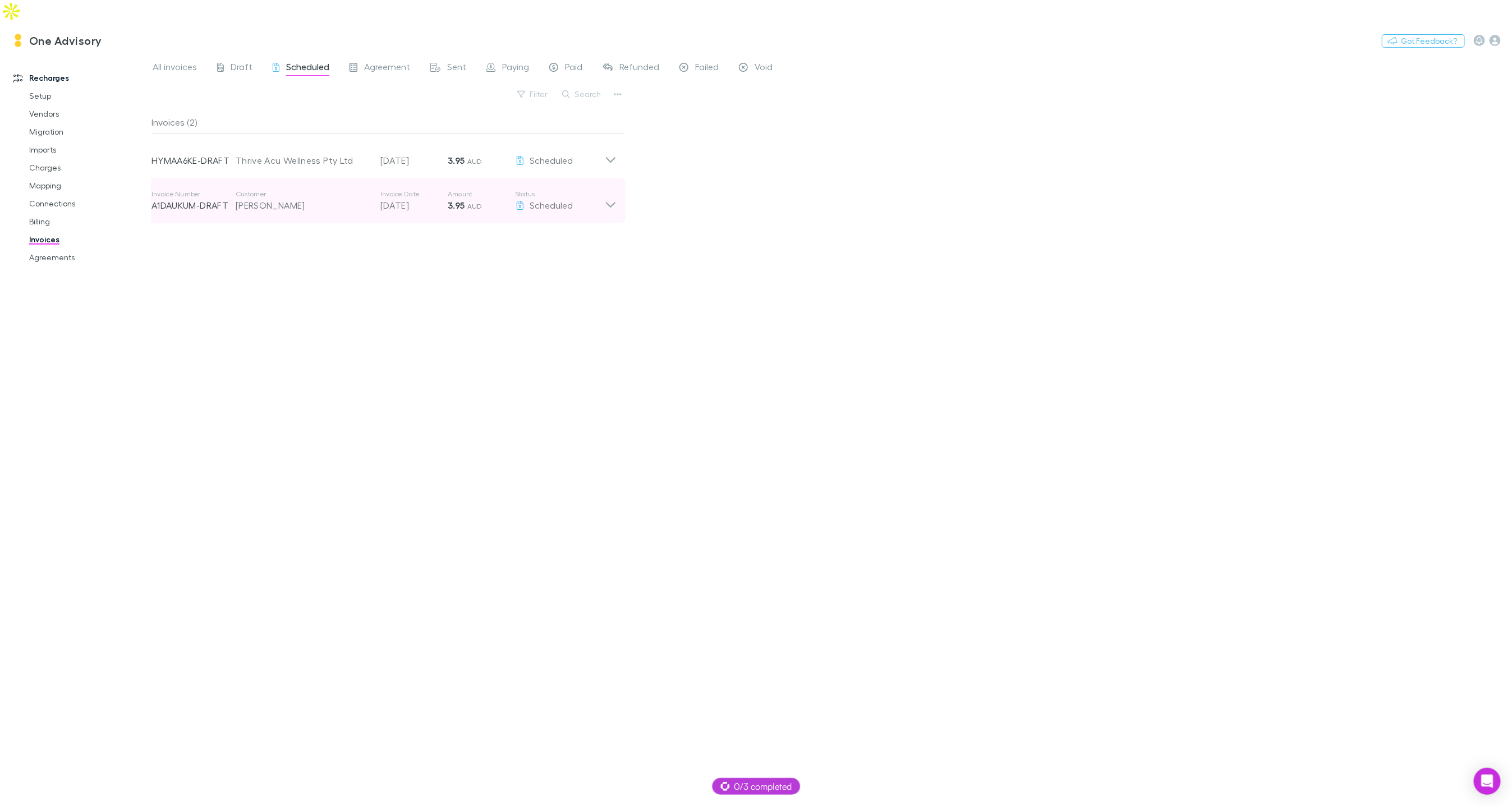
click at [283, 190] on p "Customer" at bounding box center [302, 194] width 133 height 9
click at [369, 61] on span "Agreement" at bounding box center [387, 69] width 46 height 15
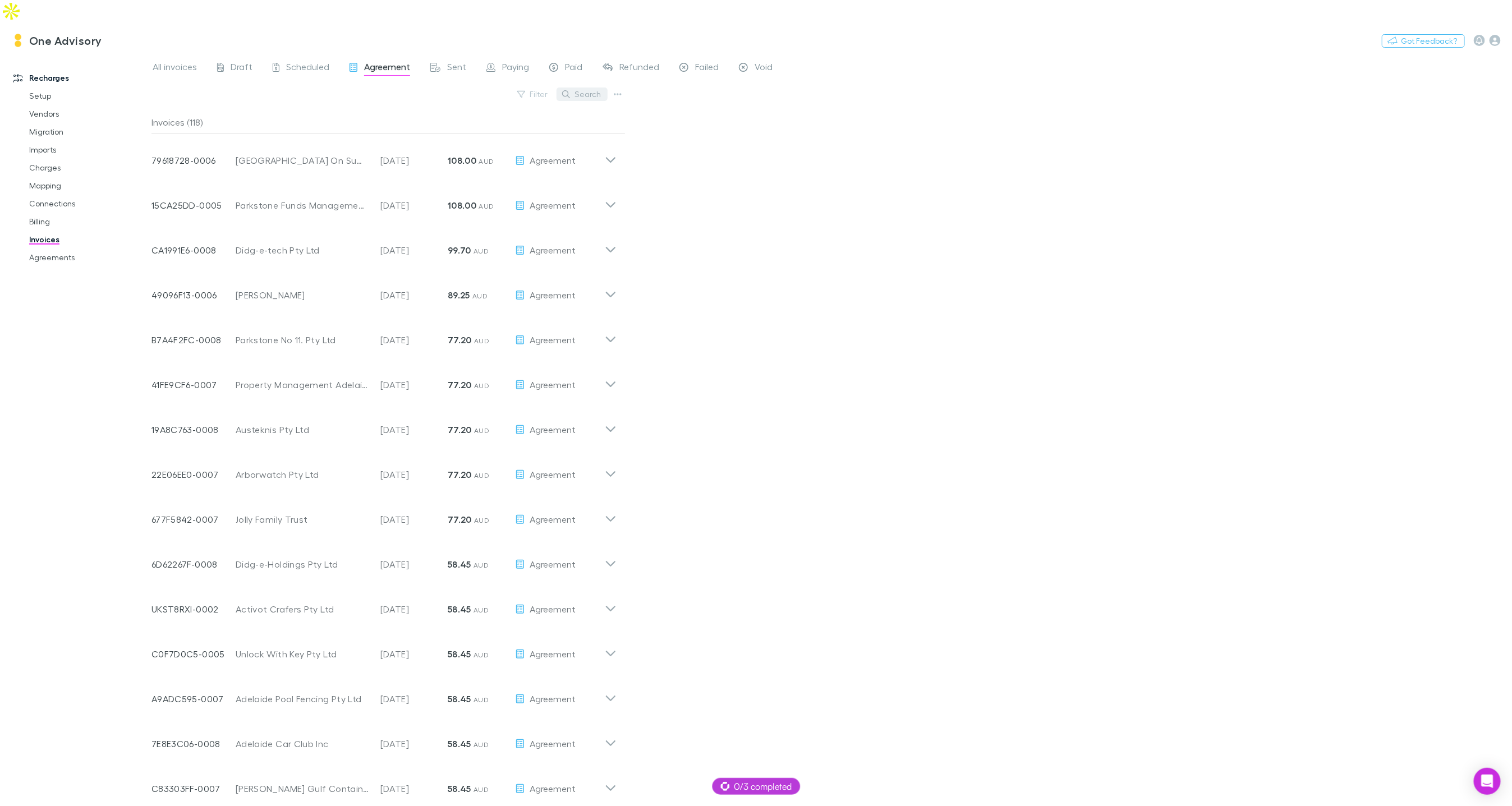
click at [581, 87] on button "Search" at bounding box center [582, 94] width 51 height 13
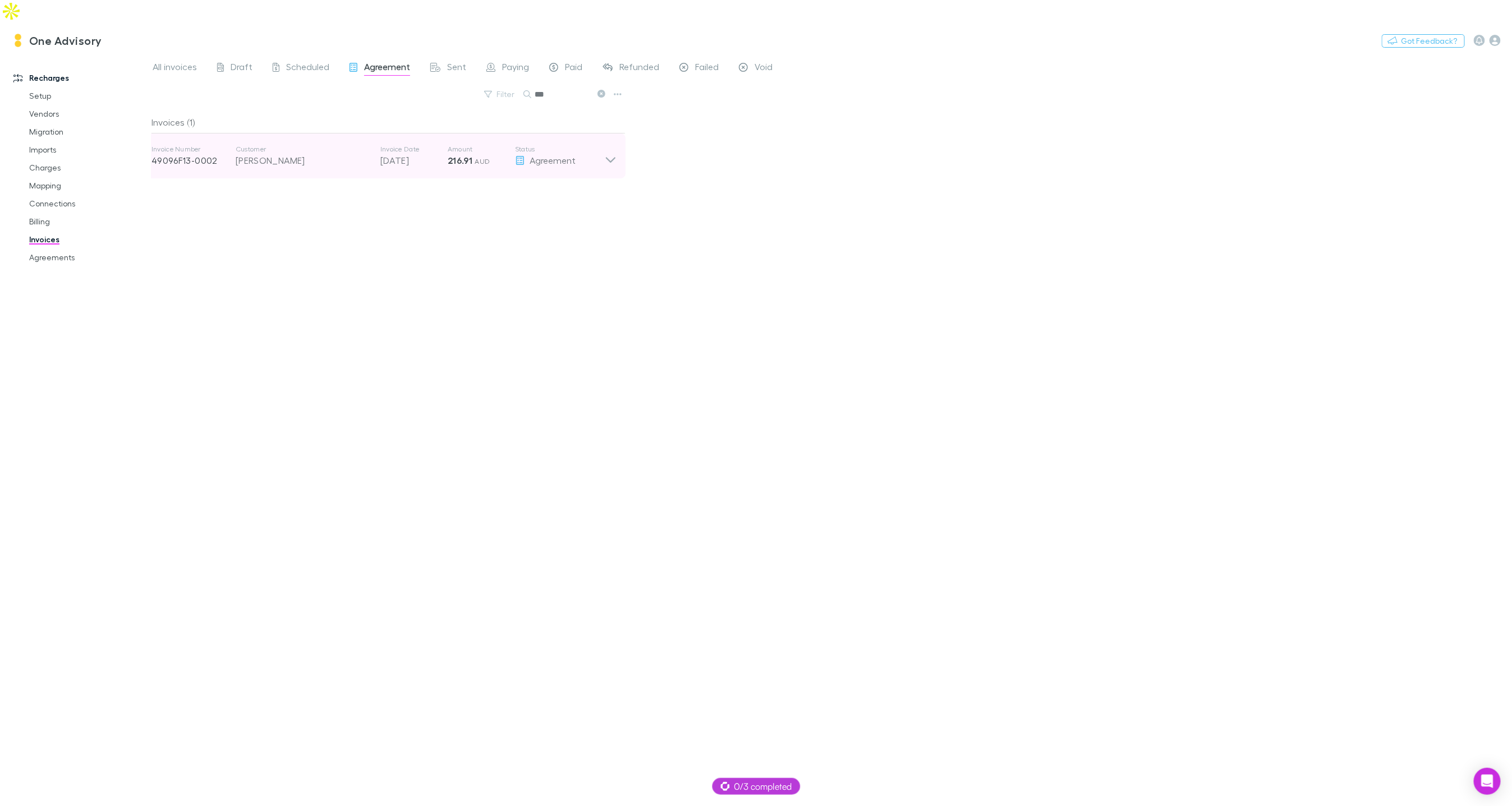
type input "***"
click at [475, 157] on span "AUD" at bounding box center [482, 161] width 15 height 9
click at [318, 145] on p "Customer" at bounding box center [302, 149] width 133 height 9
click at [59, 158] on link "Charges" at bounding box center [84, 167] width 132 height 18
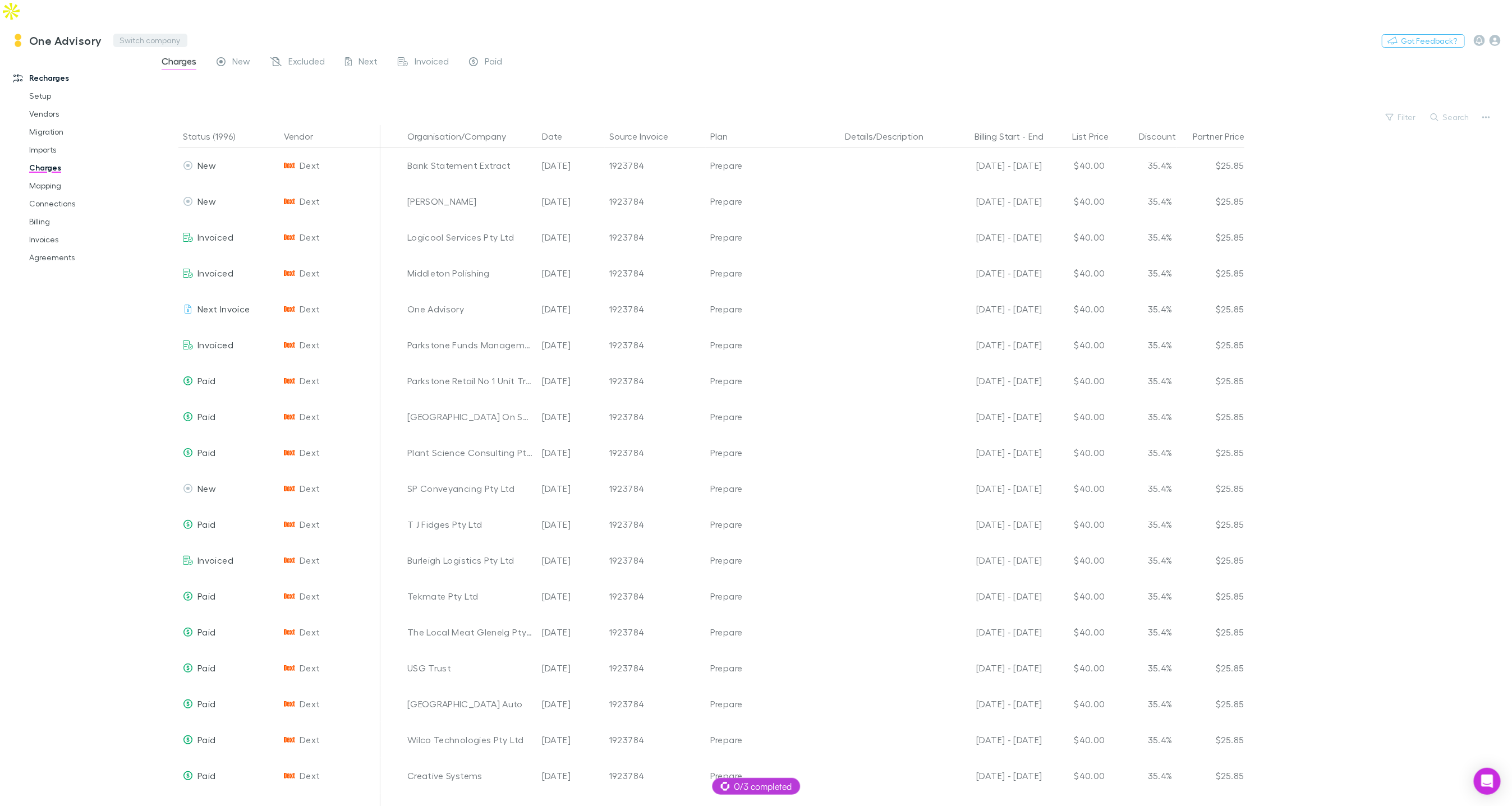
click at [143, 34] on button "Switch company" at bounding box center [151, 40] width 74 height 13
type input "*****"
click at [217, 69] on p "Innovative Advisory Limited" at bounding box center [180, 67] width 117 height 13
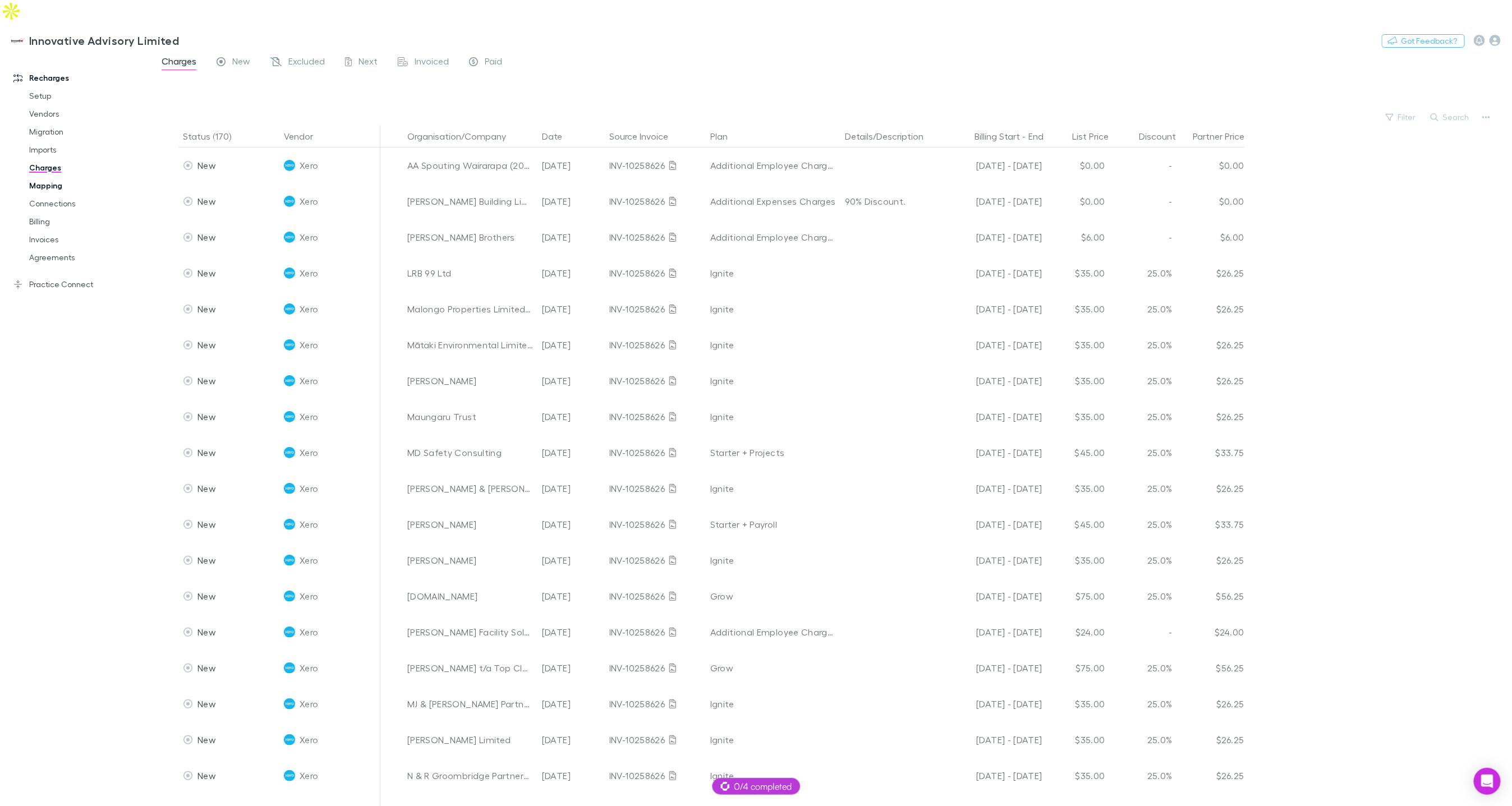
click at [50, 176] on link "Mapping" at bounding box center [84, 185] width 132 height 18
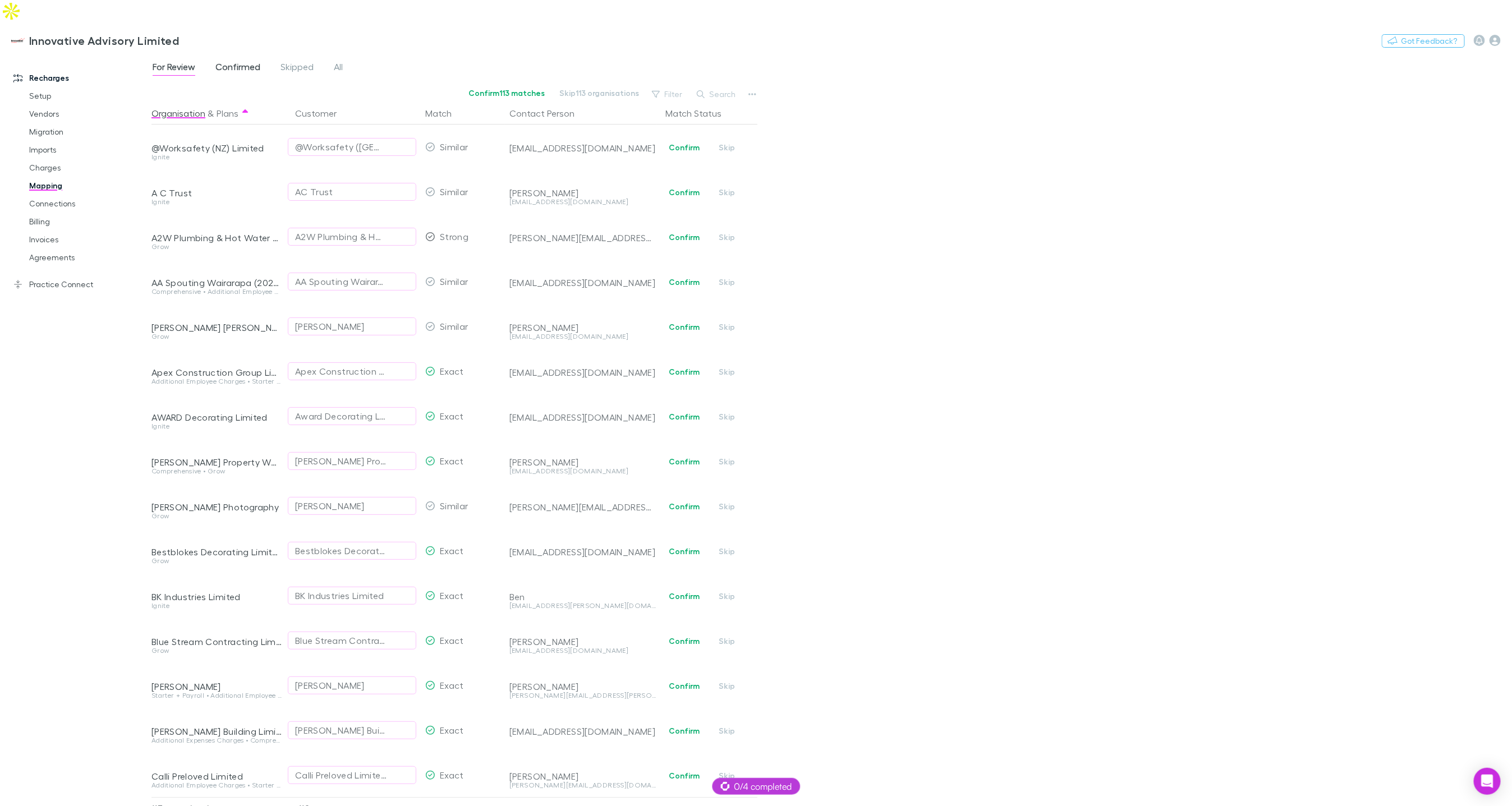
click at [241, 61] on span "Confirmed" at bounding box center [237, 69] width 45 height 15
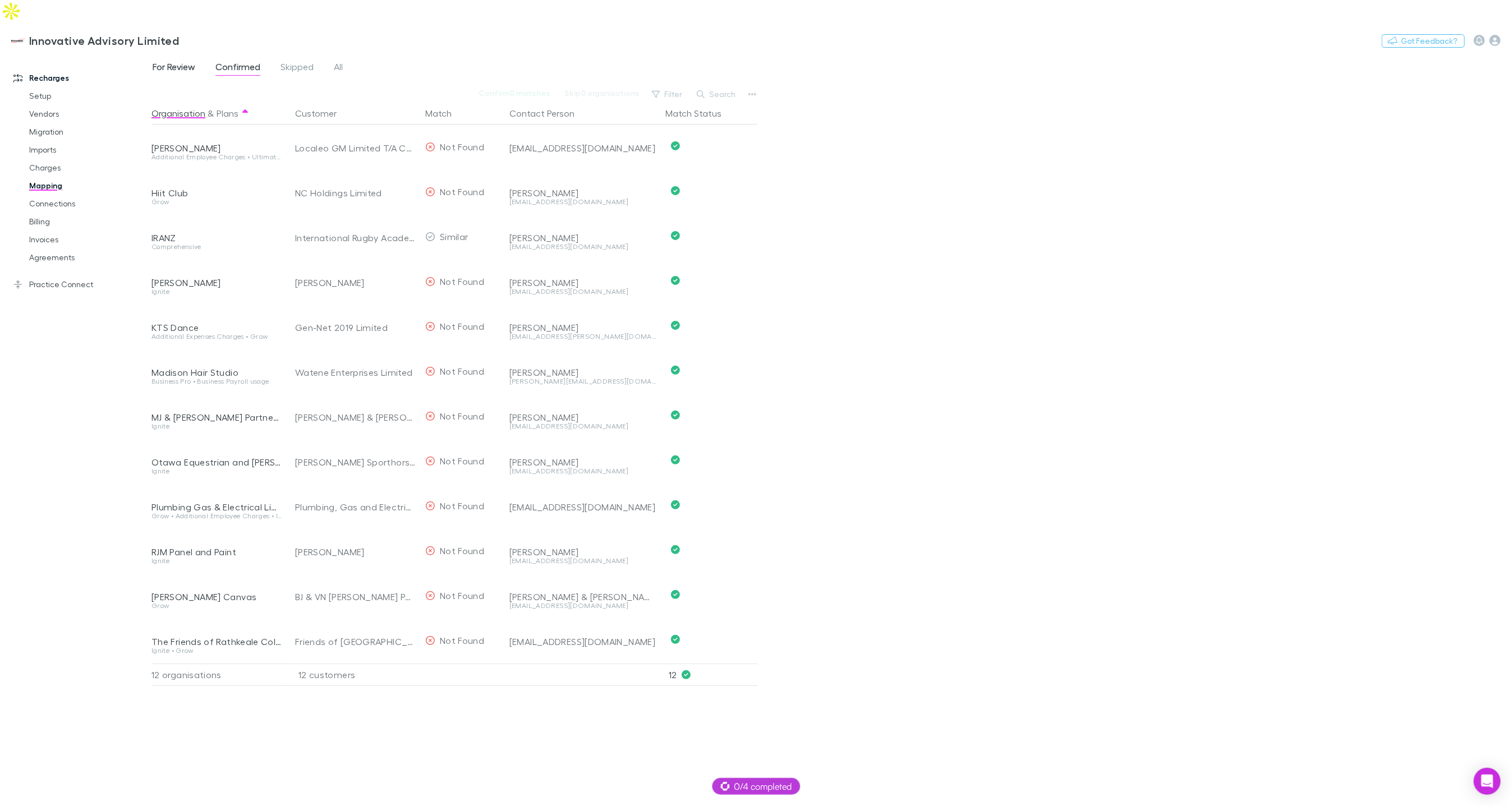
click at [186, 61] on span "For Review" at bounding box center [174, 69] width 43 height 15
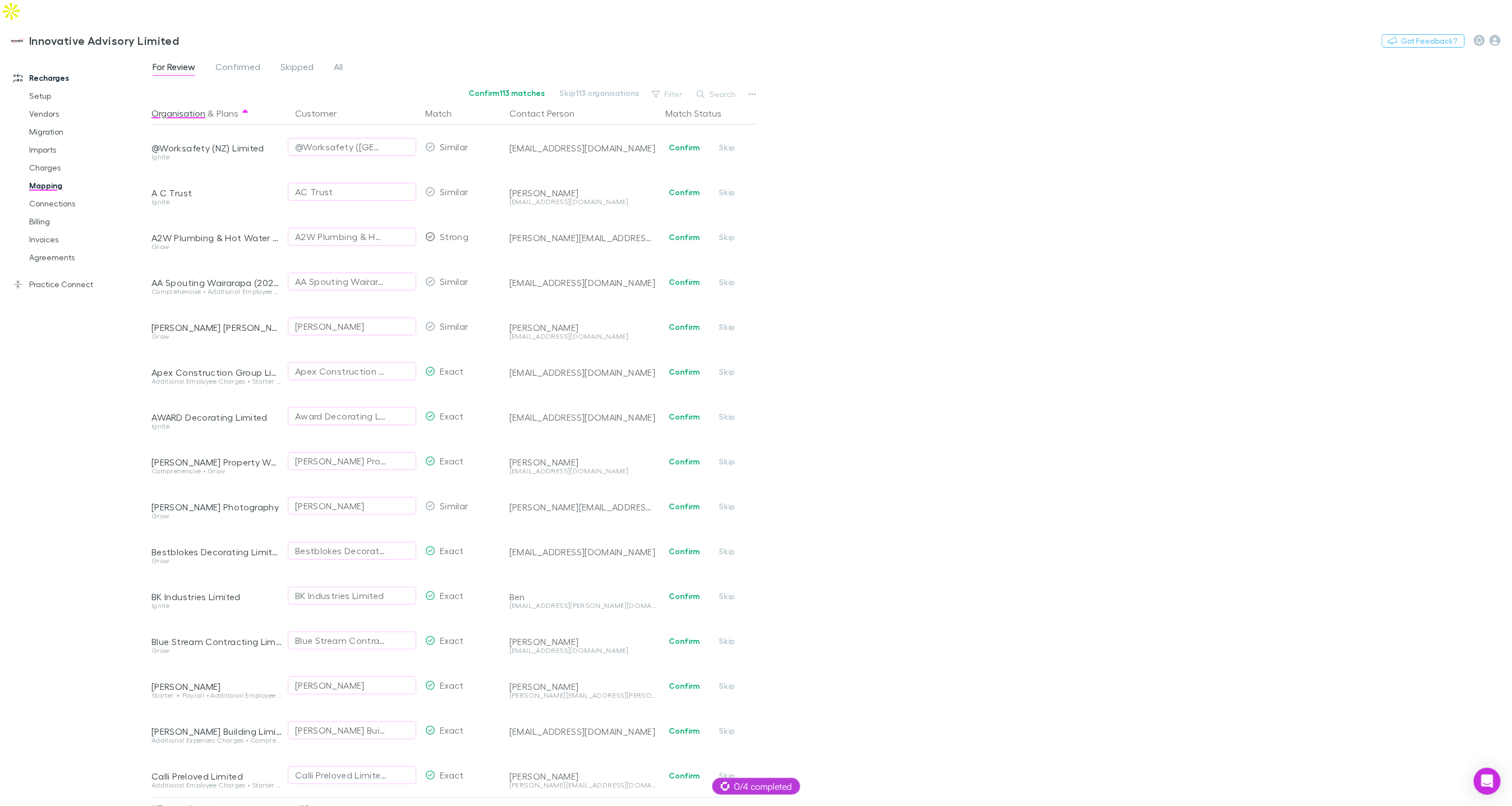
click at [761, 74] on div "For Review Confirmed Skipped All Confirm 113 matches Skip 113 organisations Fil…" at bounding box center [832, 440] width 1361 height 774
click at [757, 87] on button "button" at bounding box center [753, 95] width 16 height 16
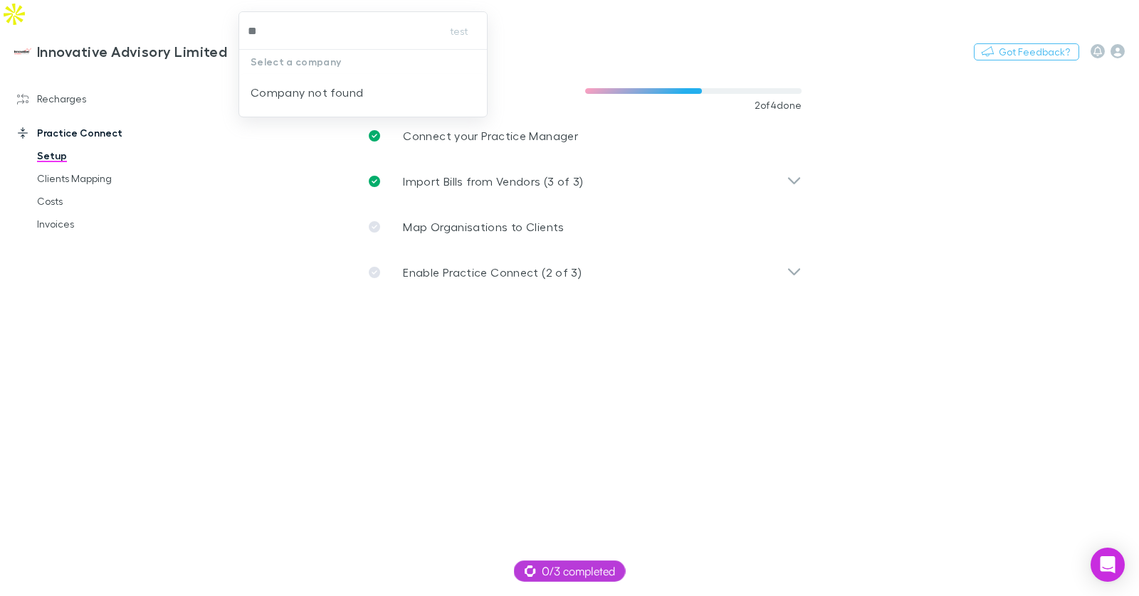
type input "*"
type input "***"
click at [303, 85] on p "542 Partners" at bounding box center [285, 85] width 69 height 17
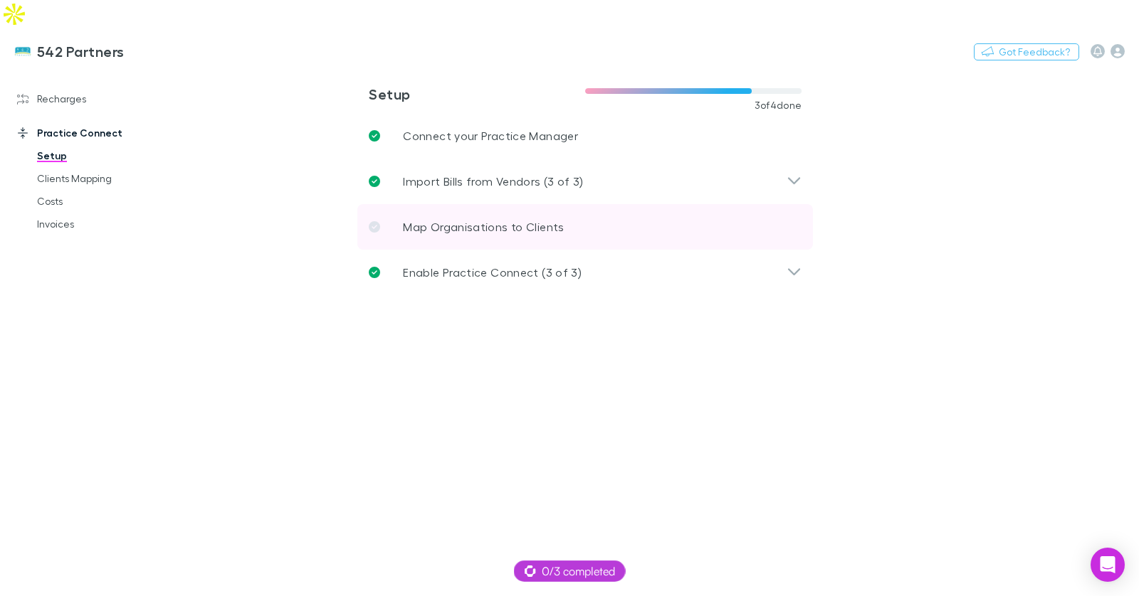
click at [496, 159] on div "Import Bills from Vendors (3 of 3)" at bounding box center [585, 182] width 456 height 46
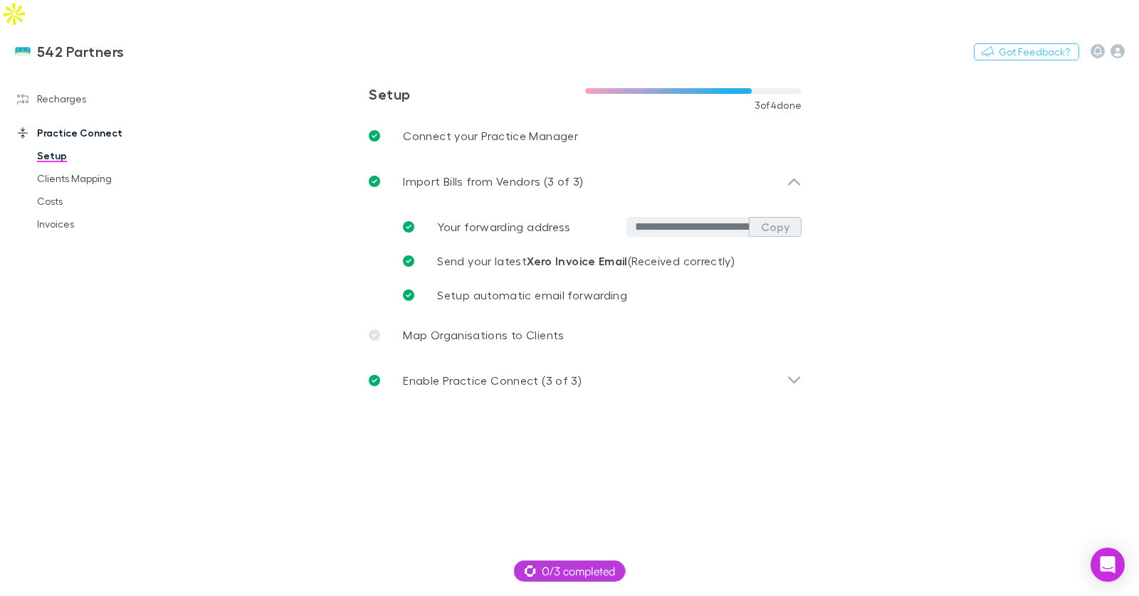
click at [772, 217] on button "Copy" at bounding box center [775, 227] width 53 height 20
click at [86, 88] on link "Recharges" at bounding box center [90, 99] width 174 height 23
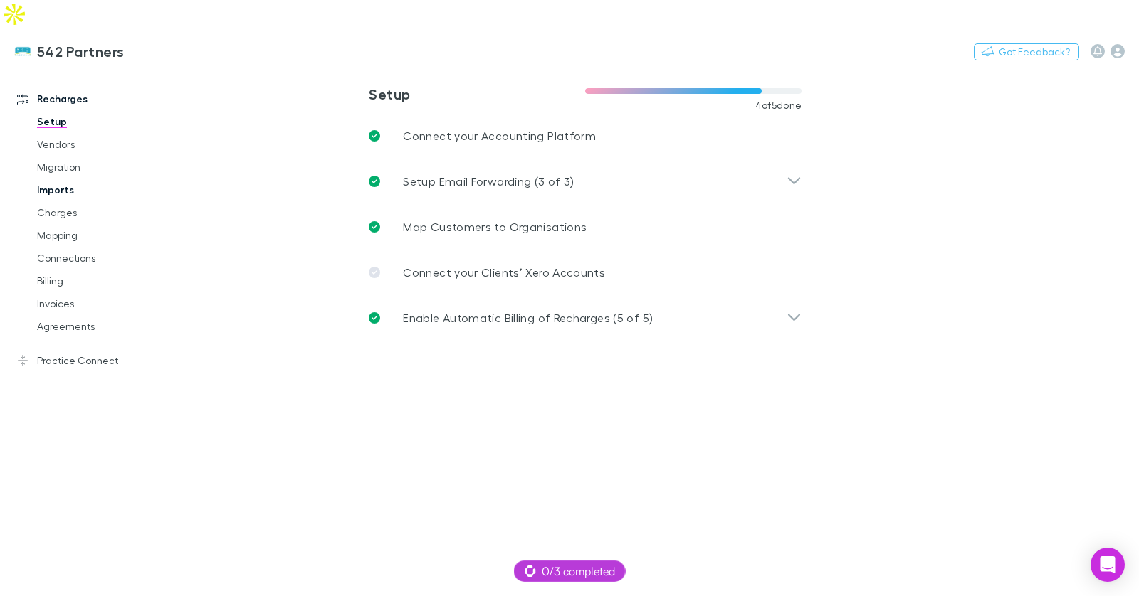
click at [67, 179] on link "Imports" at bounding box center [100, 190] width 154 height 23
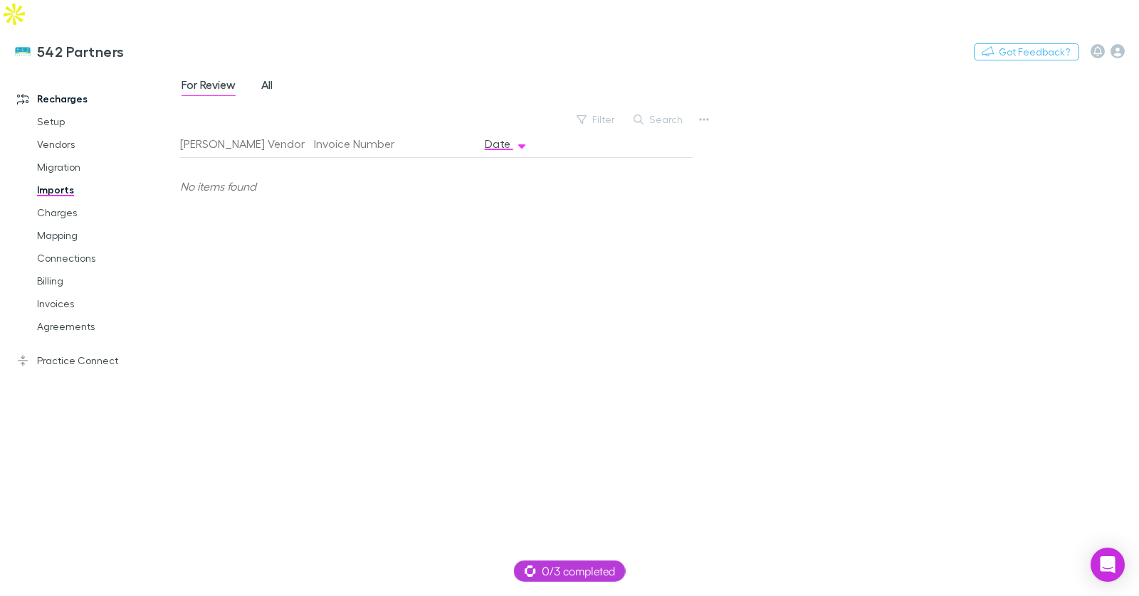
click at [269, 78] on span "All" at bounding box center [266, 87] width 11 height 19
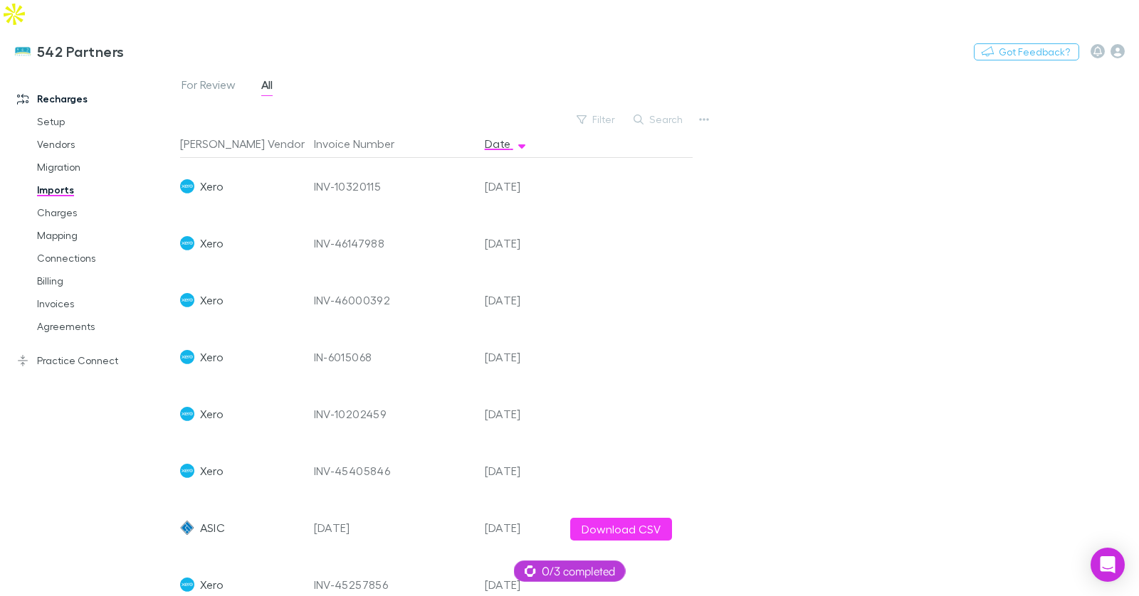
click at [271, 78] on span "All" at bounding box center [266, 87] width 11 height 19
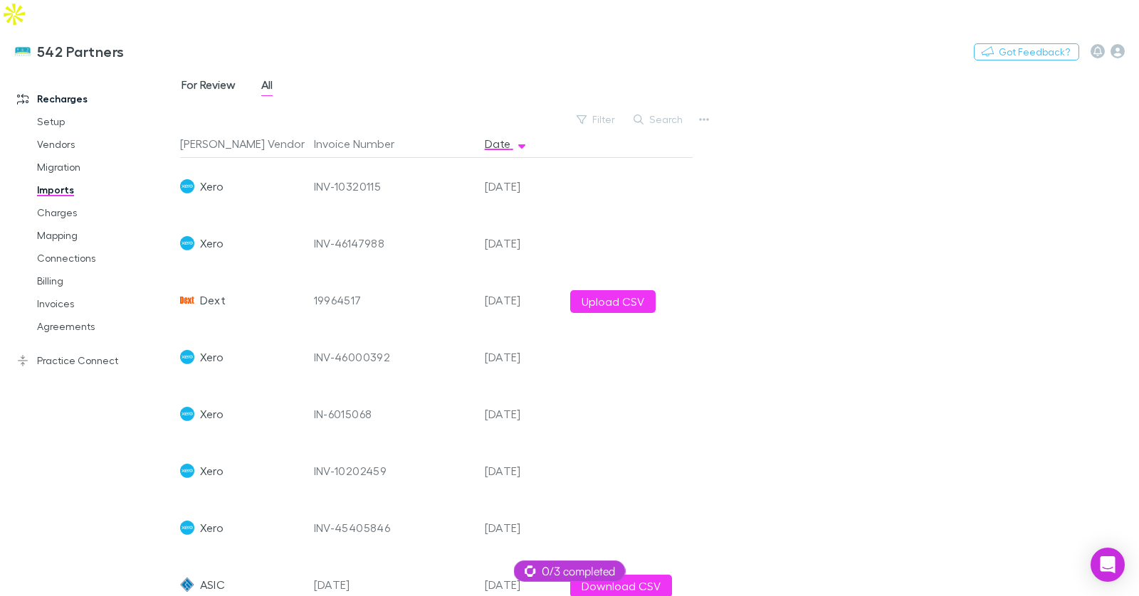
click at [232, 78] on span "For Review" at bounding box center [209, 87] width 54 height 19
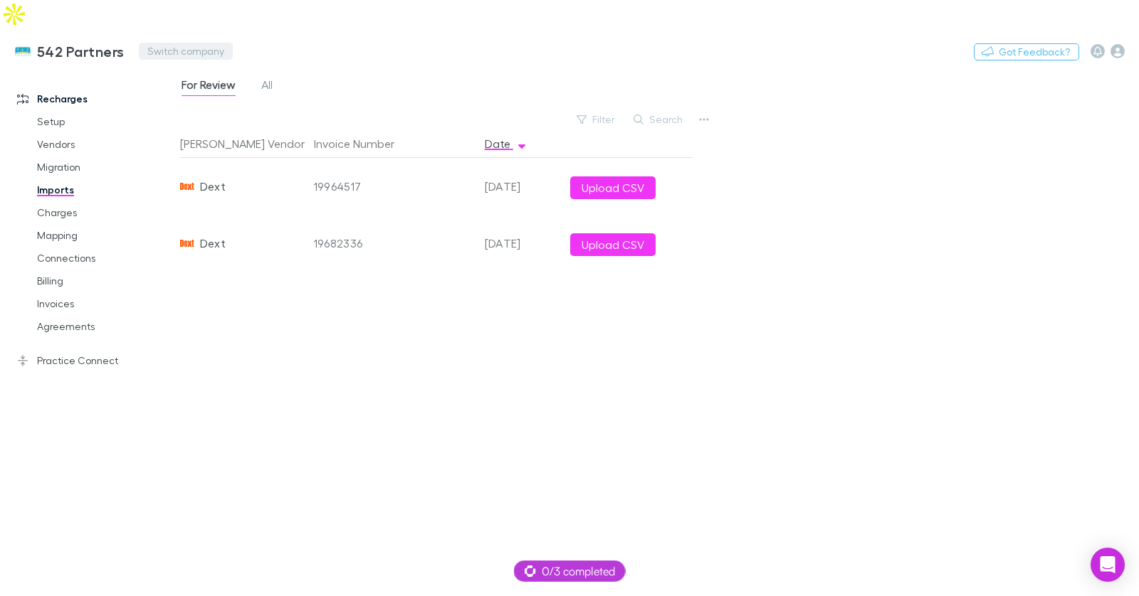
drag, startPoint x: 167, startPoint y: 14, endPoint x: 177, endPoint y: 23, distance: 14.1
click at [167, 28] on div "542 Partners Switch company Nothing Got Feedback?" at bounding box center [569, 51] width 1139 height 46
click at [177, 43] on button "Switch company" at bounding box center [186, 51] width 94 height 17
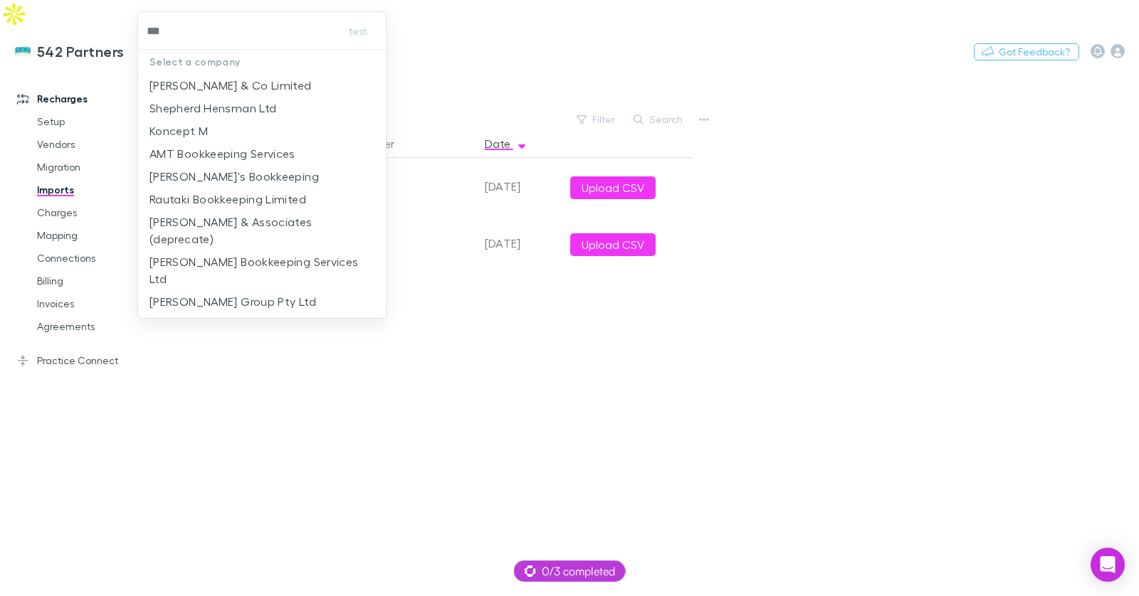
type input "****"
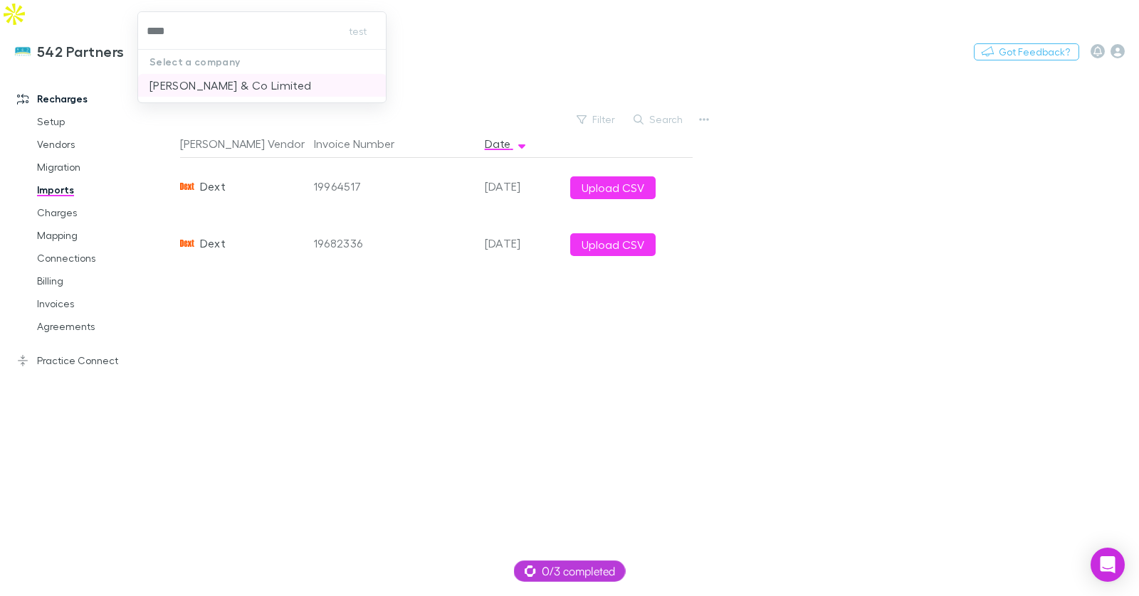
click at [214, 88] on p "[PERSON_NAME] & Co Limited" at bounding box center [230, 85] width 162 height 17
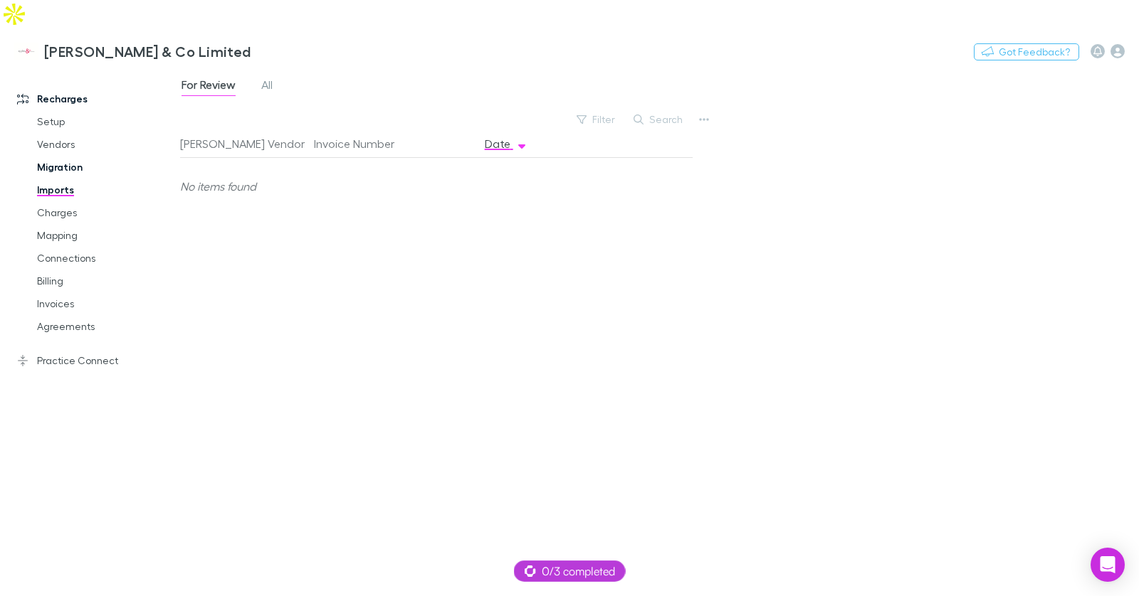
click at [67, 156] on link "Migration" at bounding box center [100, 167] width 154 height 23
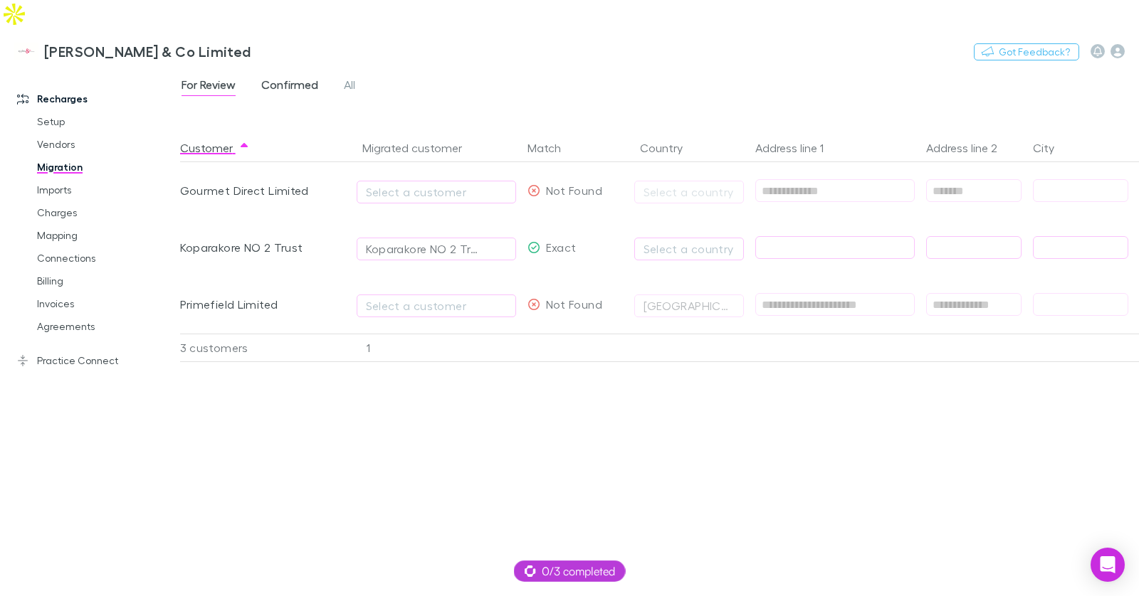
click at [283, 78] on span "Confirmed" at bounding box center [289, 87] width 57 height 19
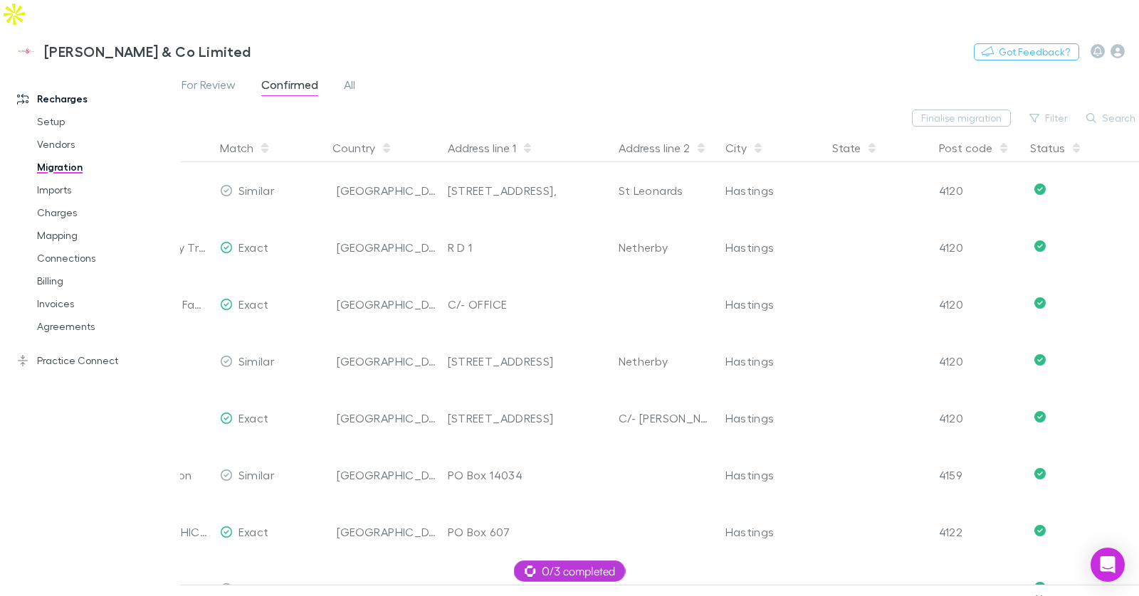
scroll to position [0, 315]
click at [1084, 113] on icon "button" at bounding box center [1084, 118] width 10 height 10
paste input "**********"
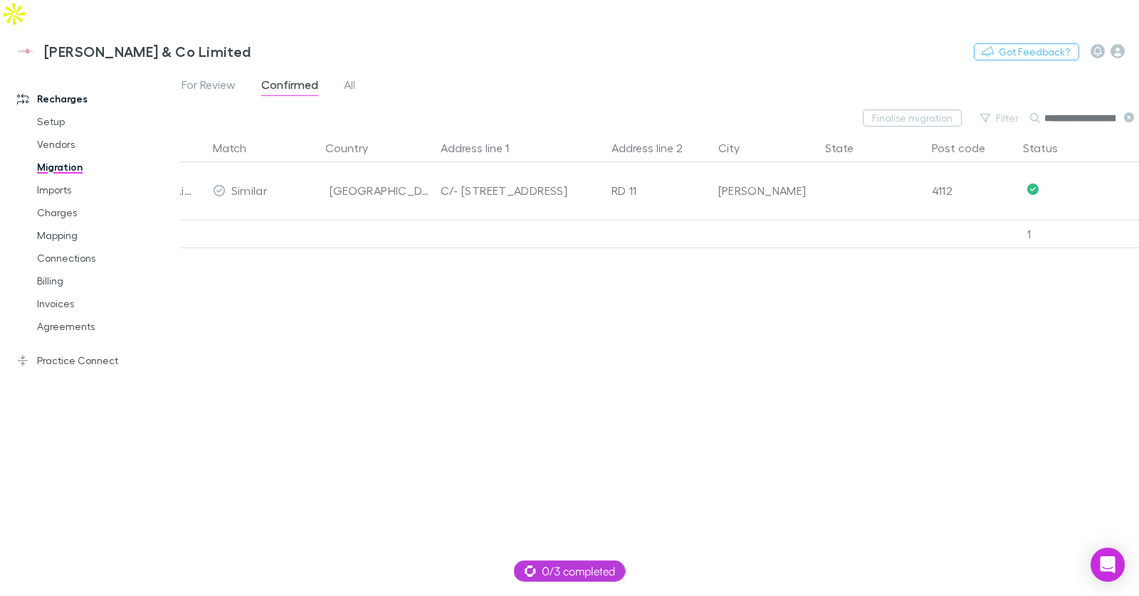
scroll to position [0, 43]
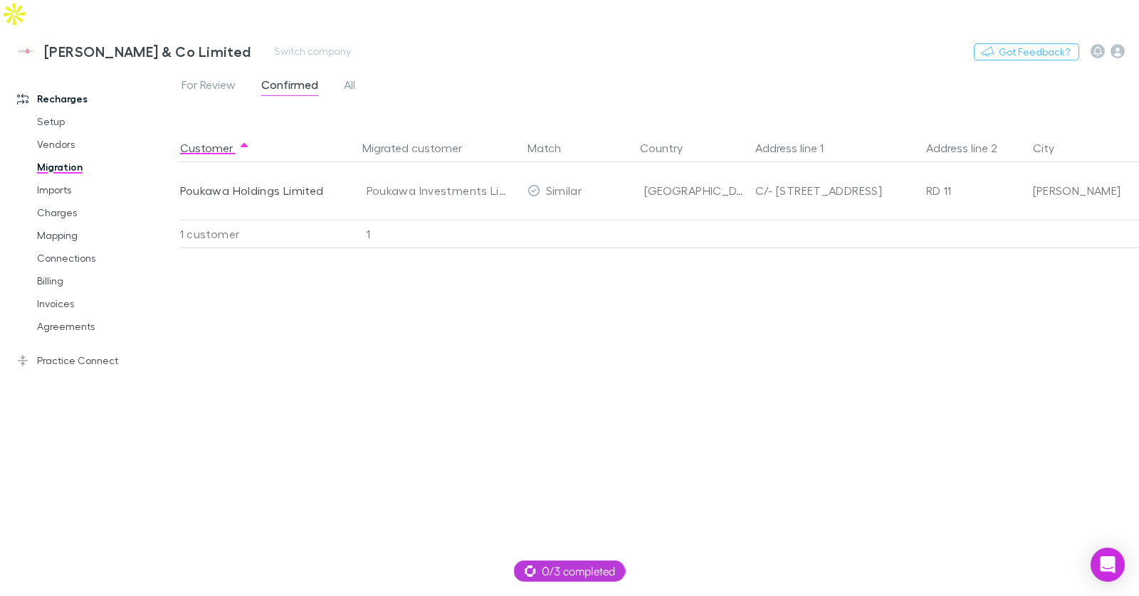
type input "**********"
